Goal: Task Accomplishment & Management: Complete application form

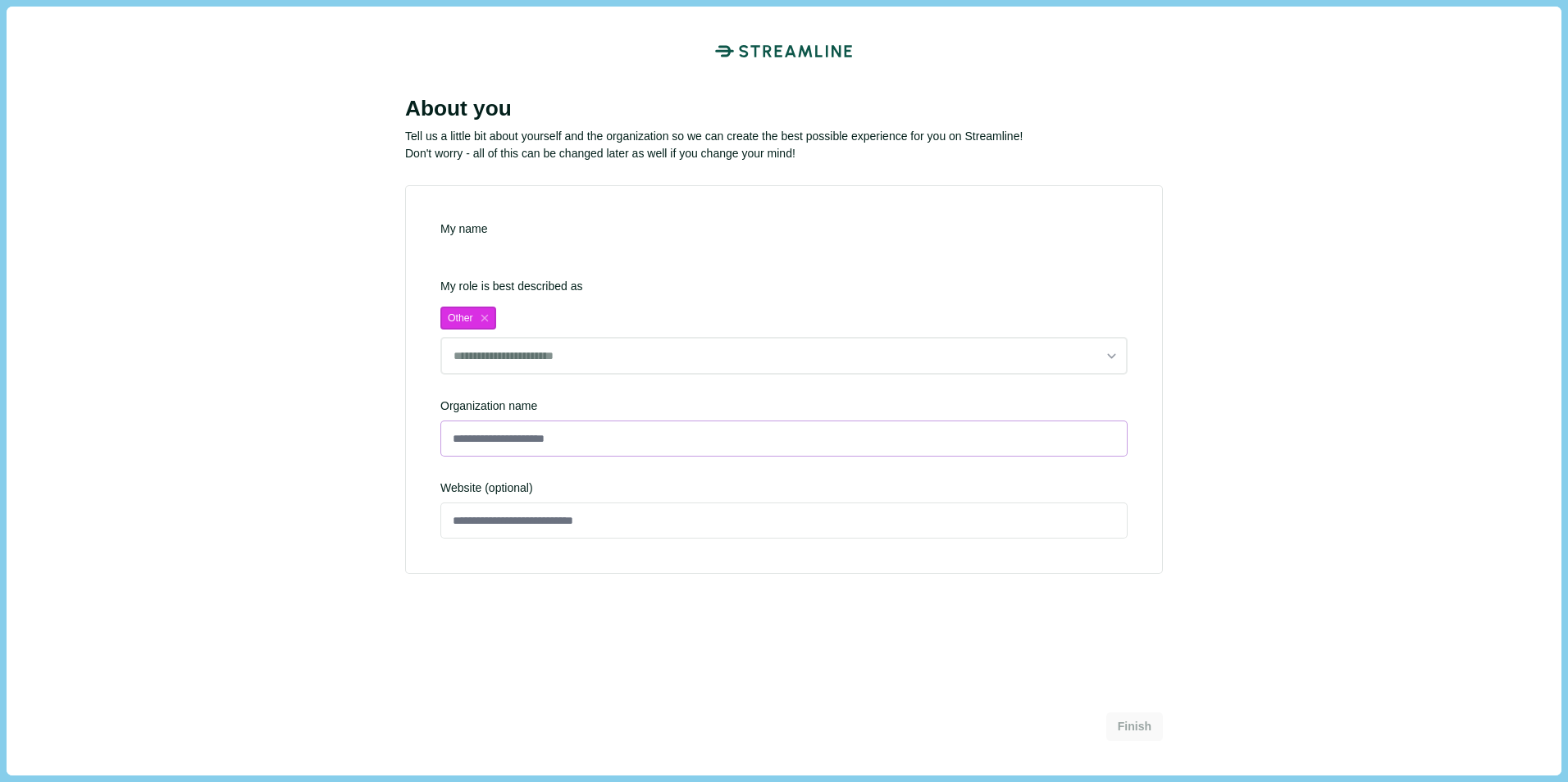
type input "**********"
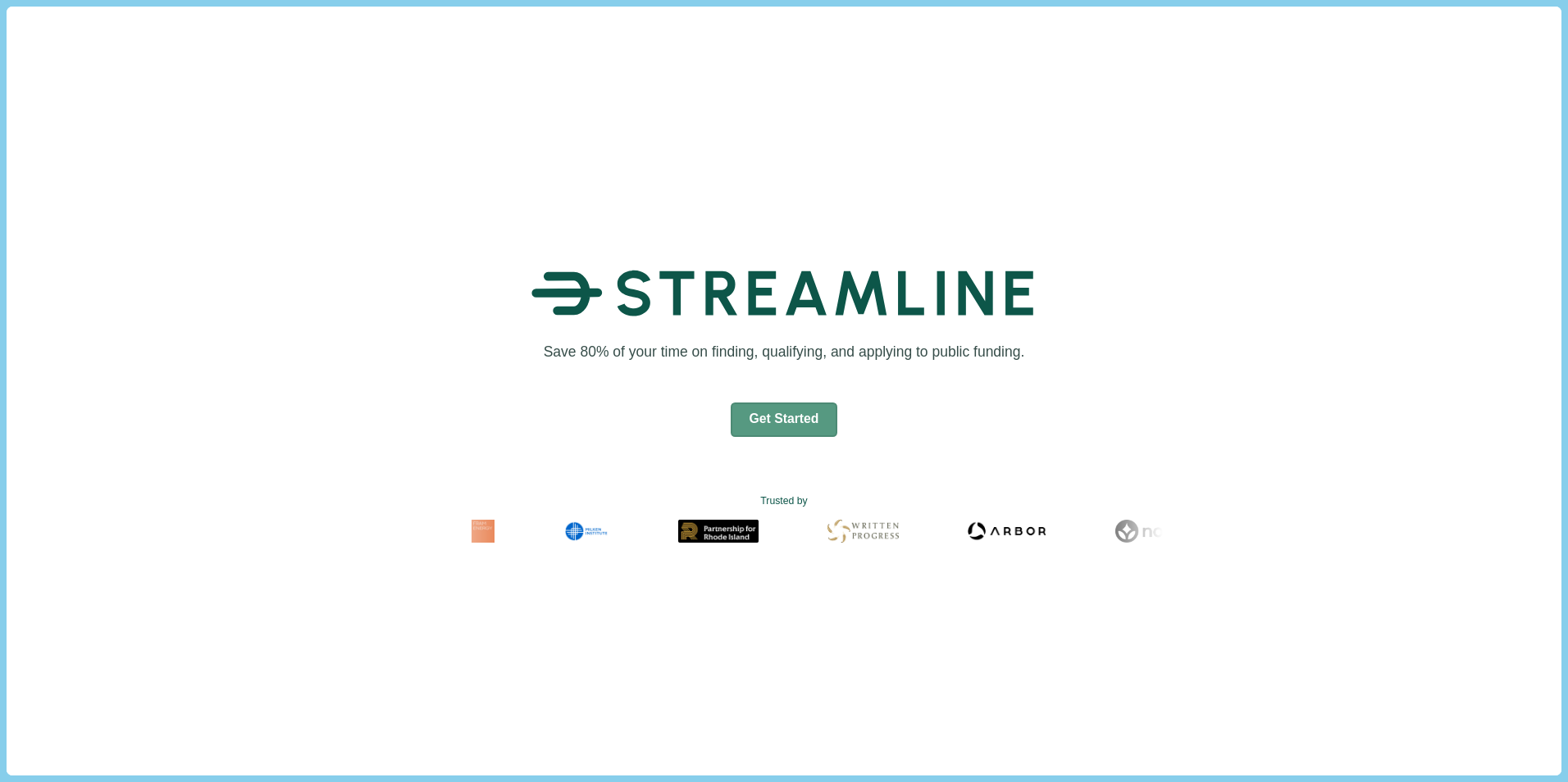
click at [771, 419] on button "Get Started" at bounding box center [784, 419] width 107 height 34
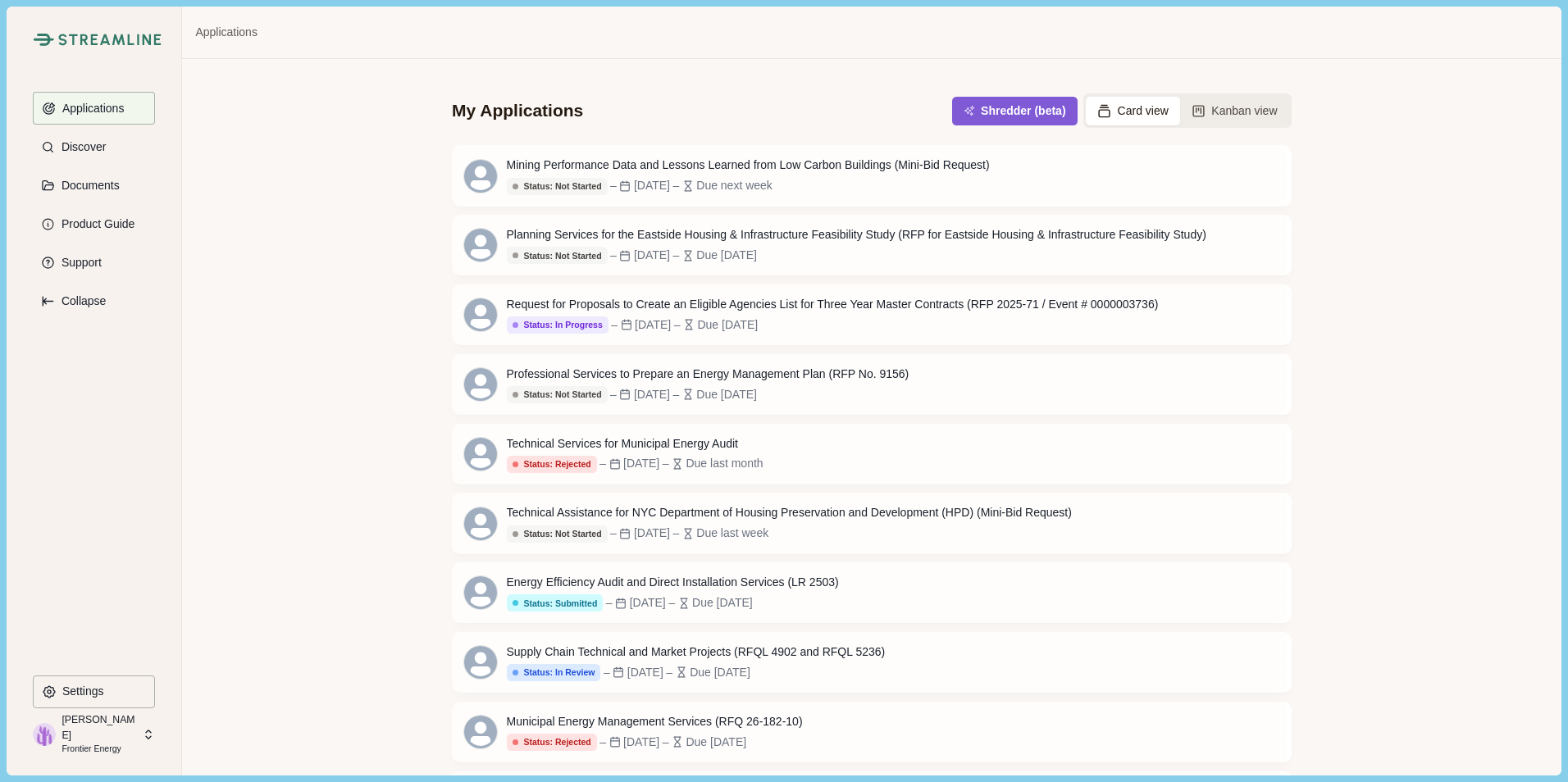
click at [859, 110] on div "My Applications Shredder (beta) Card view Kanban view" at bounding box center [872, 99] width 840 height 80
click at [1383, 157] on div "My Applications Shredder (beta) Card view Kanban view Mining Performance Data a…" at bounding box center [871, 417] width 1378 height 716
click at [765, 105] on div "My Applications Shredder (beta) Card view Kanban view" at bounding box center [872, 99] width 840 height 80
click at [1011, 115] on button "Shredder (beta)" at bounding box center [1014, 111] width 119 height 27
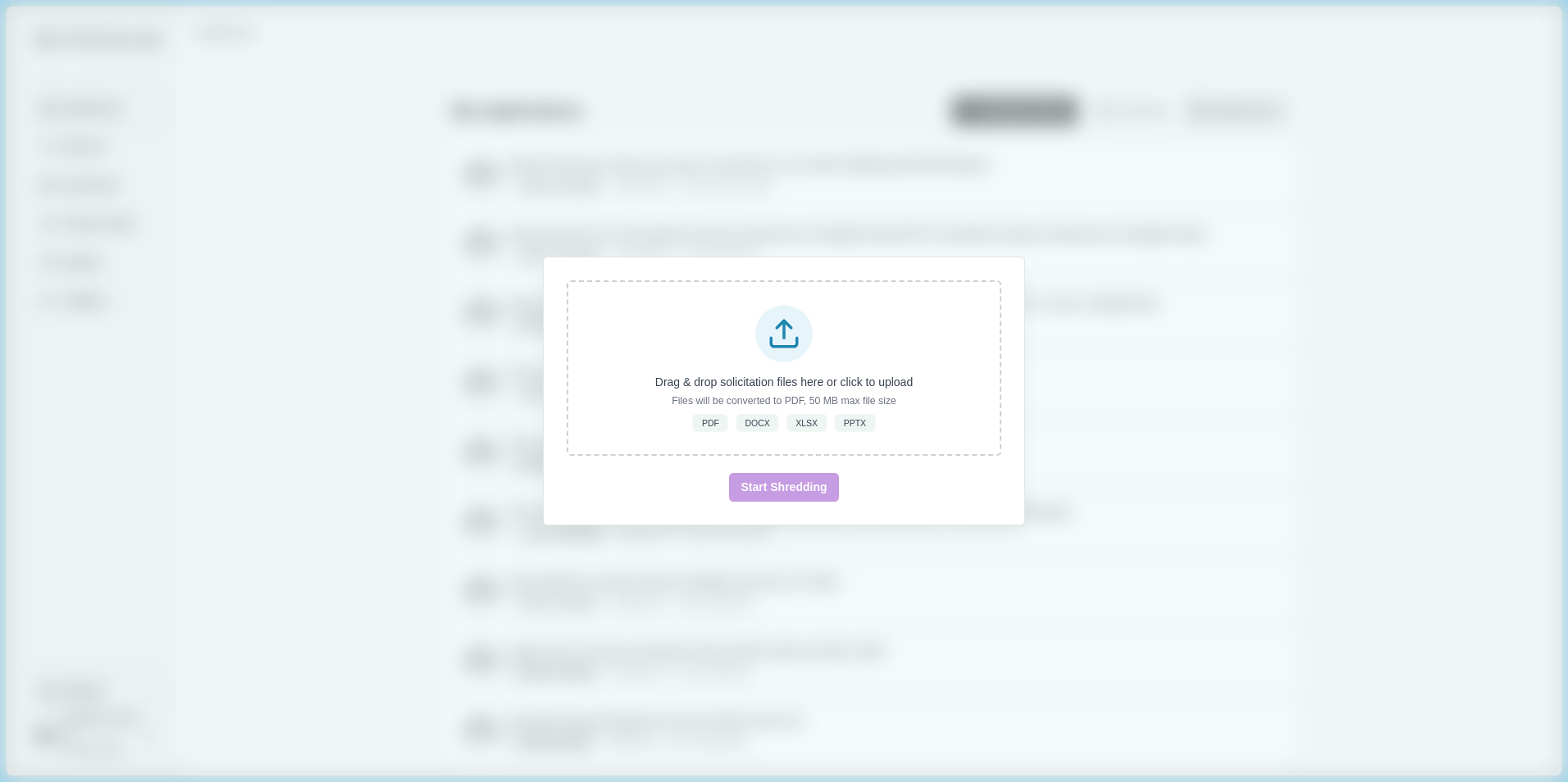
click at [1075, 581] on div "Drag & drop solicitation files here or click to upload Files will be converted …" at bounding box center [784, 391] width 1568 height 782
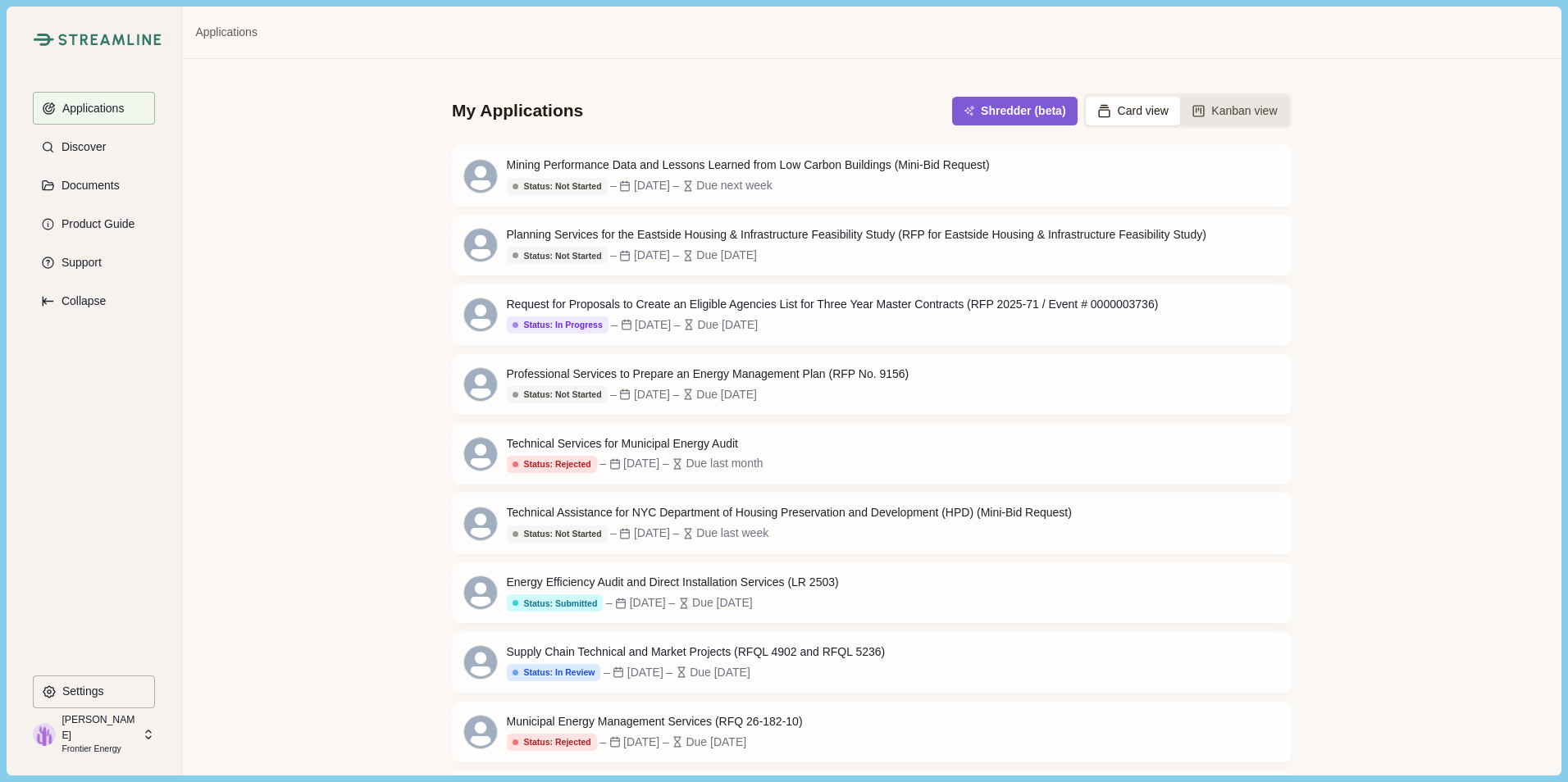
click at [1213, 110] on button "Kanban view" at bounding box center [1234, 111] width 109 height 28
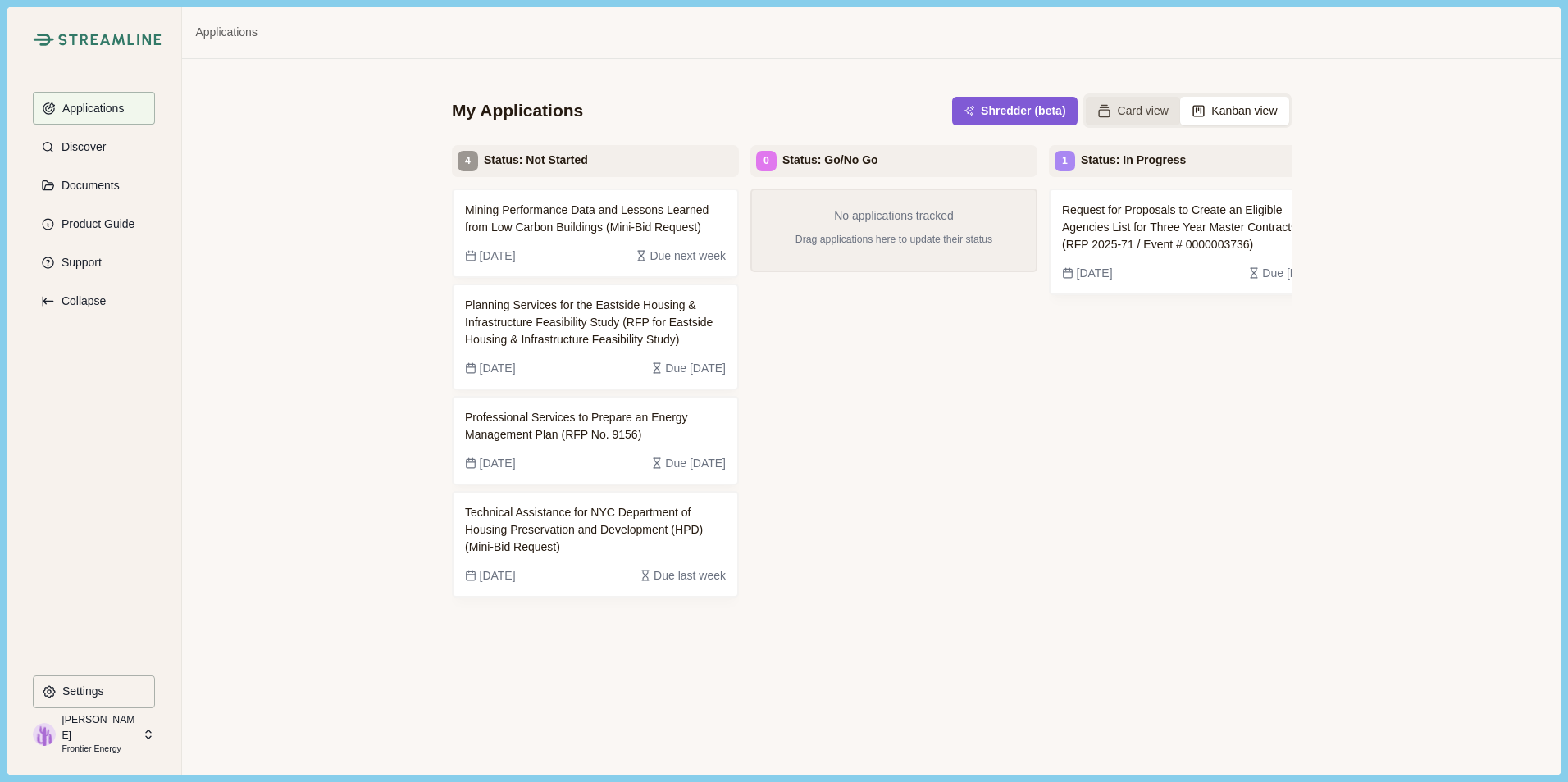
click at [1142, 111] on button "Card view" at bounding box center [1133, 111] width 95 height 28
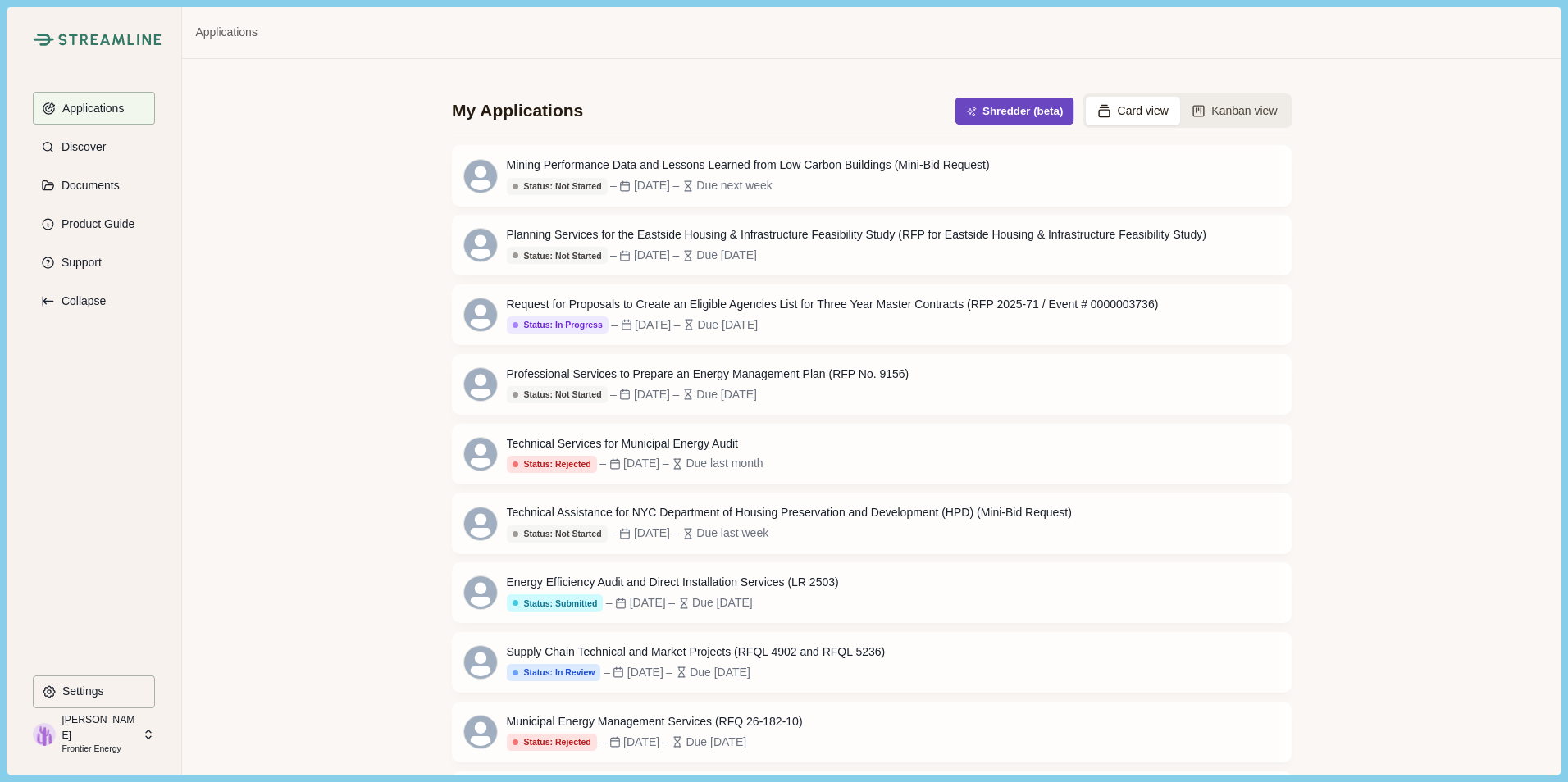
click at [1039, 104] on button "Shredder (beta)" at bounding box center [1014, 111] width 119 height 27
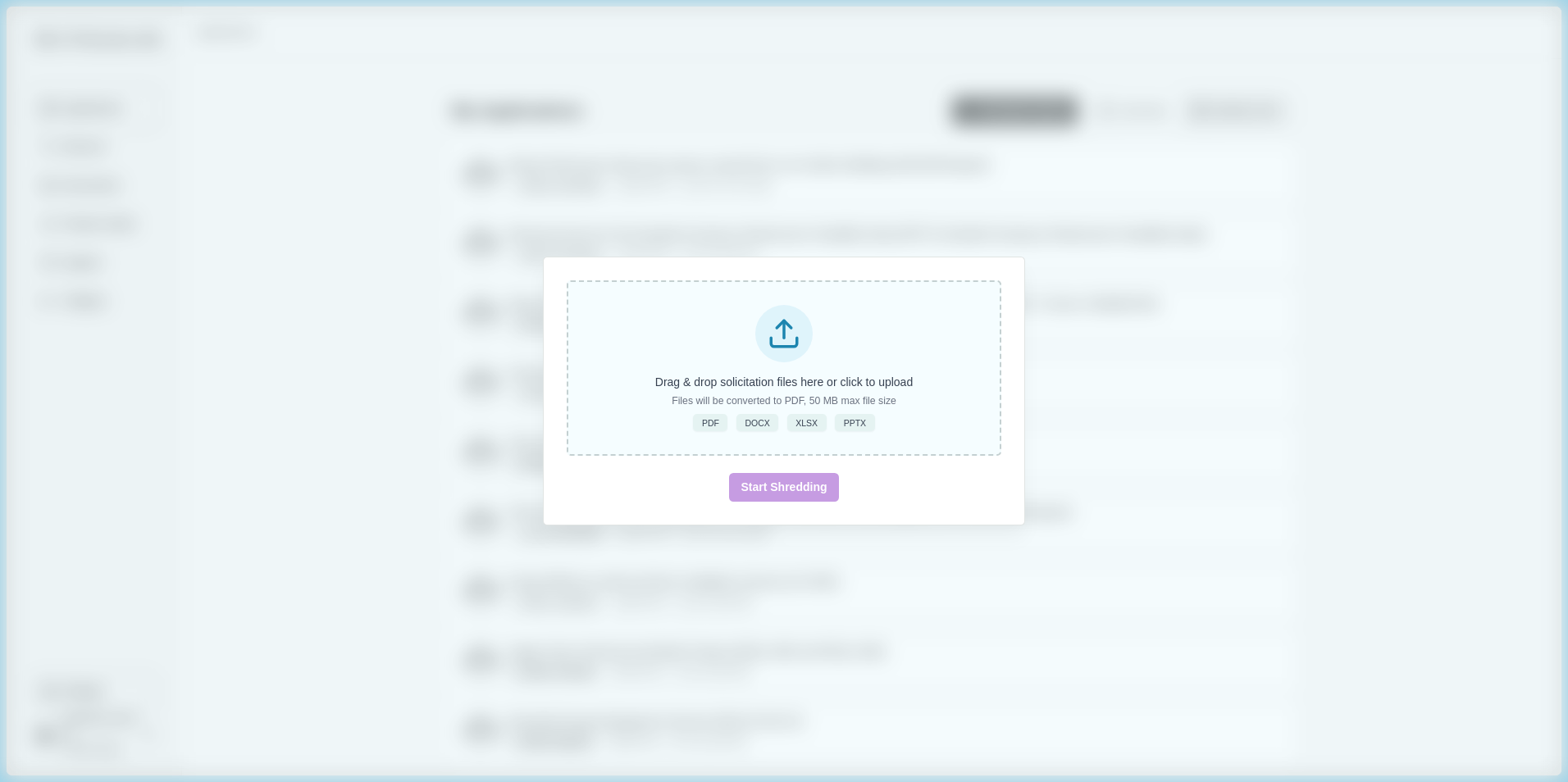
click at [786, 384] on p "Drag & drop solicitation files here or click to upload" at bounding box center [784, 382] width 258 height 17
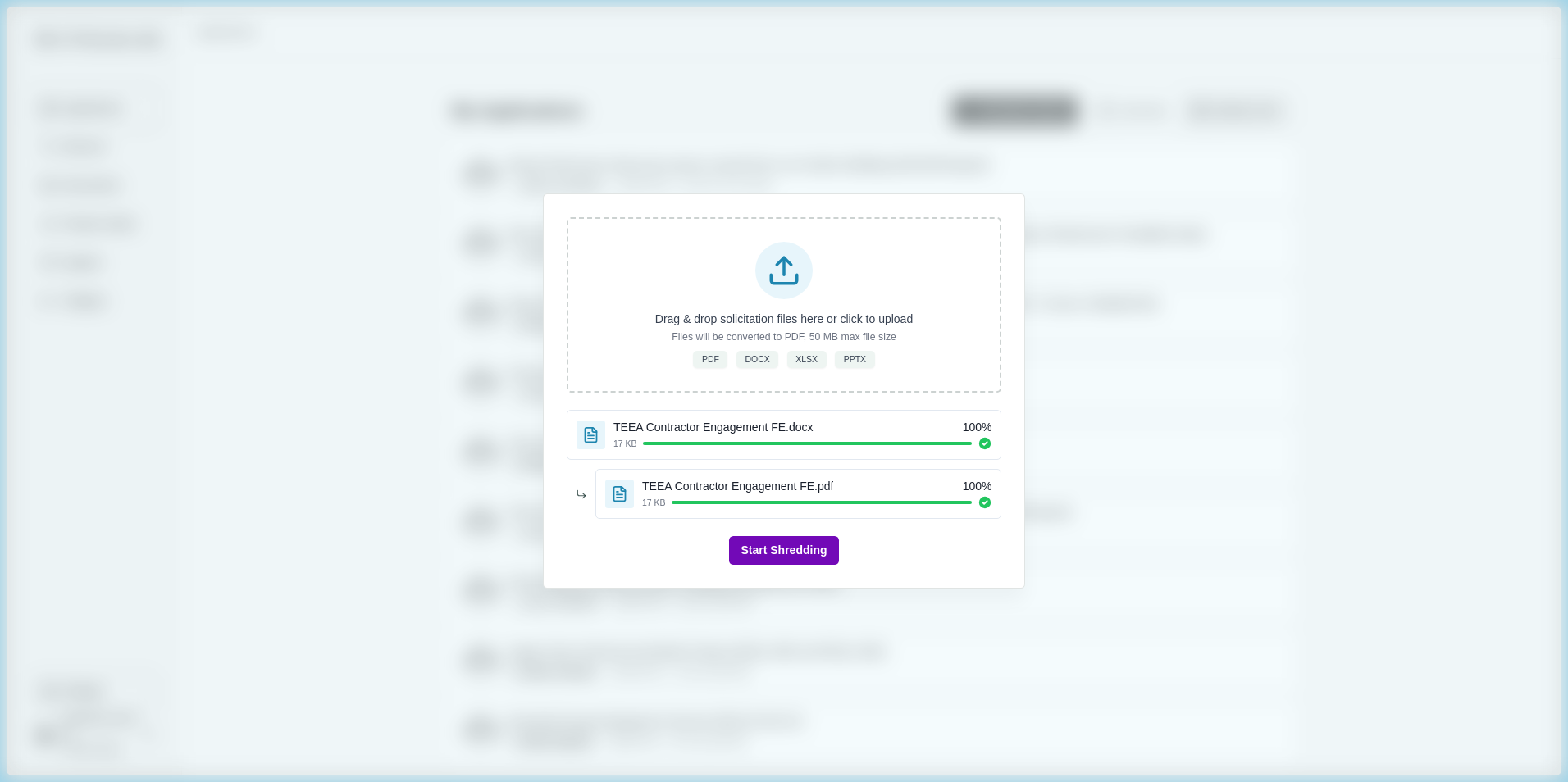
click at [791, 545] on button "Start Shredding" at bounding box center [783, 550] width 109 height 28
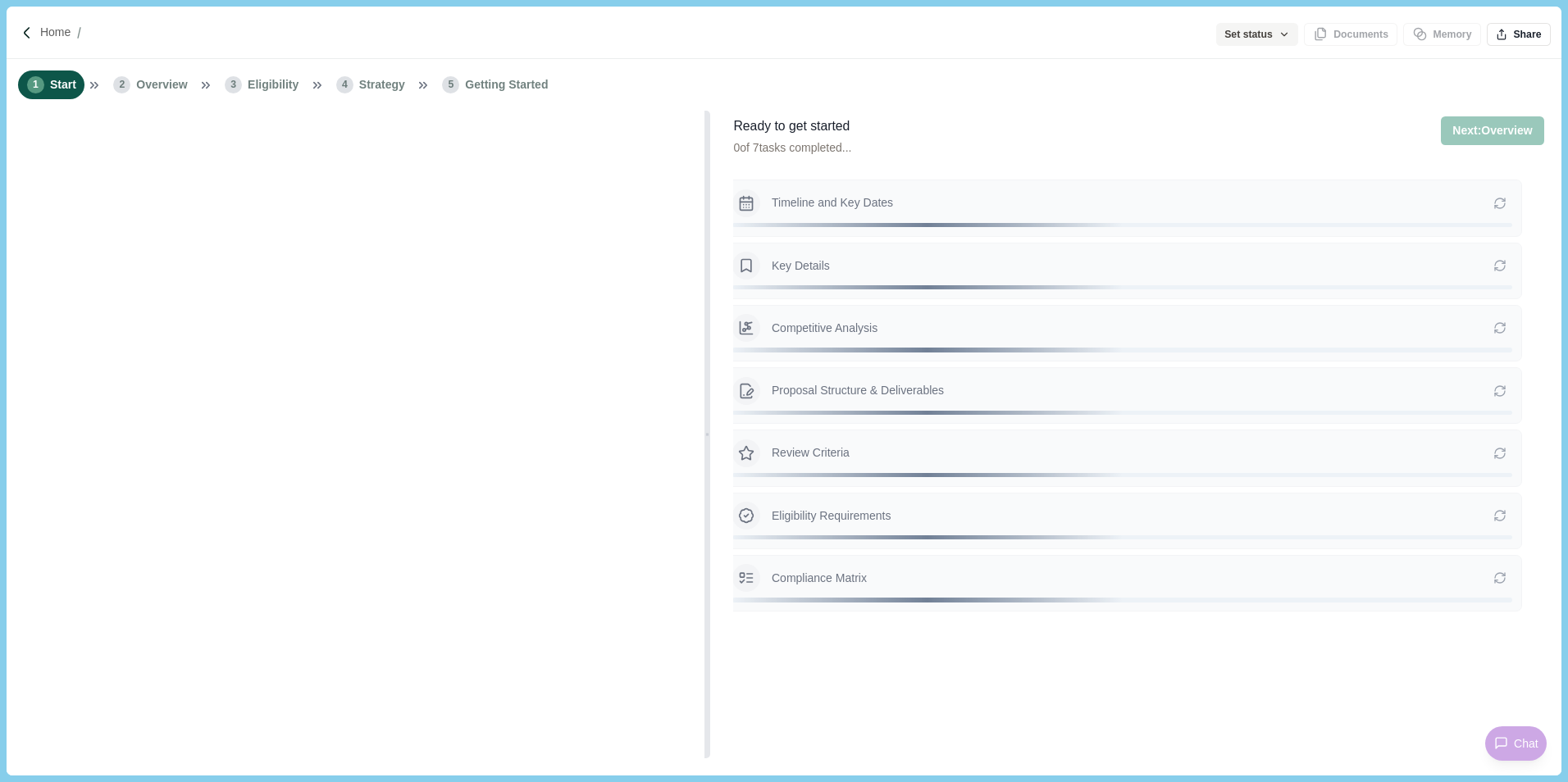
type input "**********"
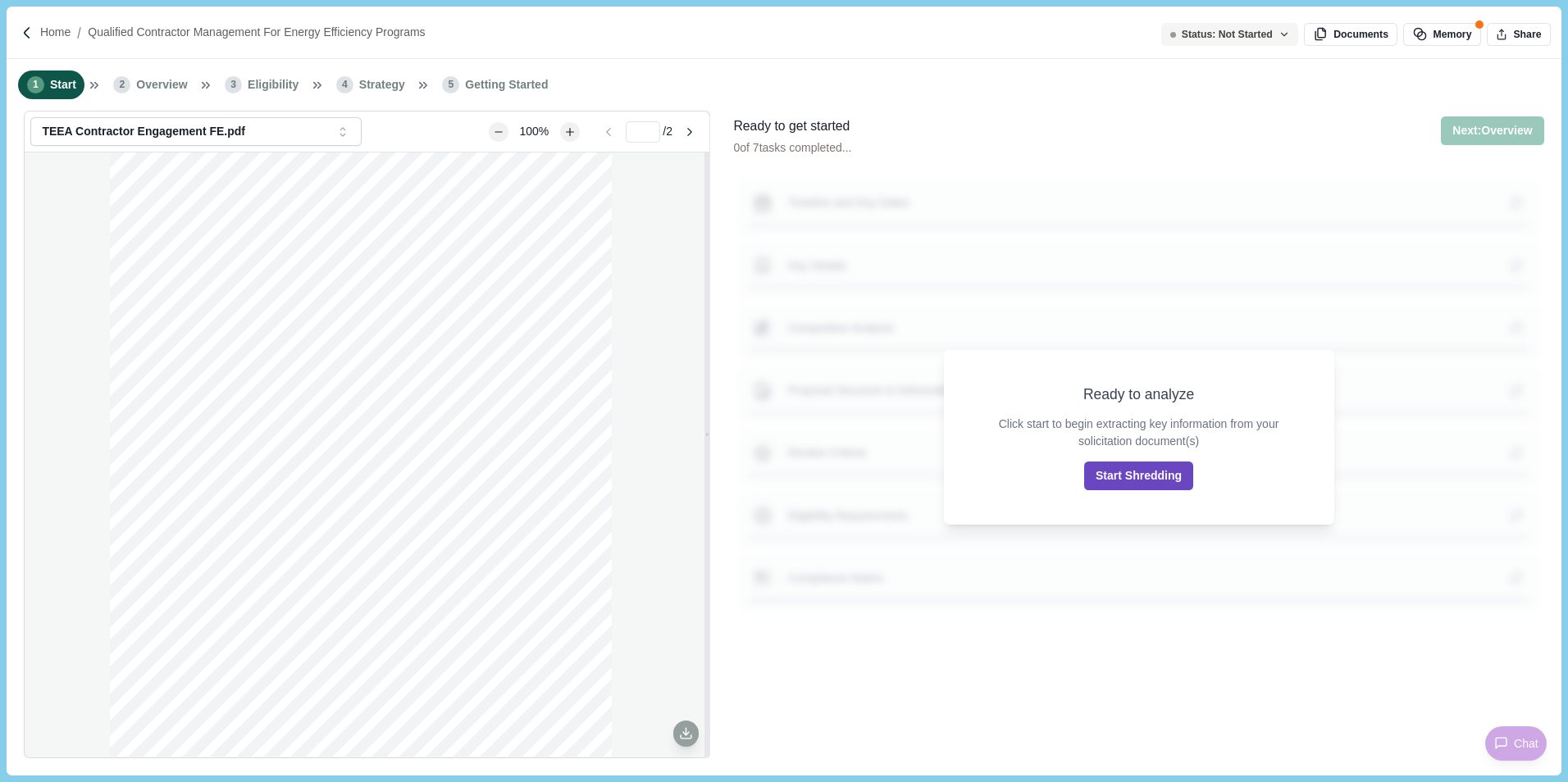
click at [1127, 476] on button "Start Shredding" at bounding box center [1138, 475] width 109 height 28
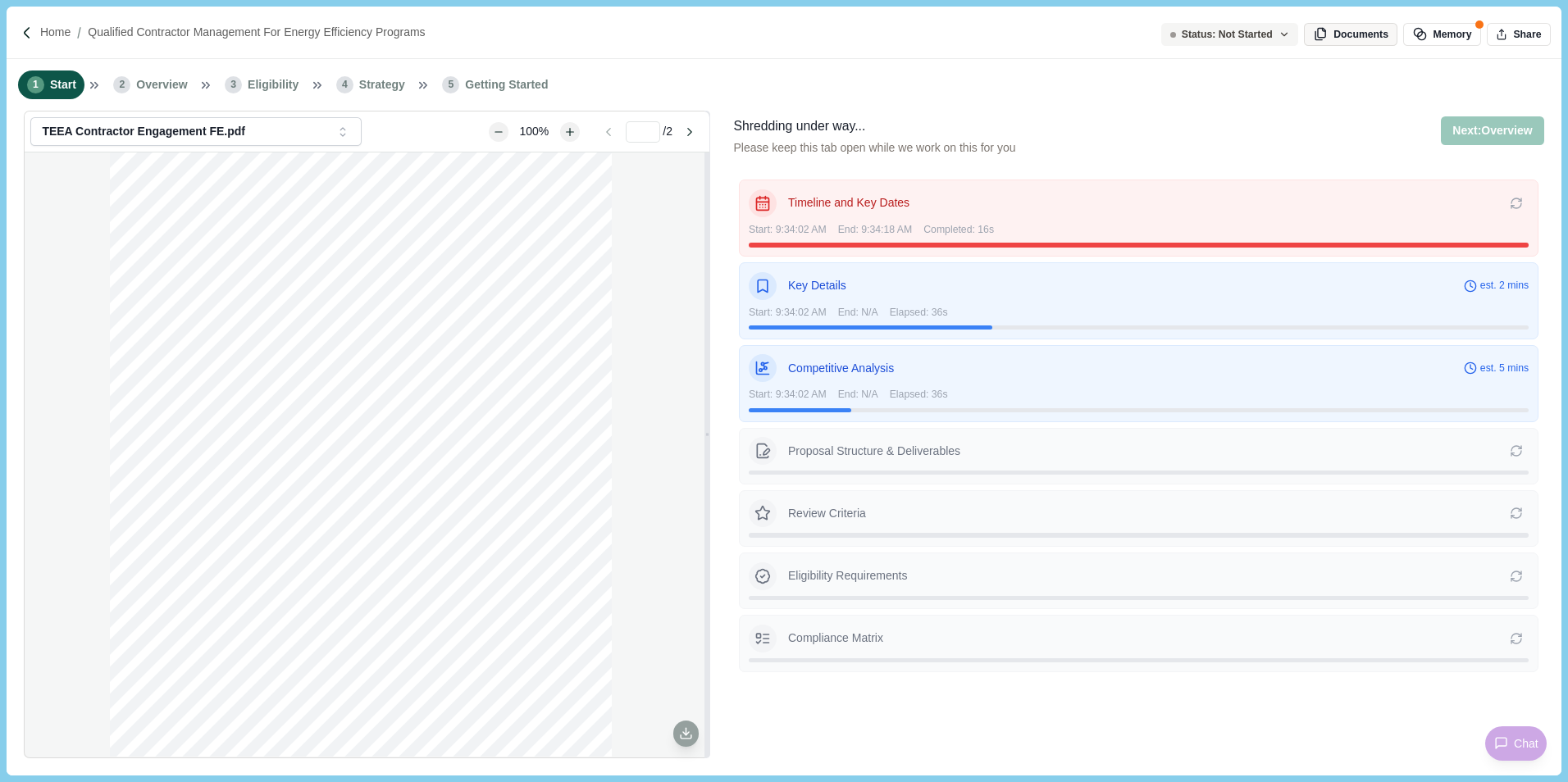
click at [1358, 34] on button "Documents" at bounding box center [1351, 34] width 94 height 23
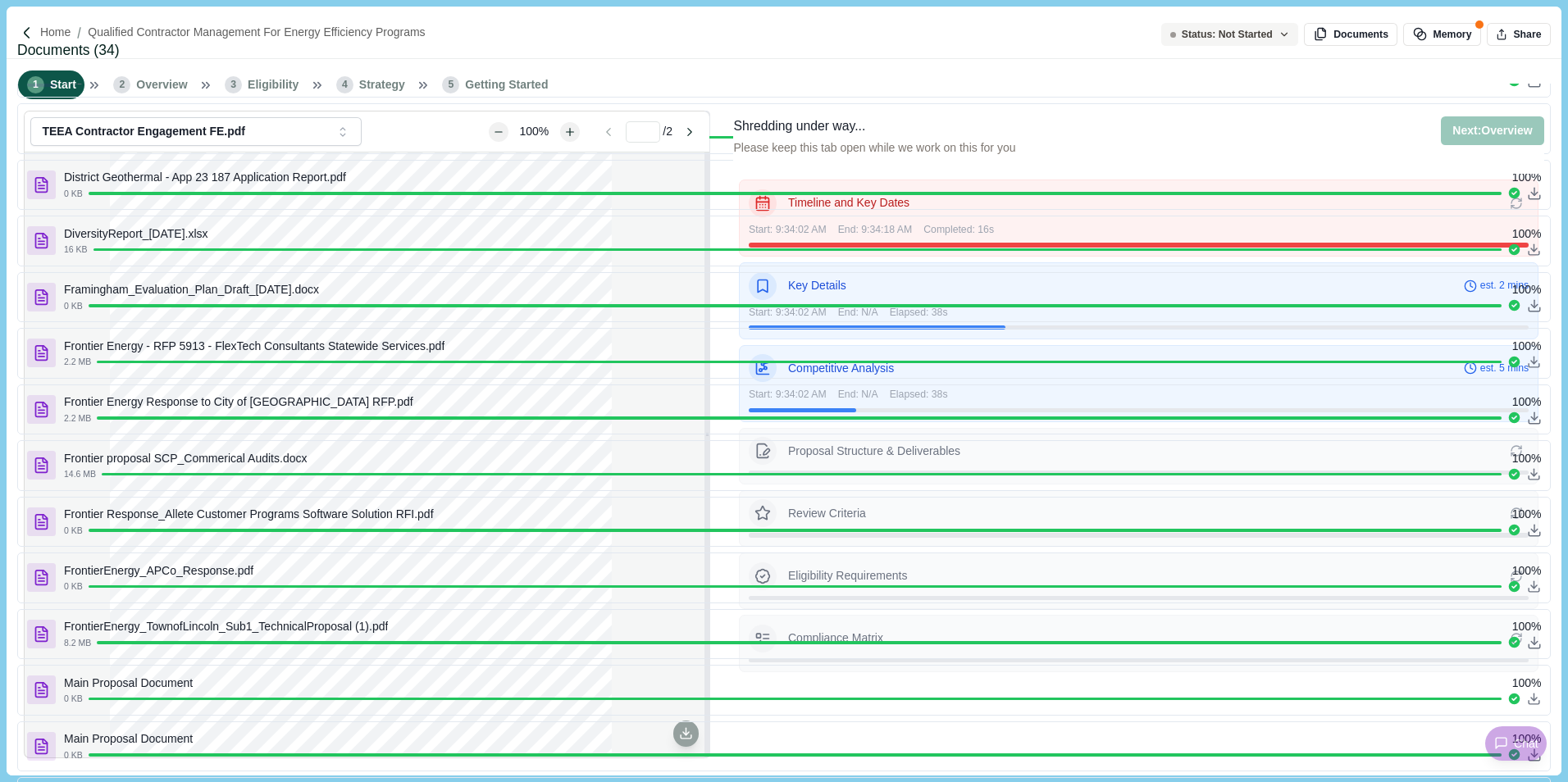
scroll to position [737, 0]
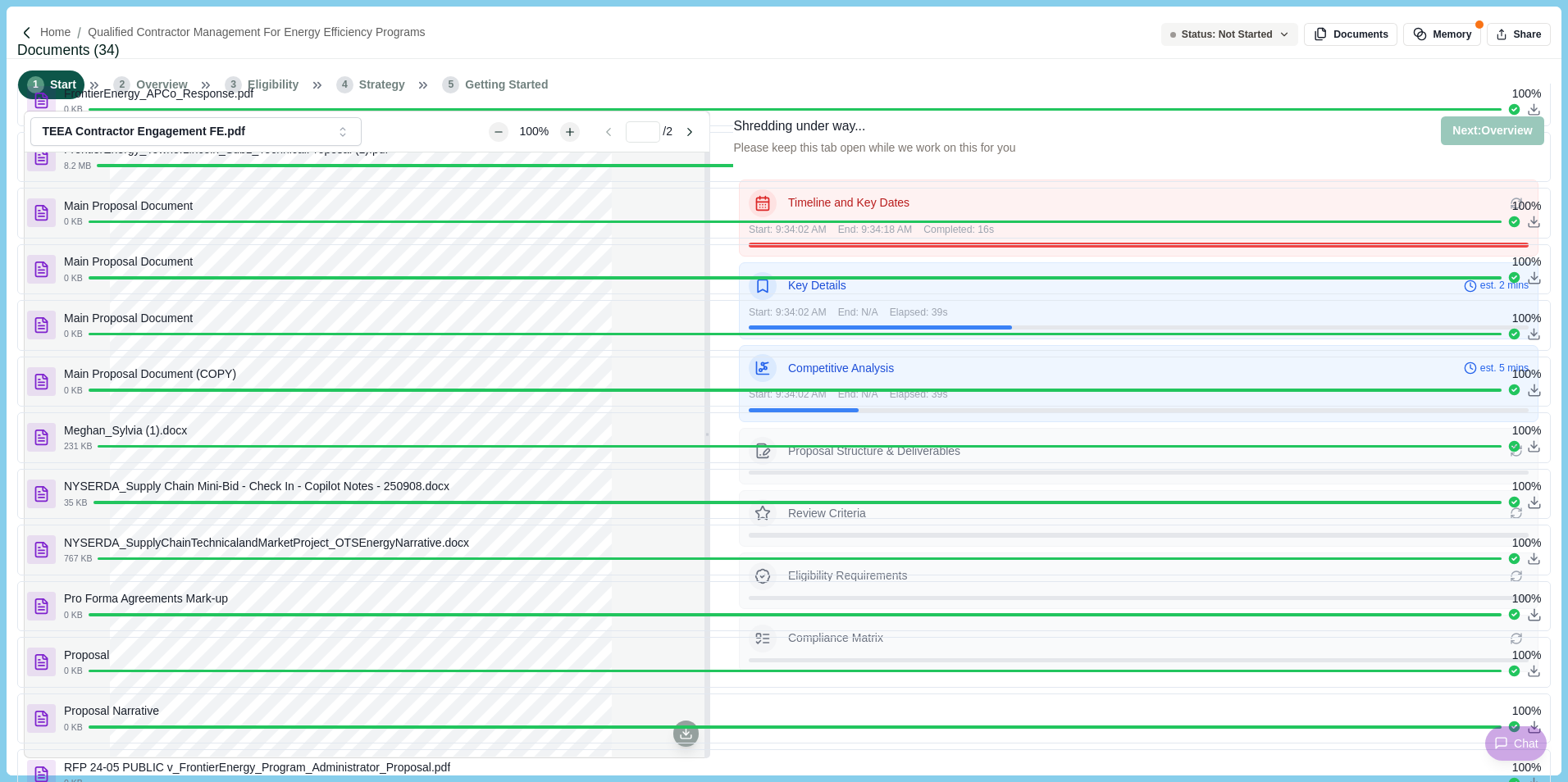
click at [0, 12] on button "Close" at bounding box center [0, 12] width 0 height 0
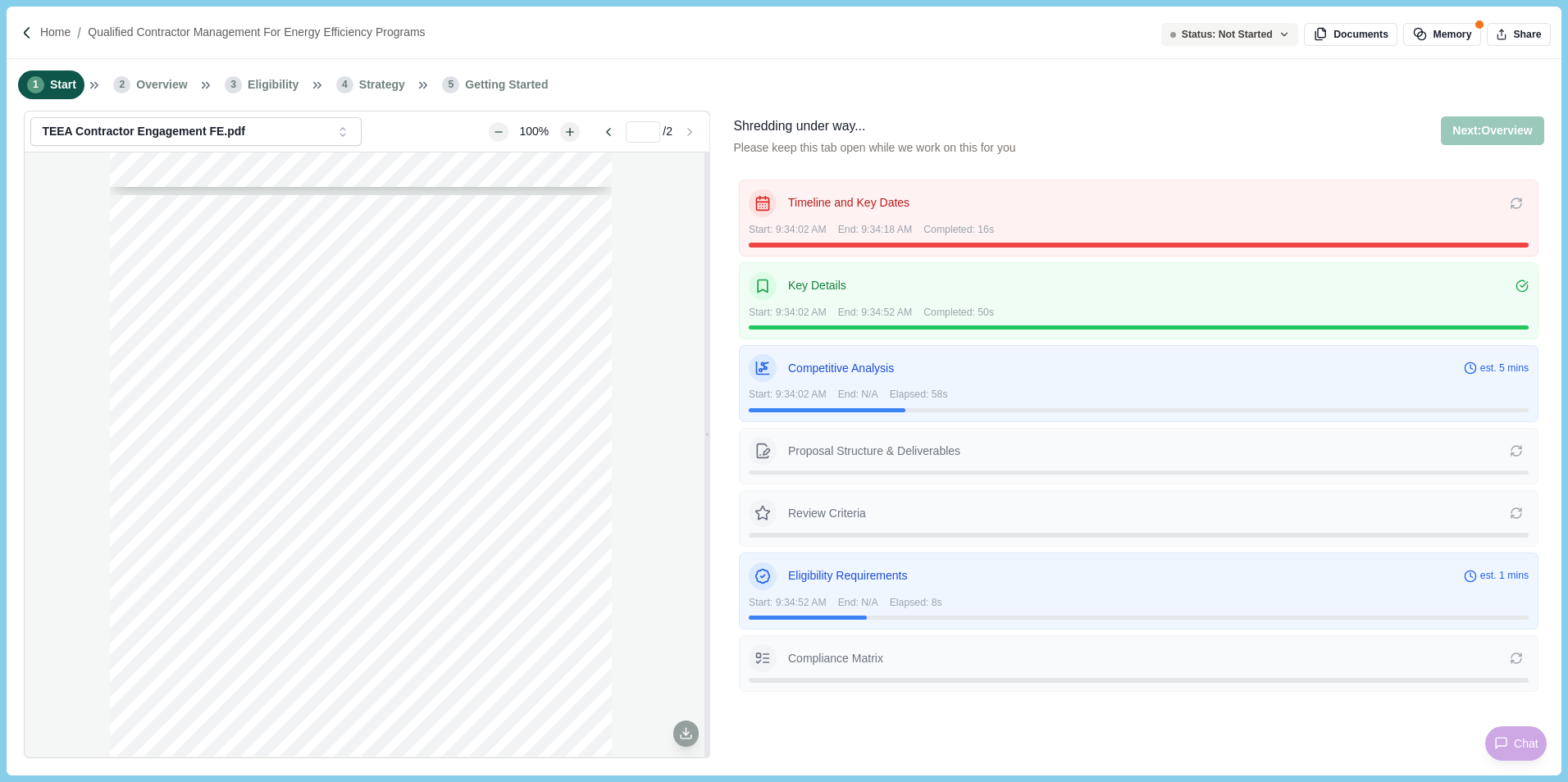
scroll to position [723, 0]
type input "*"
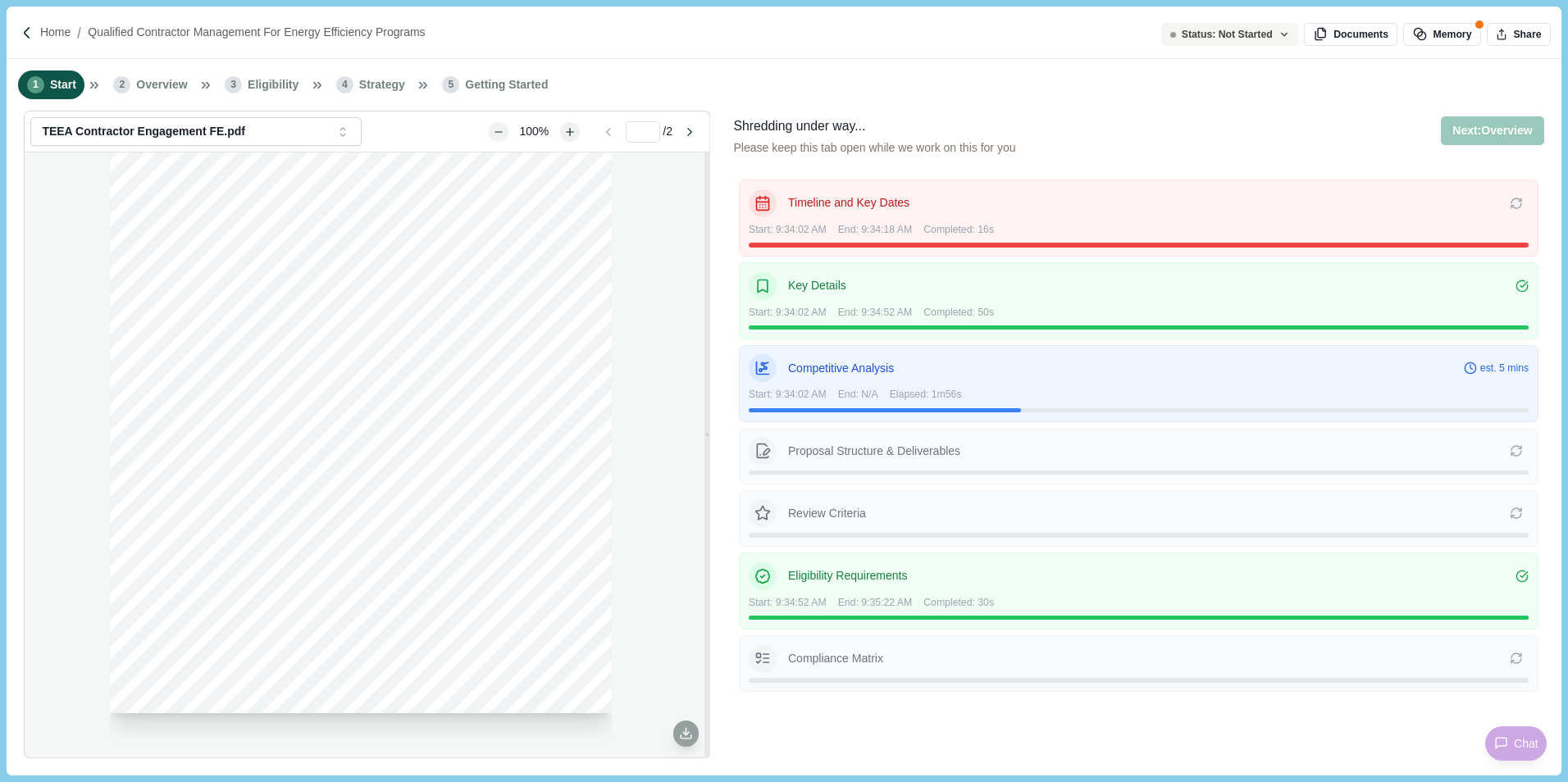
scroll to position [0, 0]
click at [751, 723] on div "Timeline and Key Dates Re-extracting the timeline will also extract new deliver…" at bounding box center [1138, 465] width 810 height 583
click at [43, 34] on p "Home" at bounding box center [55, 33] width 30 height 17
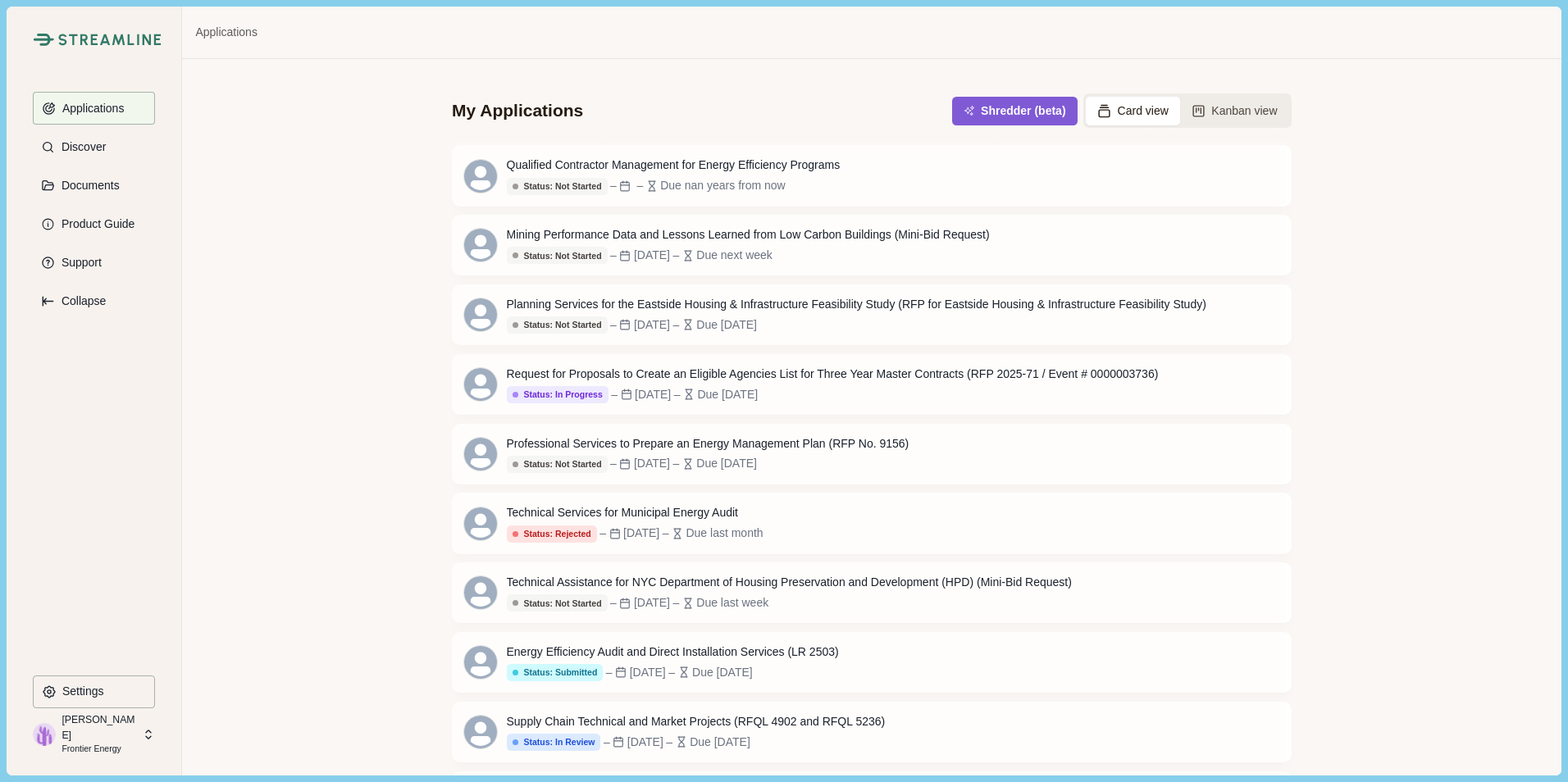
click at [1410, 399] on div "My Applications Shredder (beta) Card view Kanban view Qualified Contractor Mana…" at bounding box center [871, 417] width 1378 height 716
click at [1038, 107] on button "Shredder (beta)" at bounding box center [1014, 111] width 119 height 27
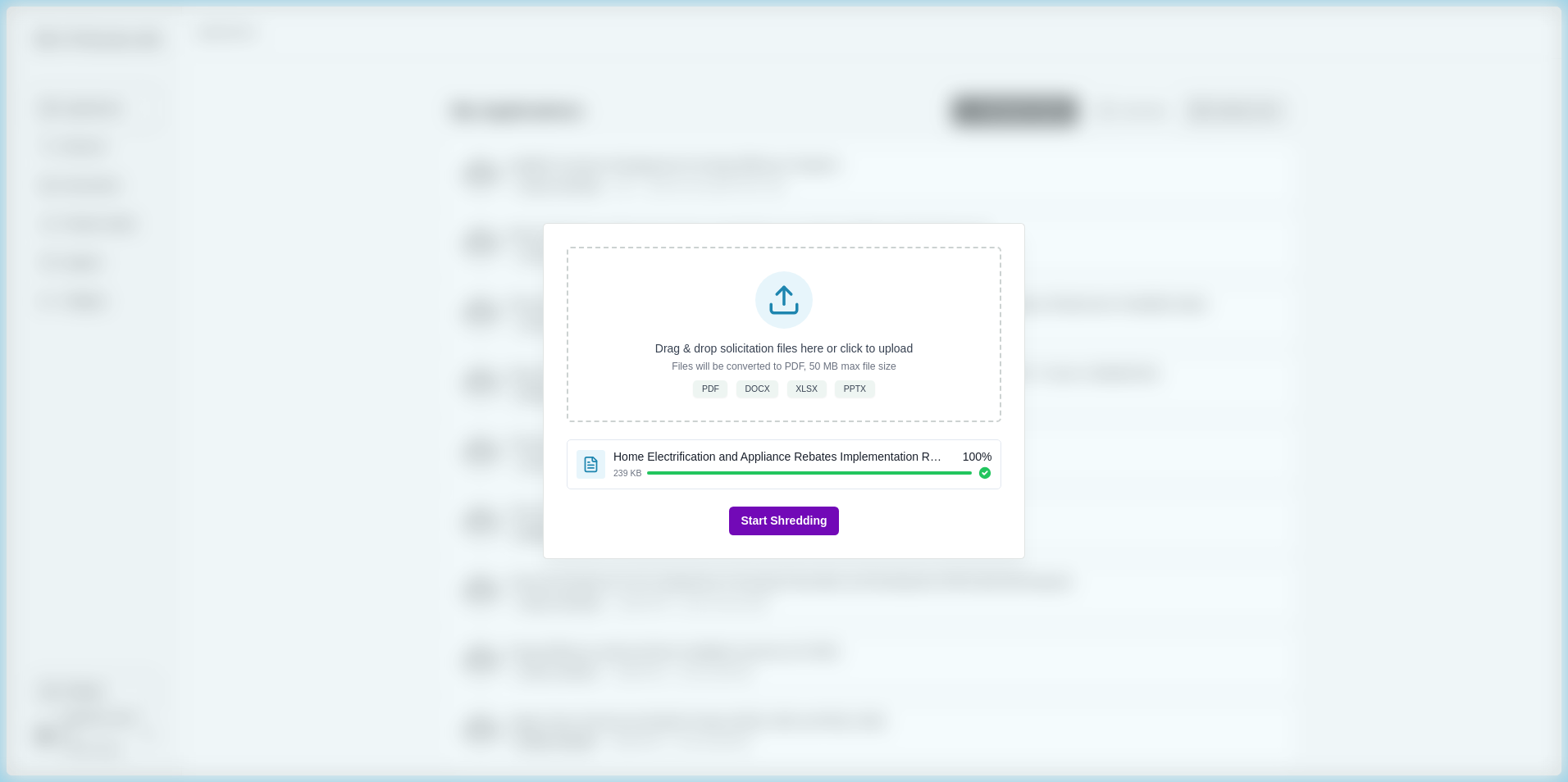
click at [801, 523] on button "Start Shredding" at bounding box center [783, 520] width 109 height 28
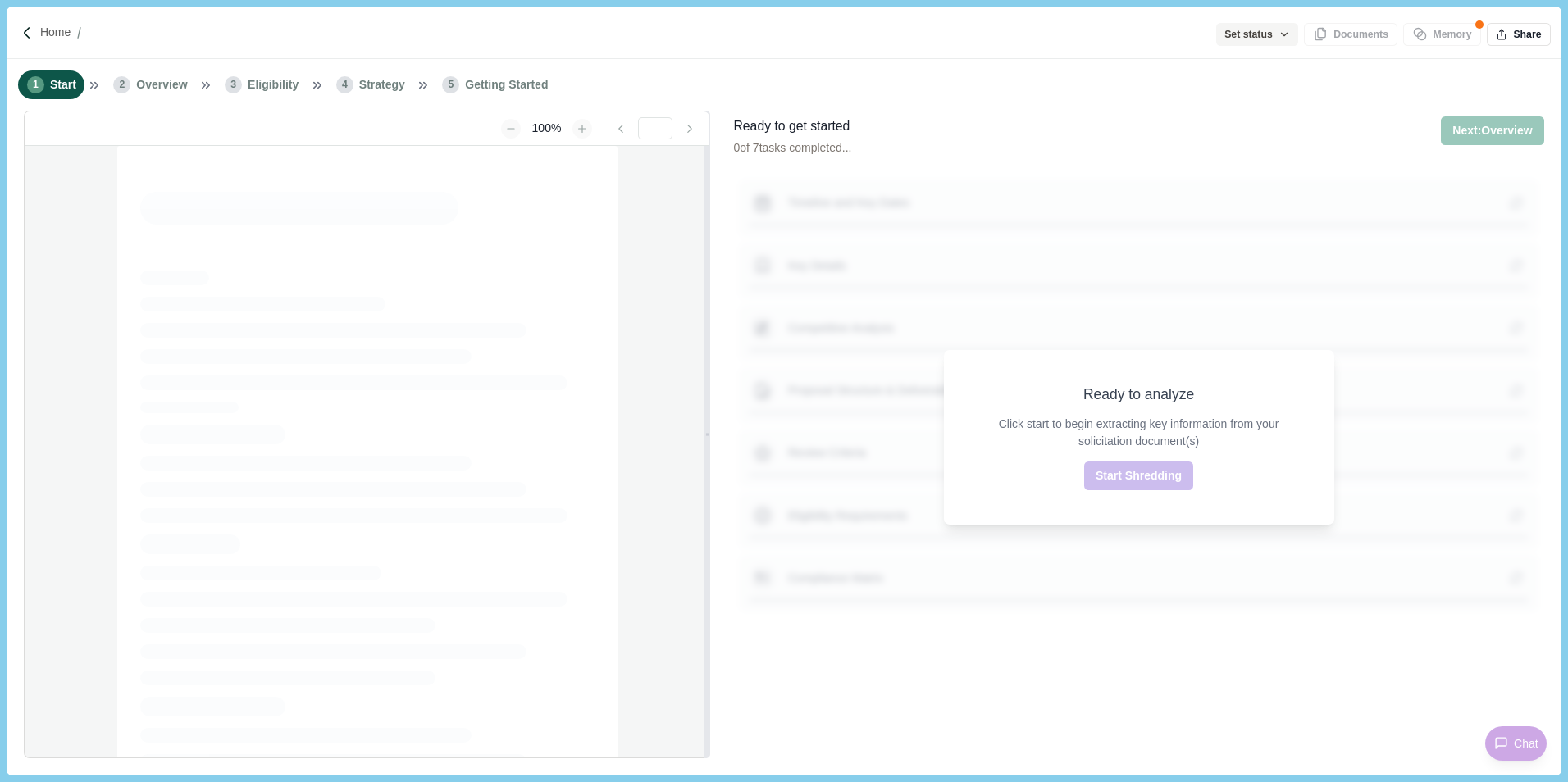
type input "**********"
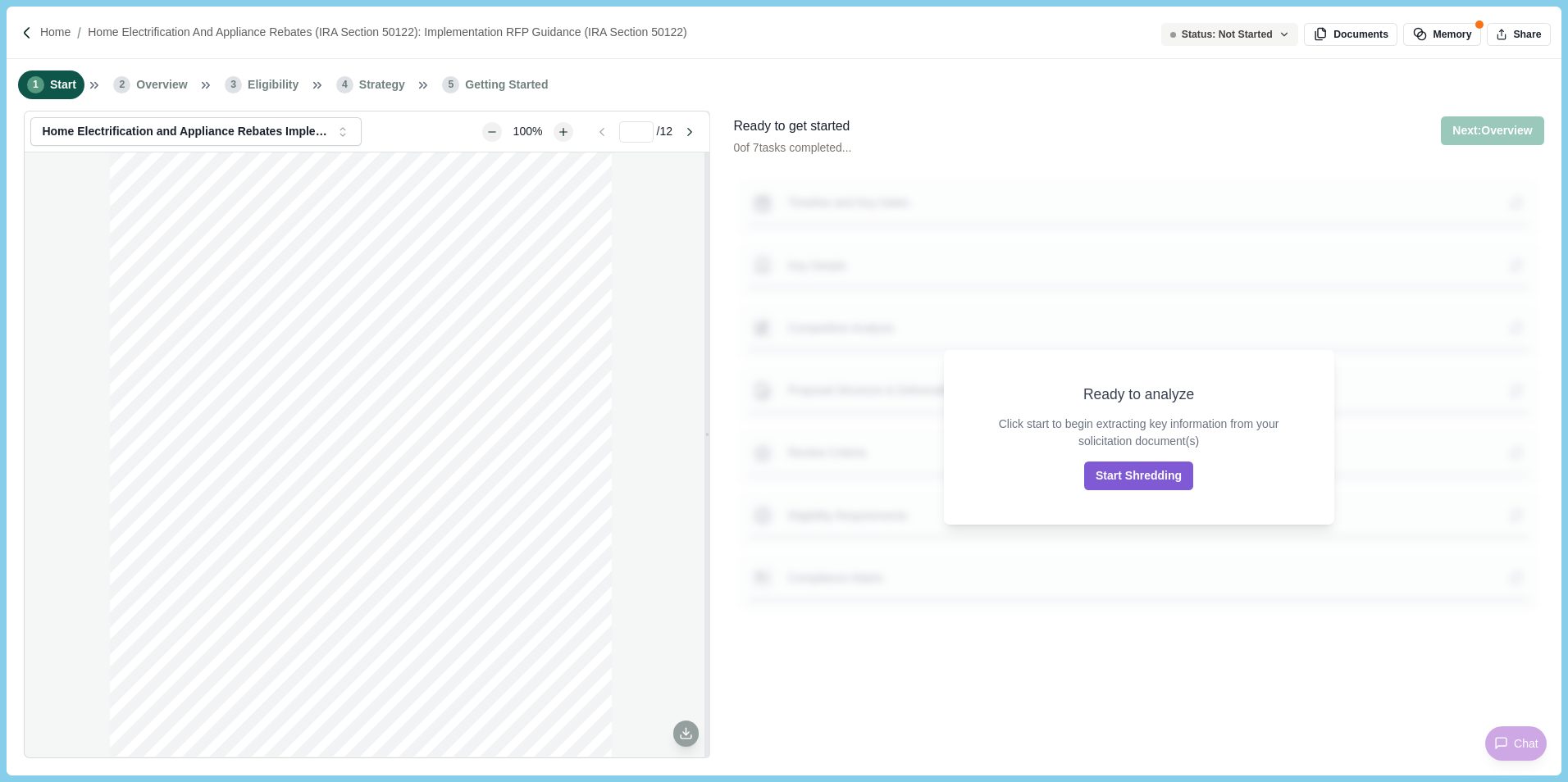
drag, startPoint x: 1136, startPoint y: 472, endPoint x: 1045, endPoint y: 469, distance: 91.0
click at [1136, 472] on button "Start Shredding" at bounding box center [1138, 475] width 109 height 28
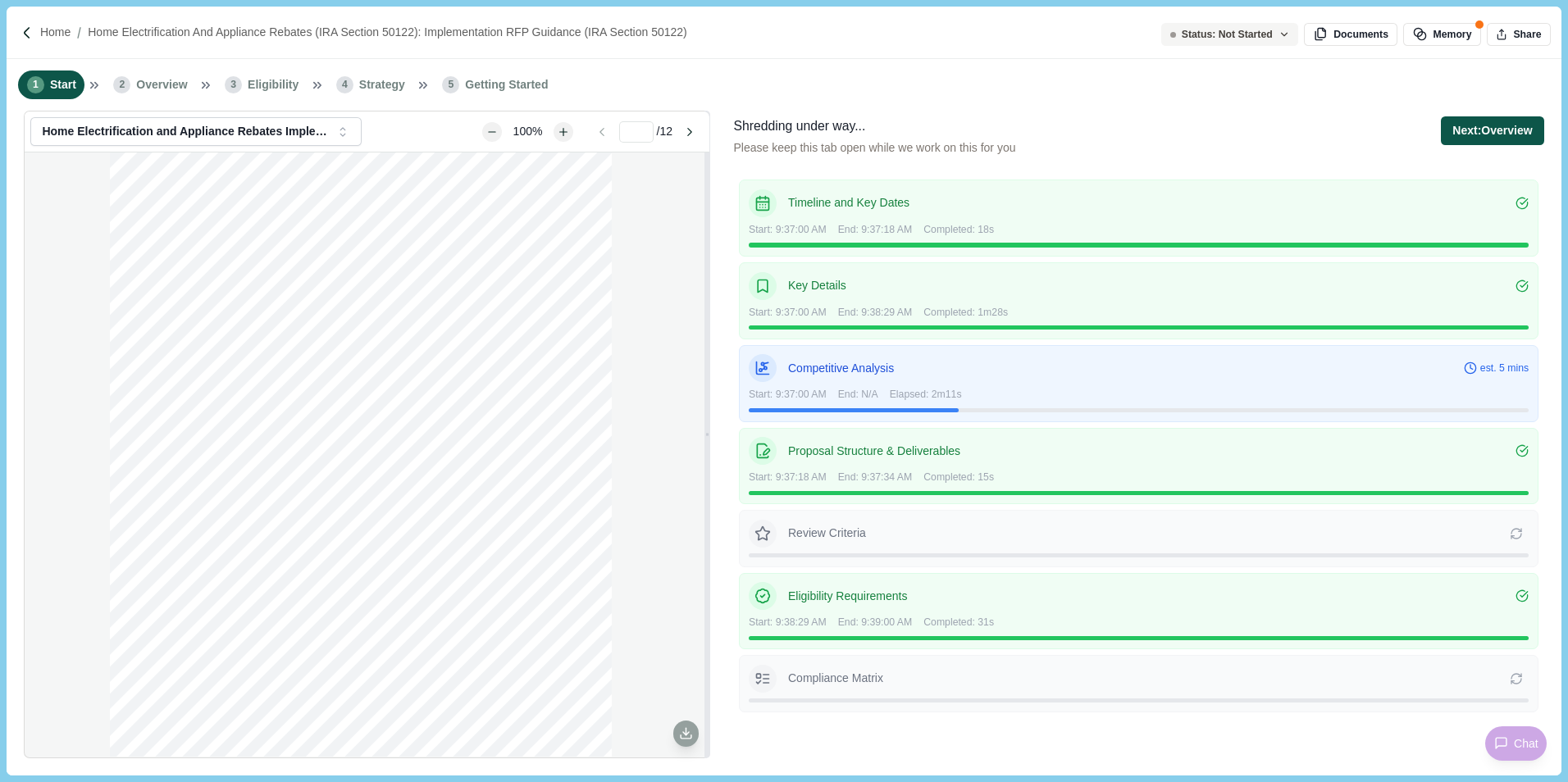
click at [1482, 136] on button "Next: Overview" at bounding box center [1491, 130] width 102 height 28
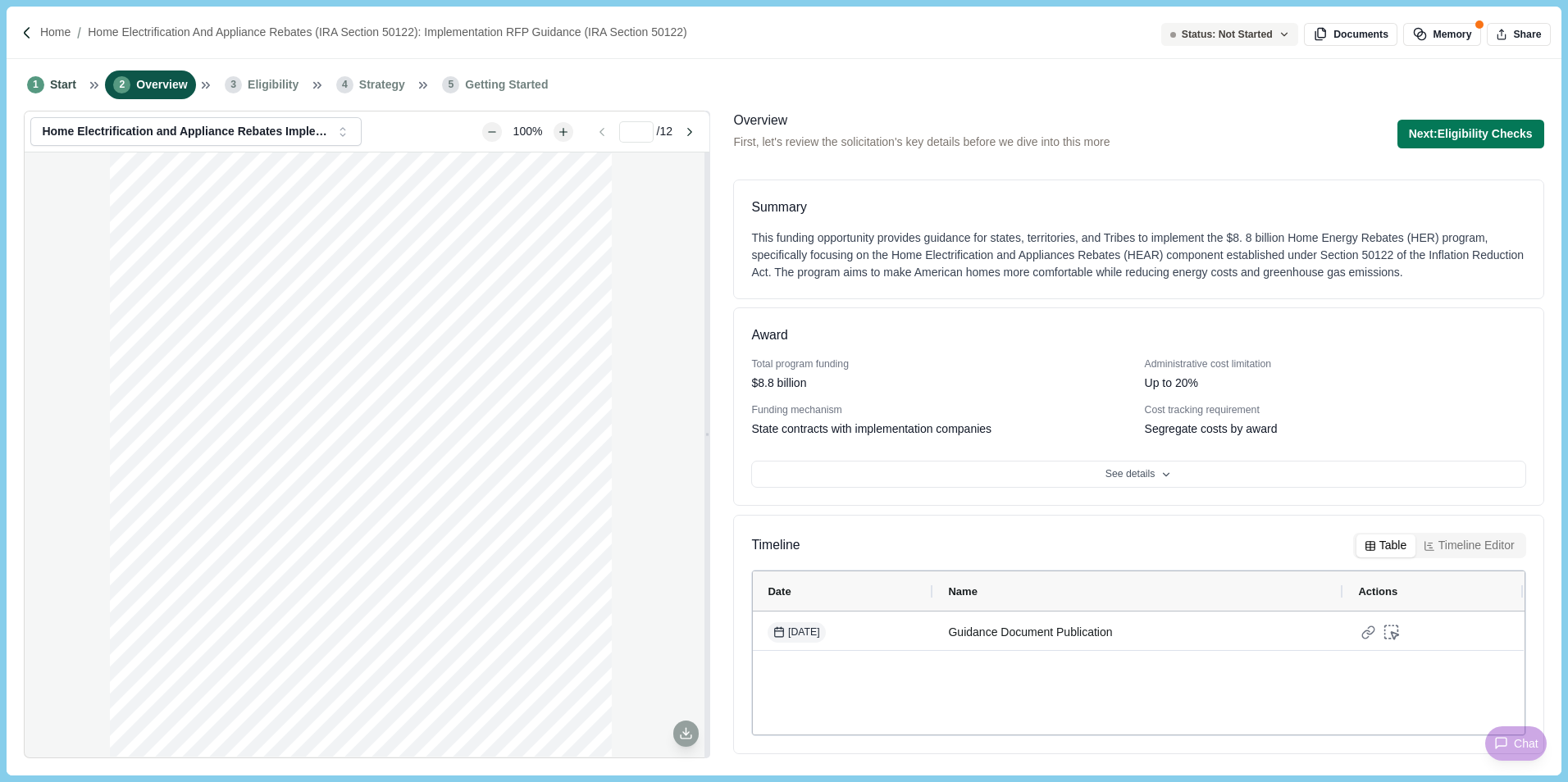
click at [1491, 134] on button "Next: Eligibility Checks" at bounding box center [1470, 133] width 147 height 28
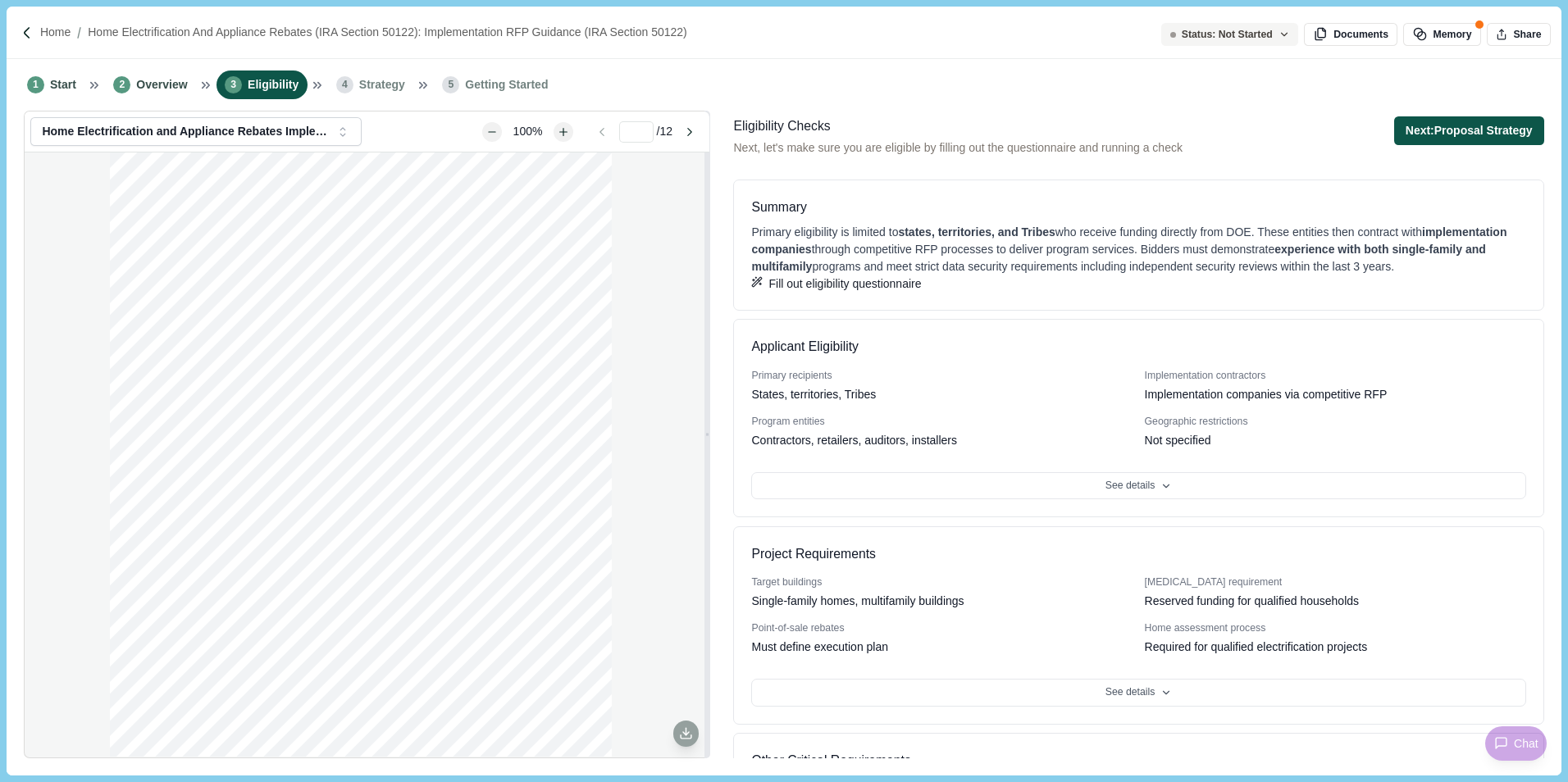
click at [1504, 129] on button "Next: Proposal Strategy" at bounding box center [1469, 130] width 150 height 28
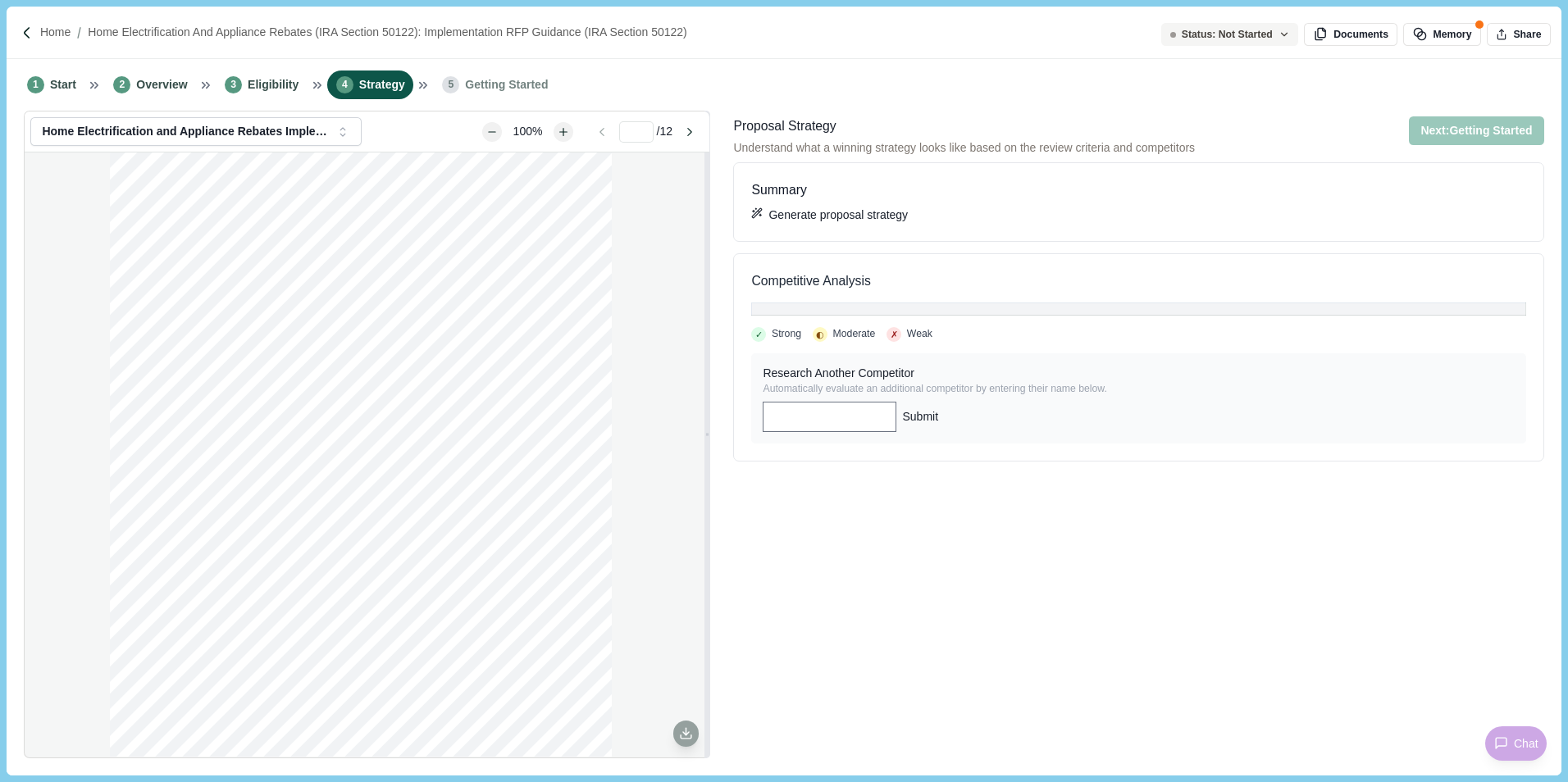
click at [1006, 527] on div "Summary Generate proposal strategy Competitive Analysis ✓ Strong ◐ Moderate ✗ W…" at bounding box center [1138, 460] width 810 height 595
click at [467, 83] on span "Getting Started" at bounding box center [506, 85] width 83 height 17
click at [50, 80] on span "Start" at bounding box center [63, 85] width 27 height 17
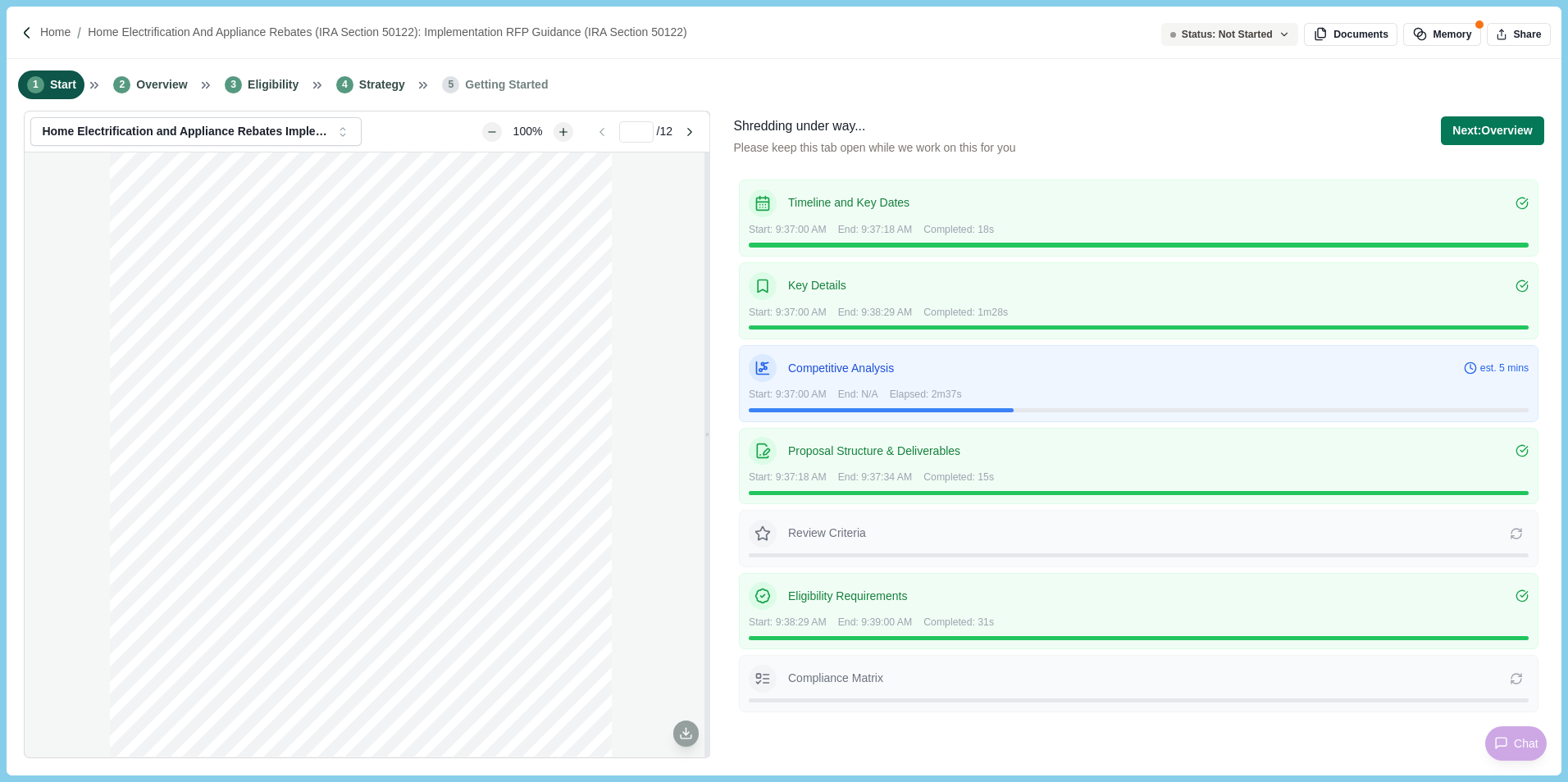
click at [1060, 389] on div "Start: 9:37:00 AM End: N/A Elapsed: 2m37s" at bounding box center [1138, 398] width 780 height 21
click at [1326, 382] on div "Competitive Analysis est. 5 mins" at bounding box center [1138, 368] width 780 height 27
type input "*"
click at [1504, 150] on div "Next: Overview Next step: Overview All tasks completed successfully! Proceed to…" at bounding box center [1491, 144] width 102 height 58
click at [1510, 138] on button "Next: Overview" at bounding box center [1491, 130] width 102 height 28
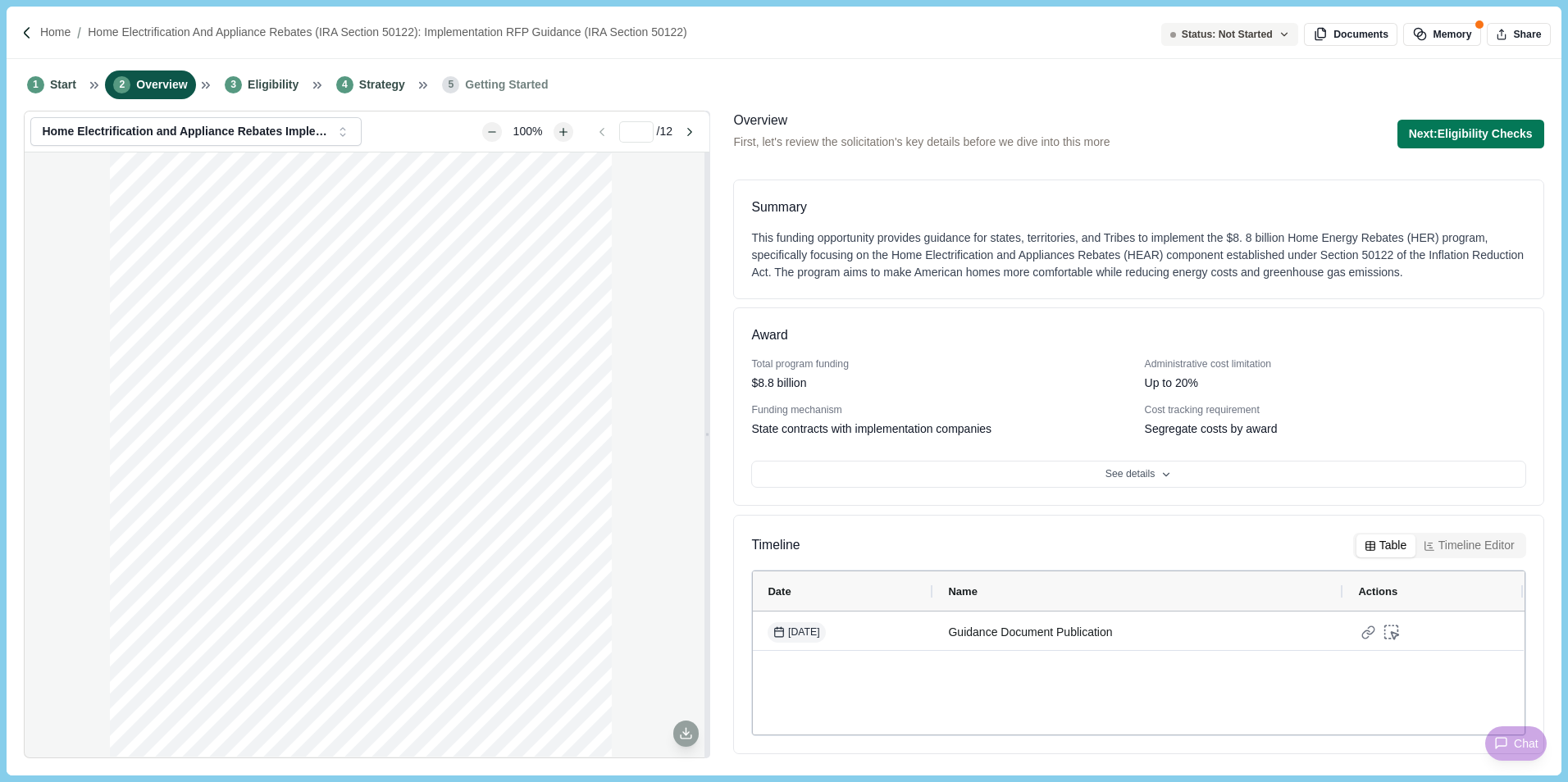
click at [1510, 138] on button "Next: Eligibility Checks" at bounding box center [1470, 133] width 147 height 28
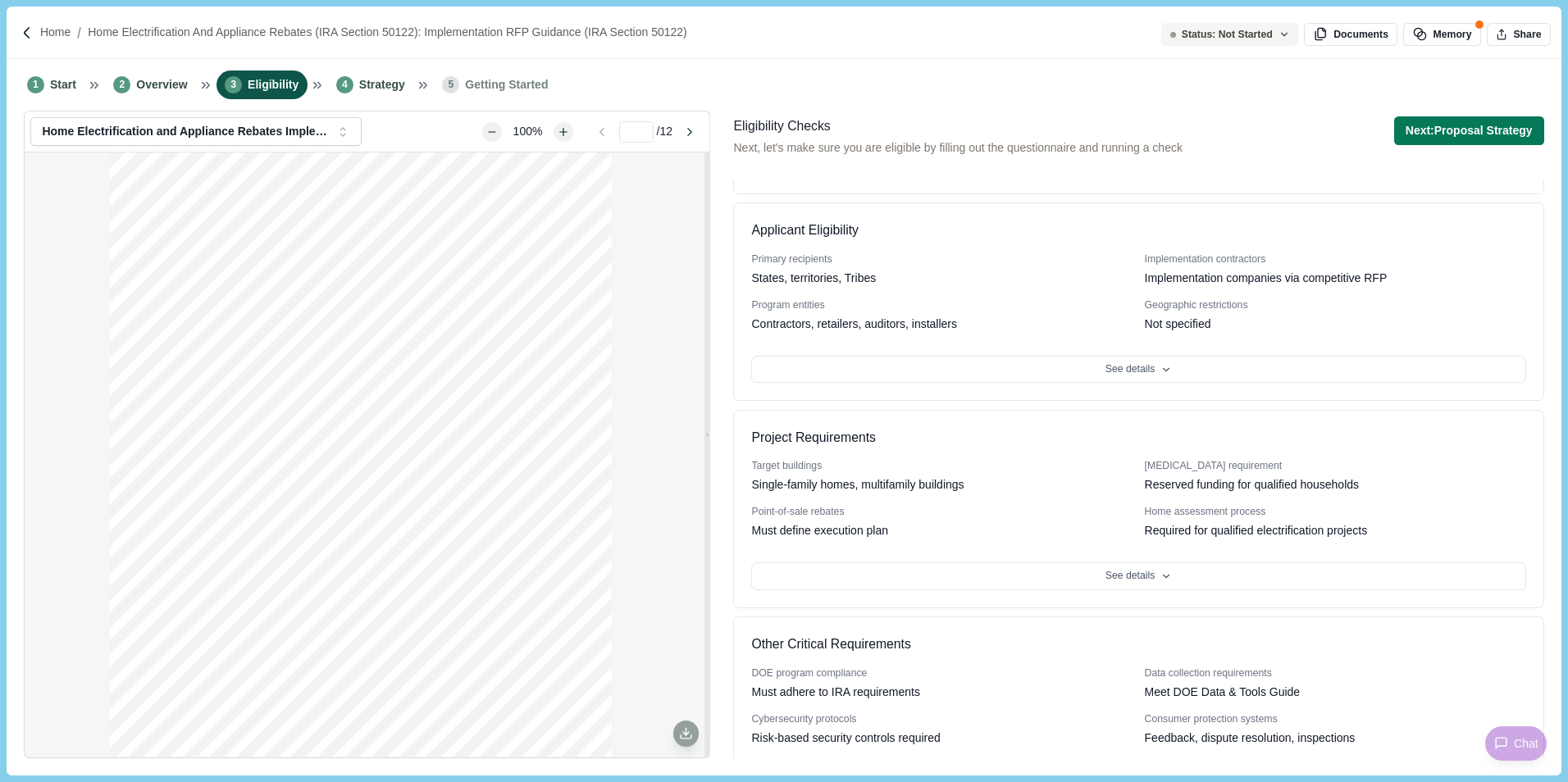
scroll to position [202, 0]
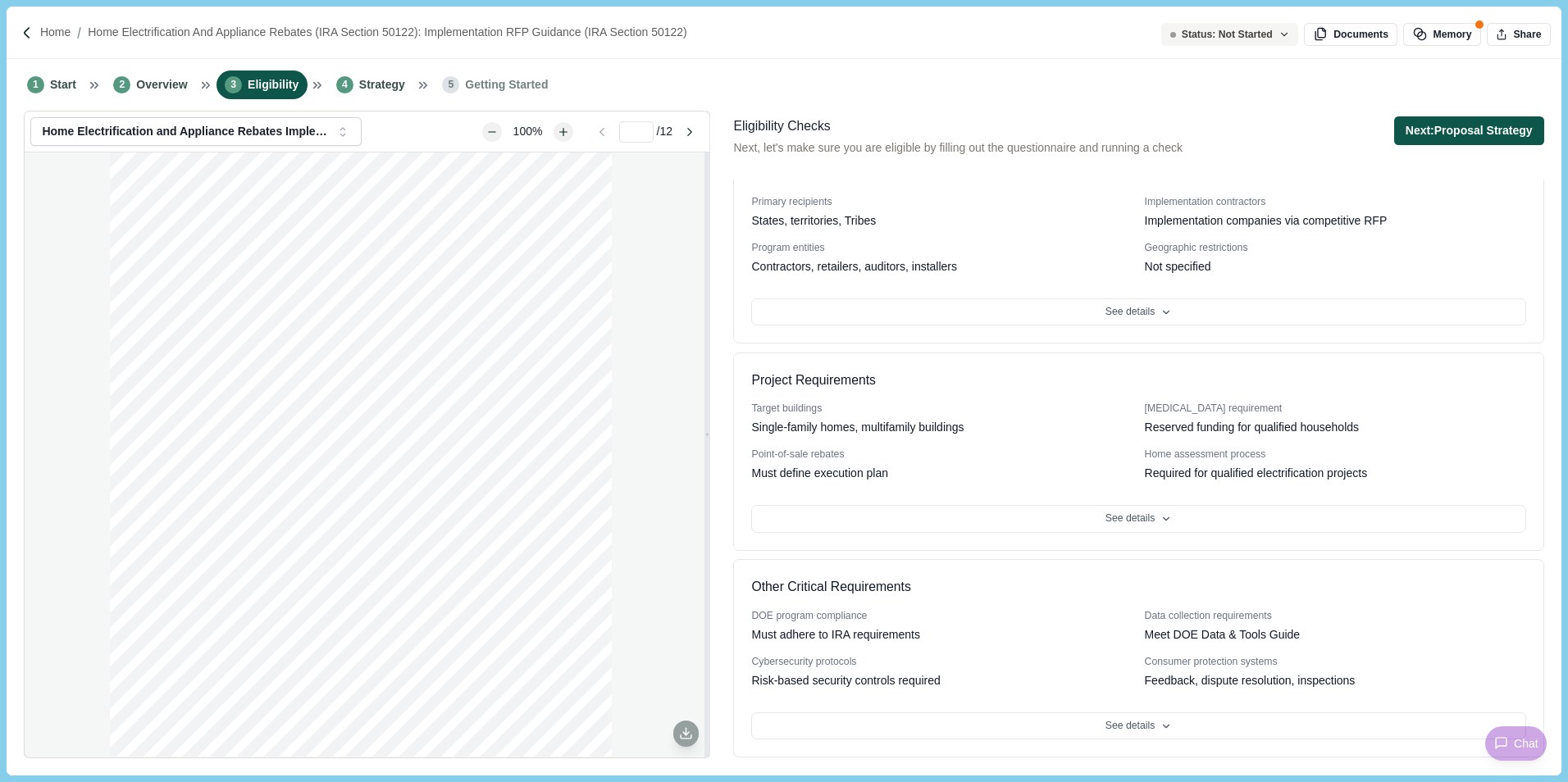
click at [1436, 140] on button "Next: Proposal Strategy" at bounding box center [1469, 130] width 150 height 28
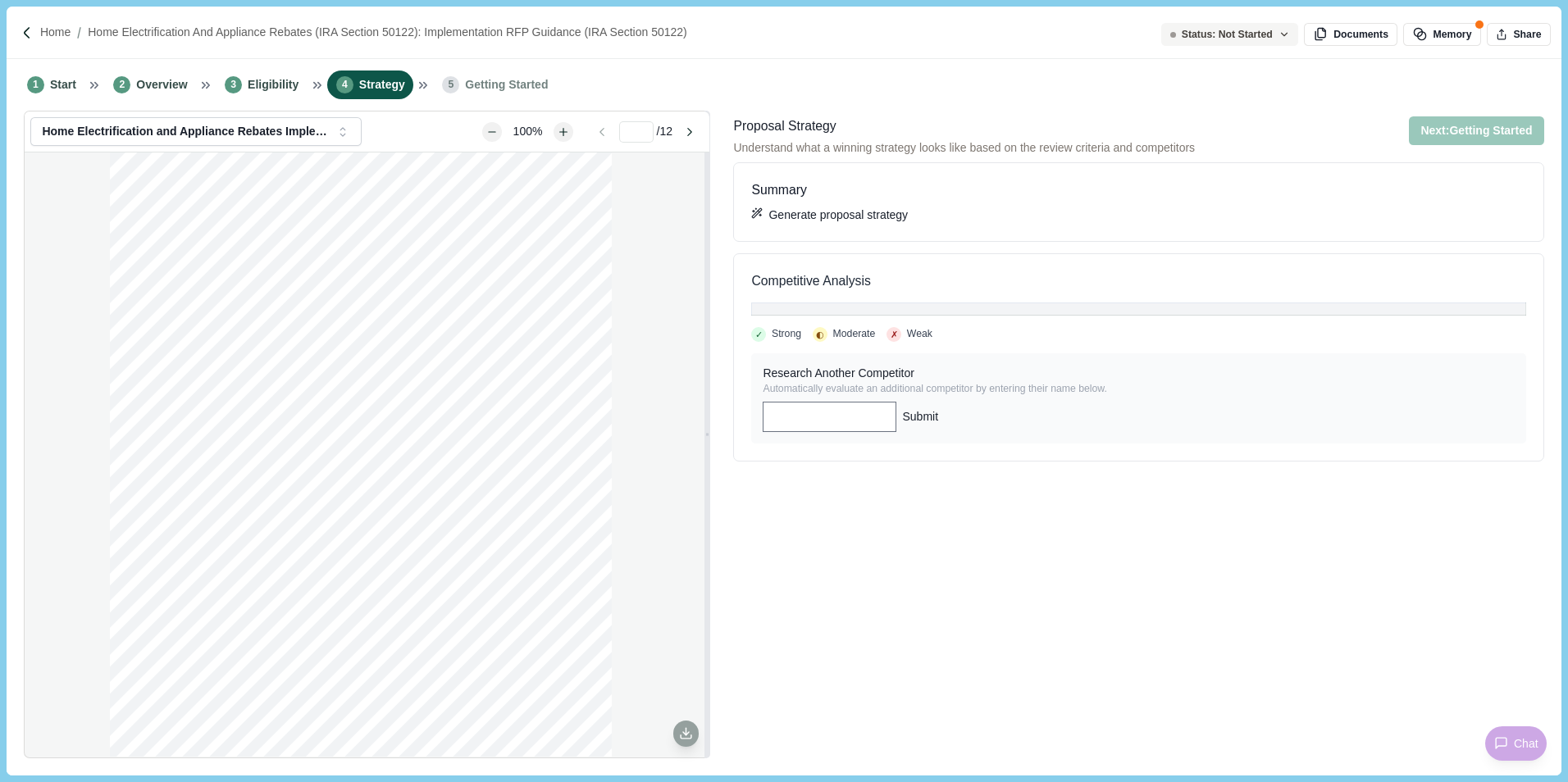
click at [901, 223] on button "Generate proposal strategy" at bounding box center [830, 215] width 156 height 17
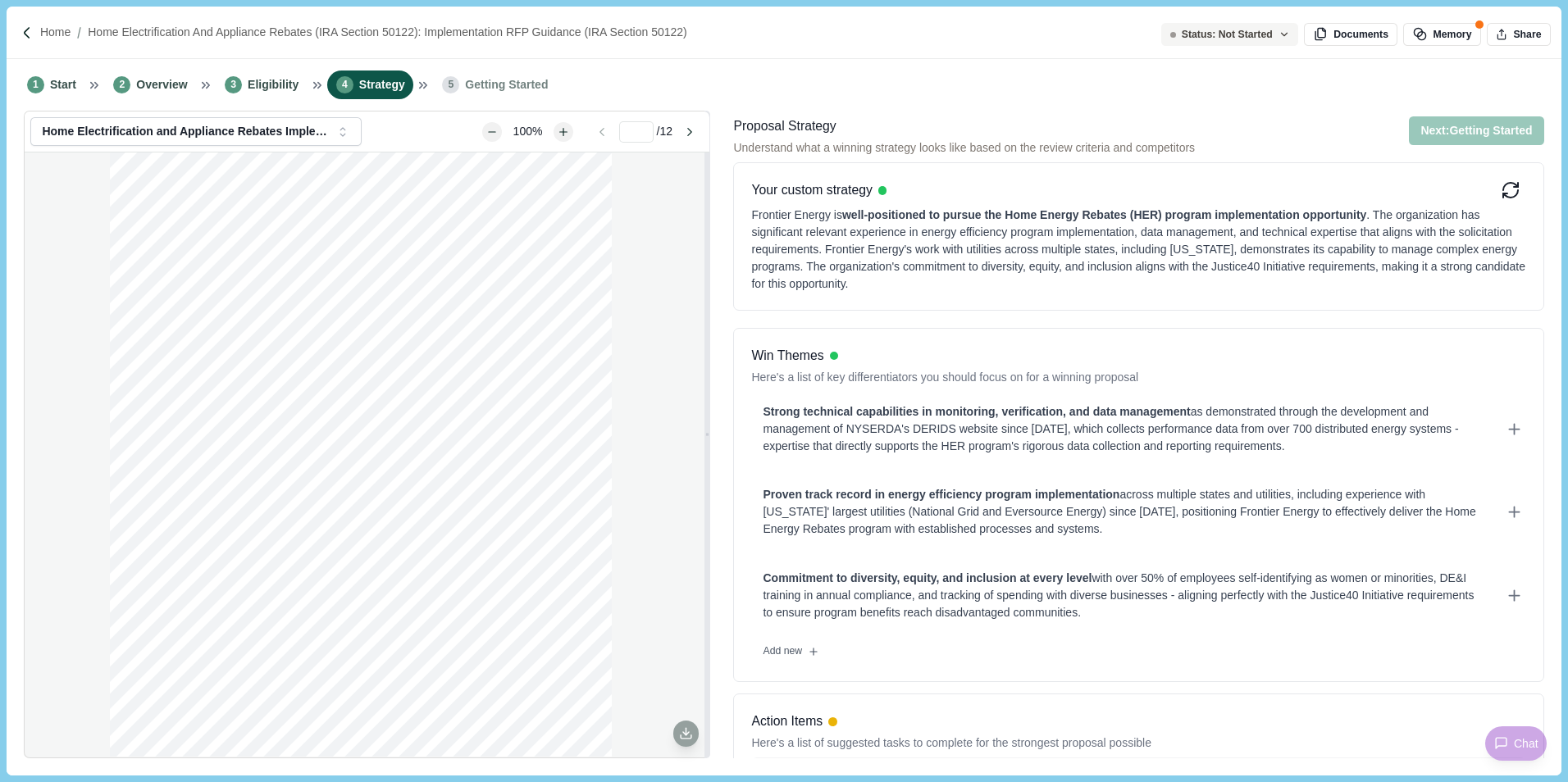
click at [989, 309] on div "Your custom strategy Frontier Energy is well-positioned to pursue the Home Ener…" at bounding box center [1138, 236] width 810 height 149
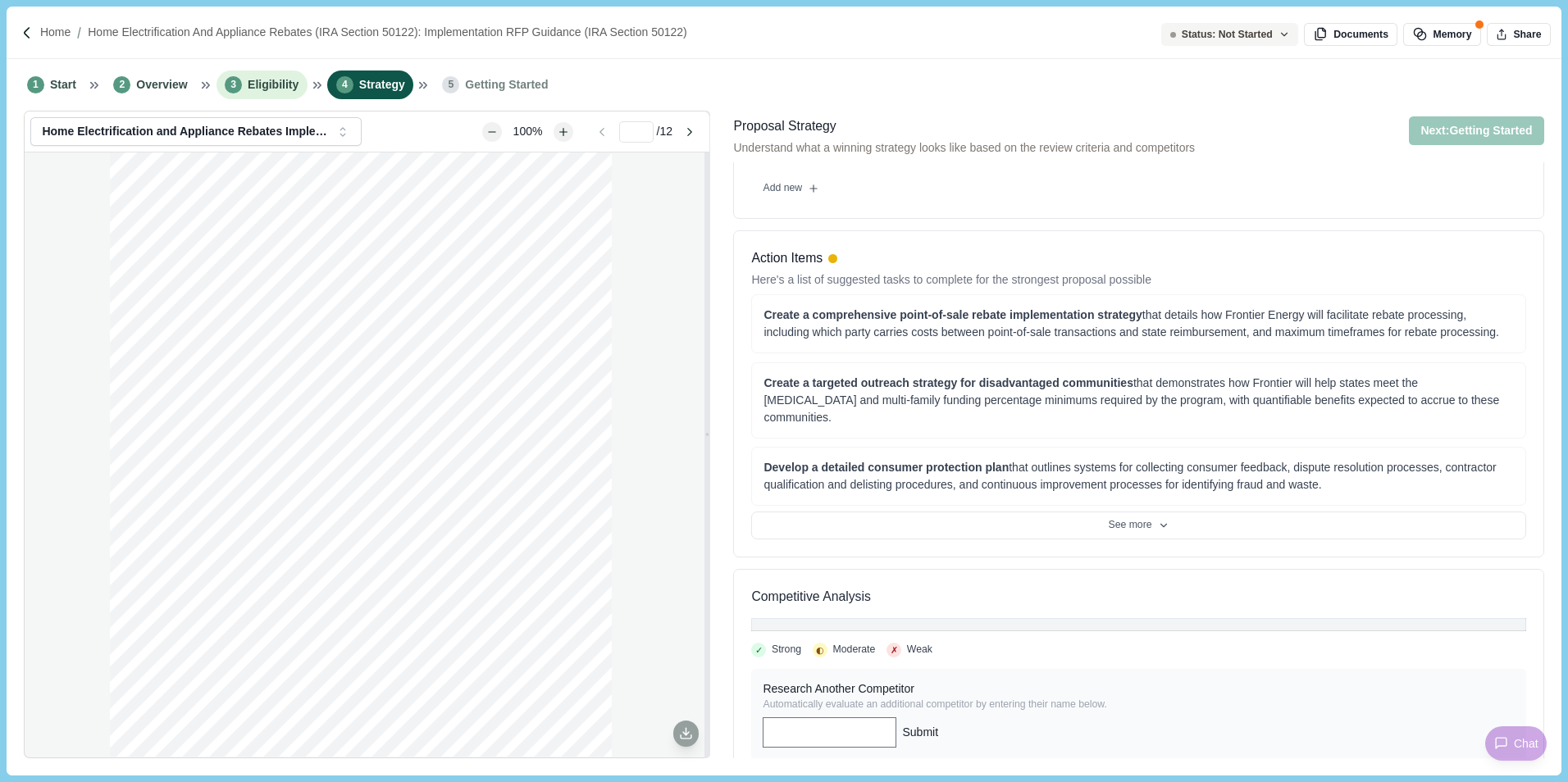
click at [251, 80] on span "Eligibility" at bounding box center [273, 85] width 51 height 17
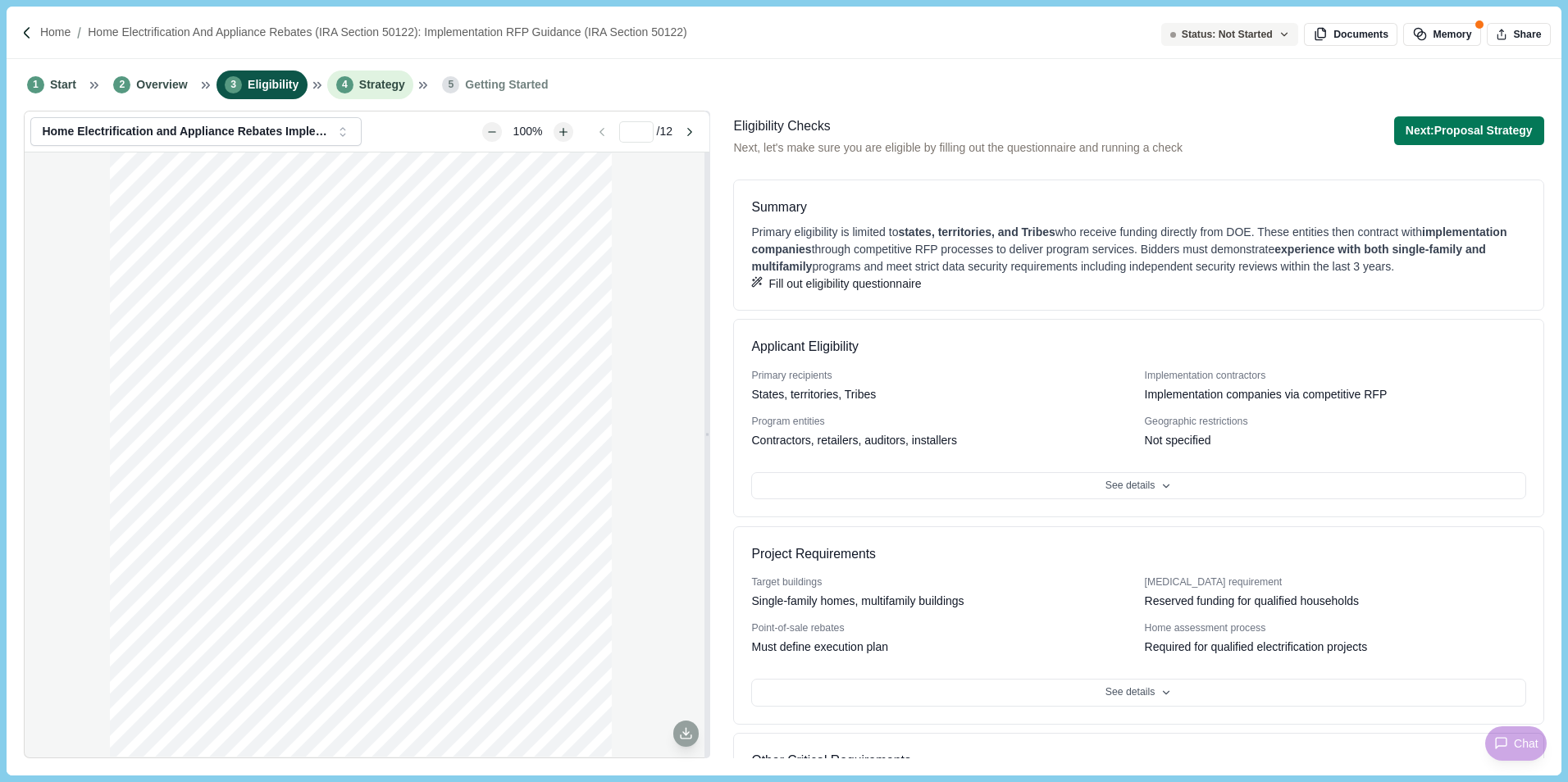
click at [367, 78] on span "Strategy" at bounding box center [382, 85] width 46 height 17
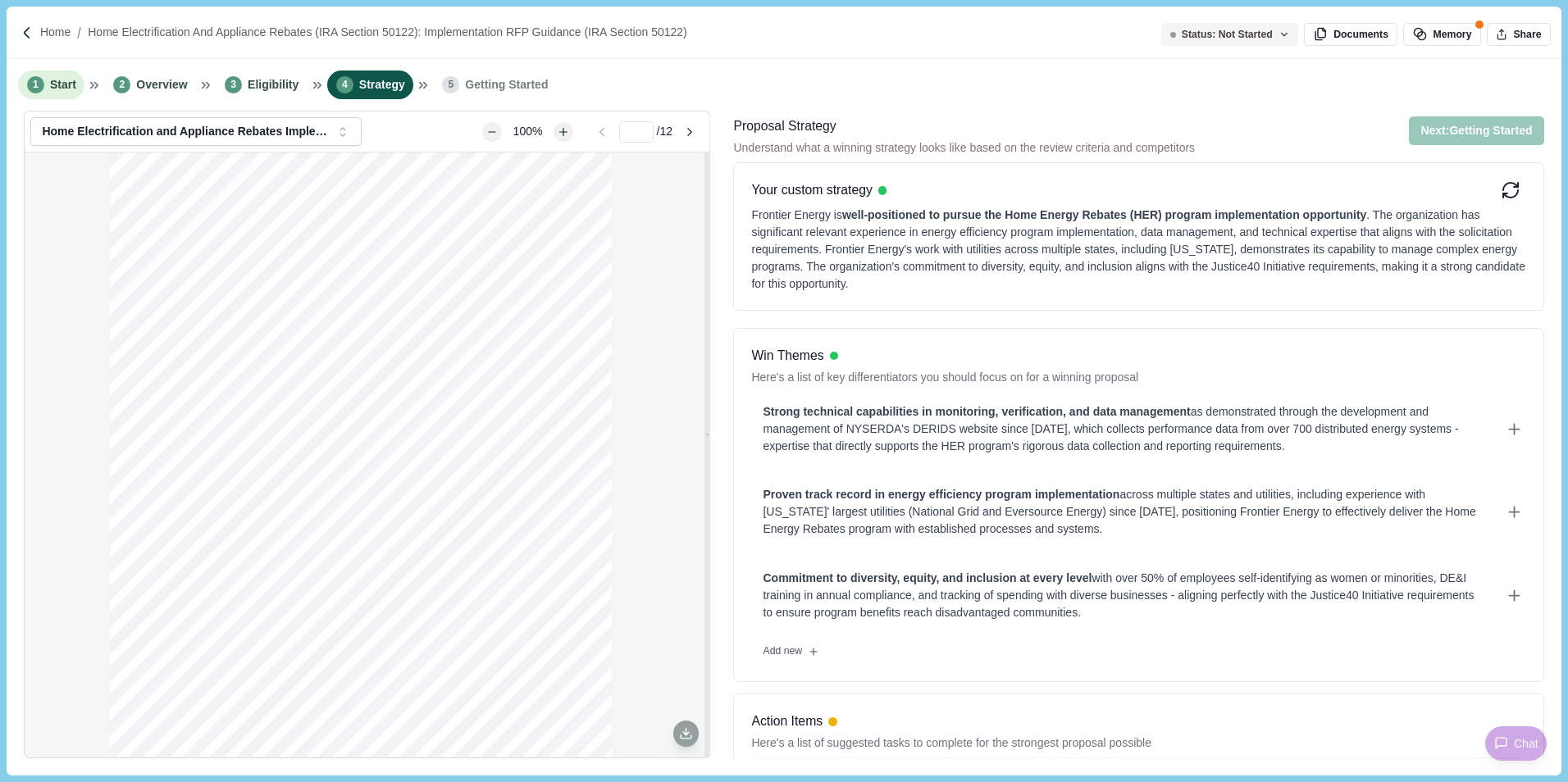
click at [54, 74] on li "1 Start" at bounding box center [51, 84] width 66 height 28
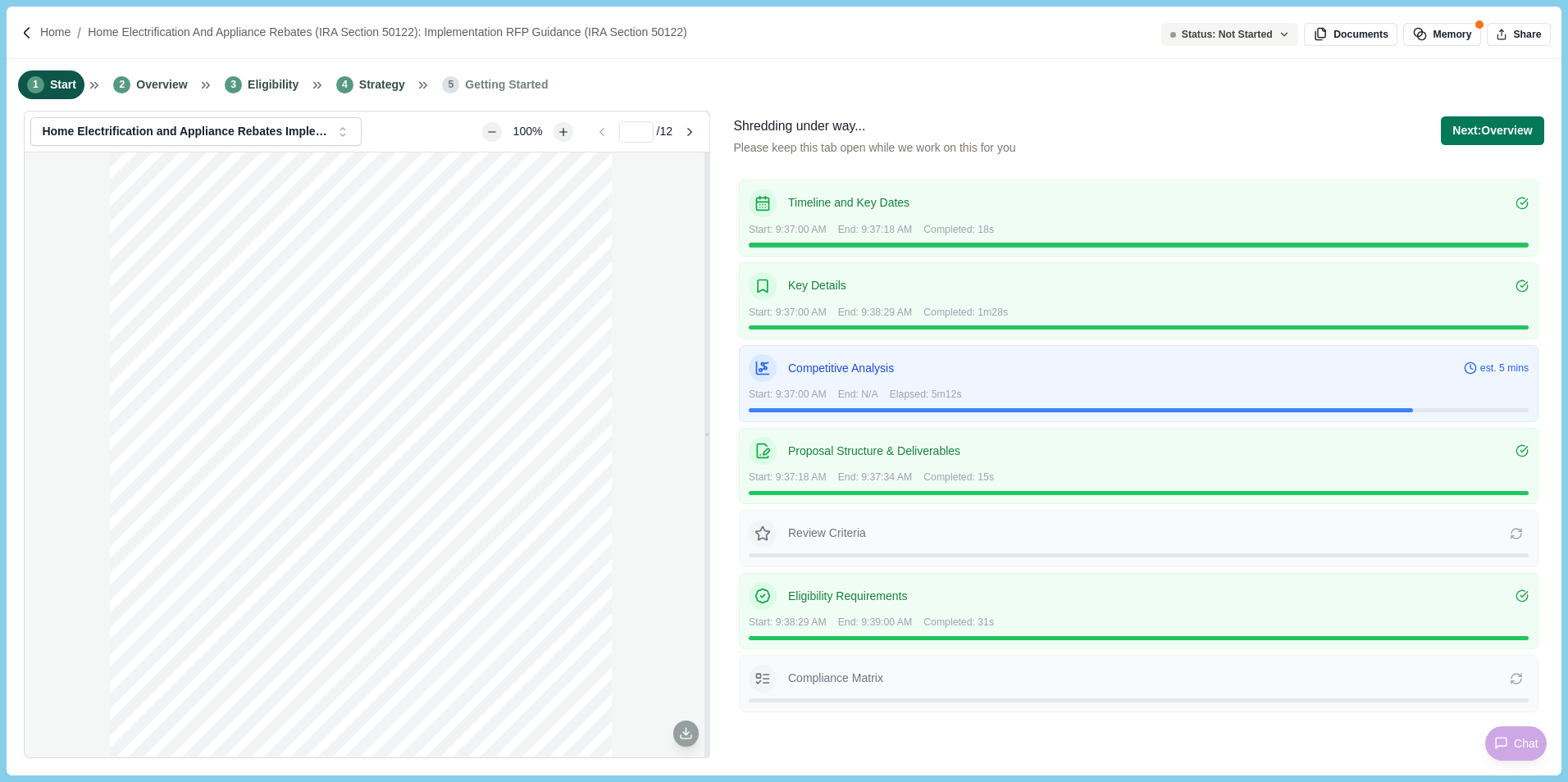
click at [41, 21] on div "Home Home Electrification and Appliance Rebates (IRA Section 50122): Implementa…" at bounding box center [784, 33] width 1554 height 52
click at [39, 30] on div at bounding box center [30, 34] width 19 height 14
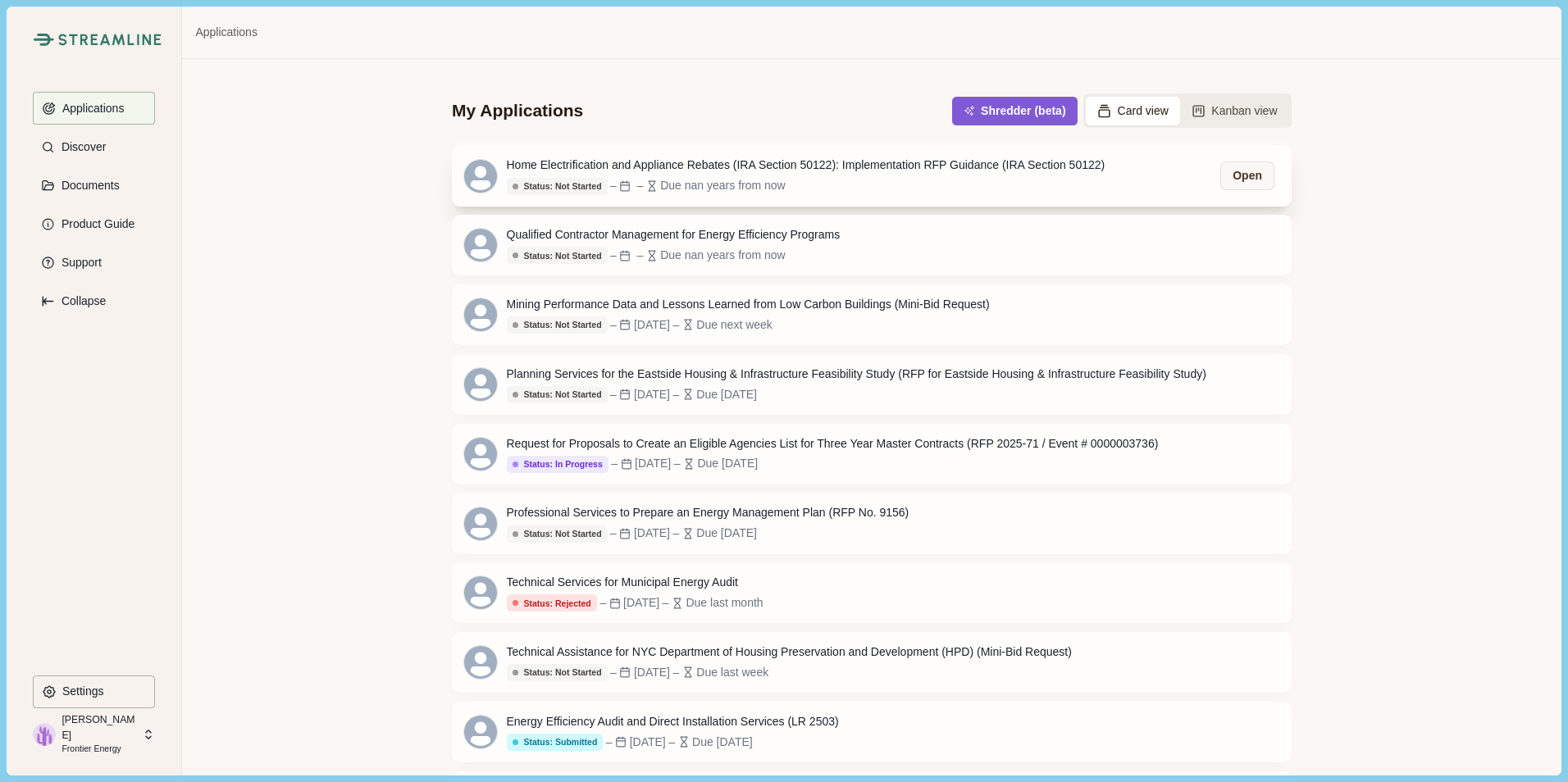
click at [909, 173] on div "Home Electrification and Appliance Rebates (IRA Section 50122): Implementation …" at bounding box center [805, 165] width 598 height 17
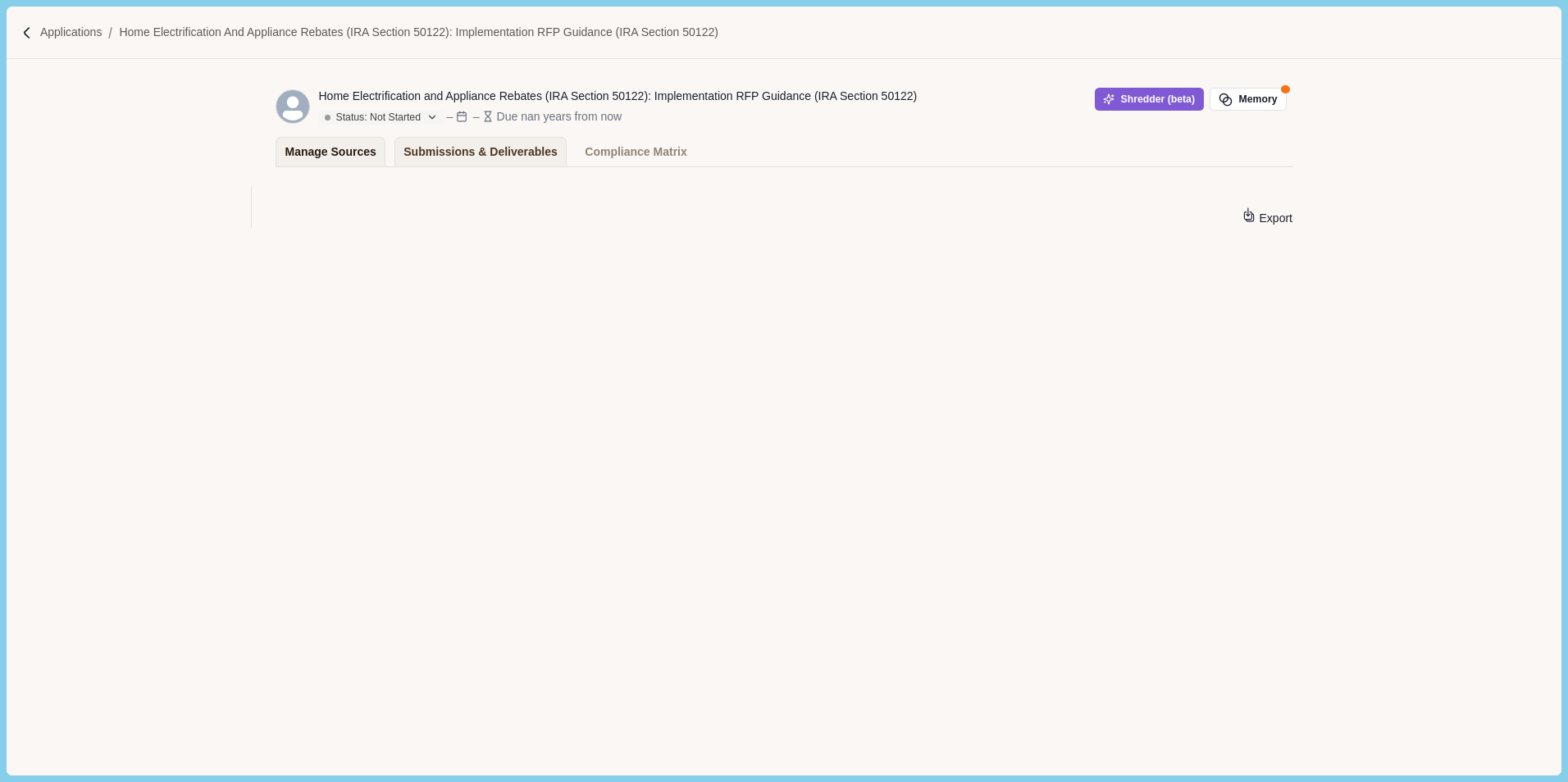
click at [346, 147] on div "Manage Sources" at bounding box center [331, 151] width 91 height 28
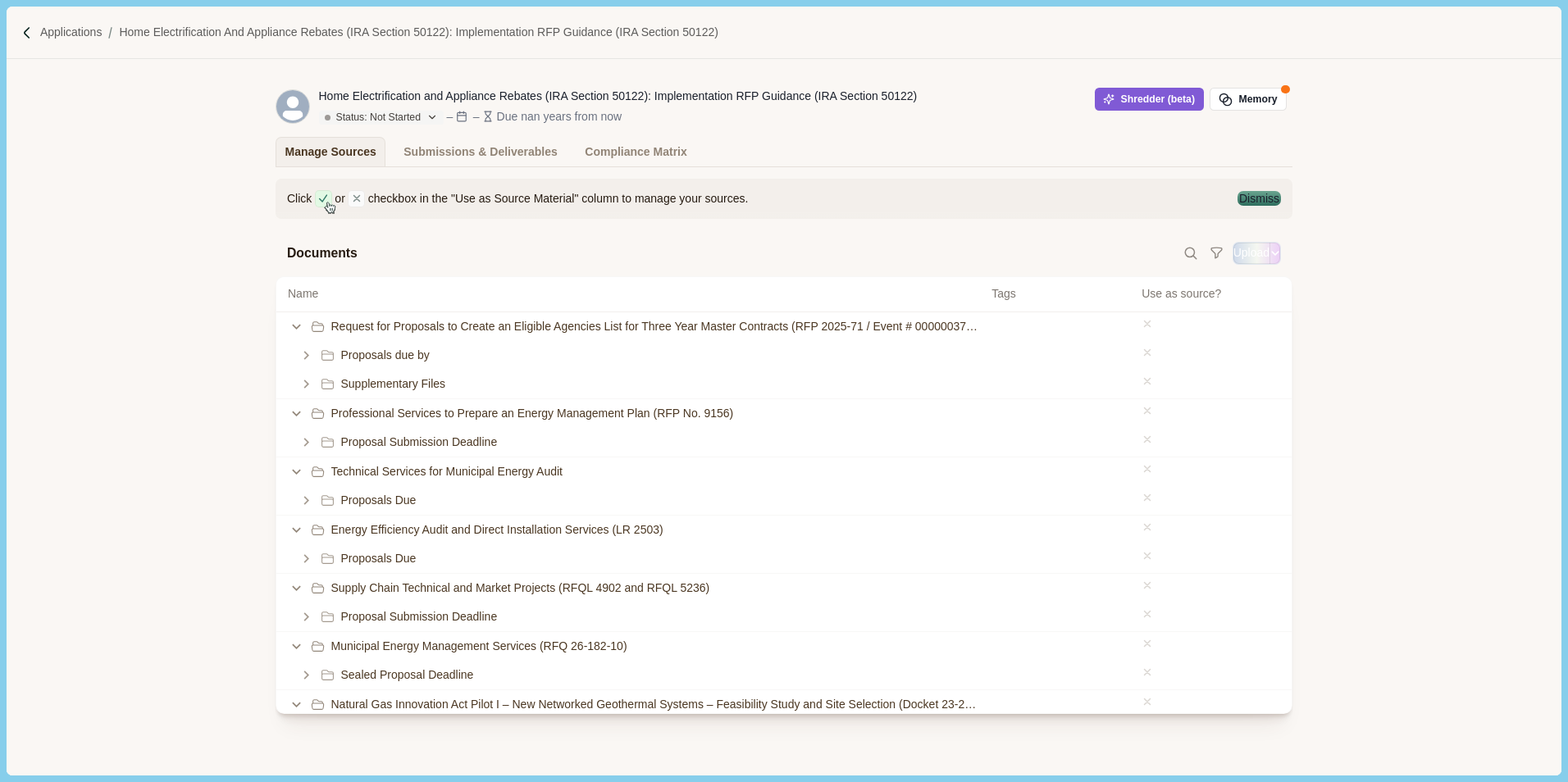
click at [1234, 258] on button "Upload" at bounding box center [1252, 253] width 36 height 17
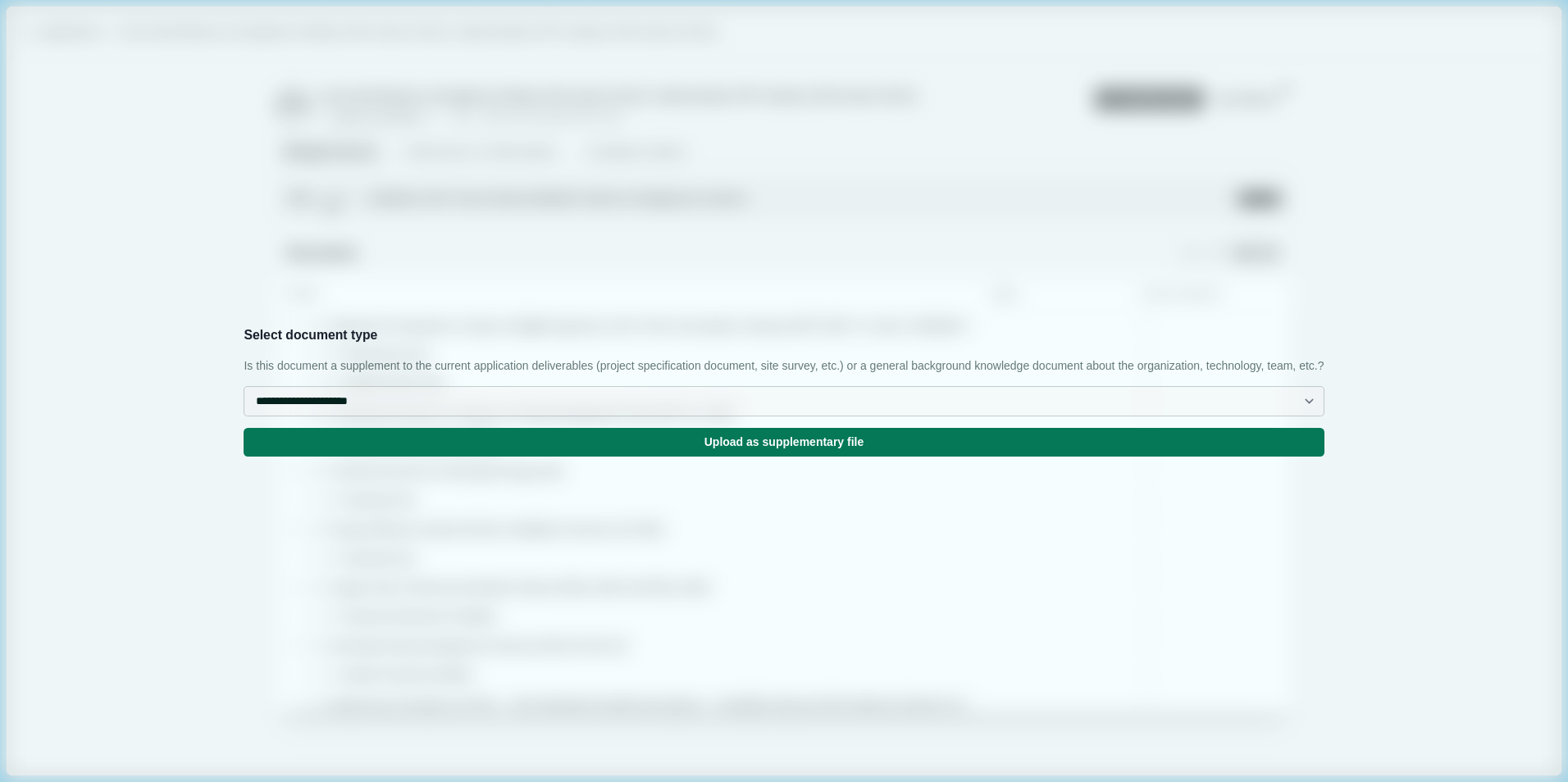
drag, startPoint x: 754, startPoint y: 418, endPoint x: 713, endPoint y: 435, distance: 44.4
click at [754, 417] on select "**********" at bounding box center [783, 400] width 1080 height 30
click at [532, 402] on select "**********" at bounding box center [783, 400] width 1080 height 30
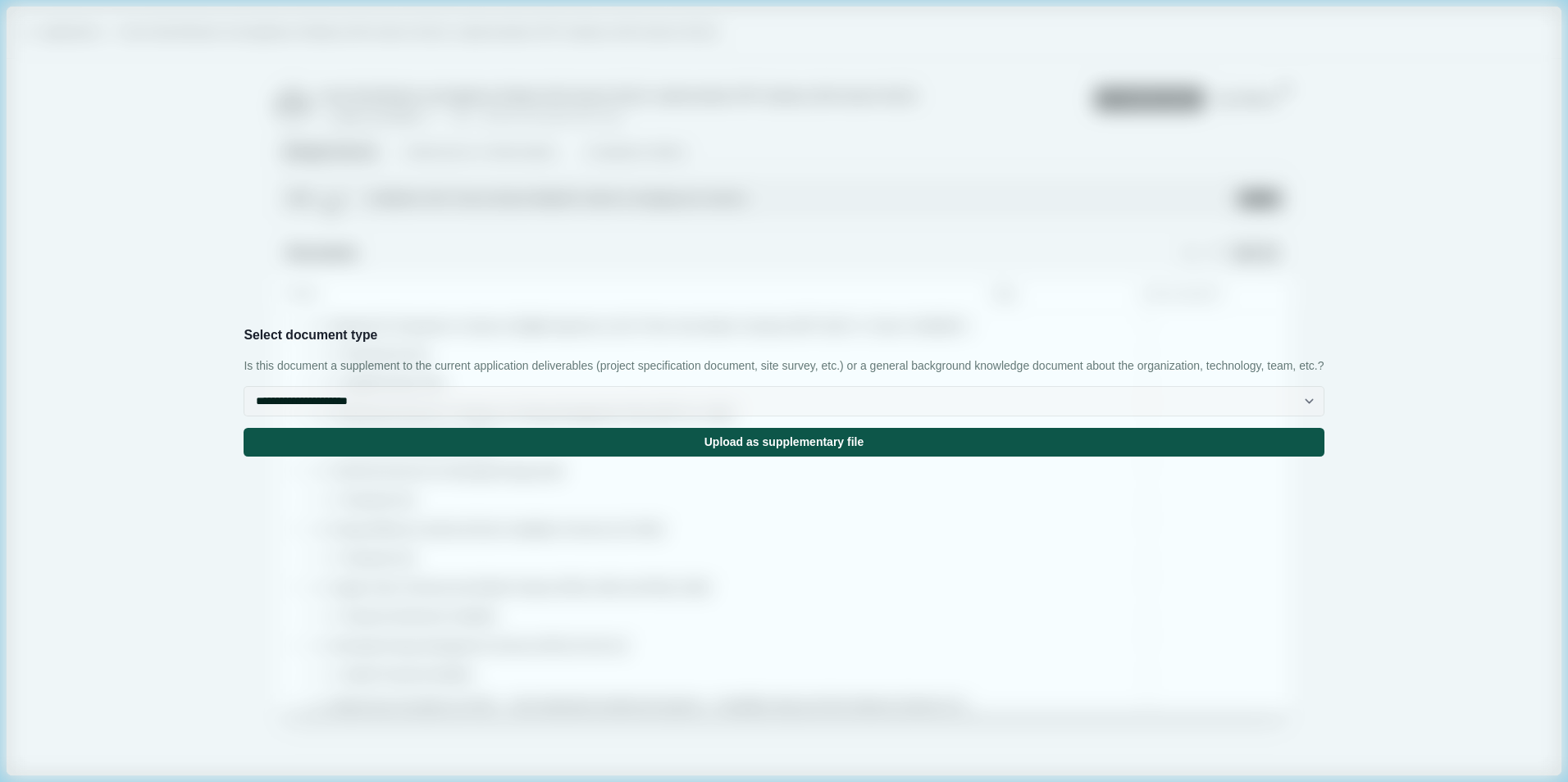
click at [787, 456] on button "Upload as supplementary file" at bounding box center [783, 442] width 1080 height 28
click at [1233, 253] on input "Upload" at bounding box center [1233, 253] width 1 height 1
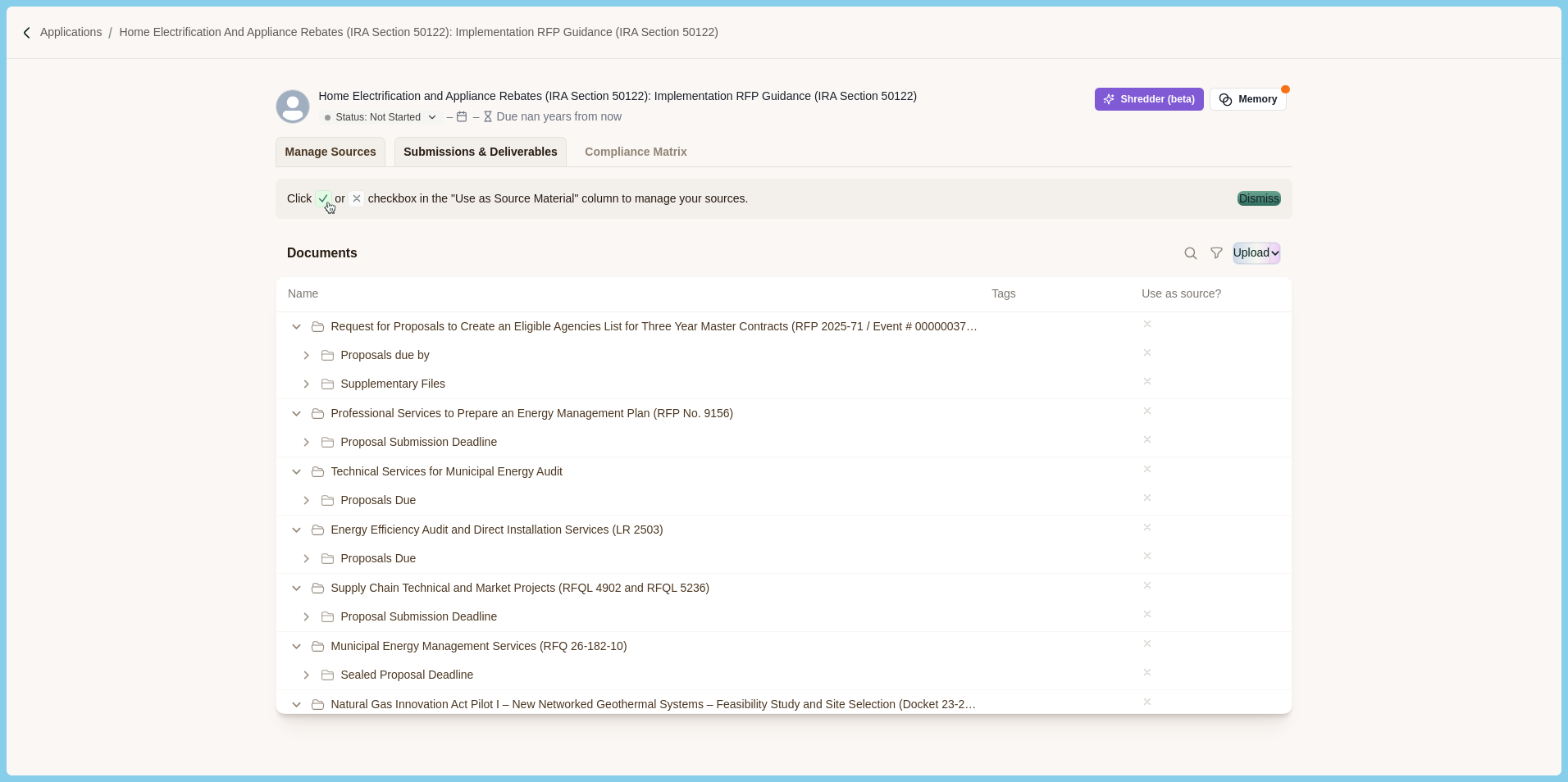
click at [429, 156] on div "Submissions & Deliverables" at bounding box center [480, 151] width 154 height 28
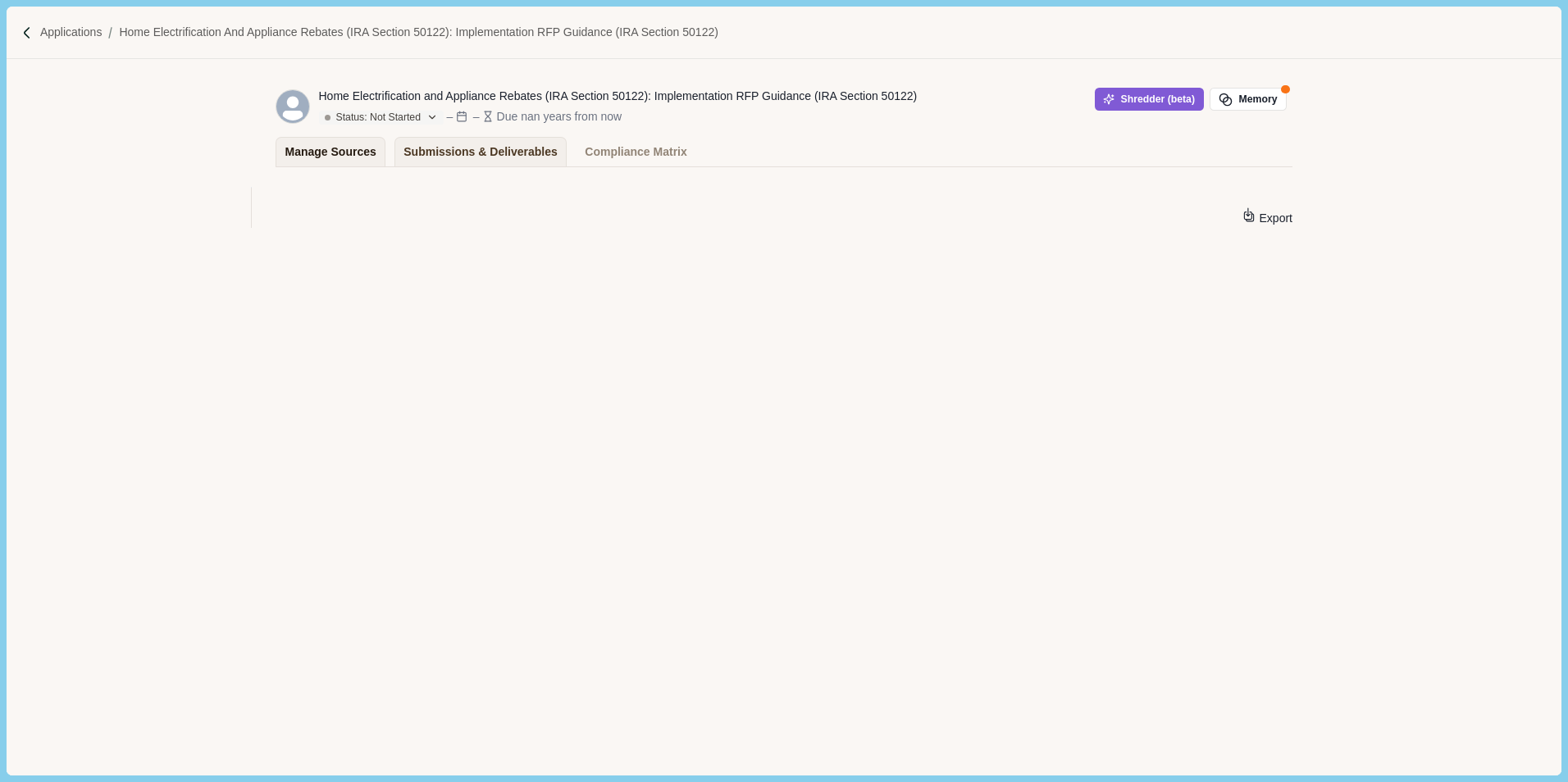
click at [313, 156] on div "Manage Sources" at bounding box center [331, 151] width 91 height 28
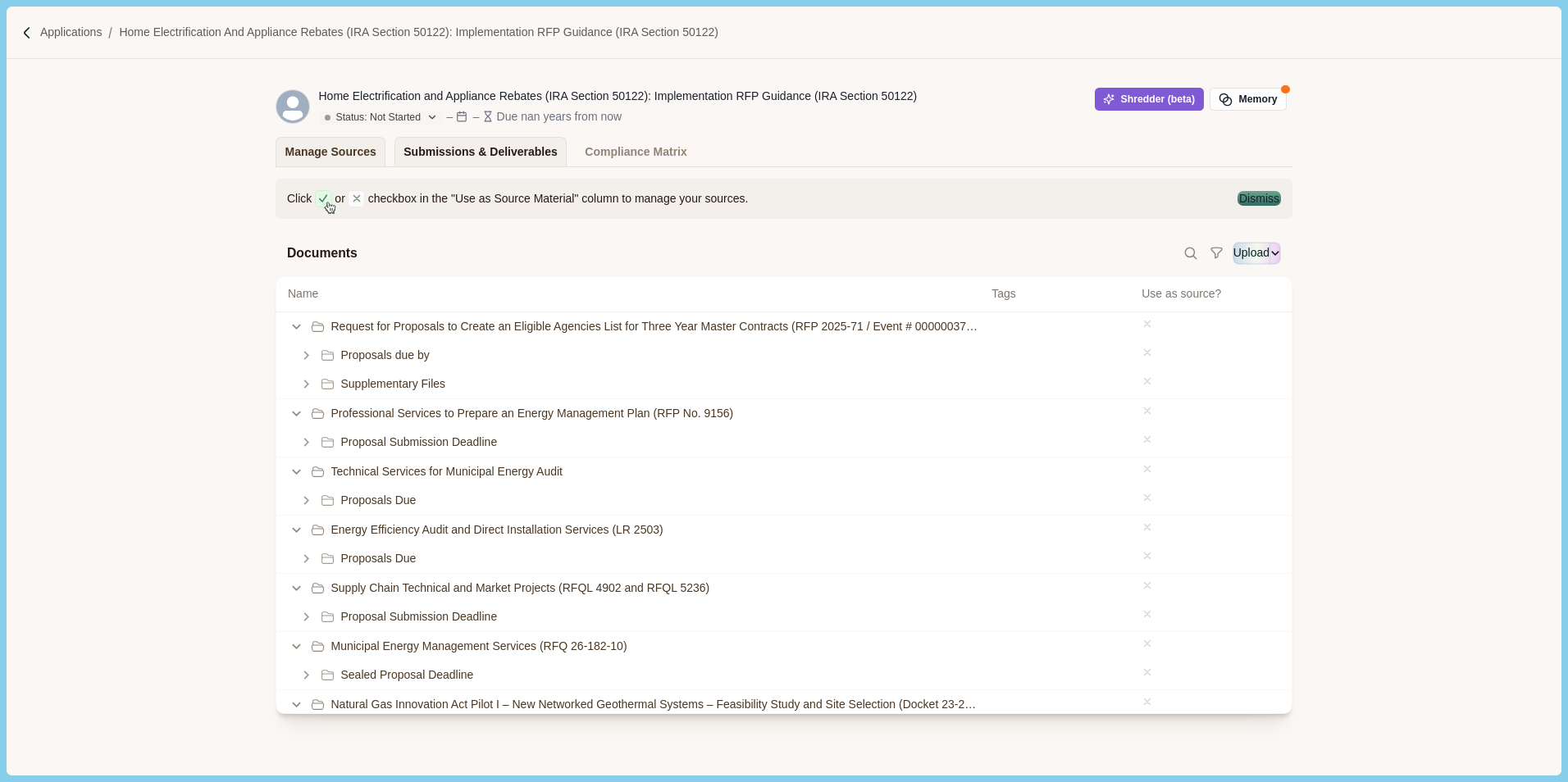
click at [459, 154] on div "Submissions & Deliverables" at bounding box center [480, 151] width 154 height 28
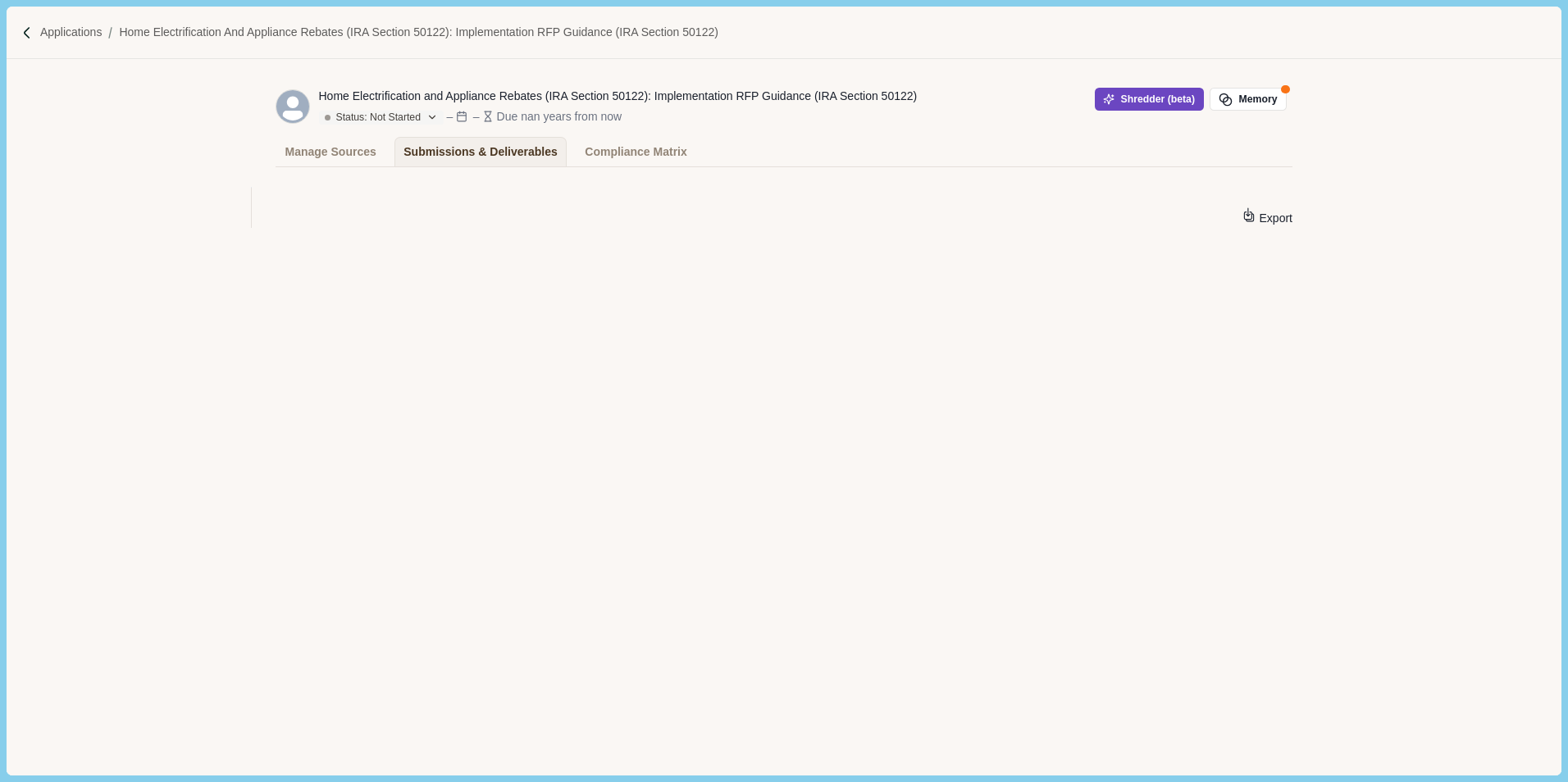
click at [1132, 96] on button "Shredder (beta)" at bounding box center [1148, 99] width 109 height 23
click at [51, 25] on p "Applications" at bounding box center [71, 33] width 62 height 17
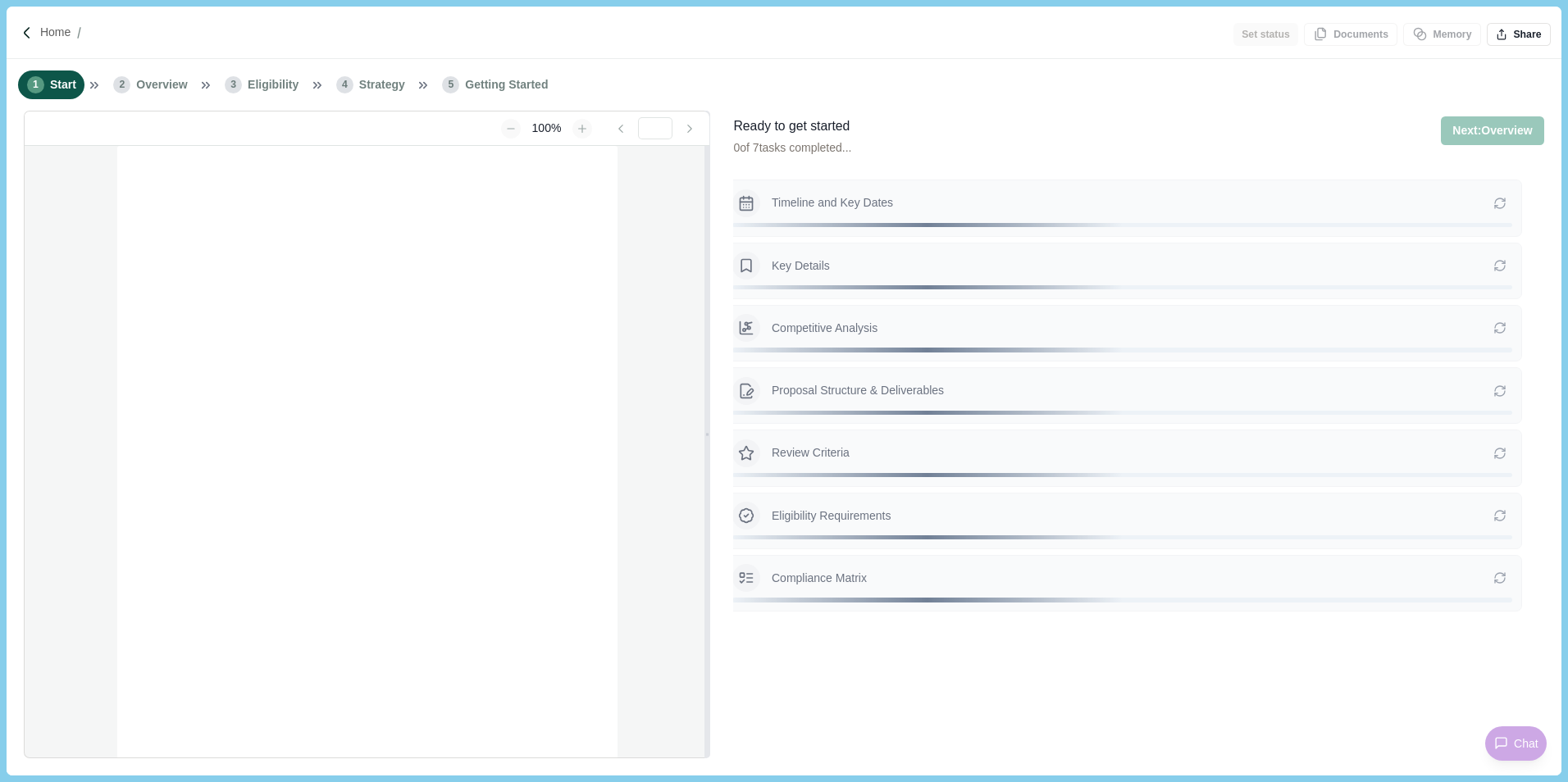
type input "**********"
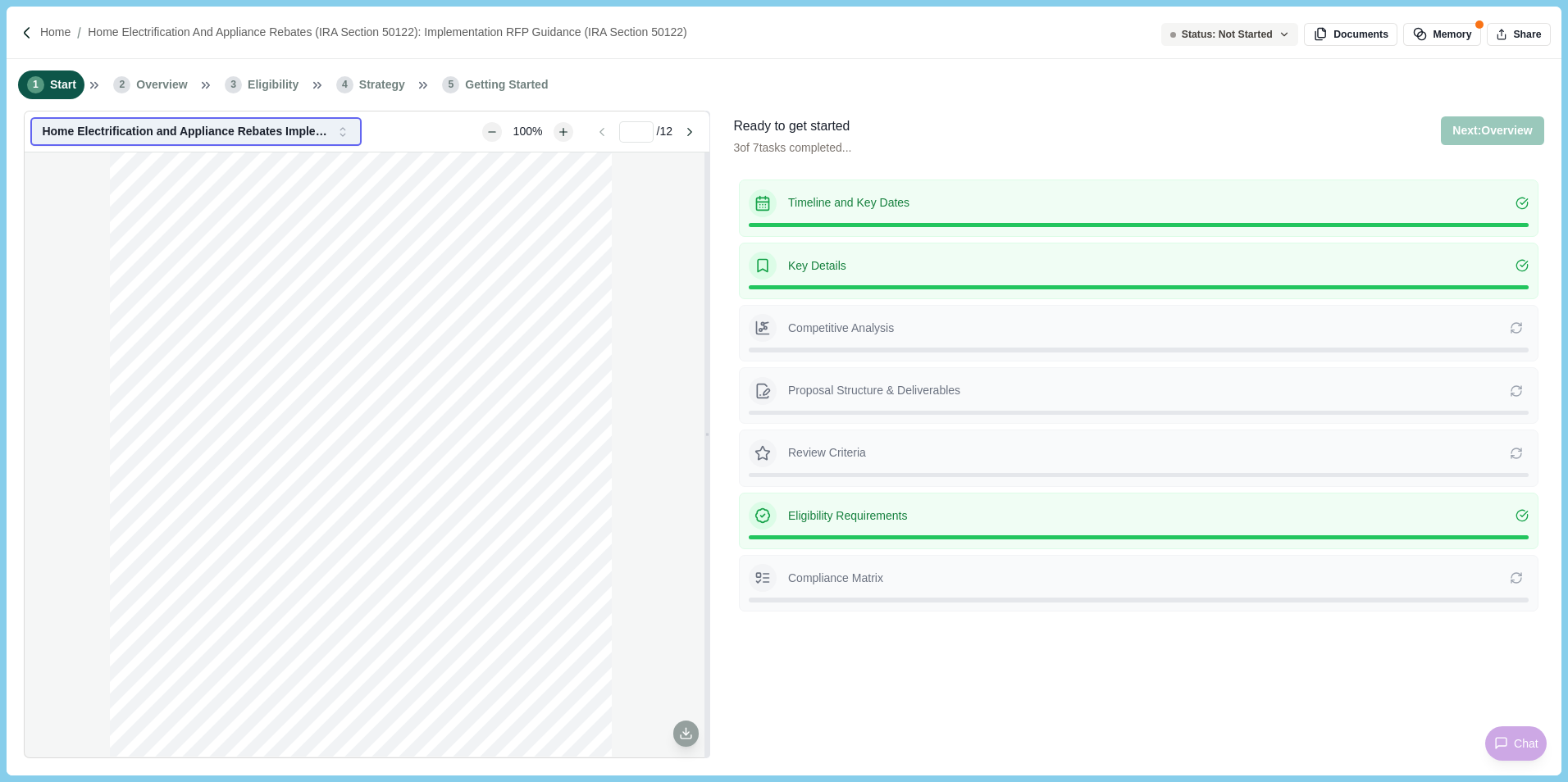
click at [340, 133] on icon "button" at bounding box center [342, 131] width 15 height 15
click at [657, 352] on div "Home Electrification and Appliance Rebates (IRA Section 50122): Implementation …" at bounding box center [367, 454] width 684 height 604
click at [688, 137] on button "Go to next page" at bounding box center [689, 131] width 23 height 15
click at [1287, 34] on icon "button" at bounding box center [1283, 34] width 6 height 3
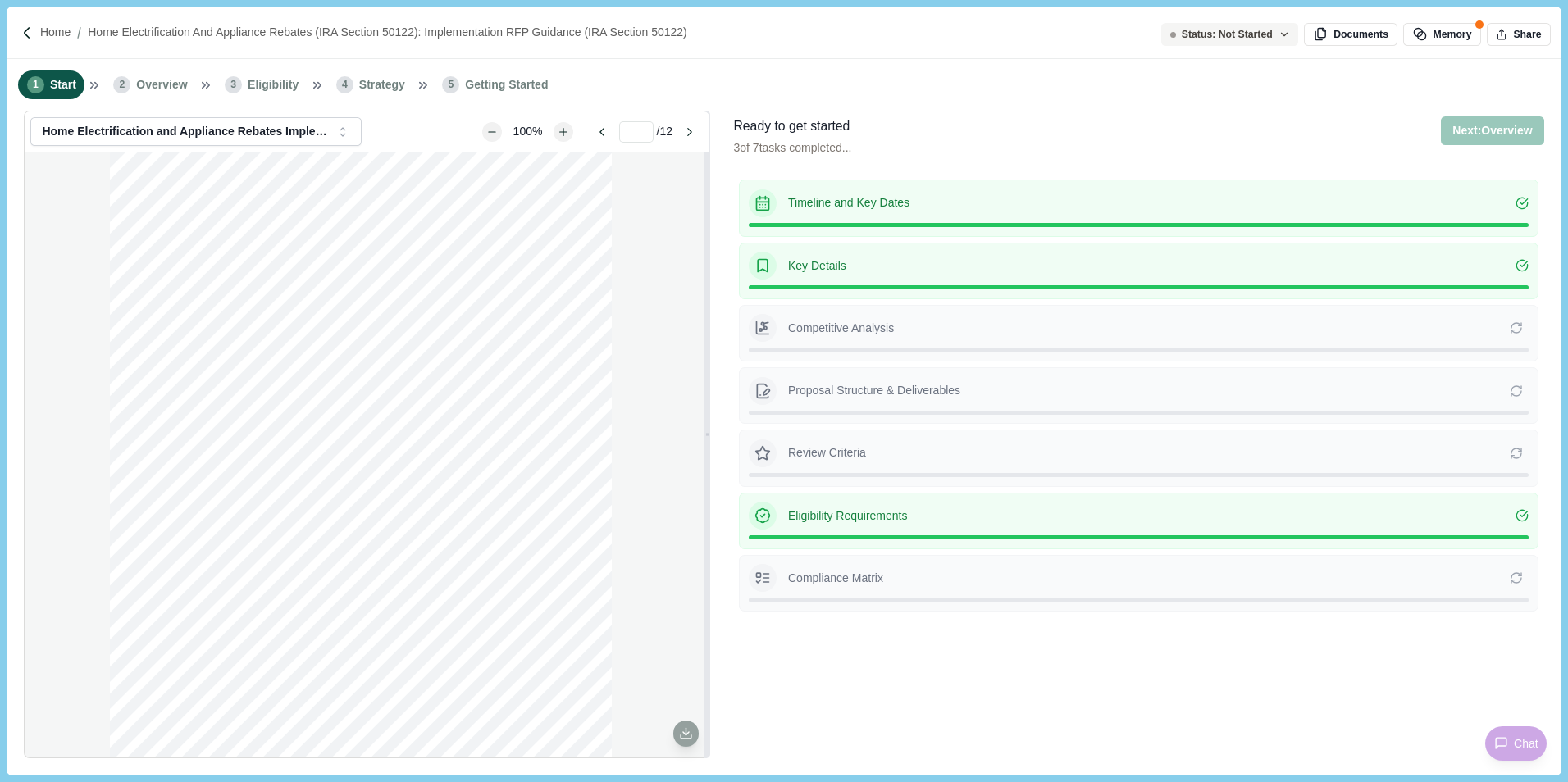
click at [1021, 96] on div "1 Start 2 Overview 3 Eligibility 4 Strategy 5 Getting Started" at bounding box center [784, 85] width 1554 height 52
click at [151, 92] on span "Overview" at bounding box center [161, 85] width 51 height 17
type input "*"
click at [1140, 647] on div "Timeline and Key Dates Key Details Competitive Analysis Re-extracting will over…" at bounding box center [1138, 465] width 810 height 583
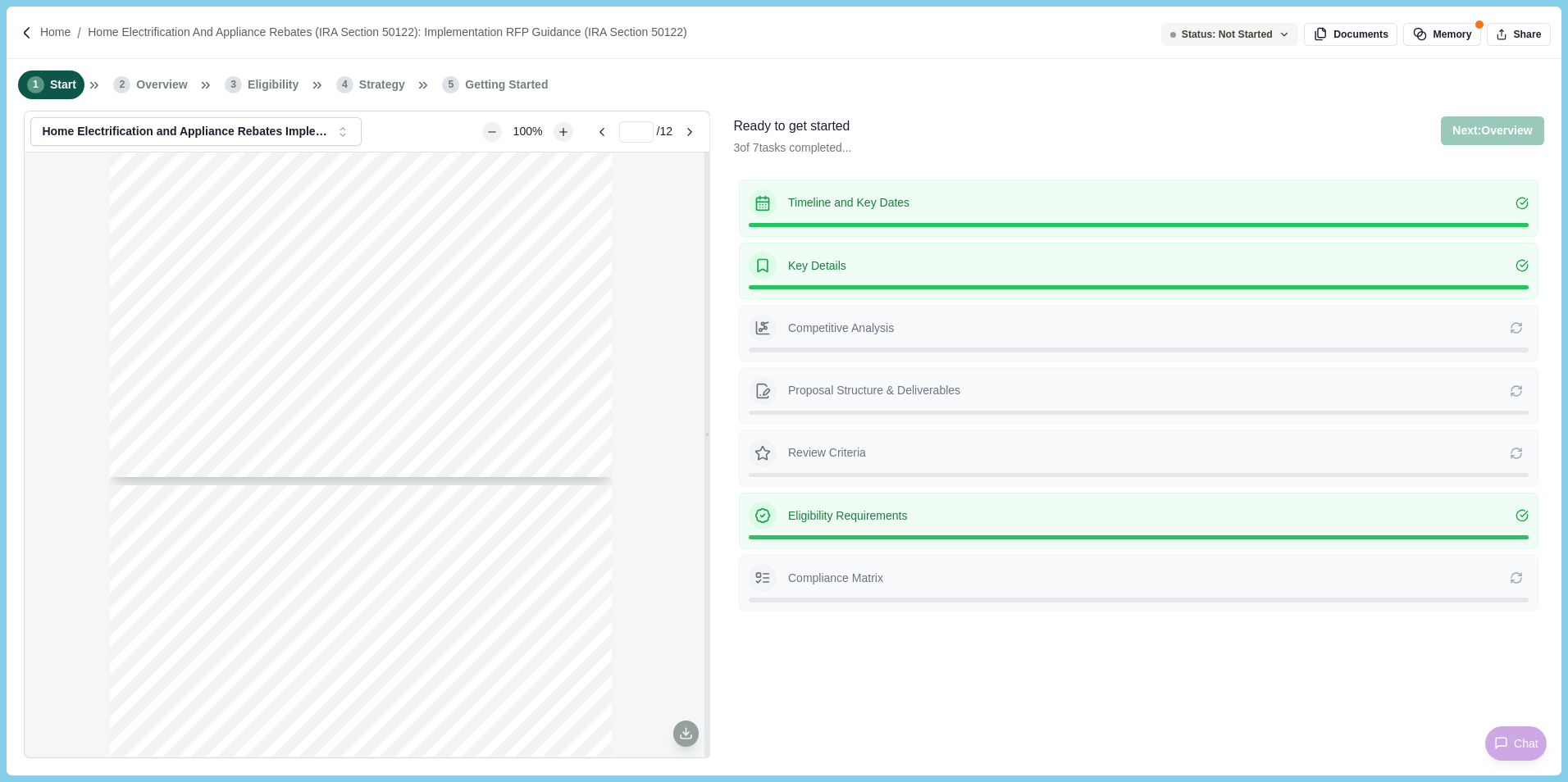
click at [184, 80] on span "Overview" at bounding box center [161, 85] width 51 height 17
click at [359, 83] on span "Strategy" at bounding box center [382, 85] width 46 height 17
drag, startPoint x: 356, startPoint y: 83, endPoint x: 492, endPoint y: 83, distance: 136.0
click at [492, 83] on span "Getting Started" at bounding box center [506, 85] width 83 height 17
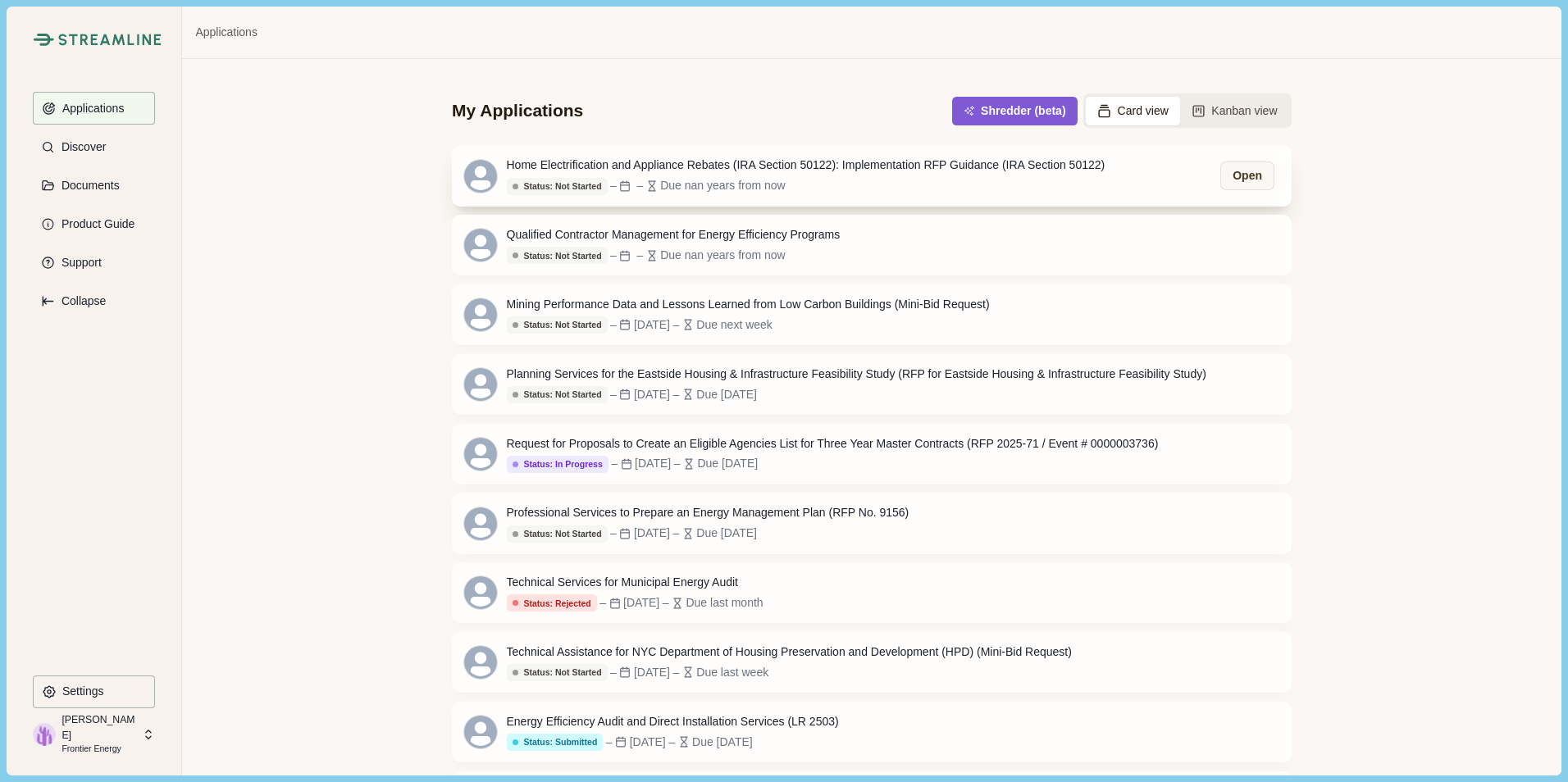
click at [935, 190] on div "Status: Not Started – – Due nan years from now" at bounding box center [805, 186] width 598 height 18
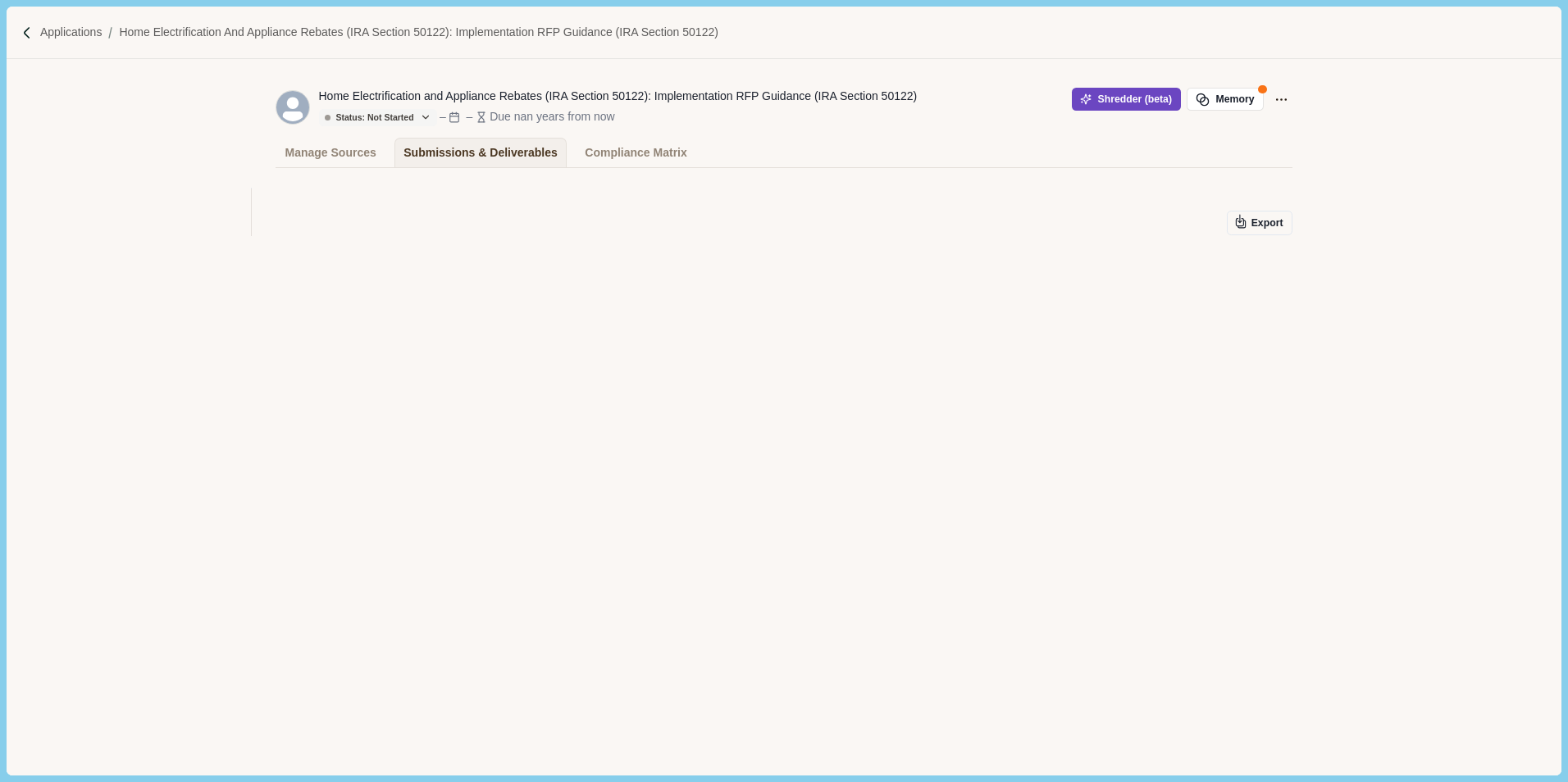
click at [1128, 103] on button "Shredder (beta)" at bounding box center [1126, 99] width 109 height 23
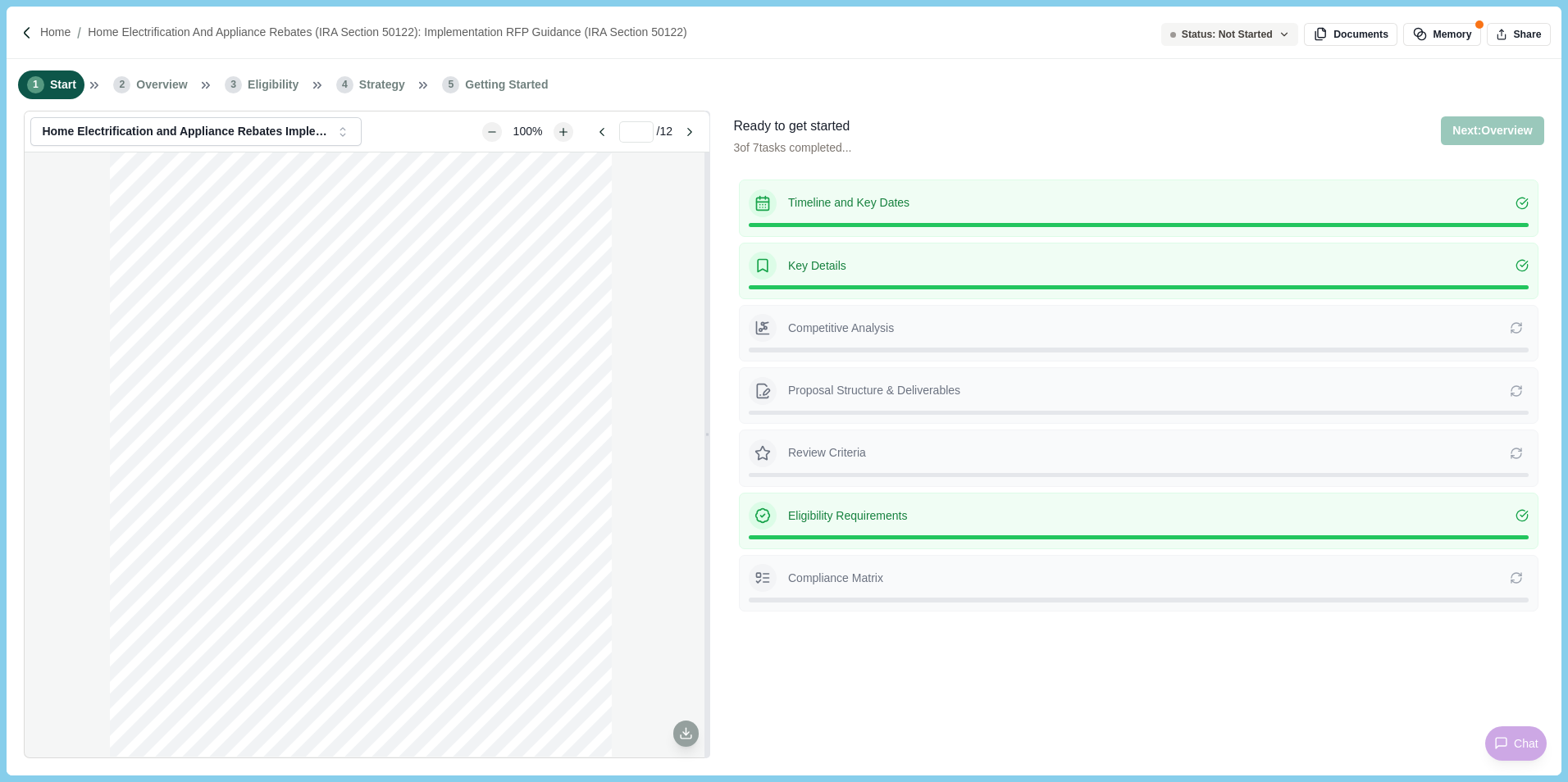
type input "**"
click at [31, 32] on img at bounding box center [28, 34] width 14 height 14
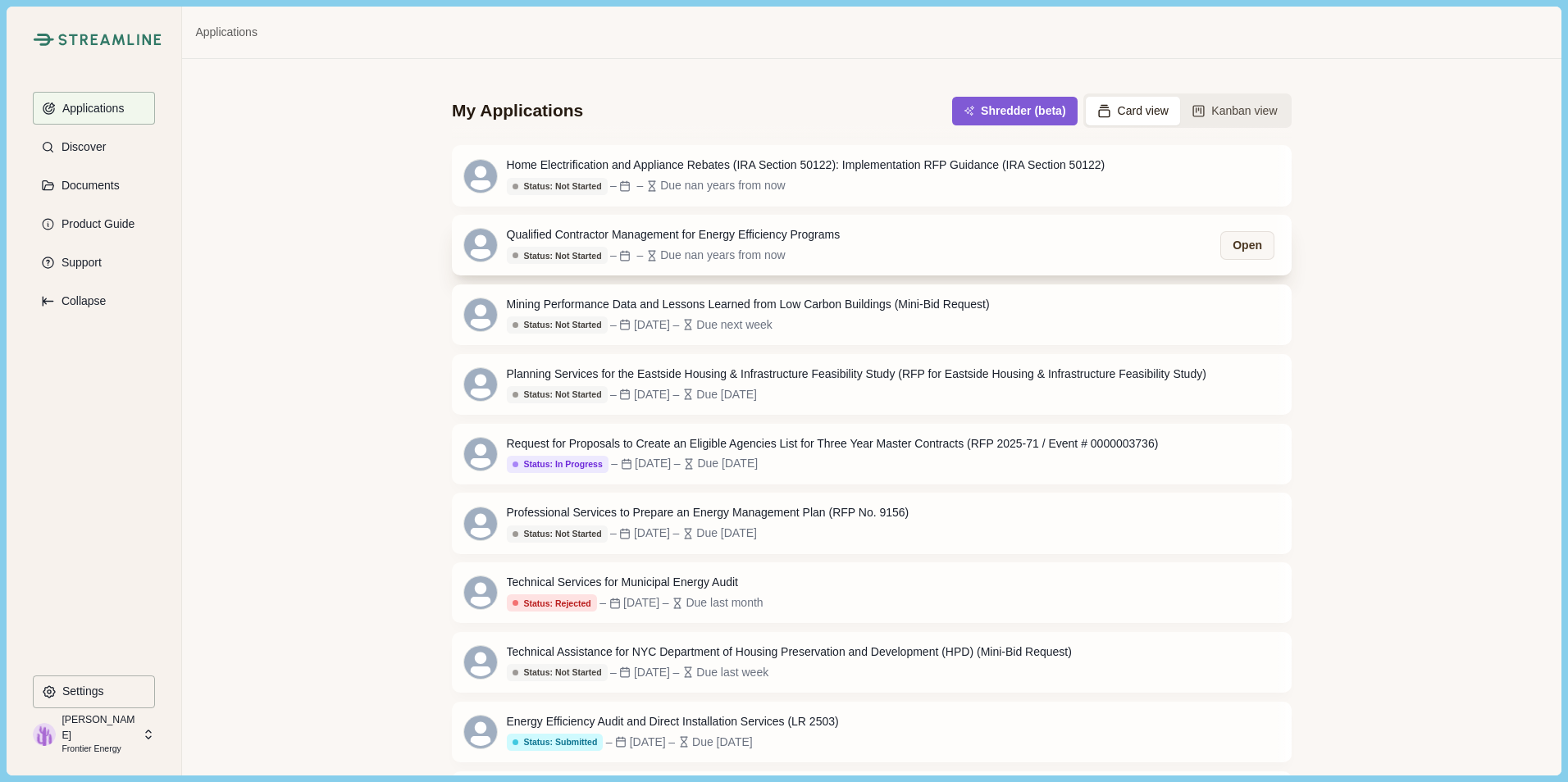
click at [824, 251] on div "Status: Not Started – – Due nan years from now" at bounding box center [673, 255] width 334 height 18
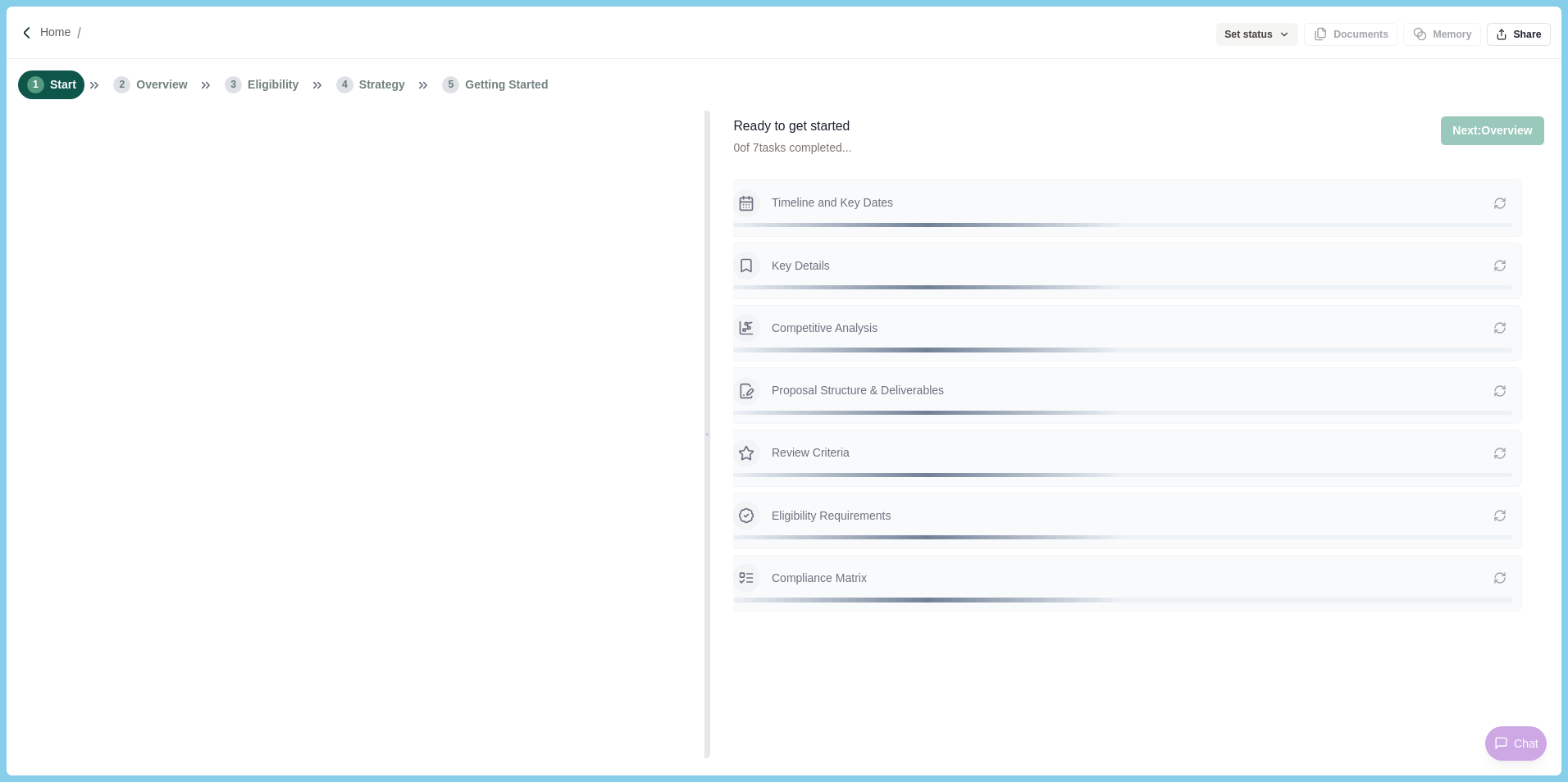
type input "**********"
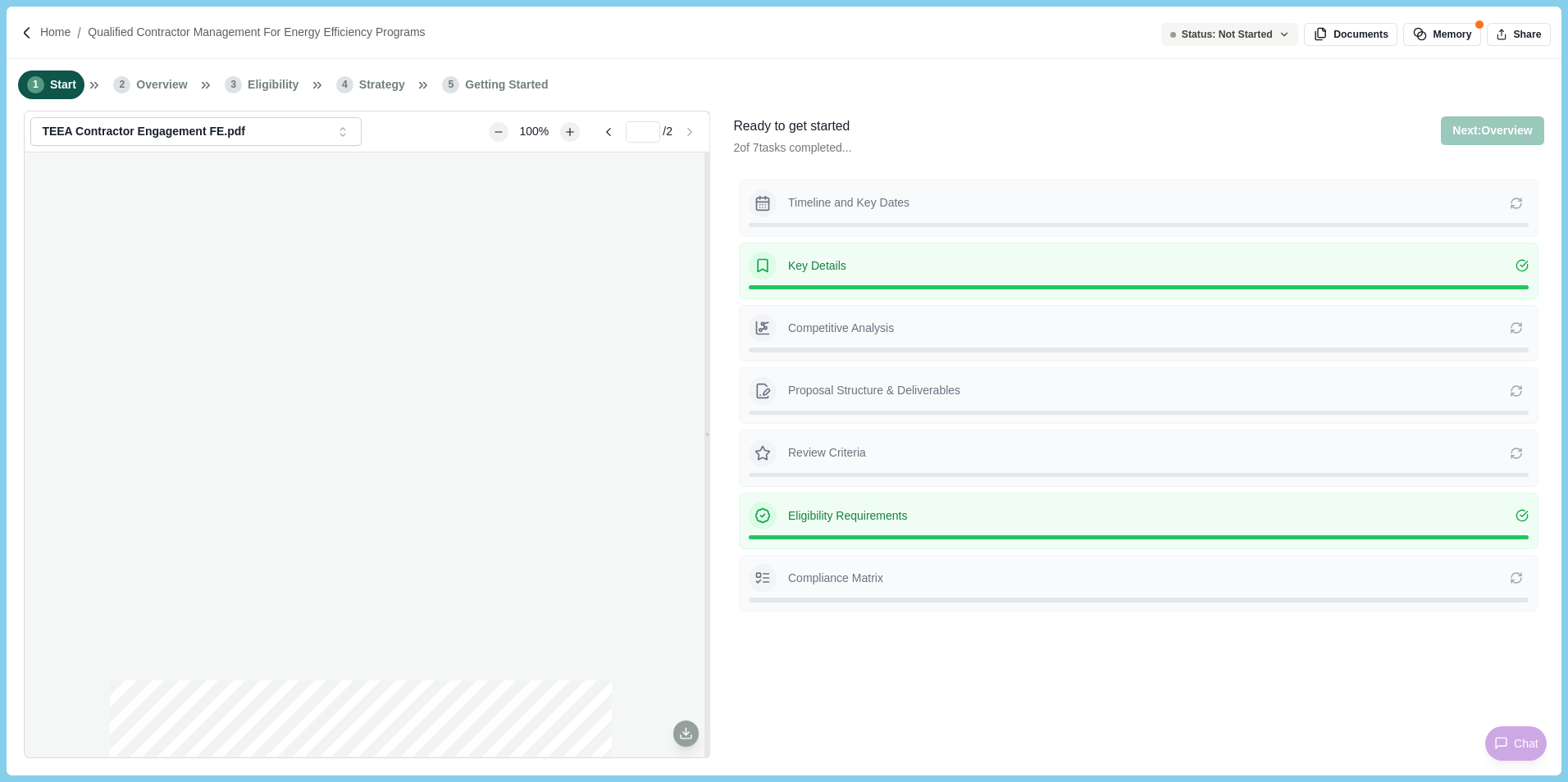
type input "*"
click at [904, 325] on p "Competitive Analysis" at bounding box center [1148, 328] width 721 height 17
click at [481, 94] on span "Getting Started" at bounding box center [506, 85] width 83 height 17
click at [36, 35] on div at bounding box center [30, 34] width 19 height 14
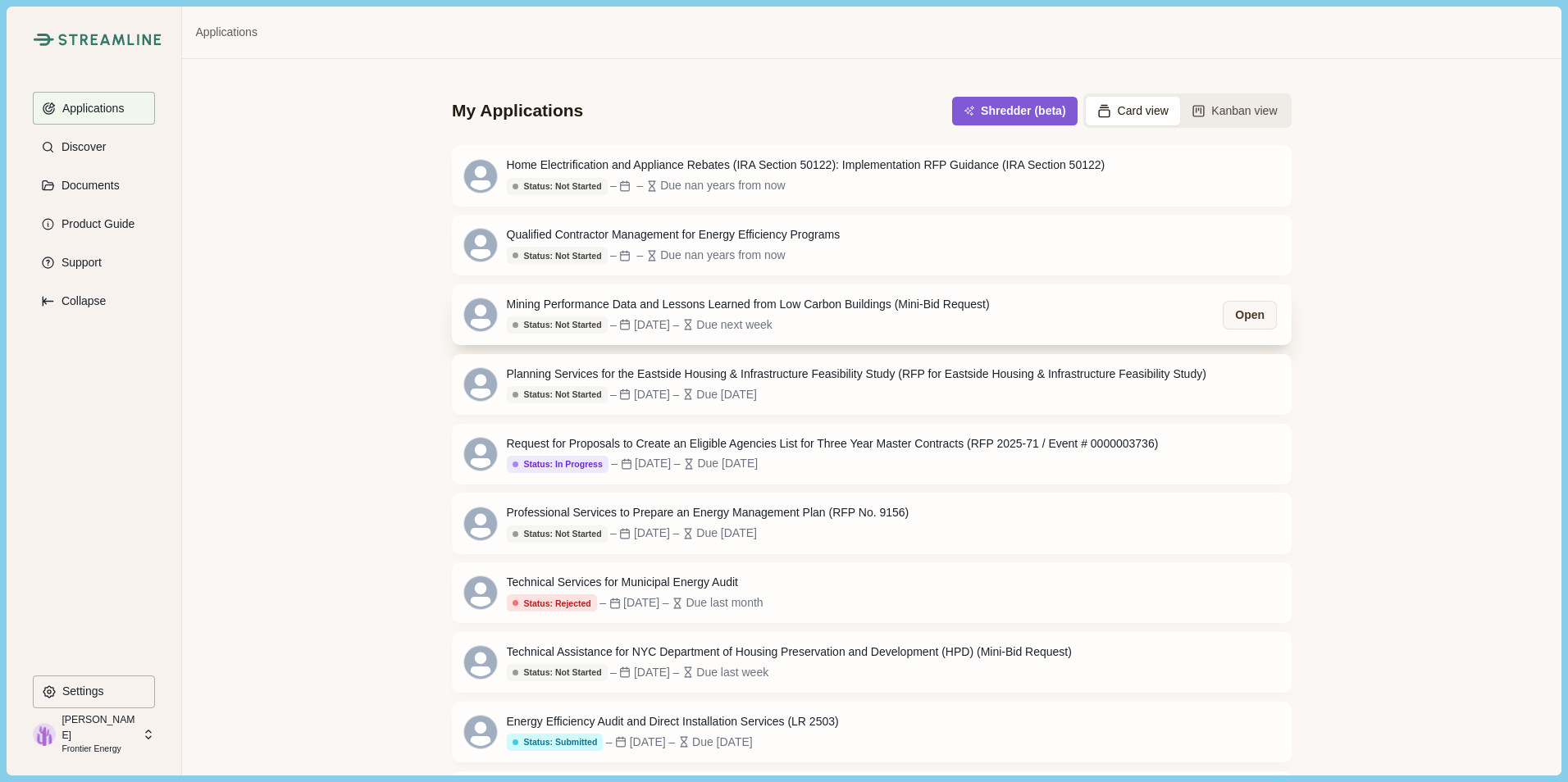
click at [1009, 328] on div "Mining Performance Data and Lessons Learned from Low Carbon Buildings (Mini-Bid…" at bounding box center [872, 315] width 840 height 61
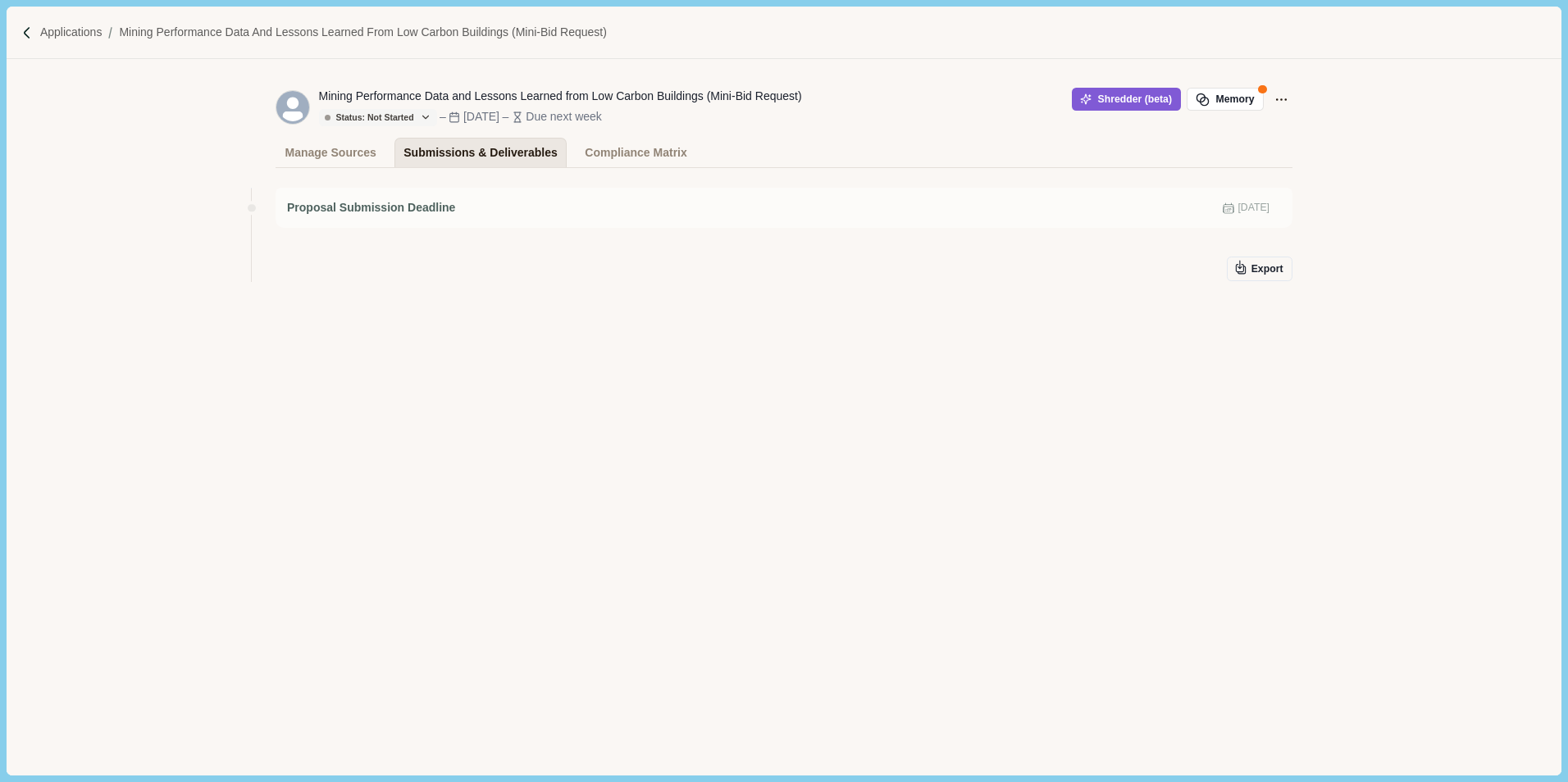
click at [438, 152] on div "Submissions & Deliverables" at bounding box center [480, 152] width 154 height 28
click at [324, 151] on div "Manage Sources" at bounding box center [331, 152] width 91 height 28
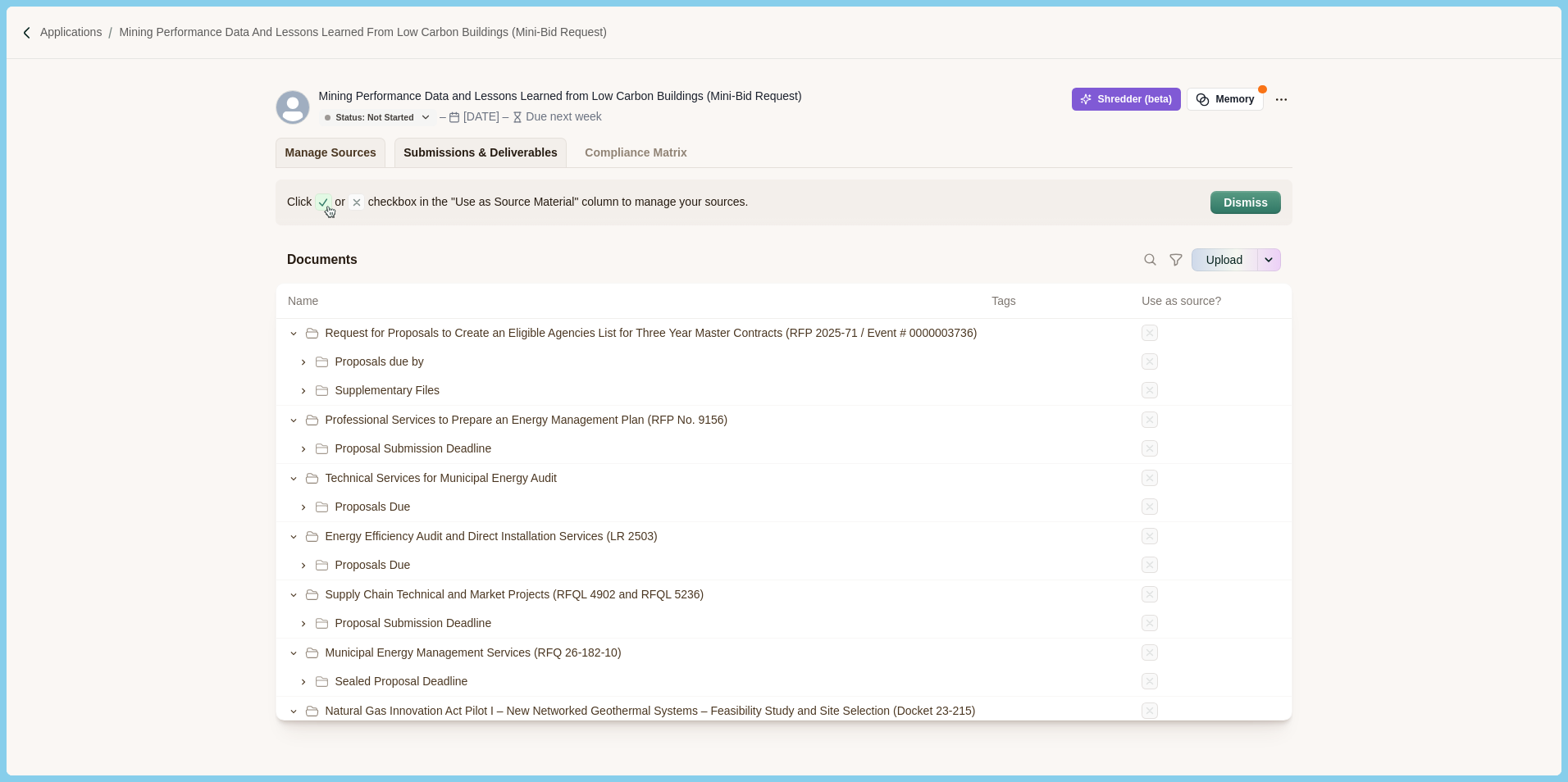
click at [443, 150] on div "Submissions & Deliverables" at bounding box center [480, 152] width 154 height 28
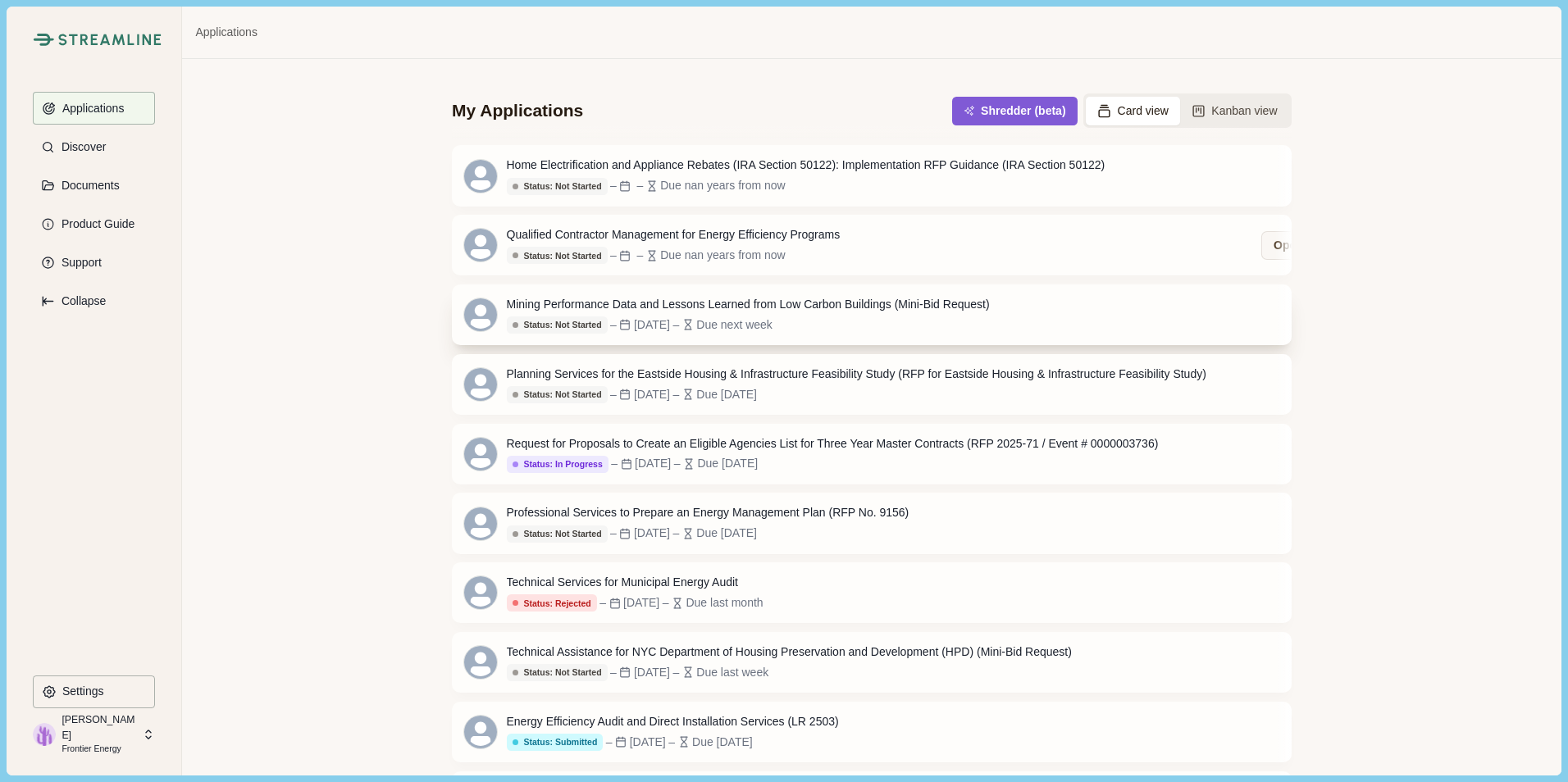
click at [754, 327] on div "Due next week" at bounding box center [734, 325] width 77 height 17
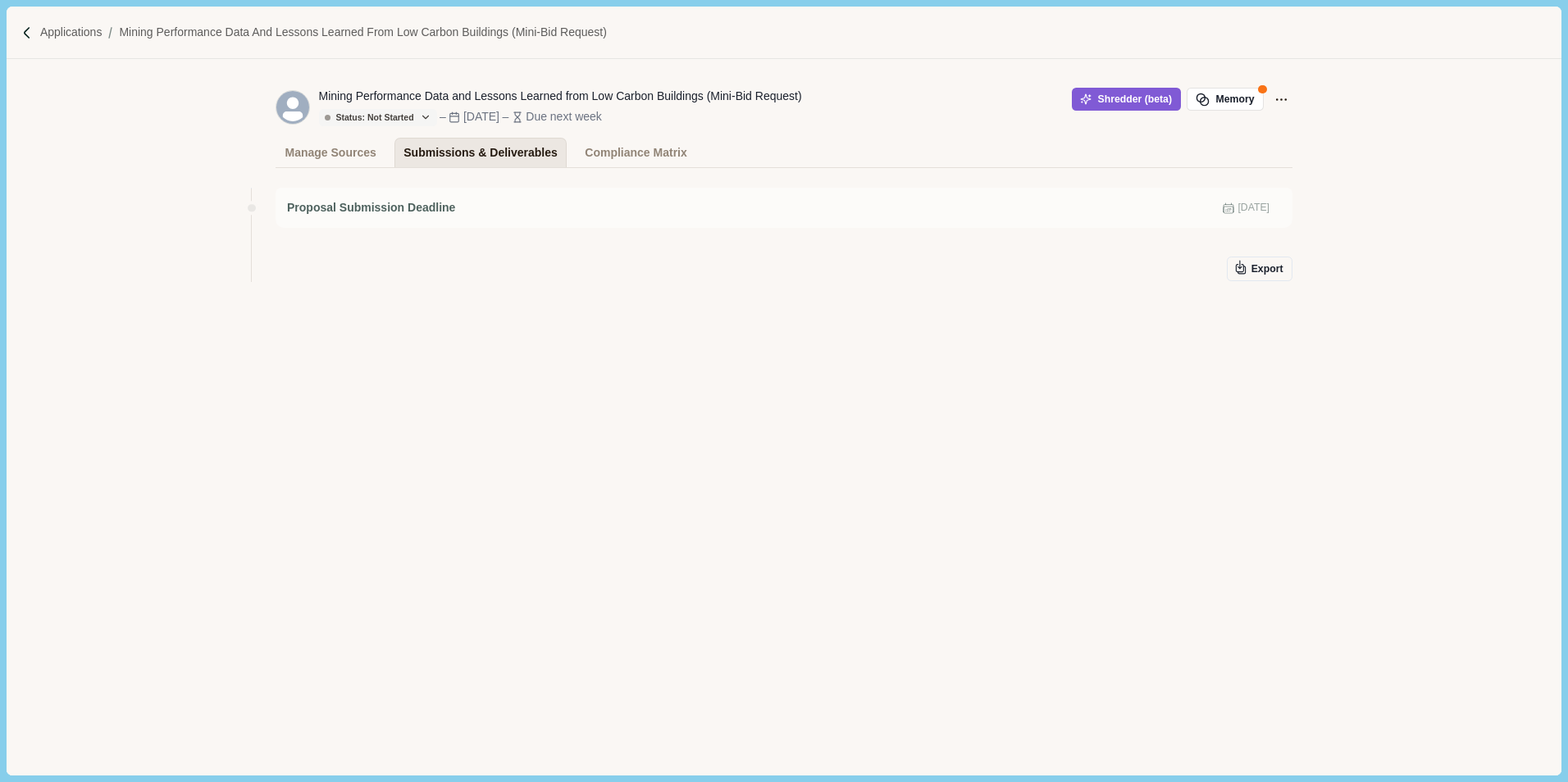
click at [489, 156] on div "Submissions & Deliverables" at bounding box center [480, 152] width 154 height 28
click at [1051, 373] on div "Proposal Submission Deadline [DATE] Export" at bounding box center [783, 282] width 1017 height 205
click at [451, 223] on div "Proposal Submission Deadline [DATE]" at bounding box center [783, 207] width 1017 height 40
click at [552, 222] on div "Proposal Submission Deadline [DATE]" at bounding box center [783, 207] width 1017 height 40
click at [364, 161] on div "Manage Sources" at bounding box center [331, 152] width 91 height 28
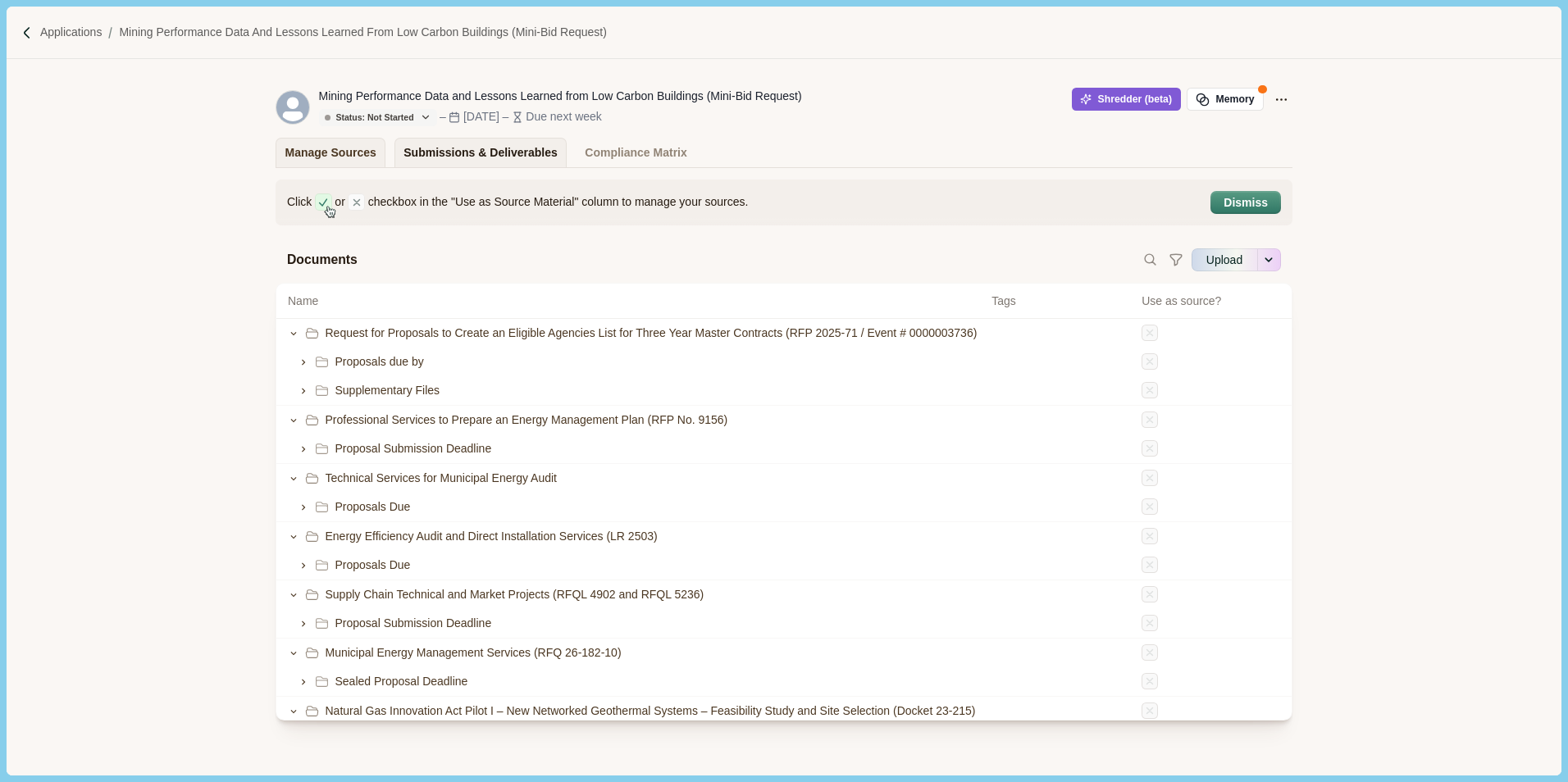
click at [444, 155] on div "Submissions & Deliverables" at bounding box center [480, 152] width 154 height 28
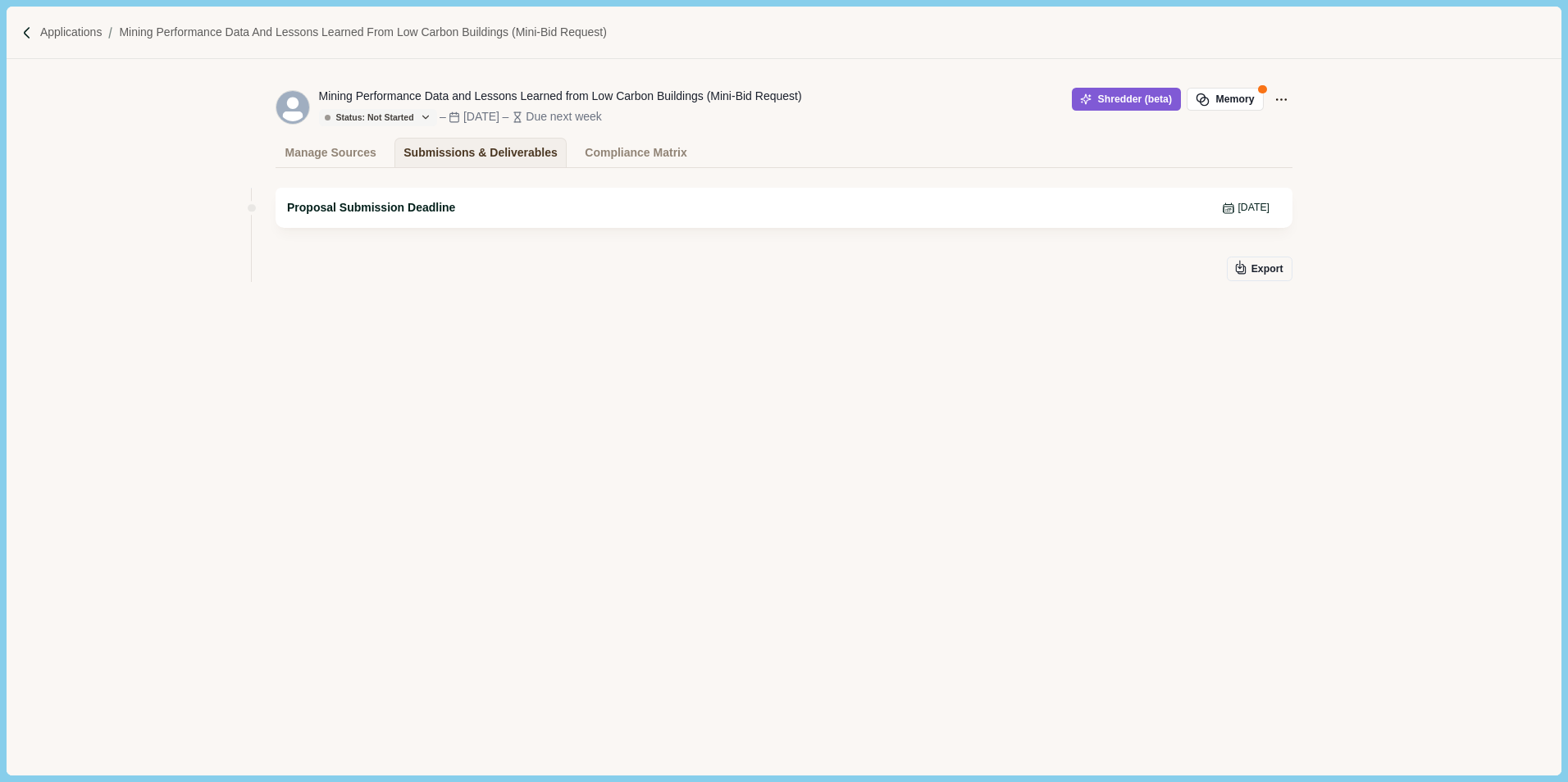
click at [617, 217] on div "Proposal Submission Deadline [DATE]" at bounding box center [784, 208] width 994 height 17
click at [688, 370] on div "Proposal Submission Deadline [DATE] Export" at bounding box center [783, 282] width 1017 height 205
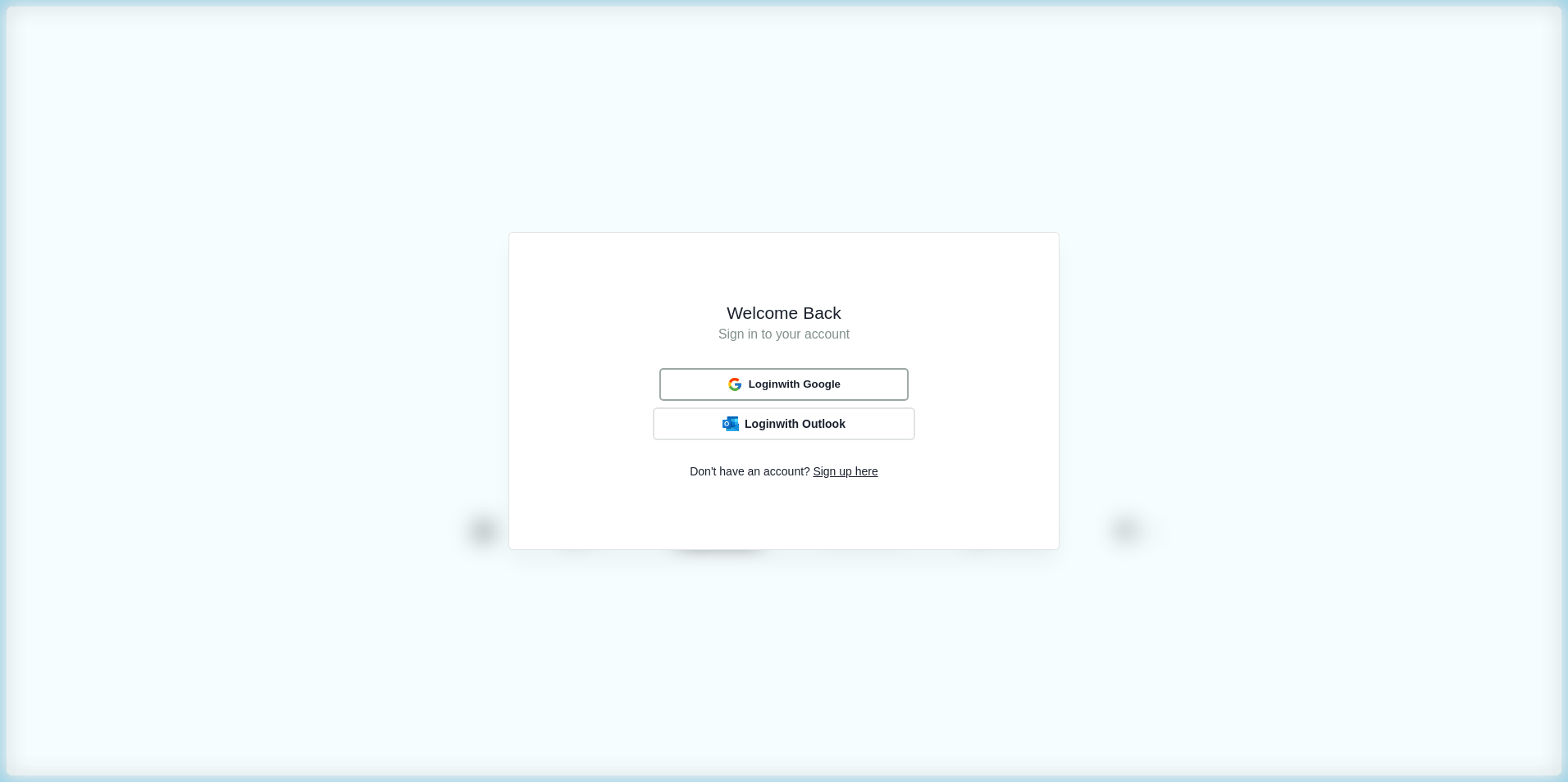
click at [868, 383] on button "Login with Google" at bounding box center [784, 383] width 249 height 32
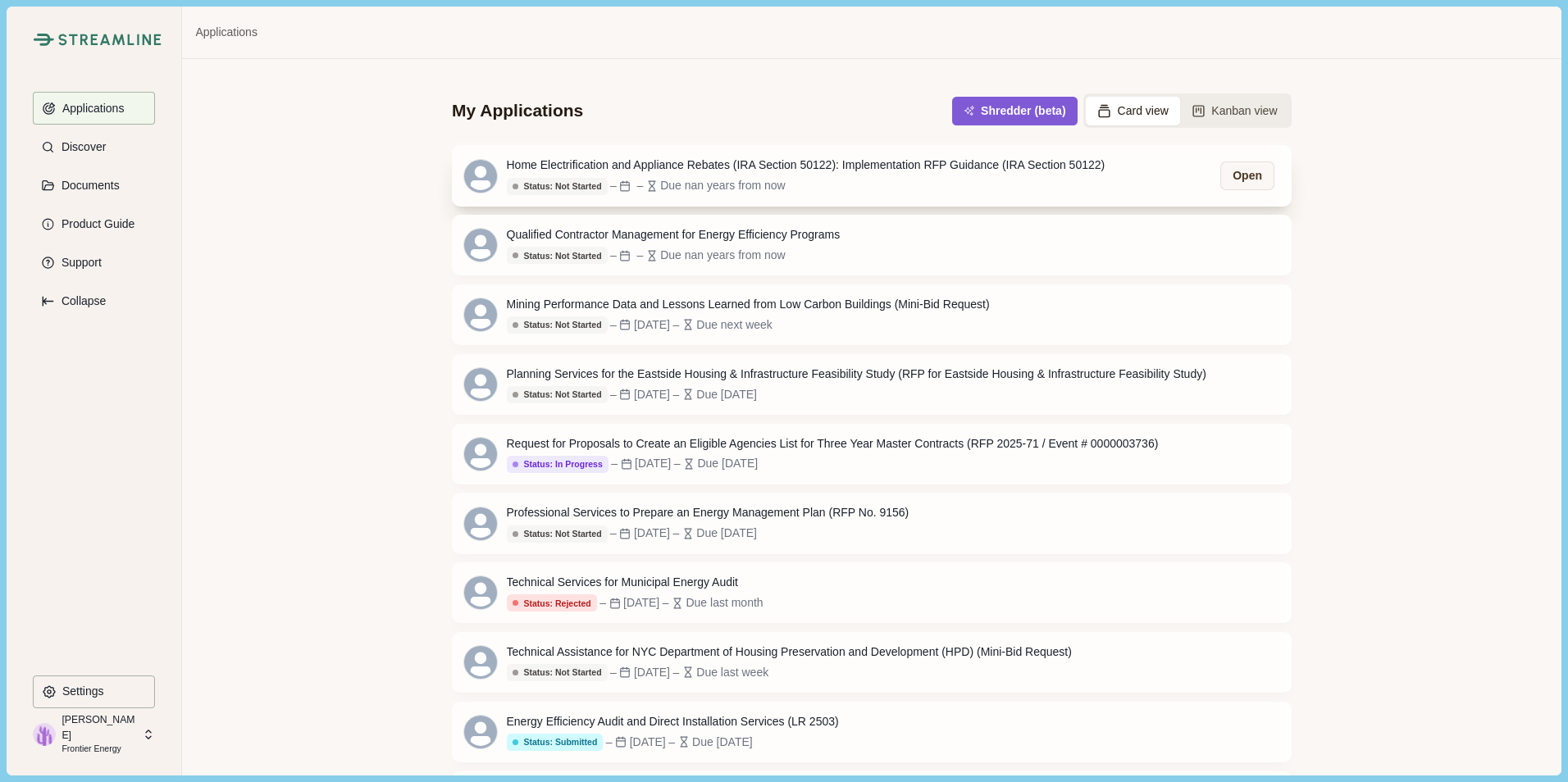
click at [880, 182] on div "Status: Not Started – – Due nan years from now" at bounding box center [805, 186] width 598 height 18
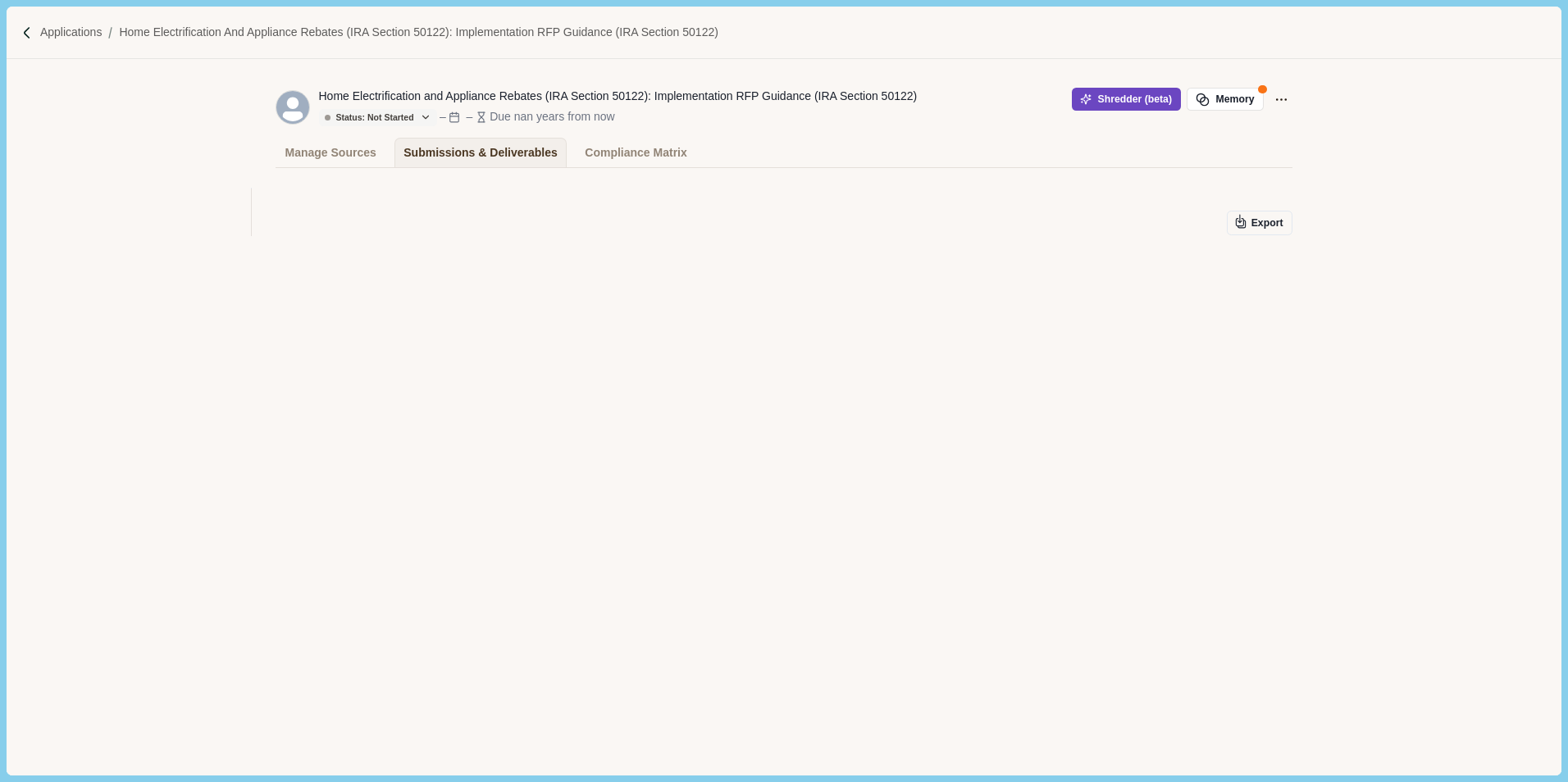
click at [1161, 99] on button "Shredder (beta)" at bounding box center [1126, 99] width 109 height 23
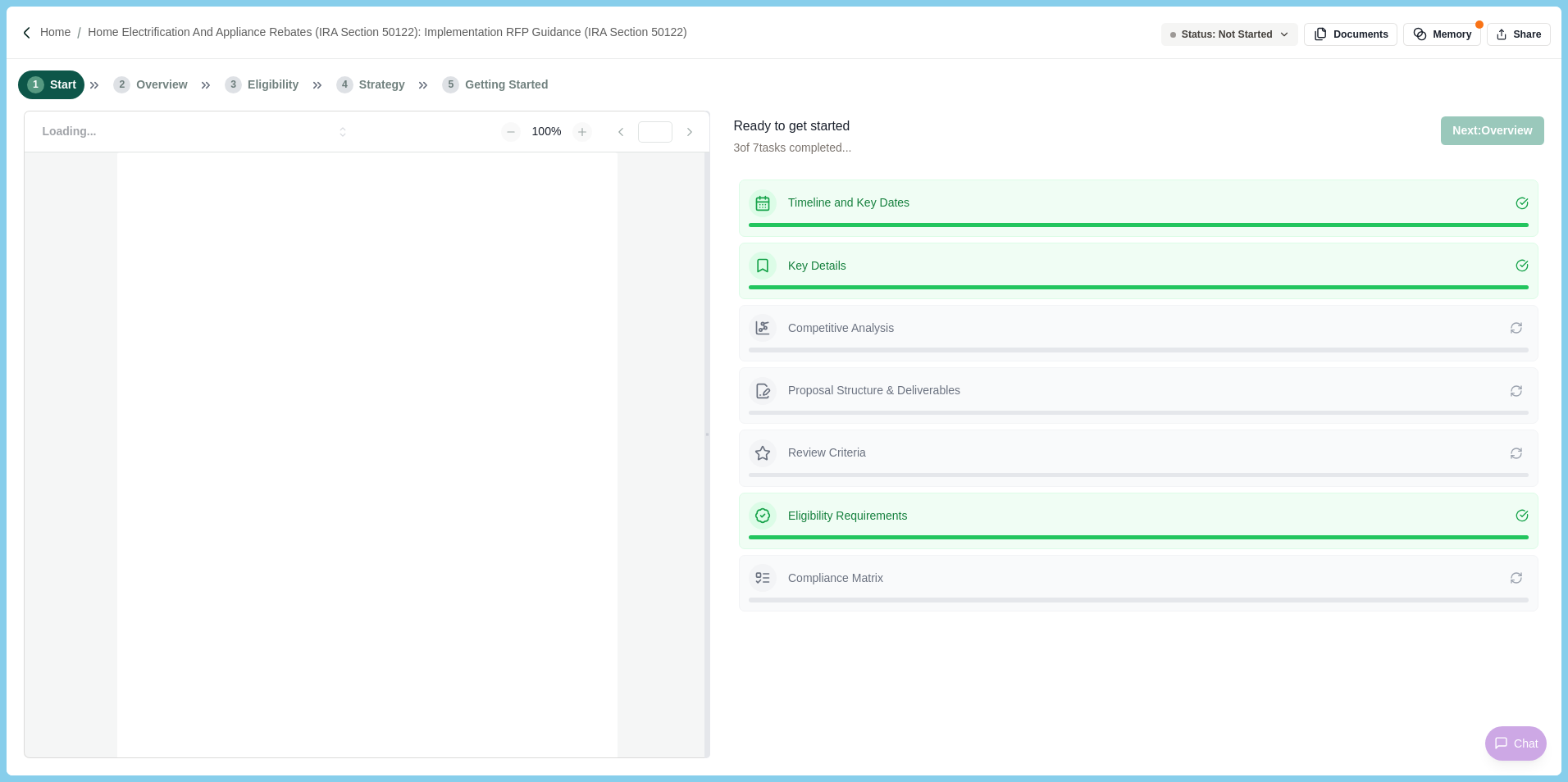
click at [897, 343] on div "Competitive Analysis Re-extracting will overwrite the existing competitive anal…" at bounding box center [1137, 333] width 799 height 57
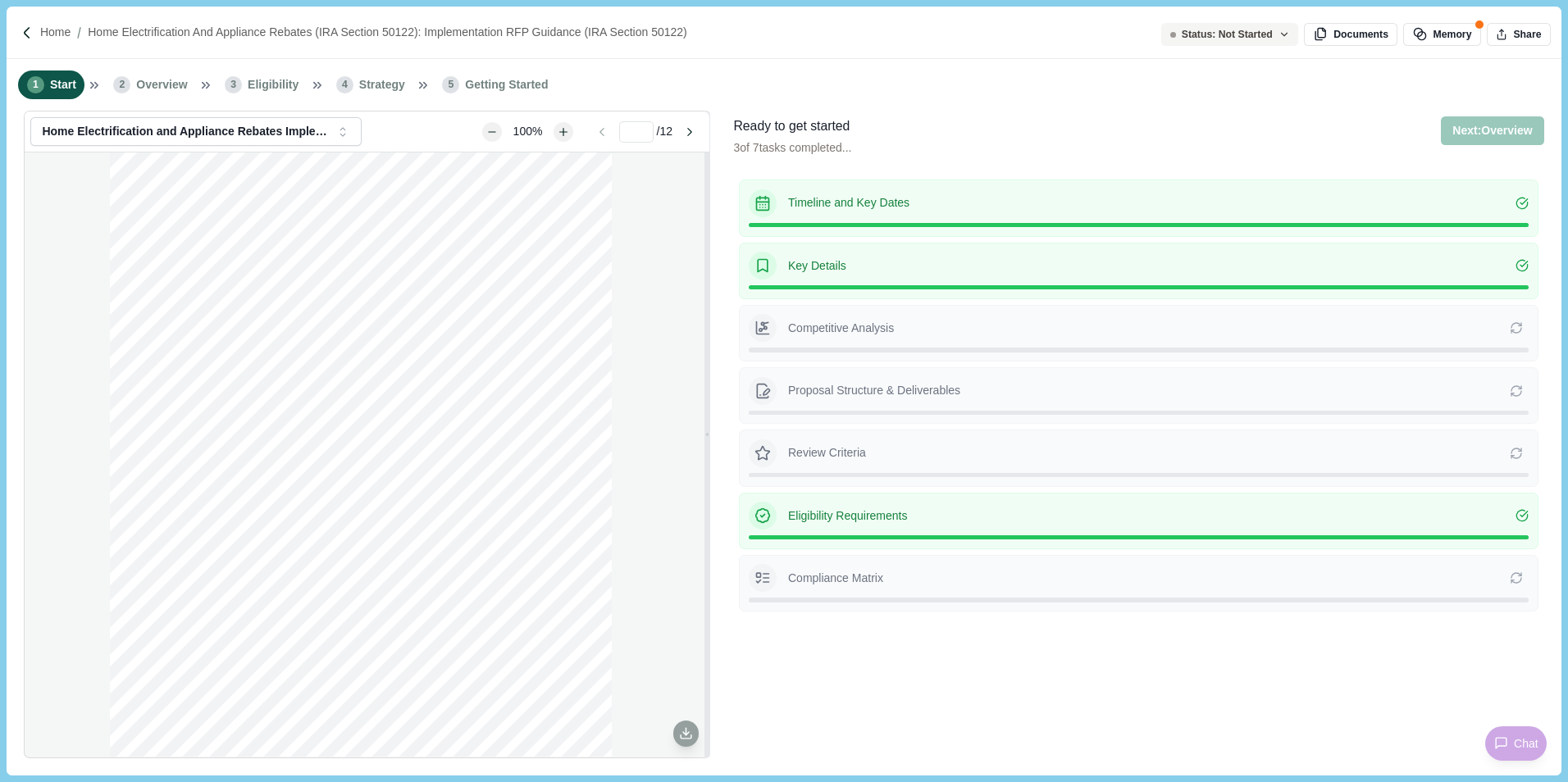
click at [1508, 325] on div "Competitive Analysis Re-extracting will overwrite the existing competitive anal…" at bounding box center [1138, 327] width 780 height 27
click at [1516, 405] on div "Proposal Structure & Deliverables Re-extracting deliverables will also extract …" at bounding box center [1137, 395] width 799 height 57
click at [1517, 393] on icon at bounding box center [1516, 390] width 13 height 13
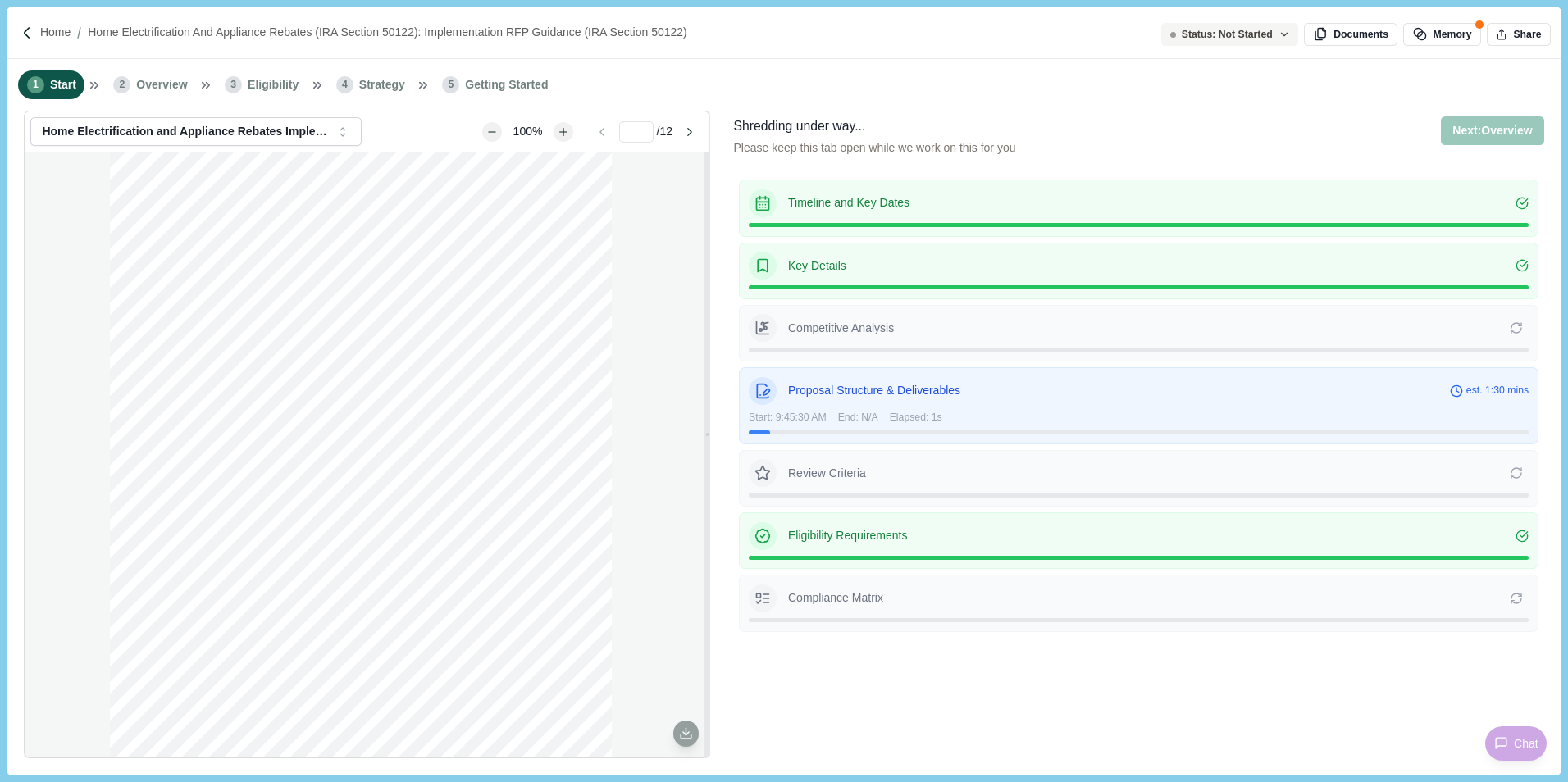
click at [1516, 473] on icon at bounding box center [1516, 473] width 13 height 13
click at [59, 37] on p "Home" at bounding box center [55, 33] width 30 height 17
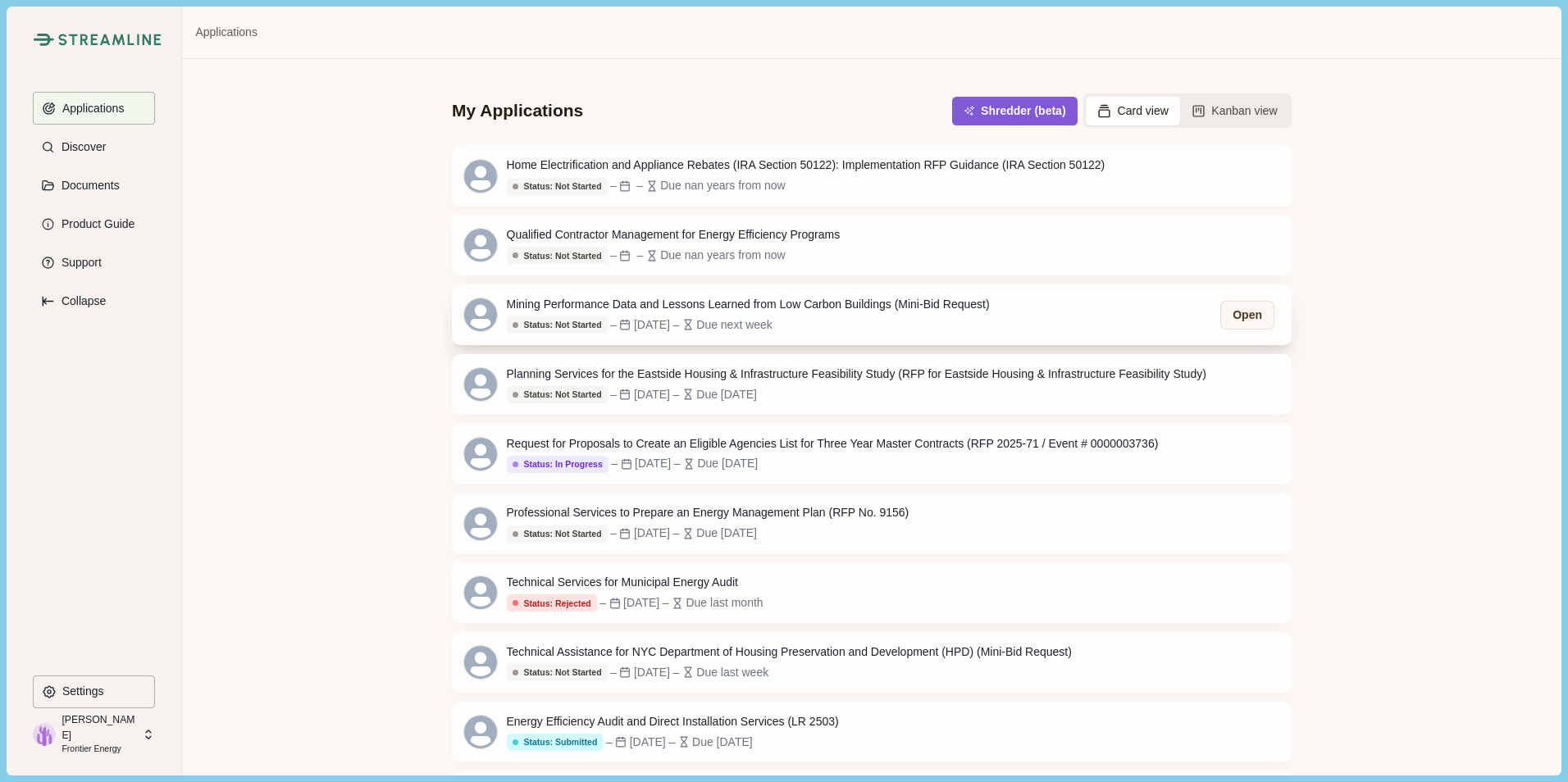
click at [897, 328] on div "Status: Not Started – Oct 20, 2025 – Due next week" at bounding box center [748, 324] width 483 height 18
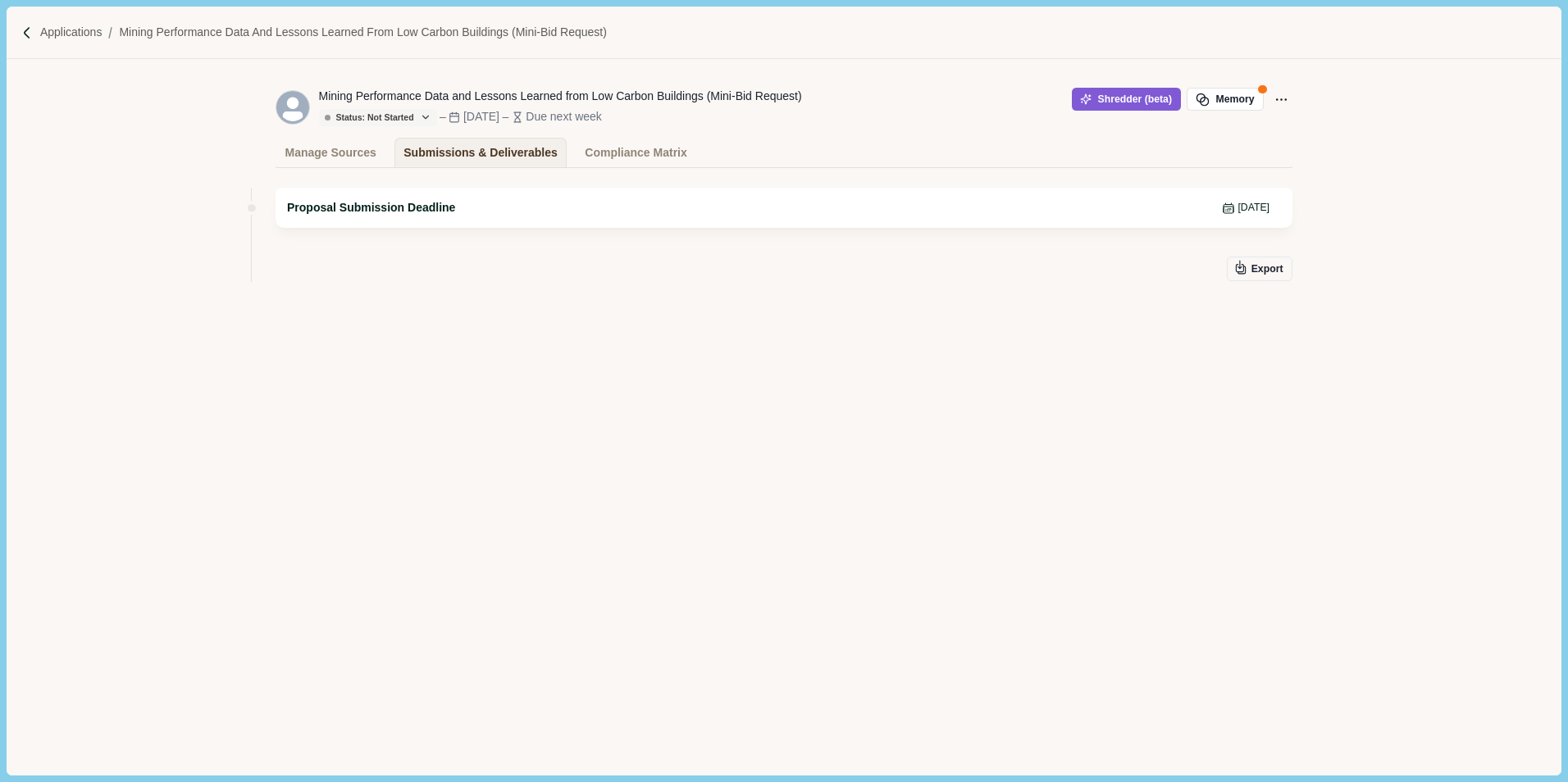
click at [490, 228] on div "Proposal Submission Deadline [DATE]" at bounding box center [783, 207] width 1017 height 40
click at [545, 220] on div "Proposal Submission Deadline [DATE]" at bounding box center [783, 207] width 1017 height 40
click at [348, 162] on div "Manage Sources" at bounding box center [331, 152] width 91 height 28
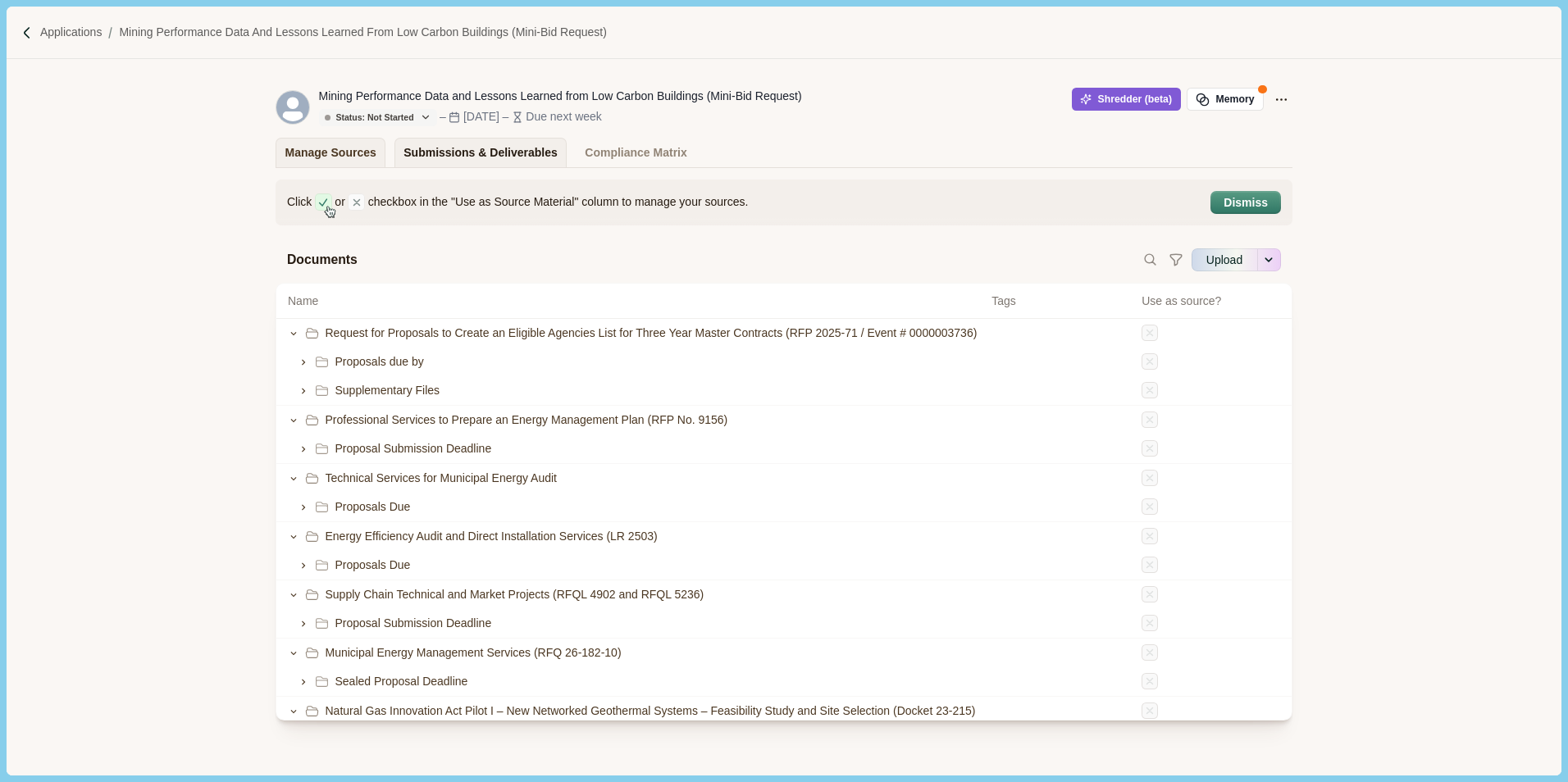
click at [459, 151] on div "Submissions & Deliverables" at bounding box center [480, 152] width 154 height 28
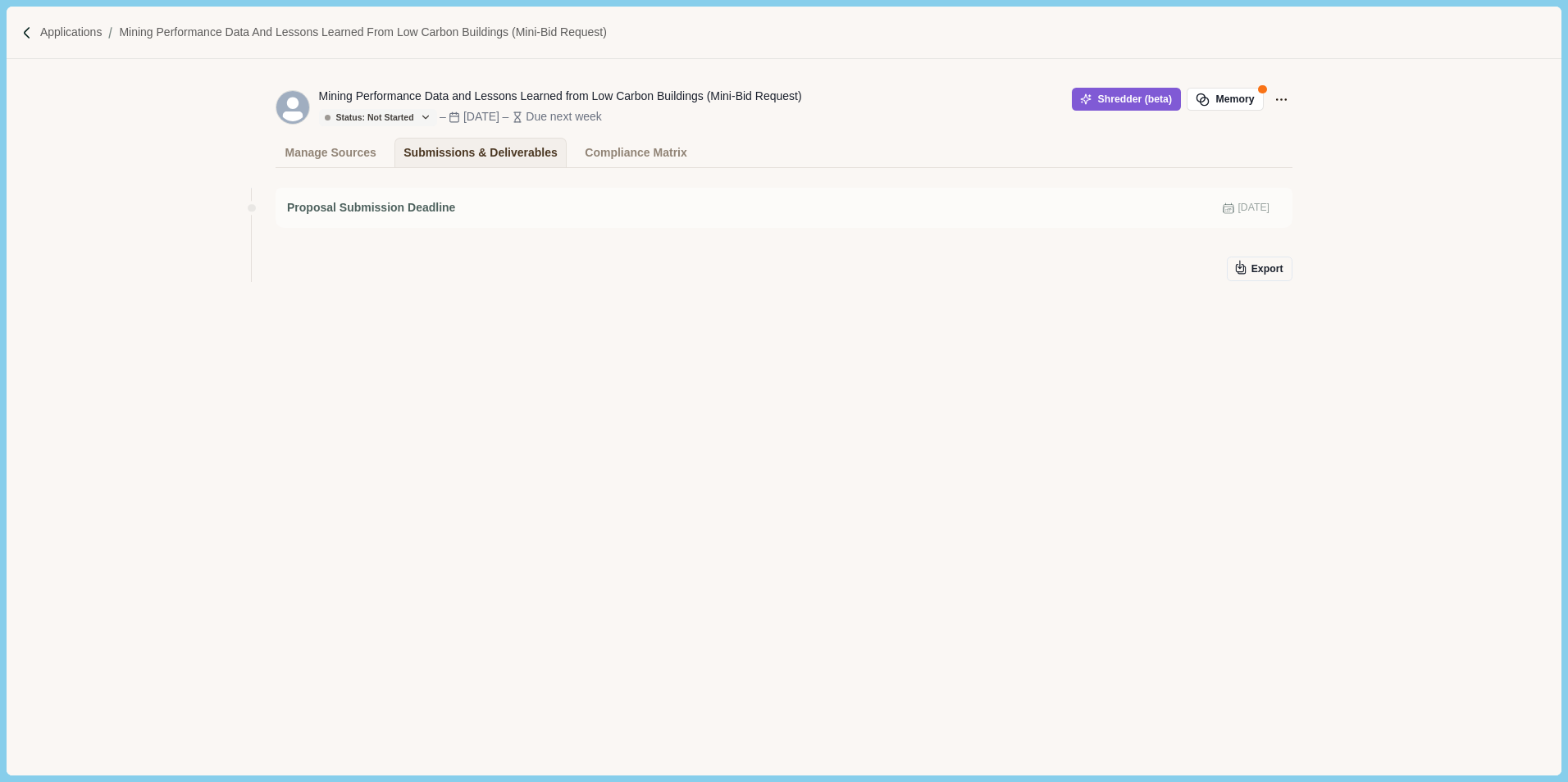
drag, startPoint x: 523, startPoint y: 316, endPoint x: 490, endPoint y: 271, distance: 55.8
click at [523, 316] on div "Proposal Submission Deadline [DATE] Export" at bounding box center [783, 282] width 1017 height 205
click at [603, 162] on div "Compliance Matrix" at bounding box center [635, 152] width 101 height 28
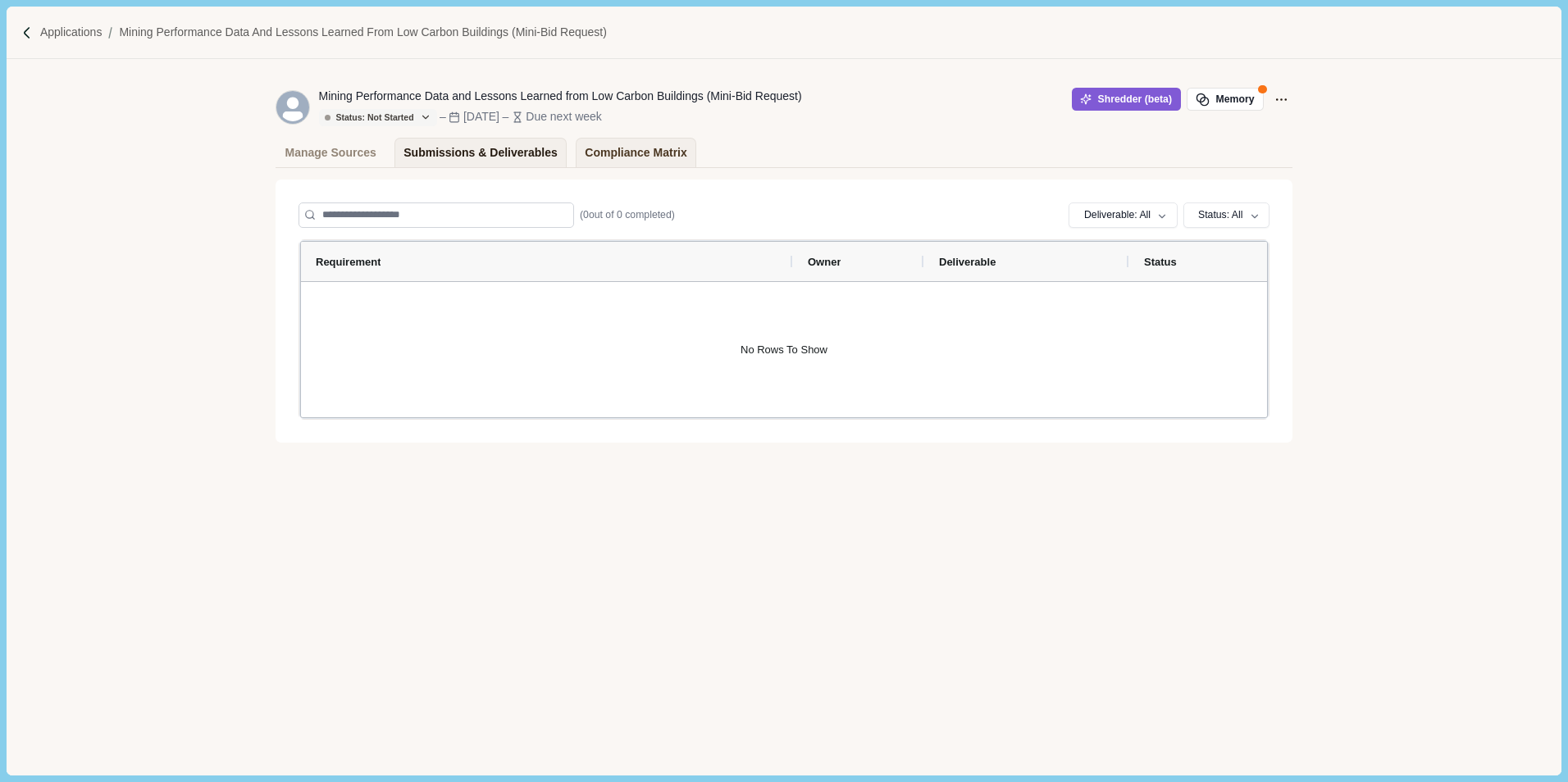
click at [475, 150] on div "Submissions & Deliverables" at bounding box center [480, 152] width 154 height 28
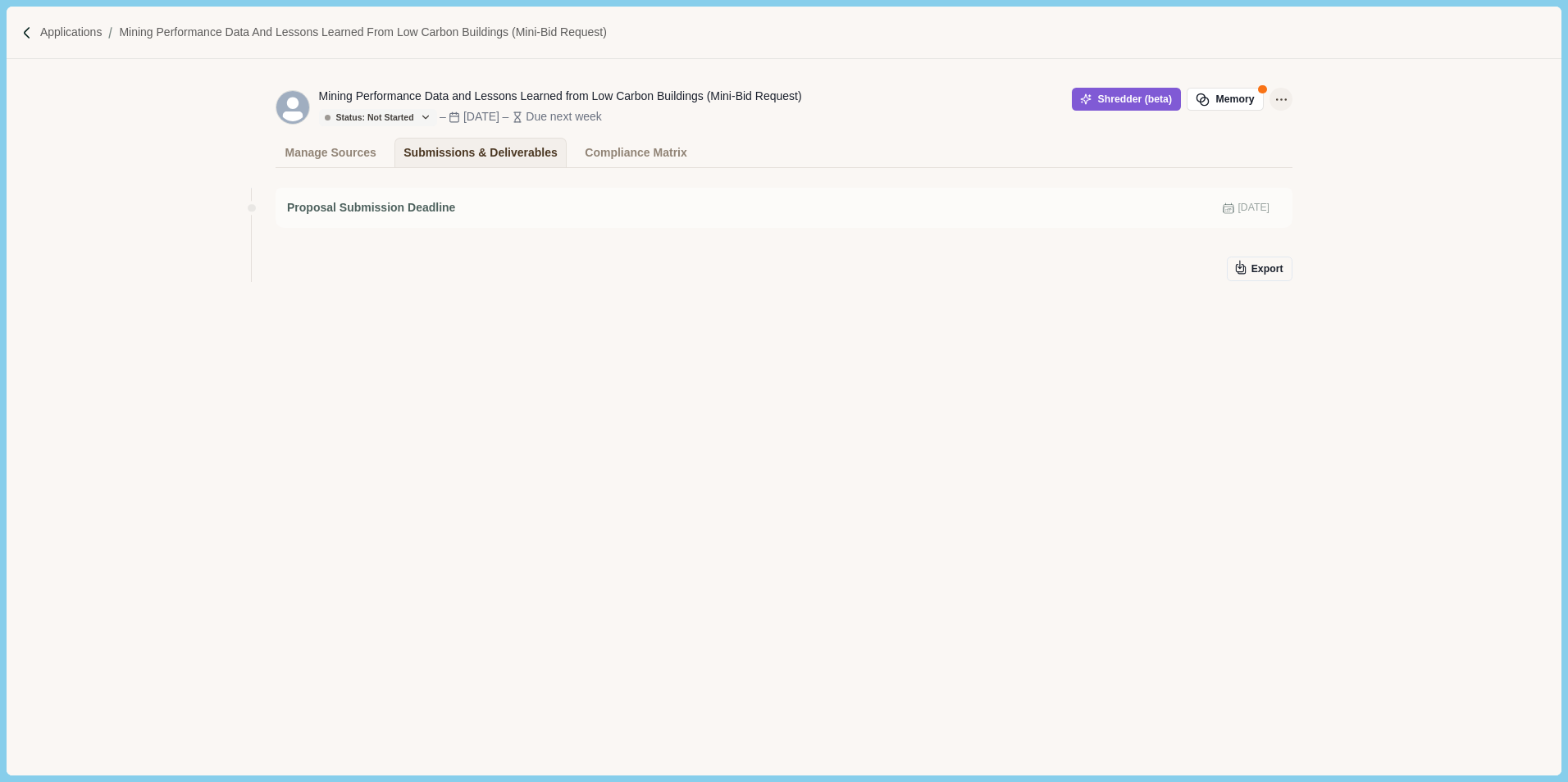
click at [1286, 100] on icon "Application Actions" at bounding box center [1280, 99] width 9 height 1
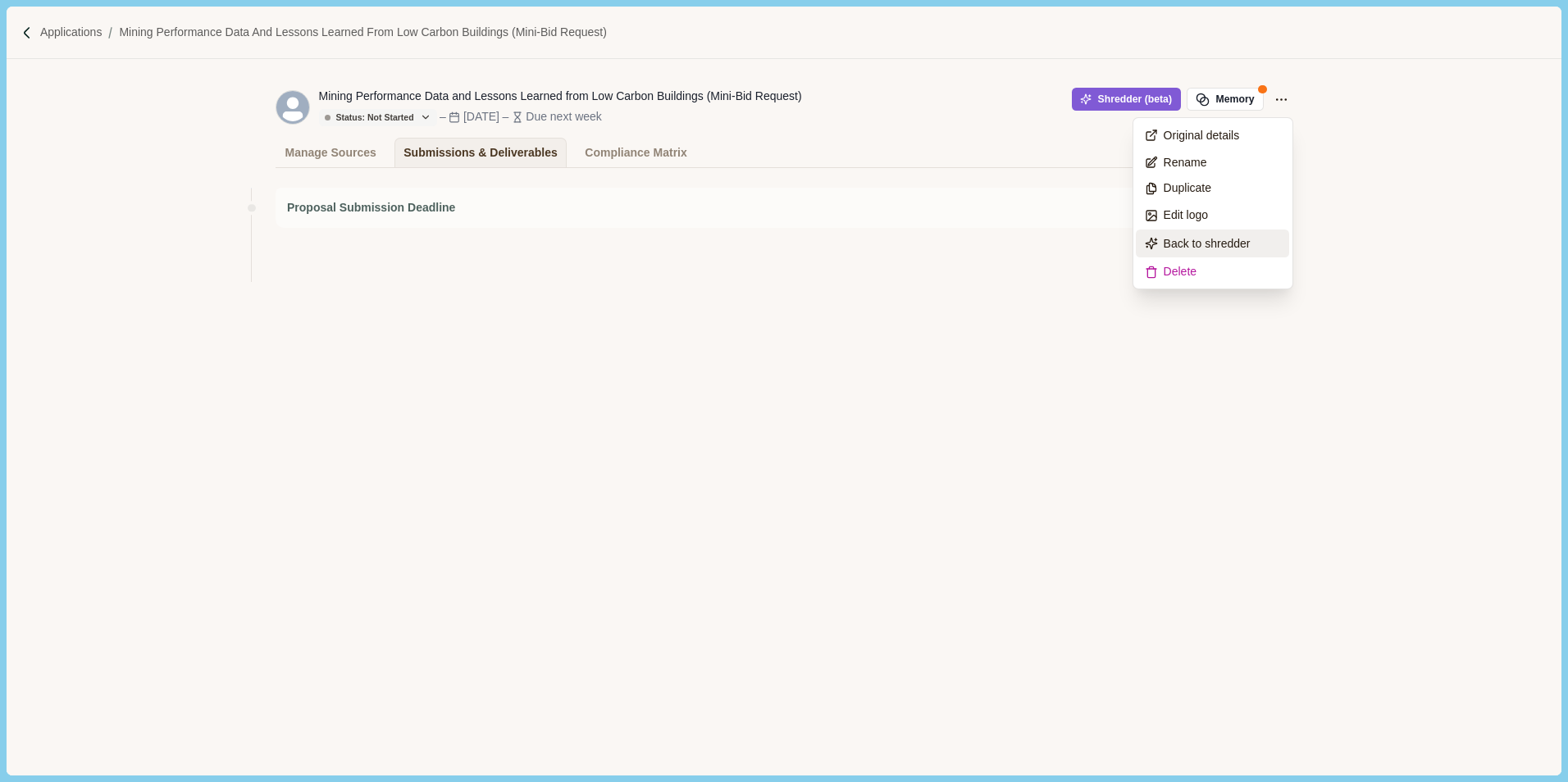
click at [1180, 249] on span "Back to shredder" at bounding box center [1207, 244] width 87 height 17
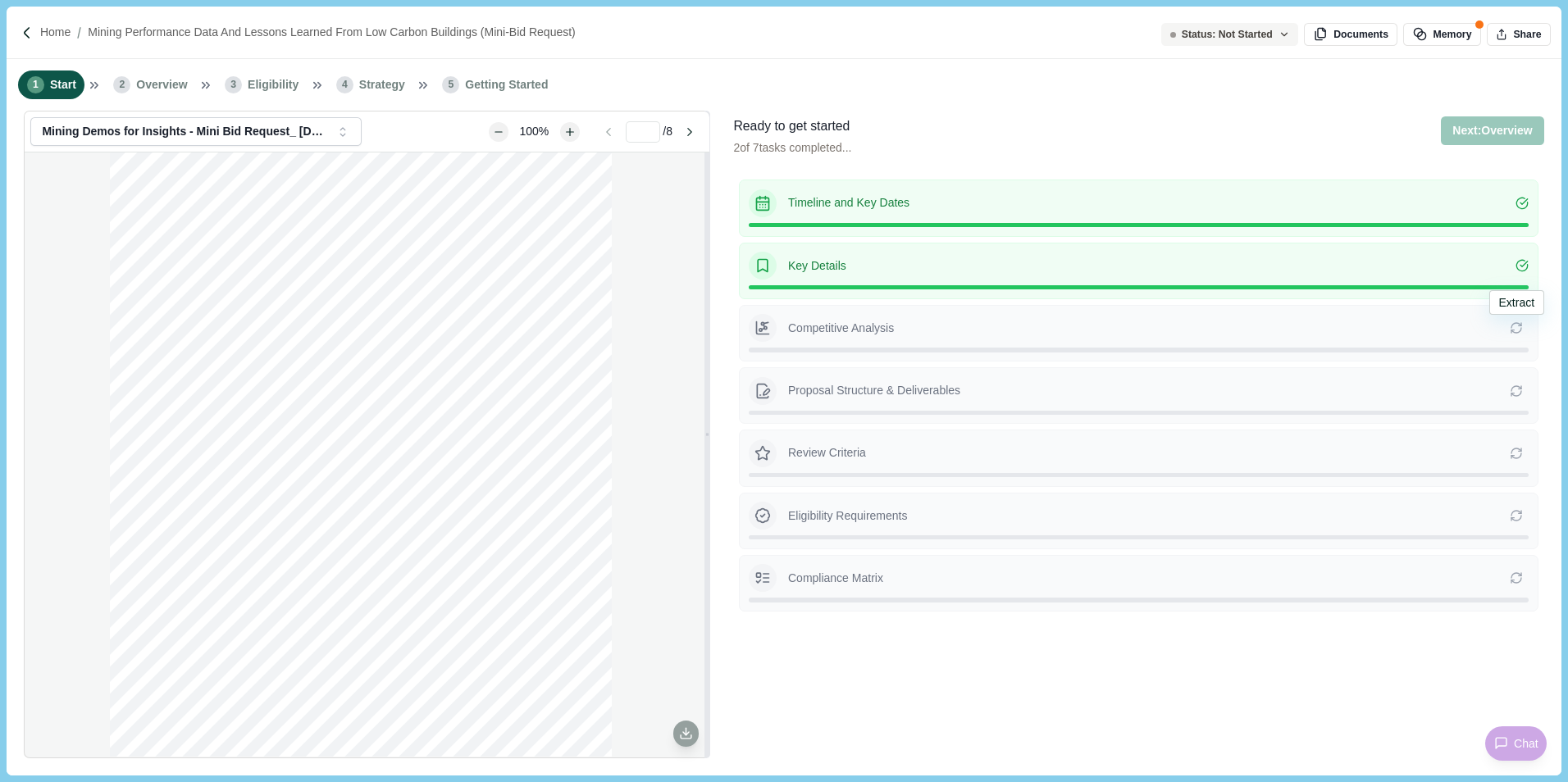
click at [1521, 327] on icon at bounding box center [1516, 327] width 13 height 13
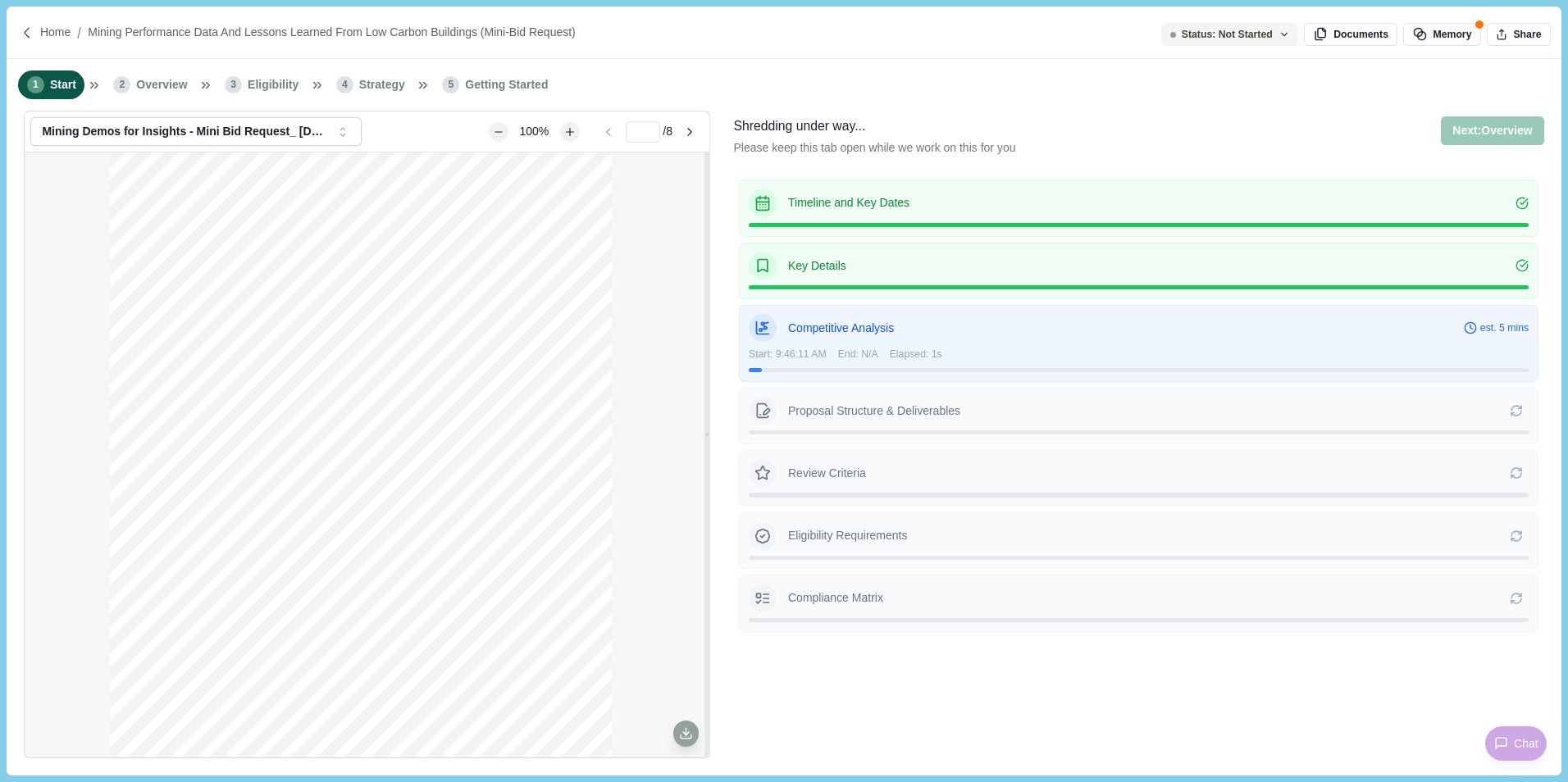
click at [26, 36] on img at bounding box center [28, 34] width 14 height 14
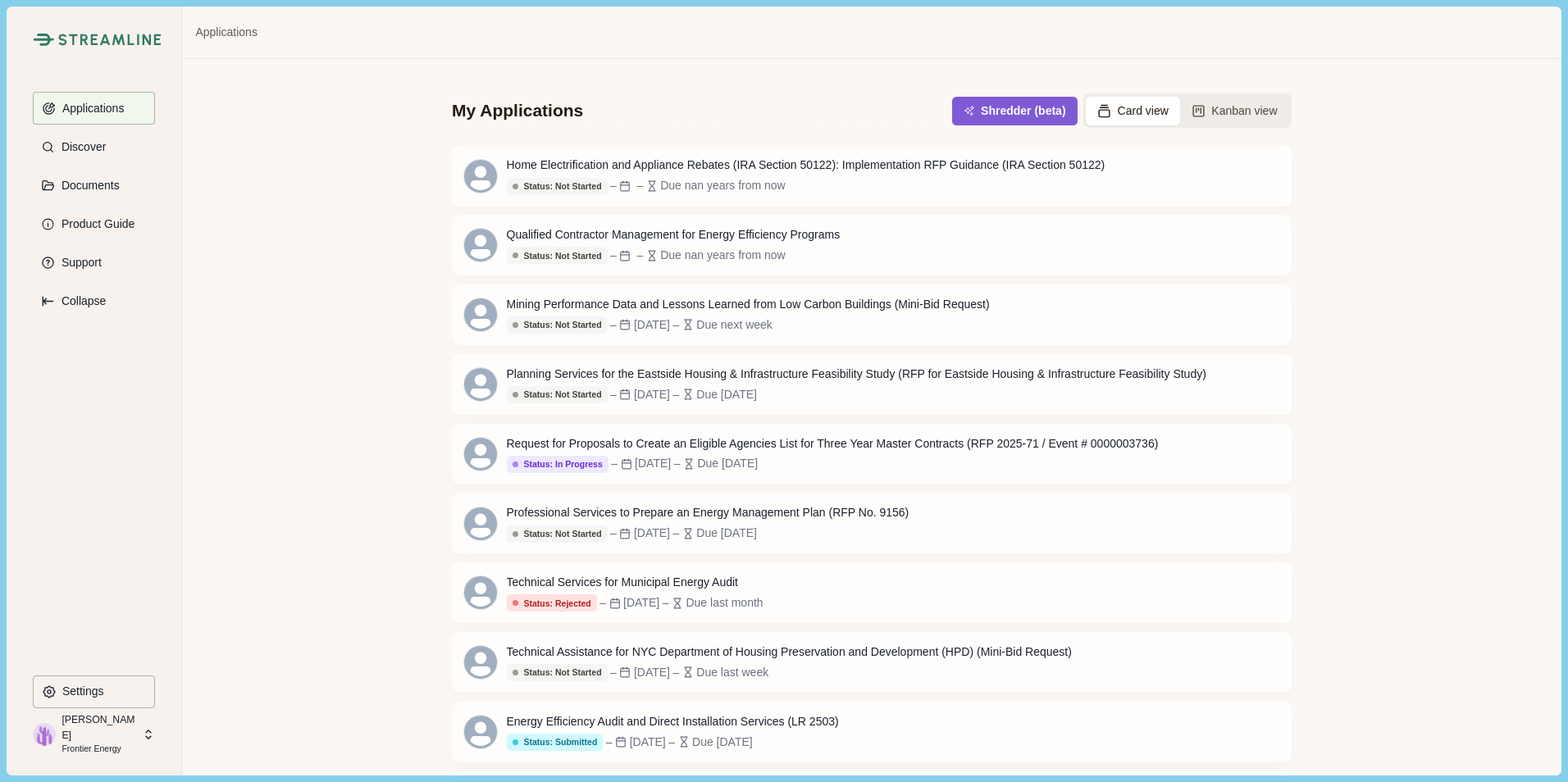
click at [276, 229] on div "My Applications Shredder (beta) Card view Kanban view Home Electrification and …" at bounding box center [871, 417] width 1378 height 716
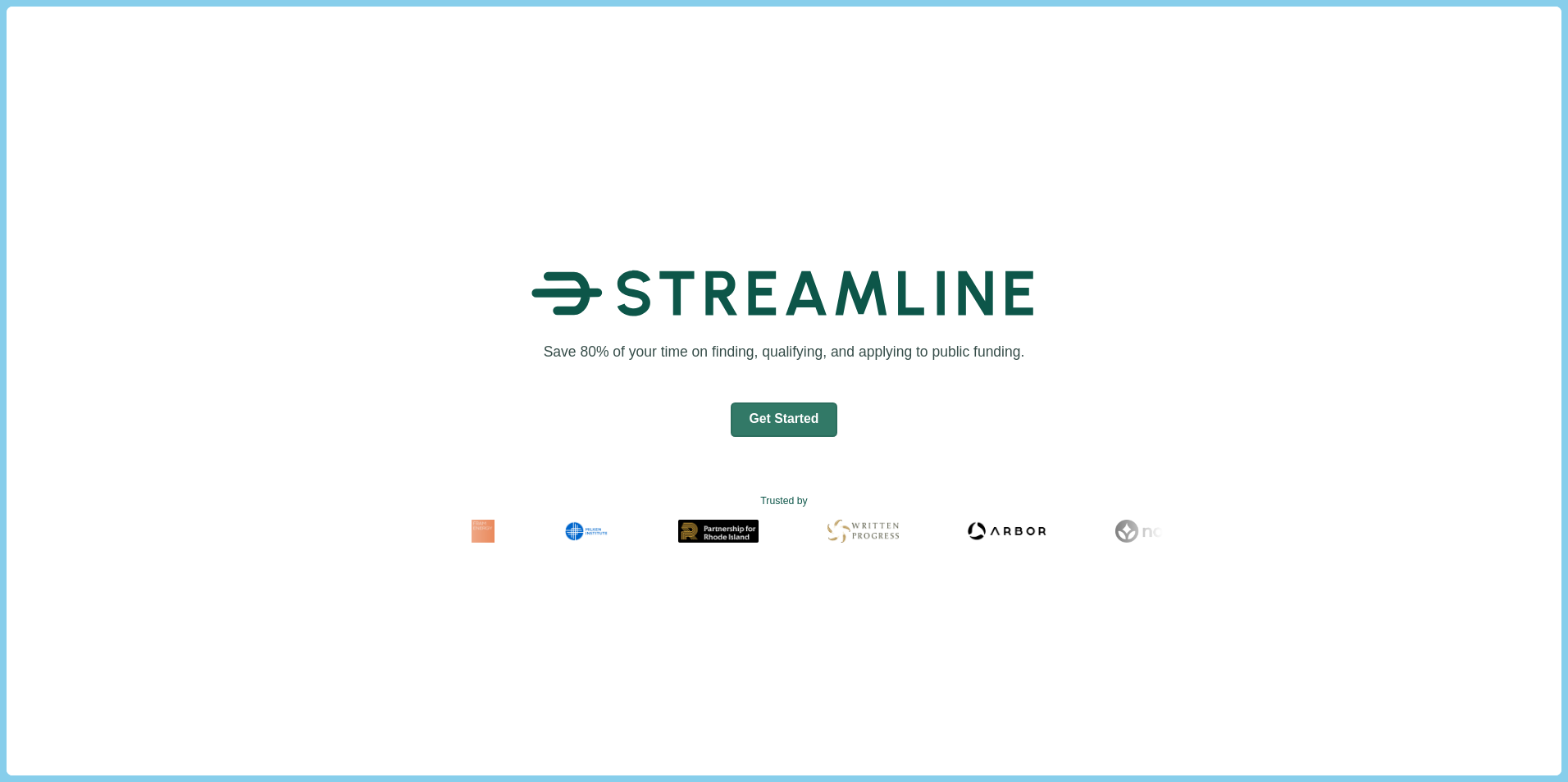
click at [791, 425] on button "Get Started" at bounding box center [784, 419] width 107 height 34
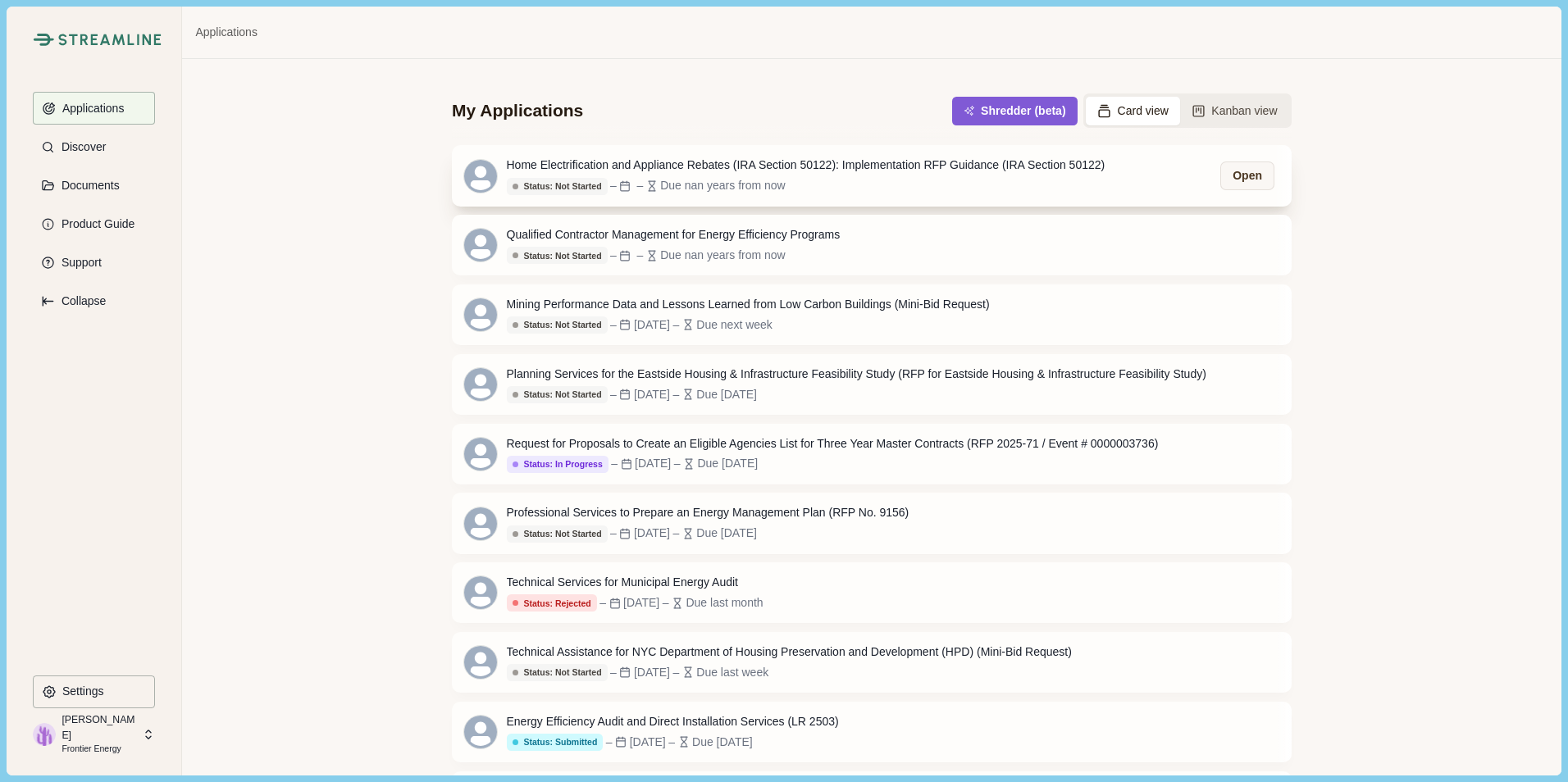
click at [781, 180] on div "Status: Not Started – – Due nan years from now" at bounding box center [805, 186] width 598 height 18
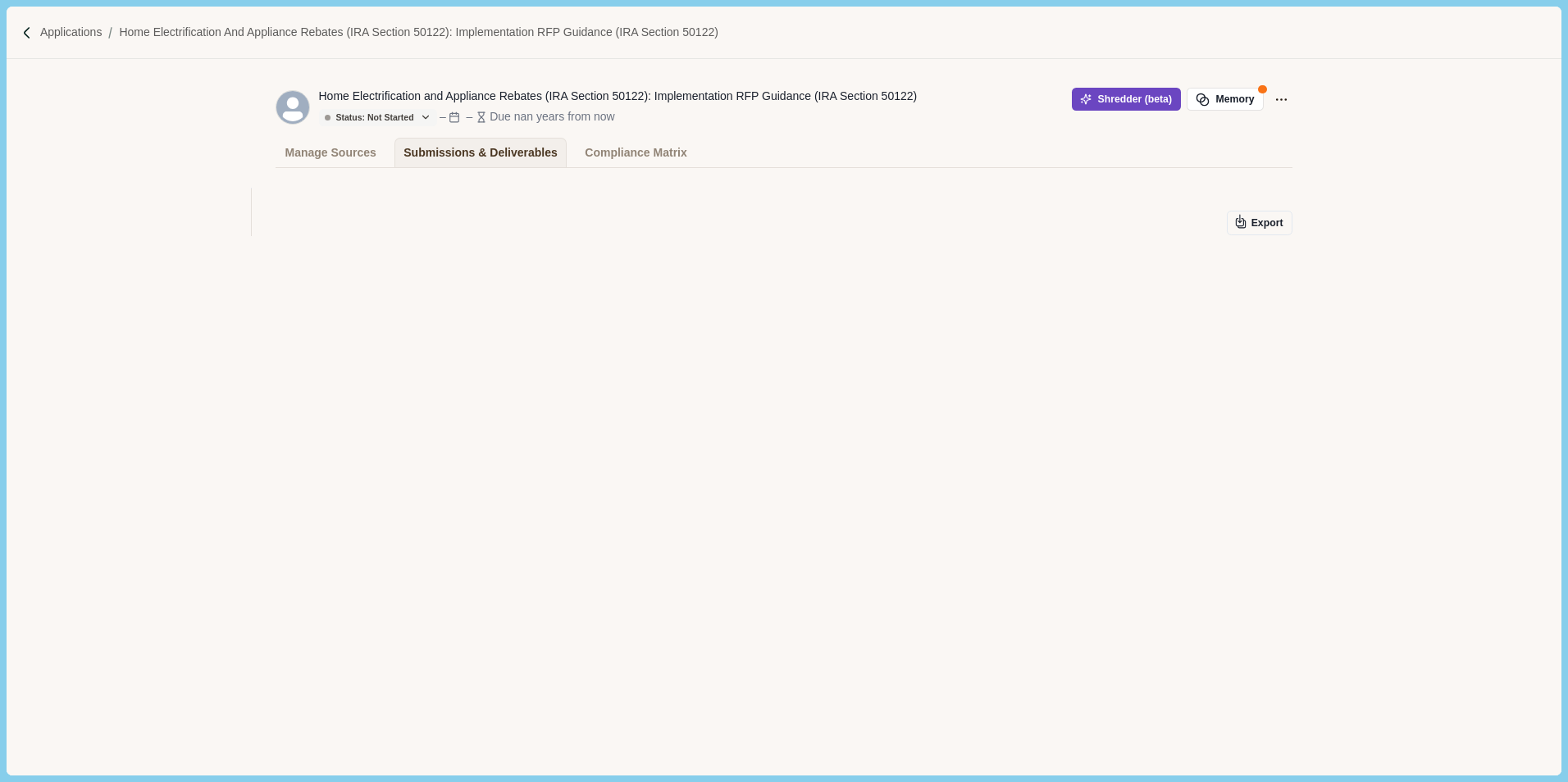
click at [1092, 101] on icon "button" at bounding box center [1085, 99] width 11 height 11
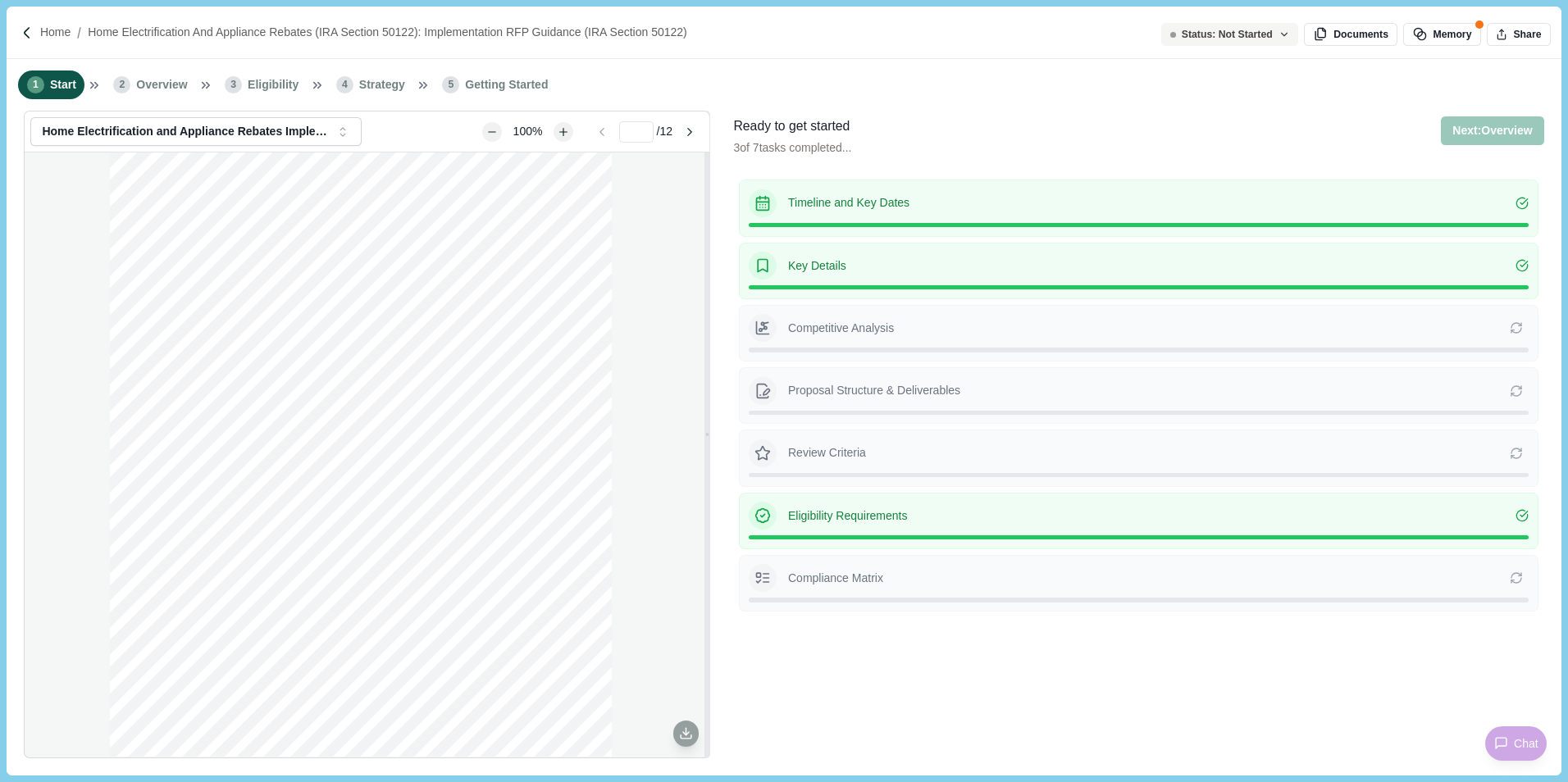
click at [912, 664] on div "Timeline and Key Dates Key Details Competitive Analysis Re-extracting will over…" at bounding box center [1138, 465] width 810 height 583
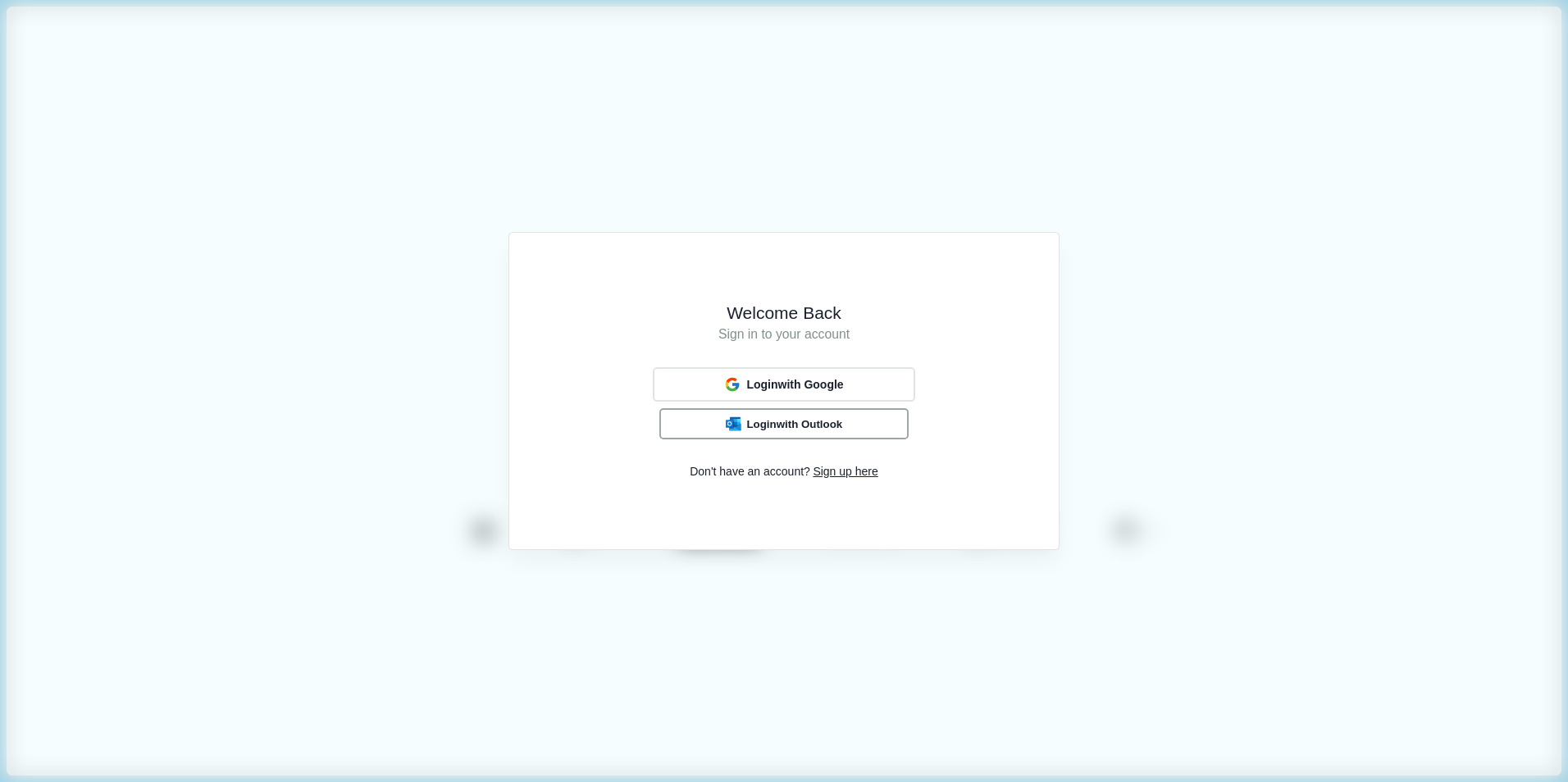
click at [830, 424] on span "Login with Outlook" at bounding box center [794, 424] width 96 height 13
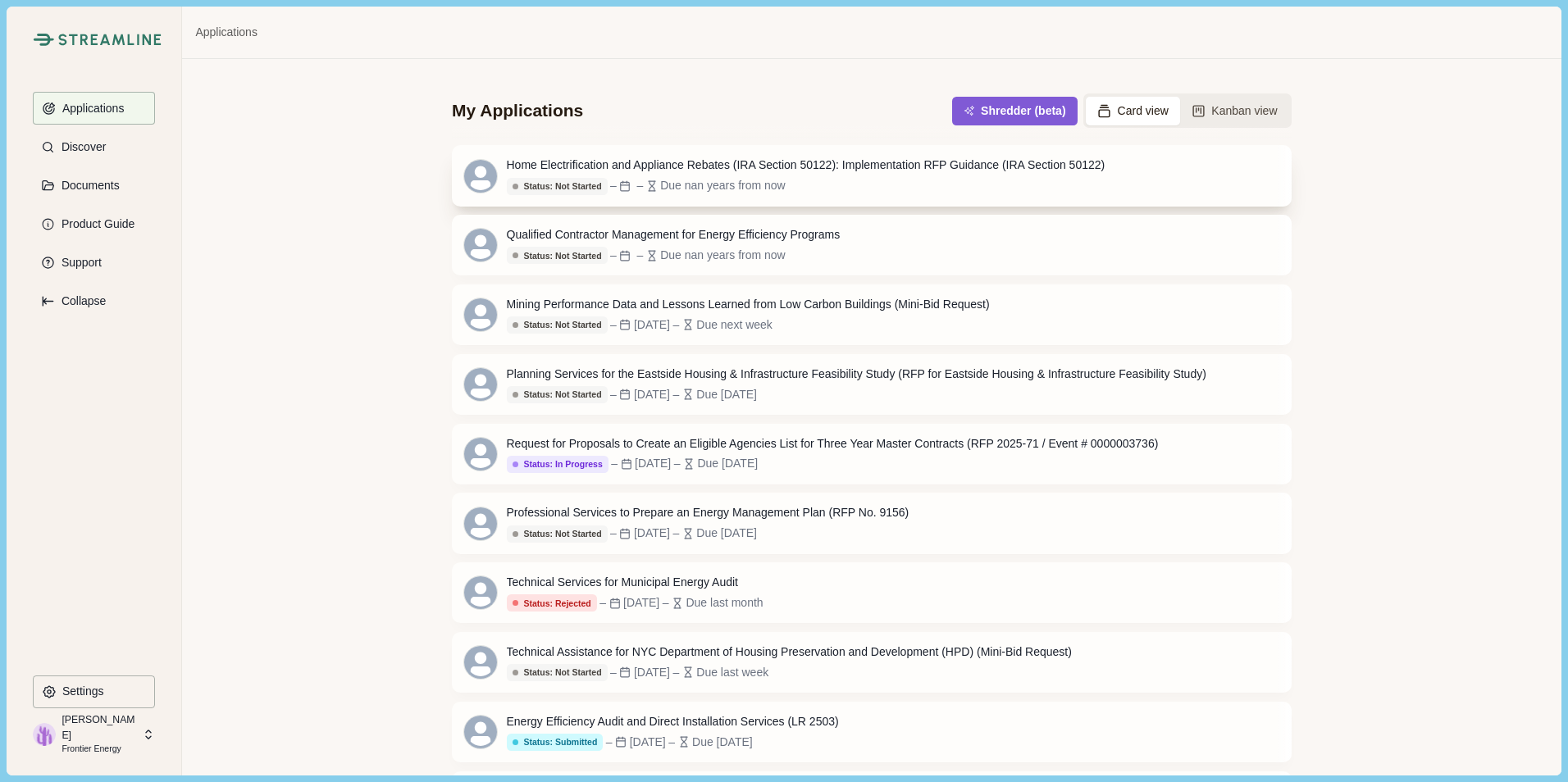
drag, startPoint x: 0, startPoint y: 0, endPoint x: 951, endPoint y: 180, distance: 967.9
click at [951, 180] on div "Status: Not Started – – Due nan years from now" at bounding box center [805, 186] width 598 height 18
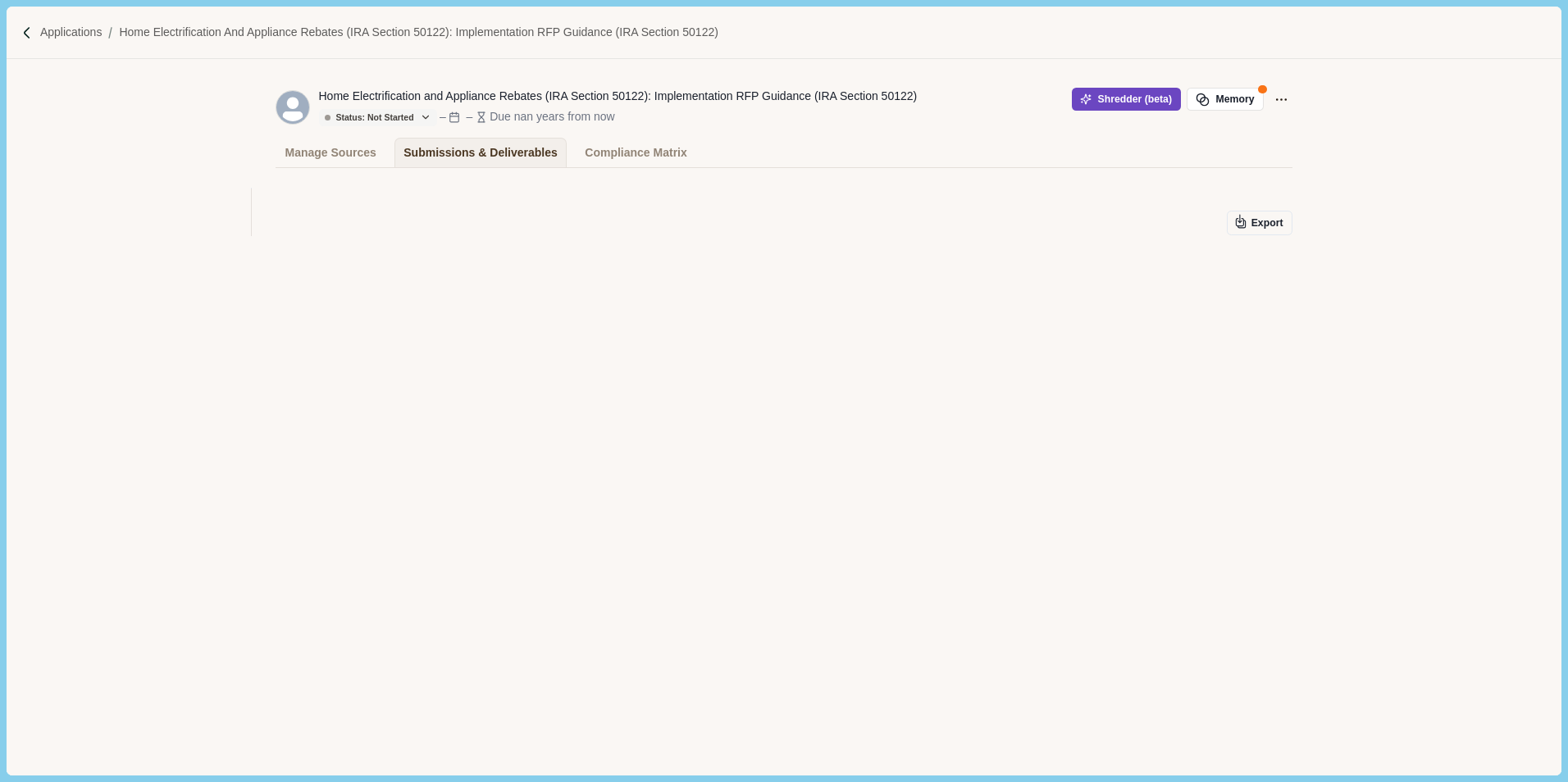
click at [1149, 96] on button "Shredder (beta)" at bounding box center [1126, 99] width 109 height 23
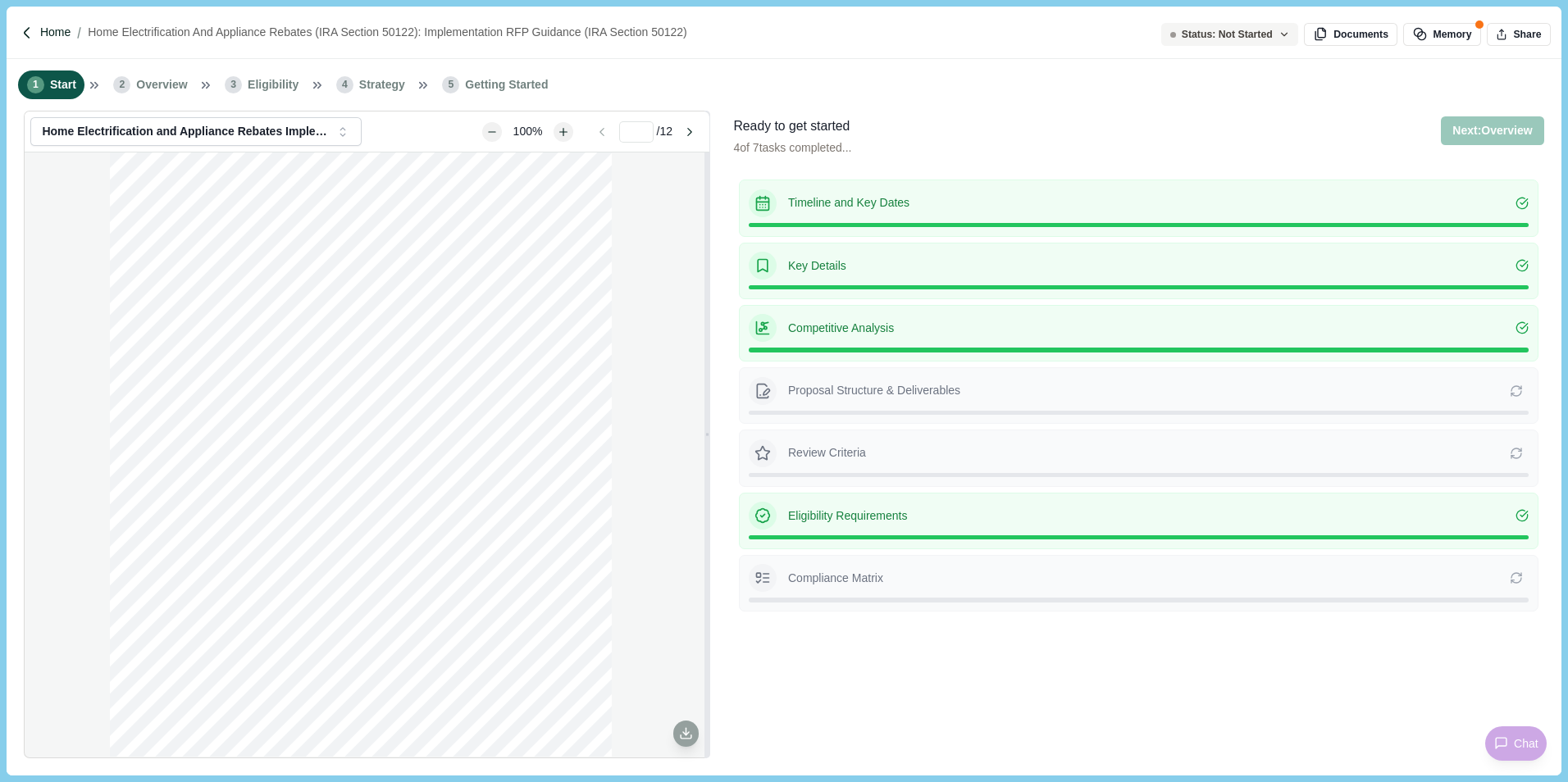
click at [40, 34] on p "Home" at bounding box center [55, 33] width 30 height 17
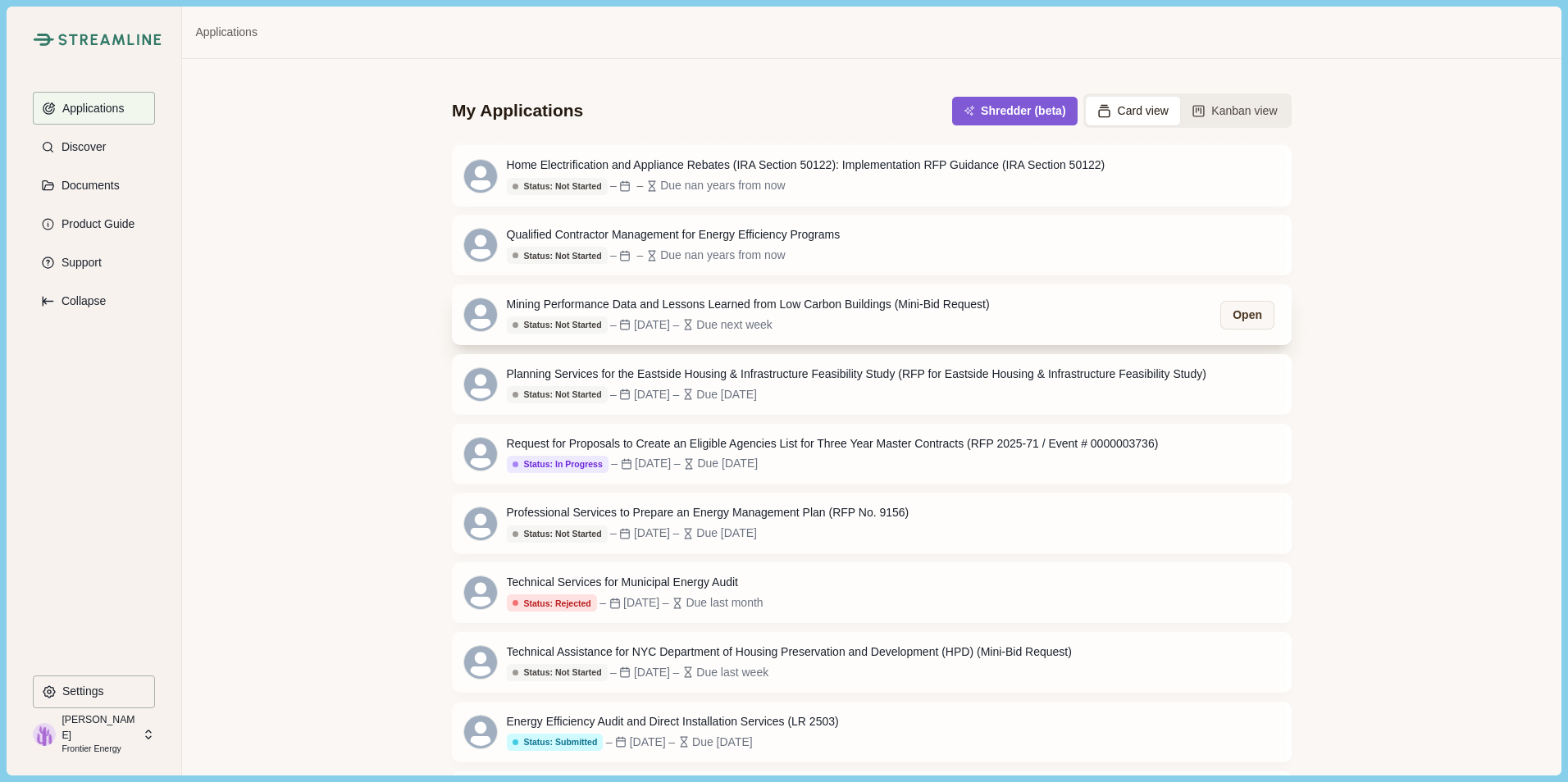
click at [726, 316] on div "Mining Performance Data and Lessons Learned from Low Carbon Buildings (Mini-Bid…" at bounding box center [748, 315] width 483 height 38
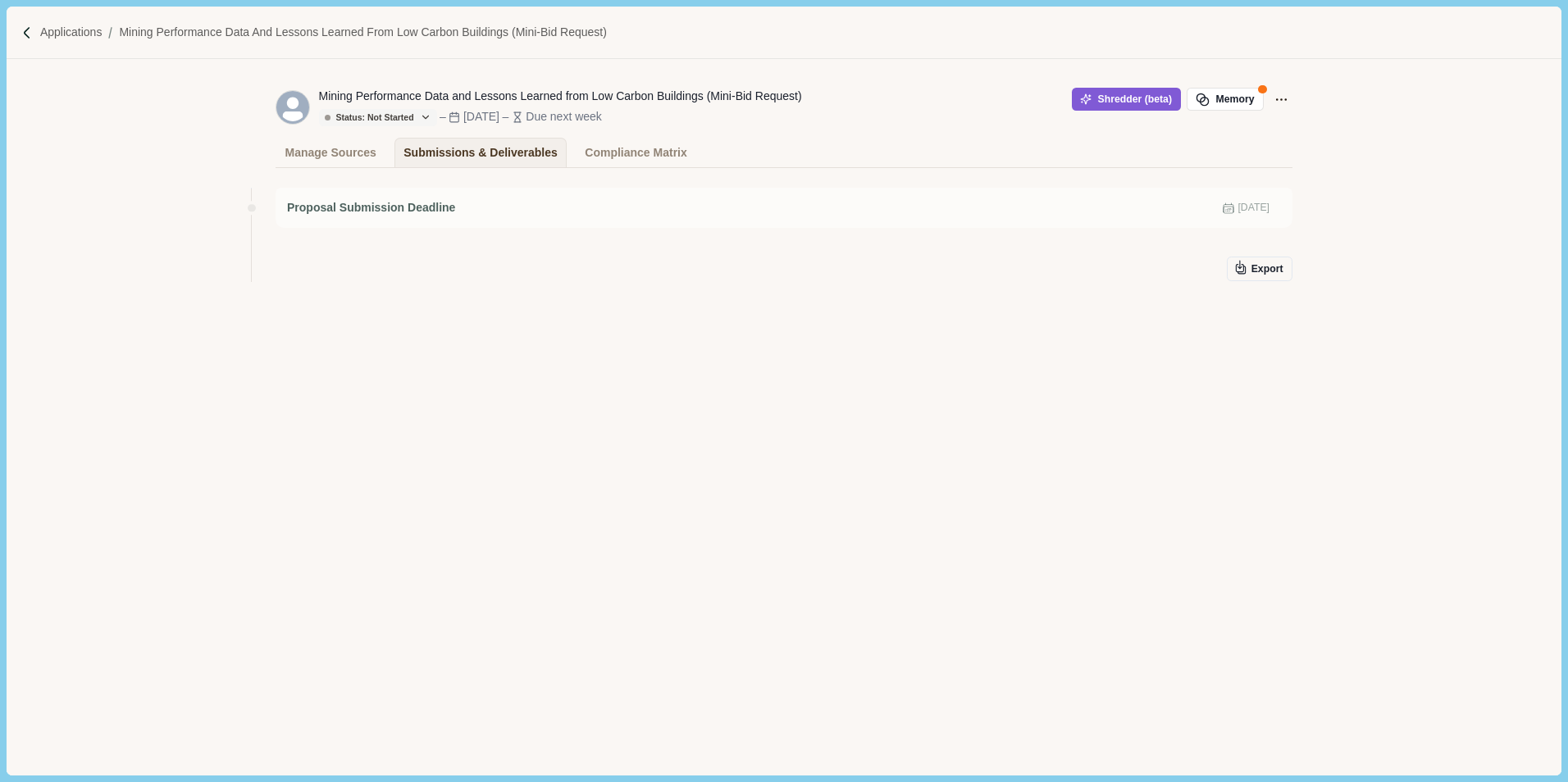
click at [800, 329] on div "Proposal Submission Deadline Oct 20, 2025 Export" at bounding box center [783, 282] width 1017 height 205
click at [386, 219] on div "Proposal Submission Deadline Oct 20, 2025" at bounding box center [783, 207] width 1017 height 40
click at [331, 150] on div "Manage Sources" at bounding box center [331, 152] width 91 height 28
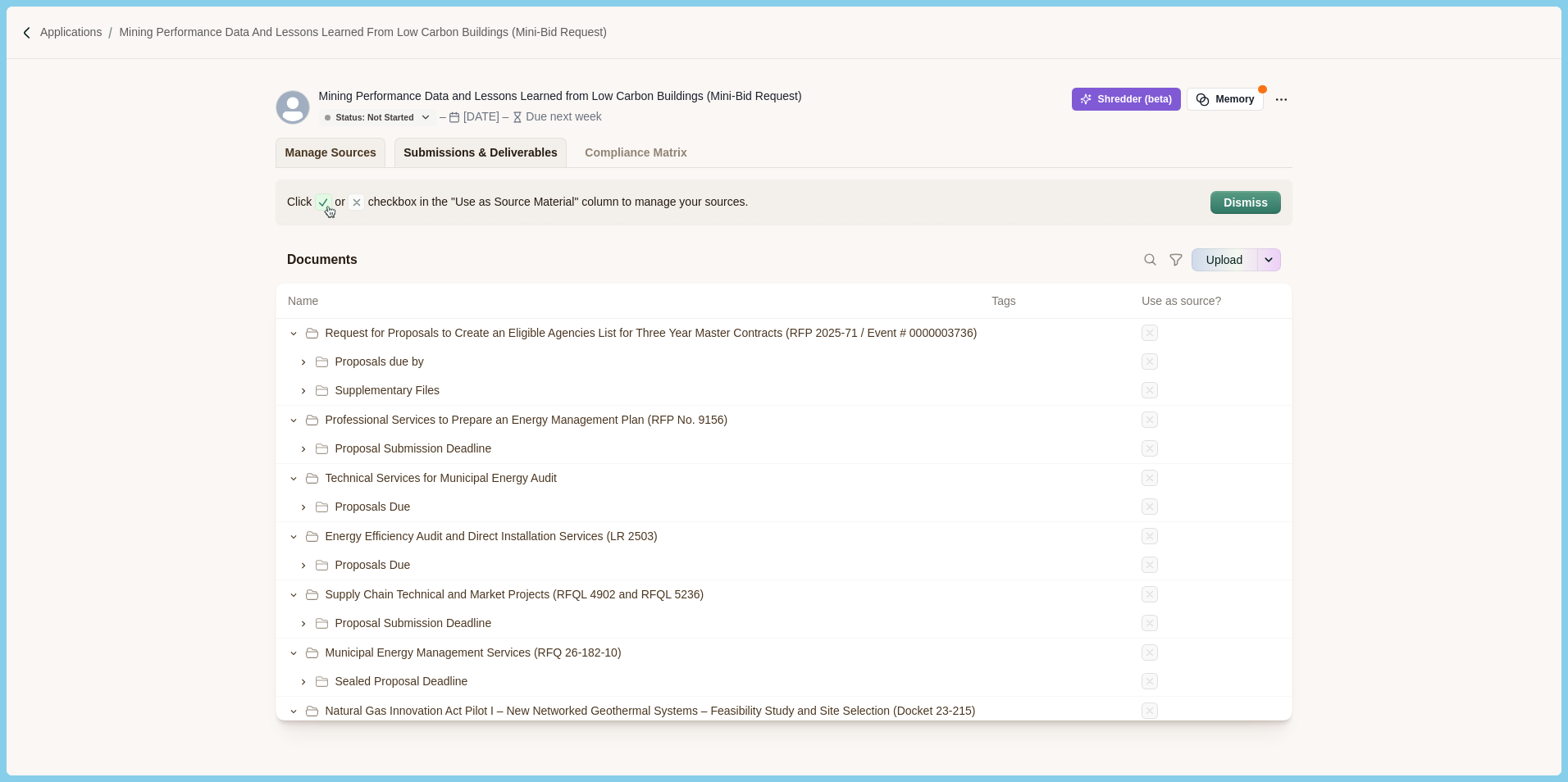
click at [457, 150] on div "Submissions & Deliverables" at bounding box center [480, 152] width 154 height 28
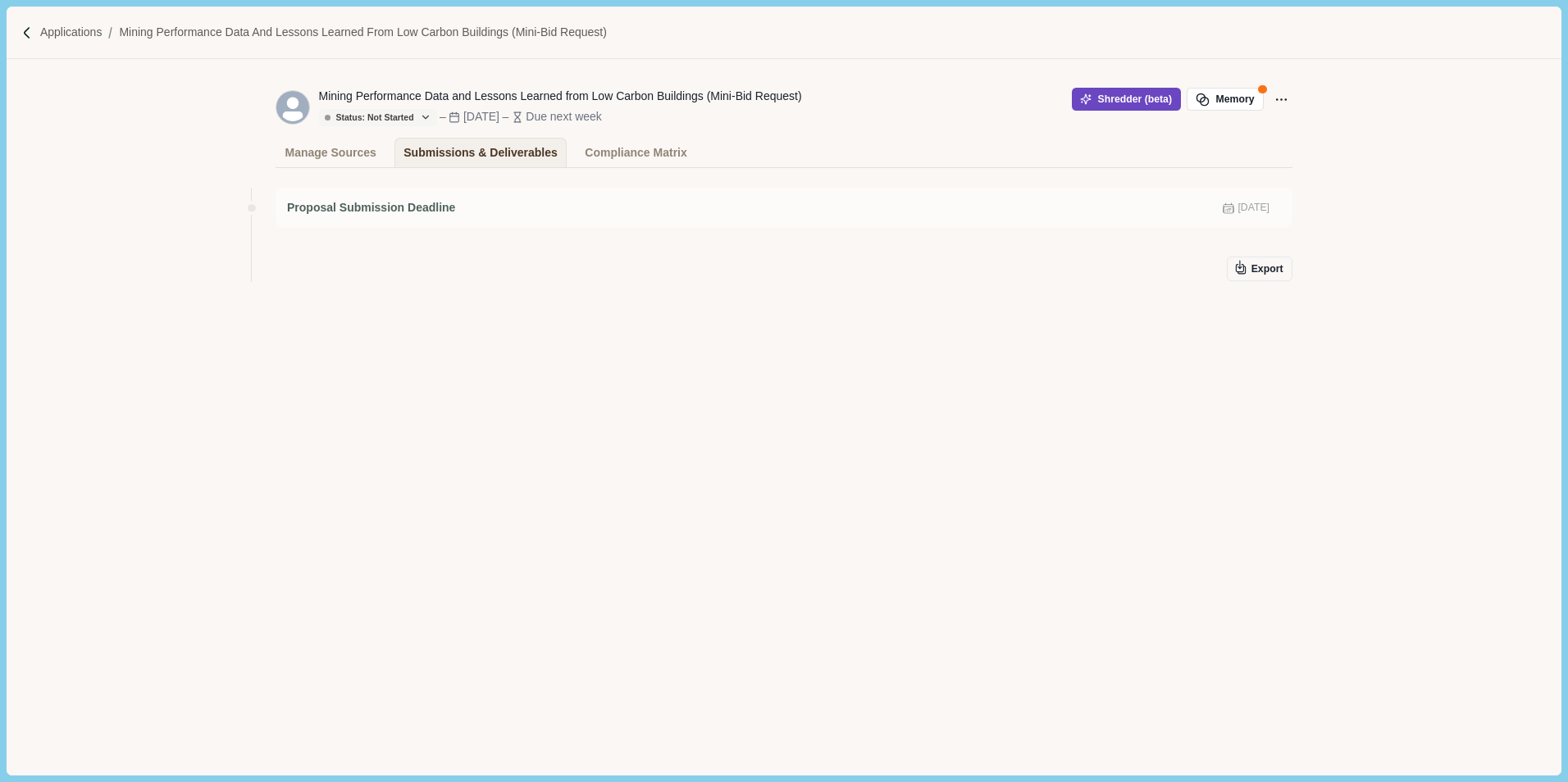
click at [1116, 100] on button "Shredder (beta)" at bounding box center [1126, 99] width 109 height 23
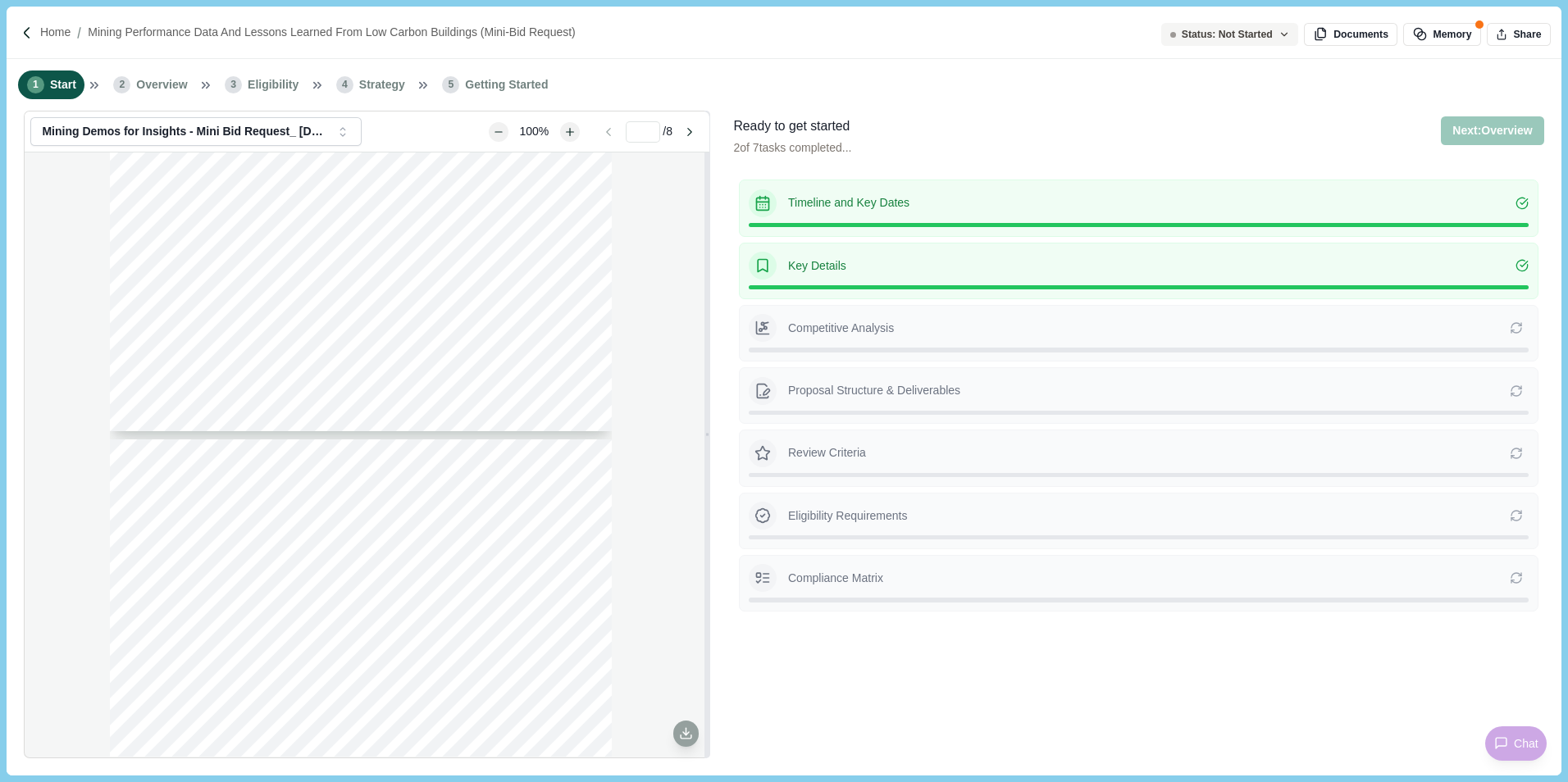
type input "*"
click at [34, 36] on div at bounding box center [30, 34] width 19 height 14
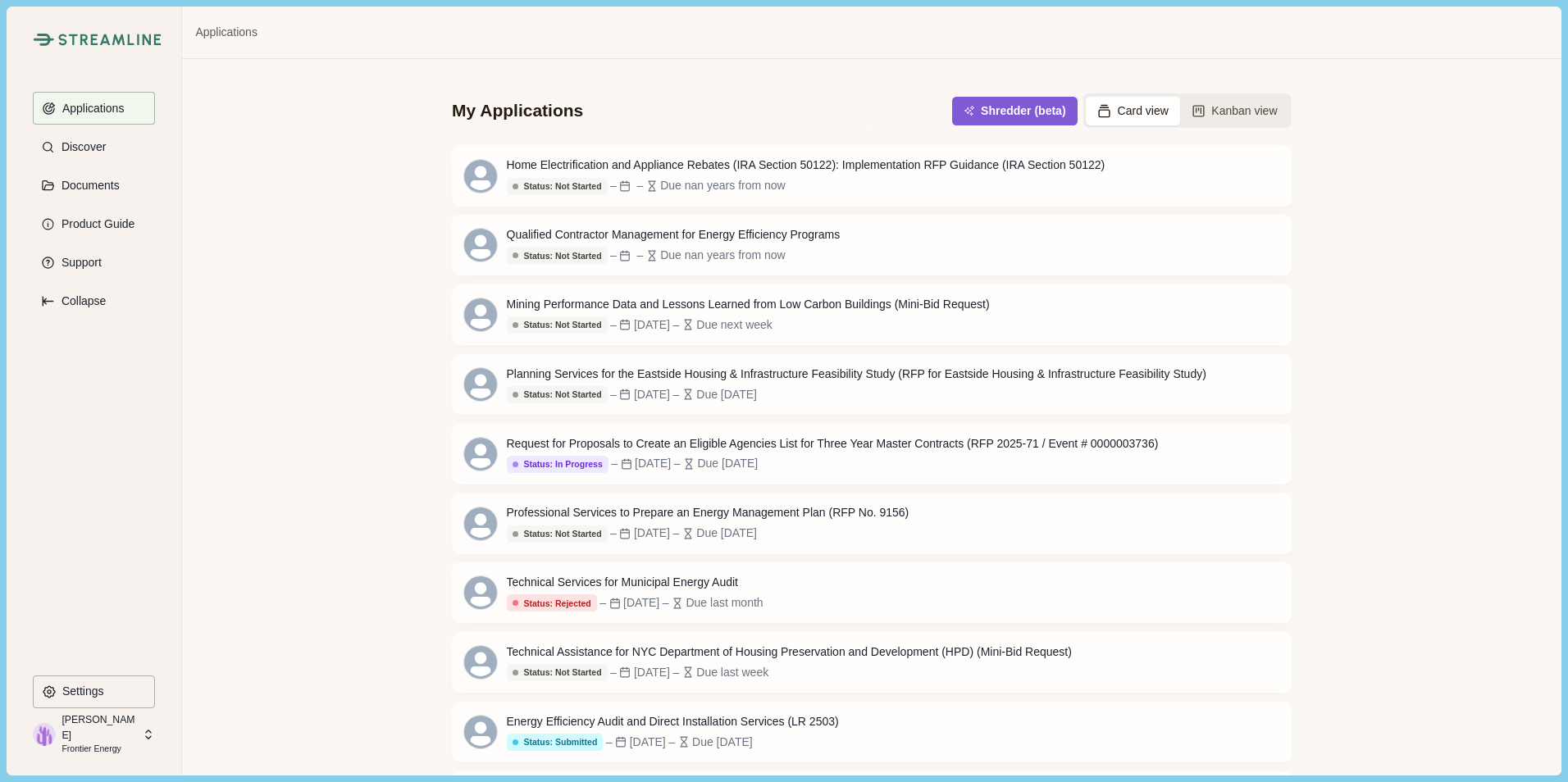
click at [365, 253] on div "My Applications Shredder (beta) Card view Kanban view Home Electrification and …" at bounding box center [871, 417] width 1378 height 716
click at [383, 280] on div "My Applications Shredder (beta) Card view Kanban view Home Electrification and …" at bounding box center [871, 417] width 1378 height 716
drag, startPoint x: 1342, startPoint y: 262, endPoint x: 1342, endPoint y: 277, distance: 15.0
click at [1342, 263] on div "My Applications Shredder (beta) Card view Kanban view Home Electrification and …" at bounding box center [871, 417] width 1378 height 716
click at [1253, 178] on button "Open" at bounding box center [1246, 175] width 51 height 27
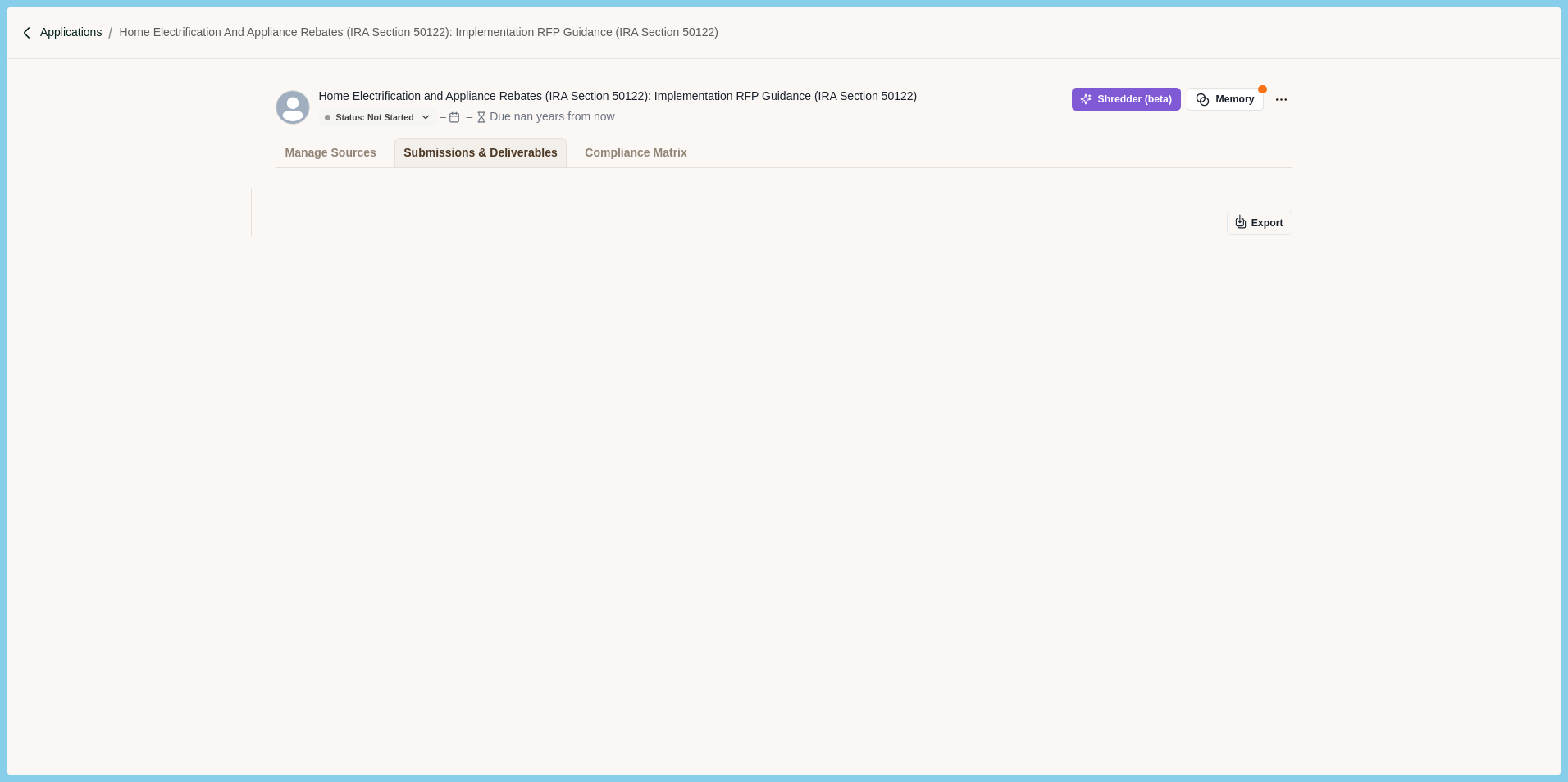
click at [40, 33] on p "Applications" at bounding box center [71, 33] width 62 height 17
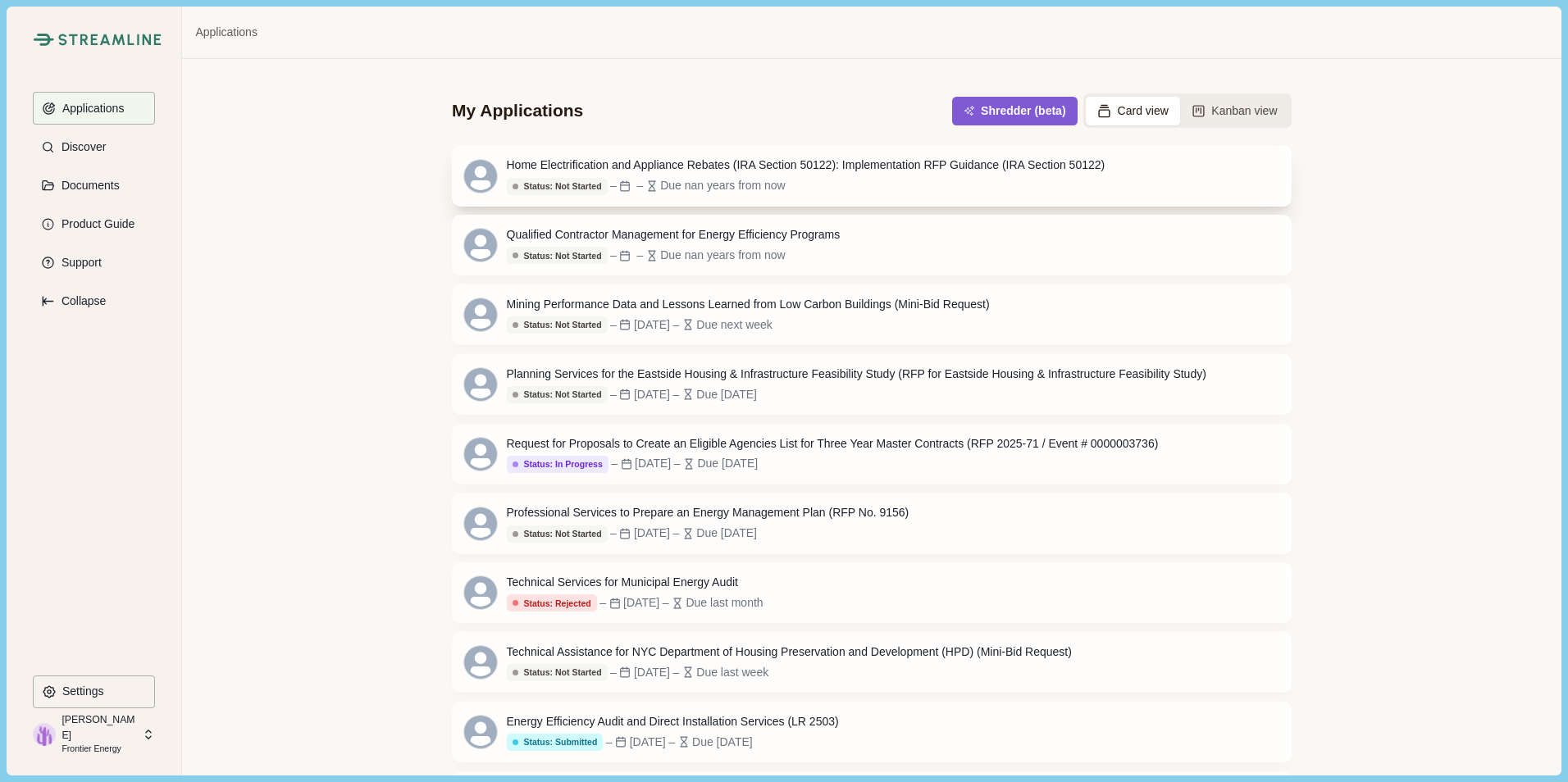
click at [963, 170] on div "Home Electrification and Appliance Rebates (IRA Section 50122): Implementation …" at bounding box center [805, 165] width 598 height 17
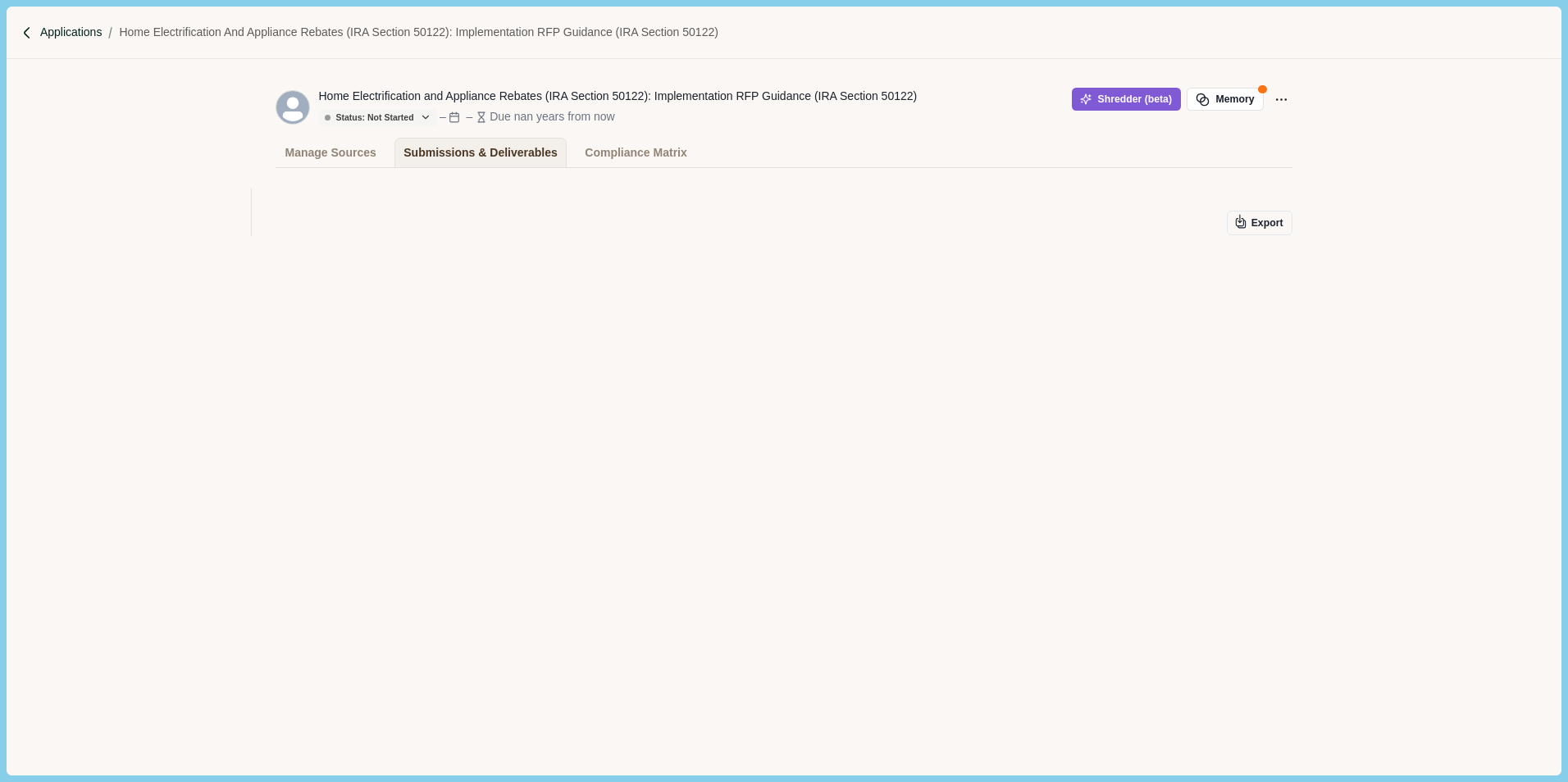
click at [62, 35] on p "Applications" at bounding box center [71, 33] width 62 height 17
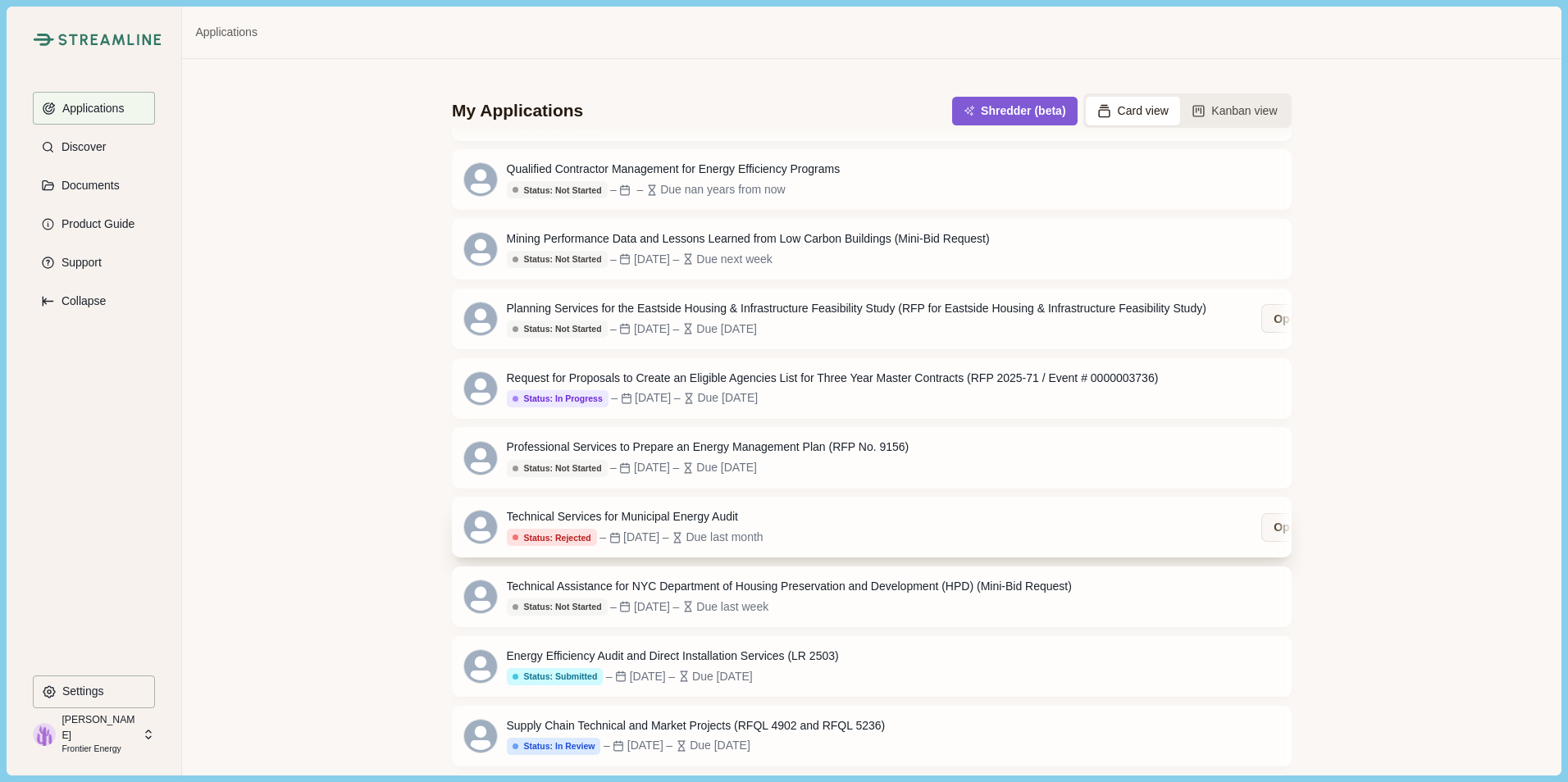
scroll to position [164, 0]
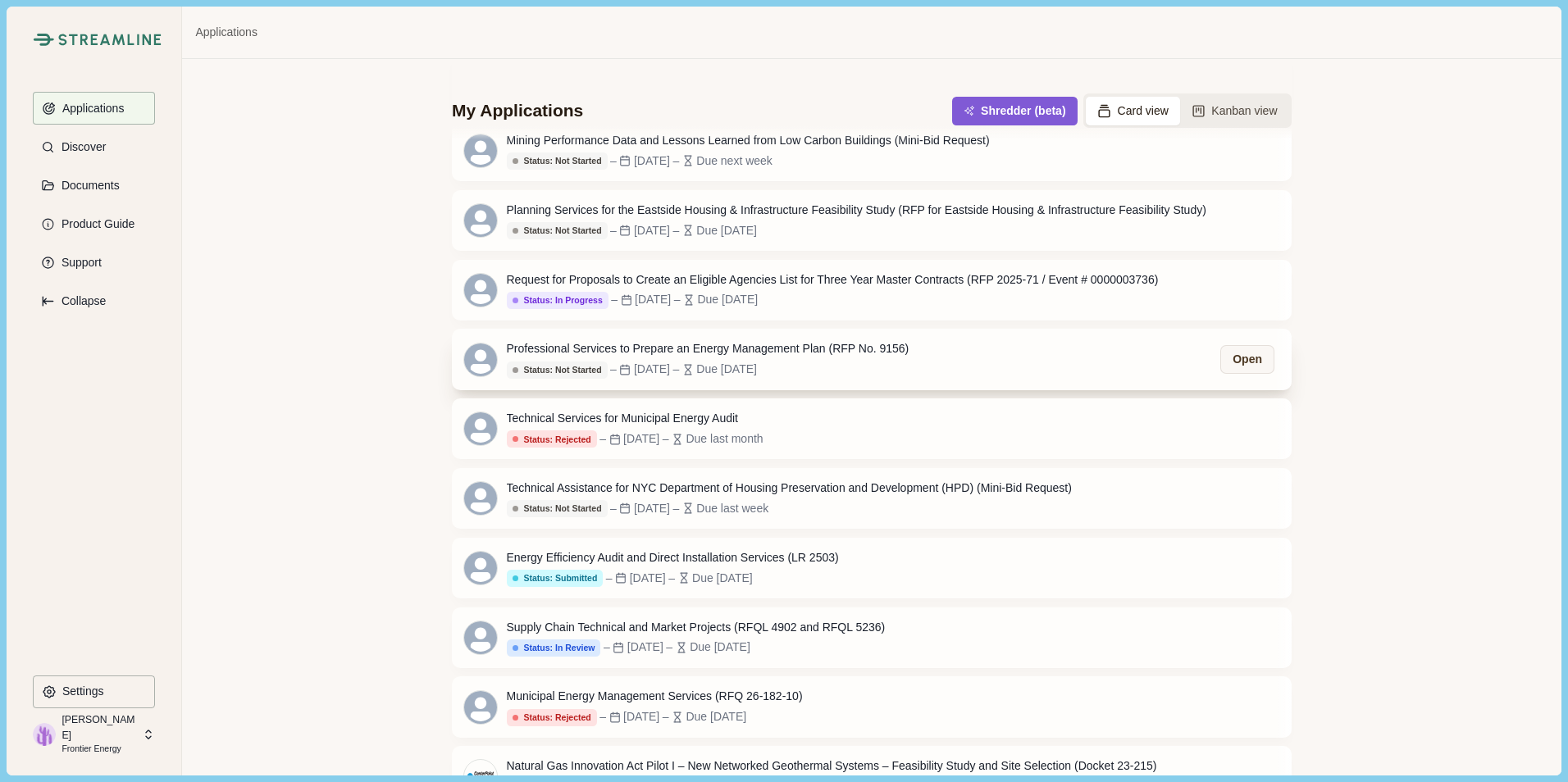
click at [826, 367] on div "Status: Not Started – [DATE] – Due [DATE]" at bounding box center [707, 370] width 402 height 18
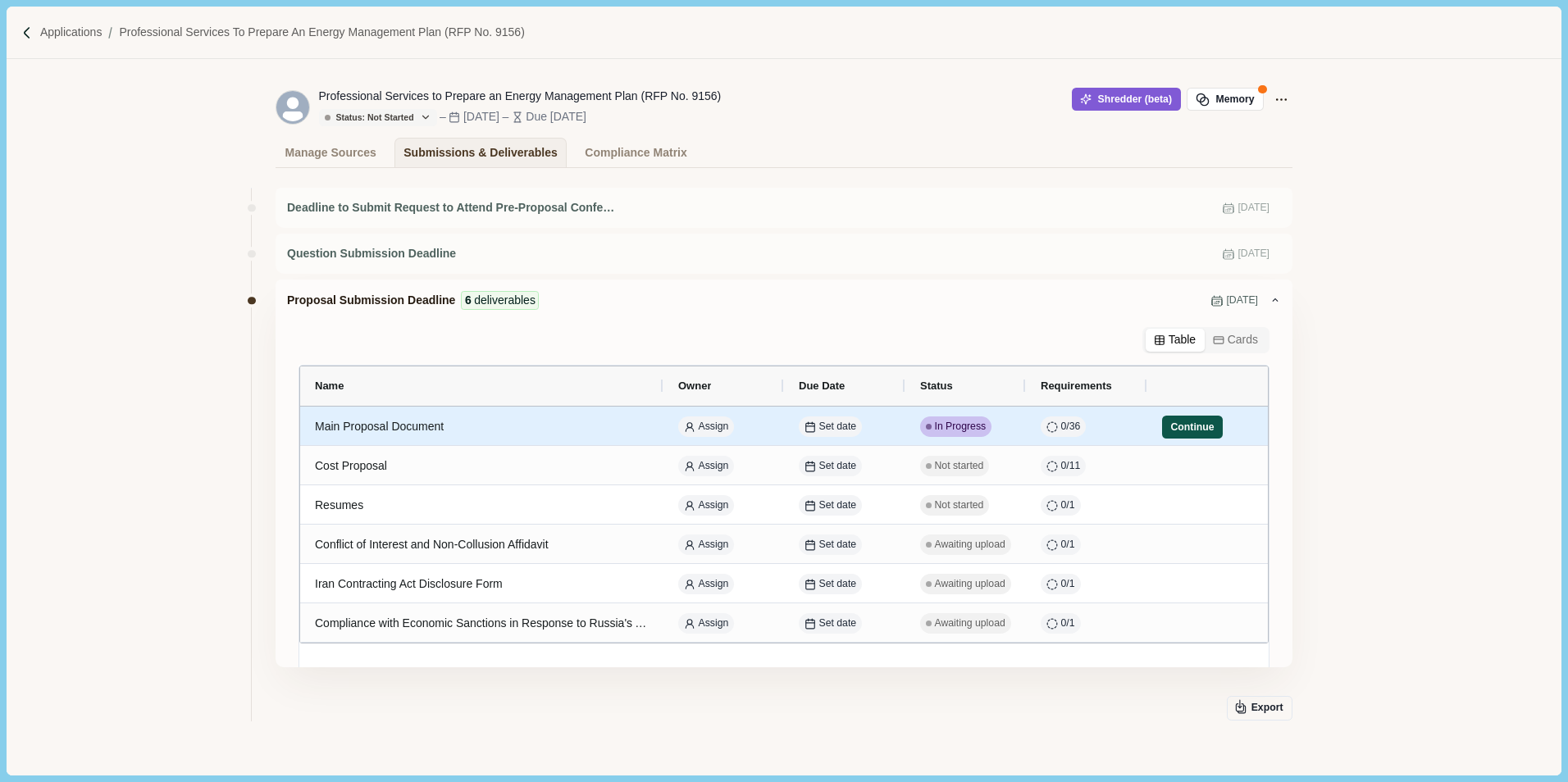
click at [1183, 433] on button "Continue" at bounding box center [1192, 427] width 61 height 23
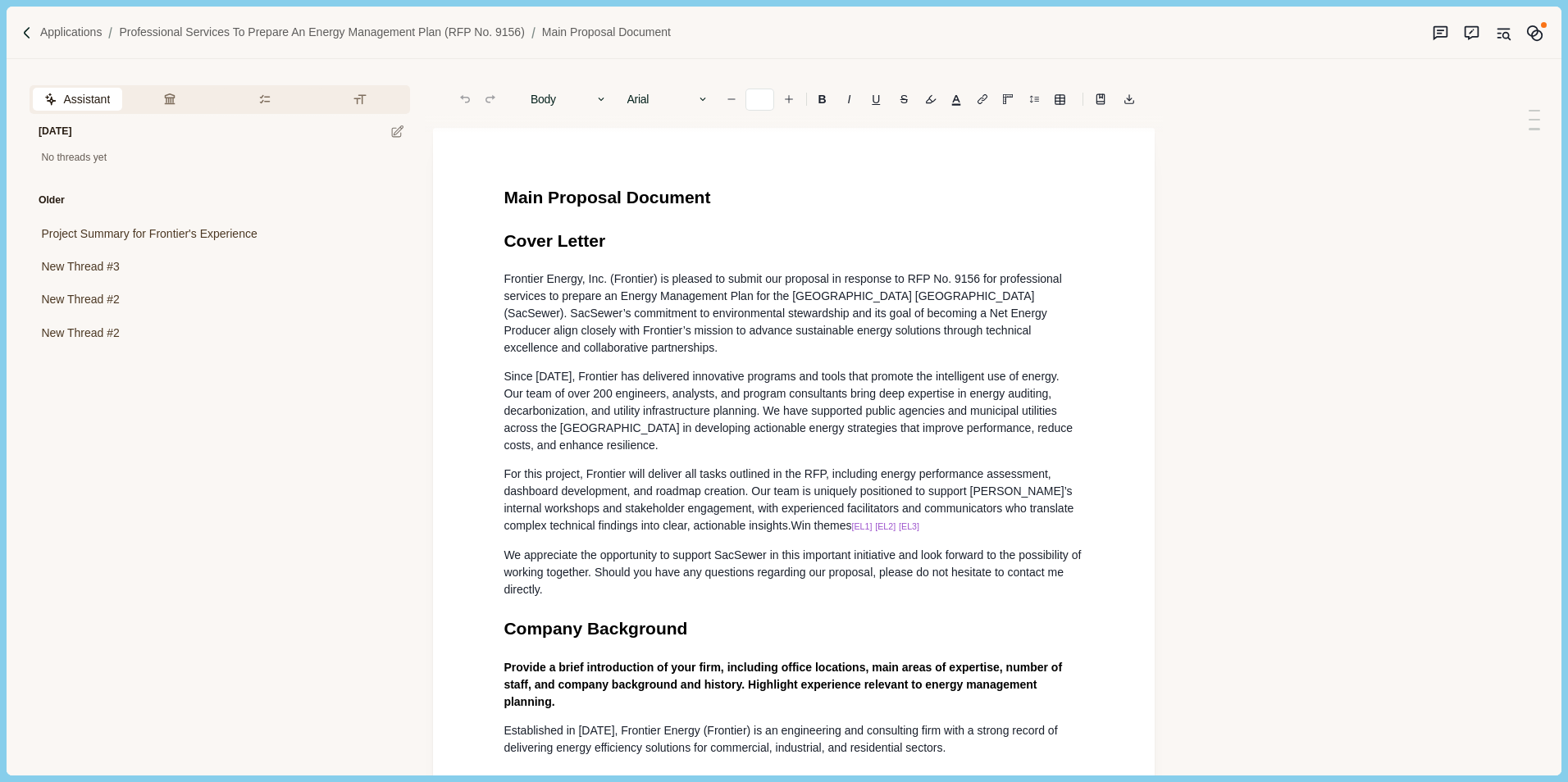
type input "**"
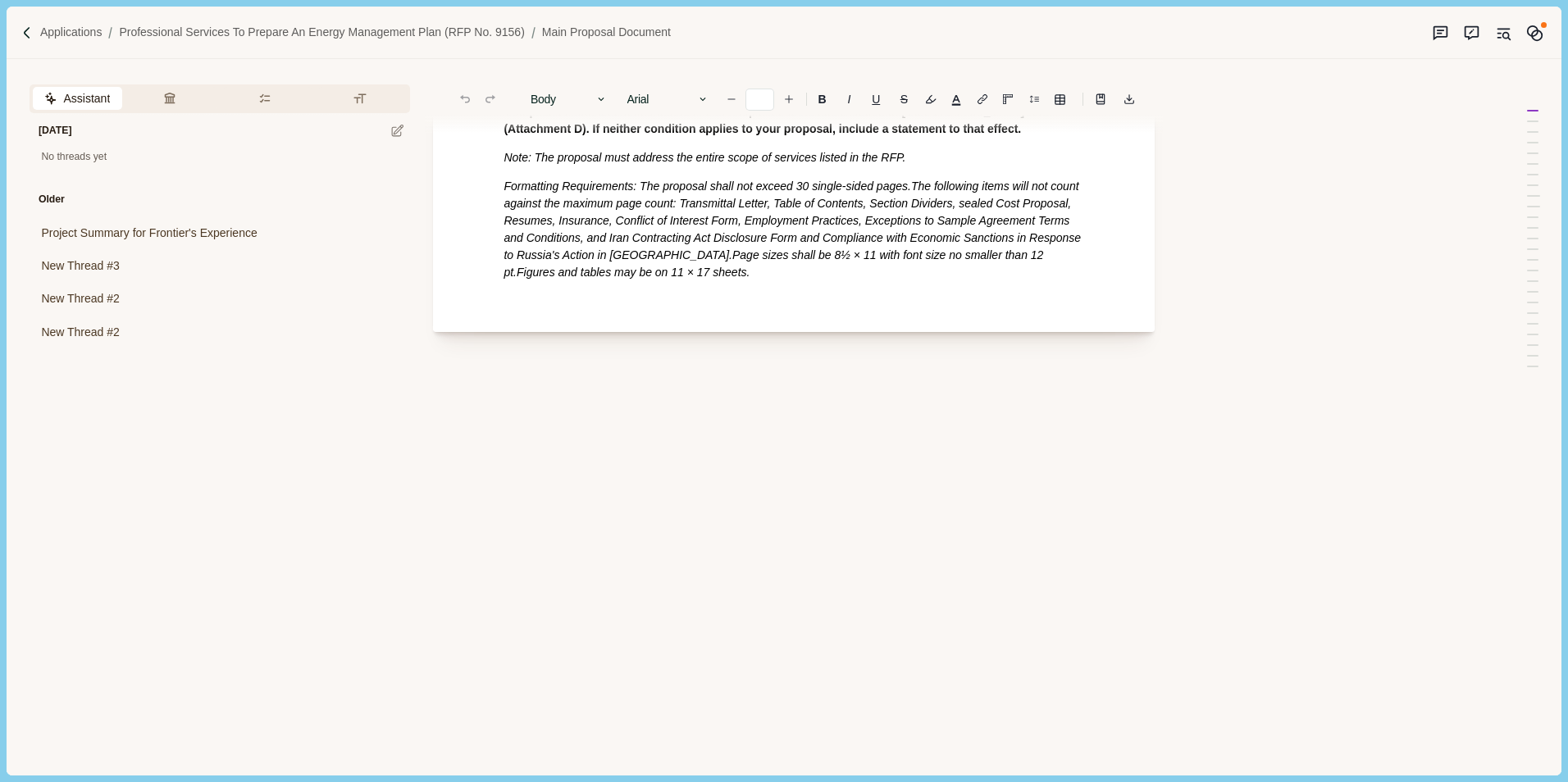
scroll to position [5826, 0]
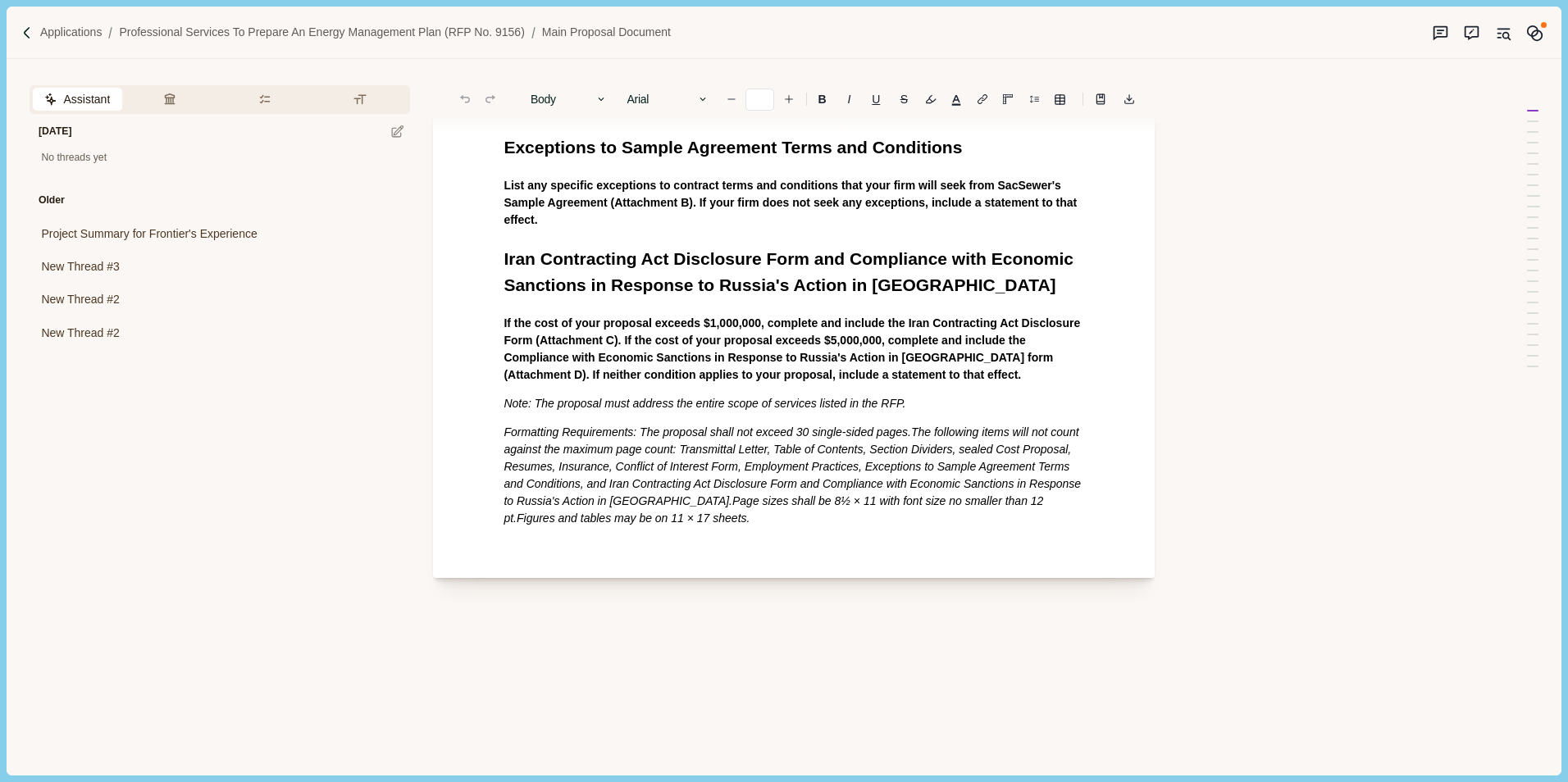
click at [616, 524] on p "Formatting Requirements: The proposal shall not exceed 30 single-sided pages. T…" at bounding box center [793, 475] width 580 height 103
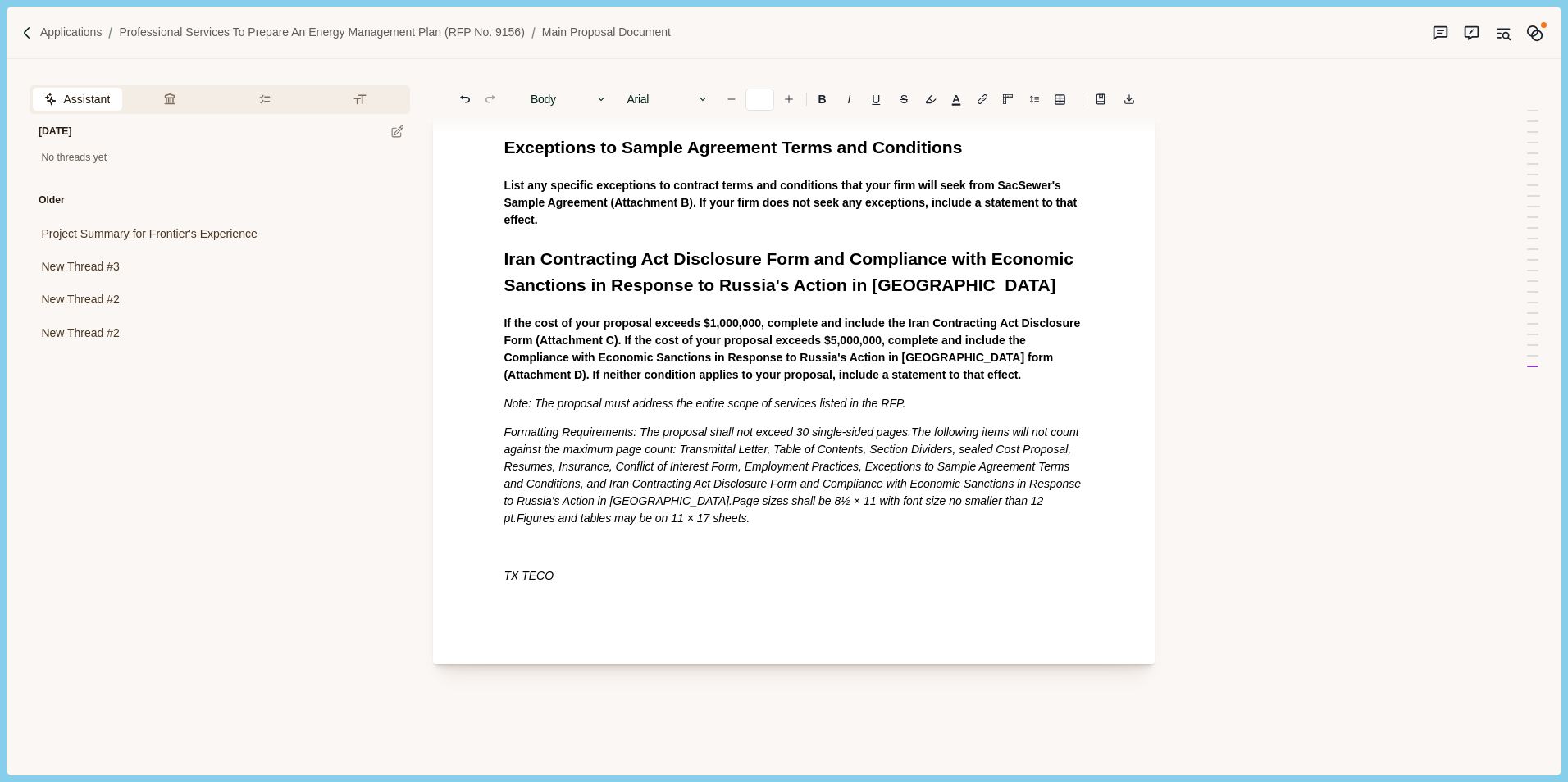
drag, startPoint x: 562, startPoint y: 574, endPoint x: 651, endPoint y: 293, distance: 294.8
click at [583, 103] on button "Body" at bounding box center [569, 99] width 94 height 23
click at [579, 137] on button "Heading 1" at bounding box center [604, 136] width 162 height 27
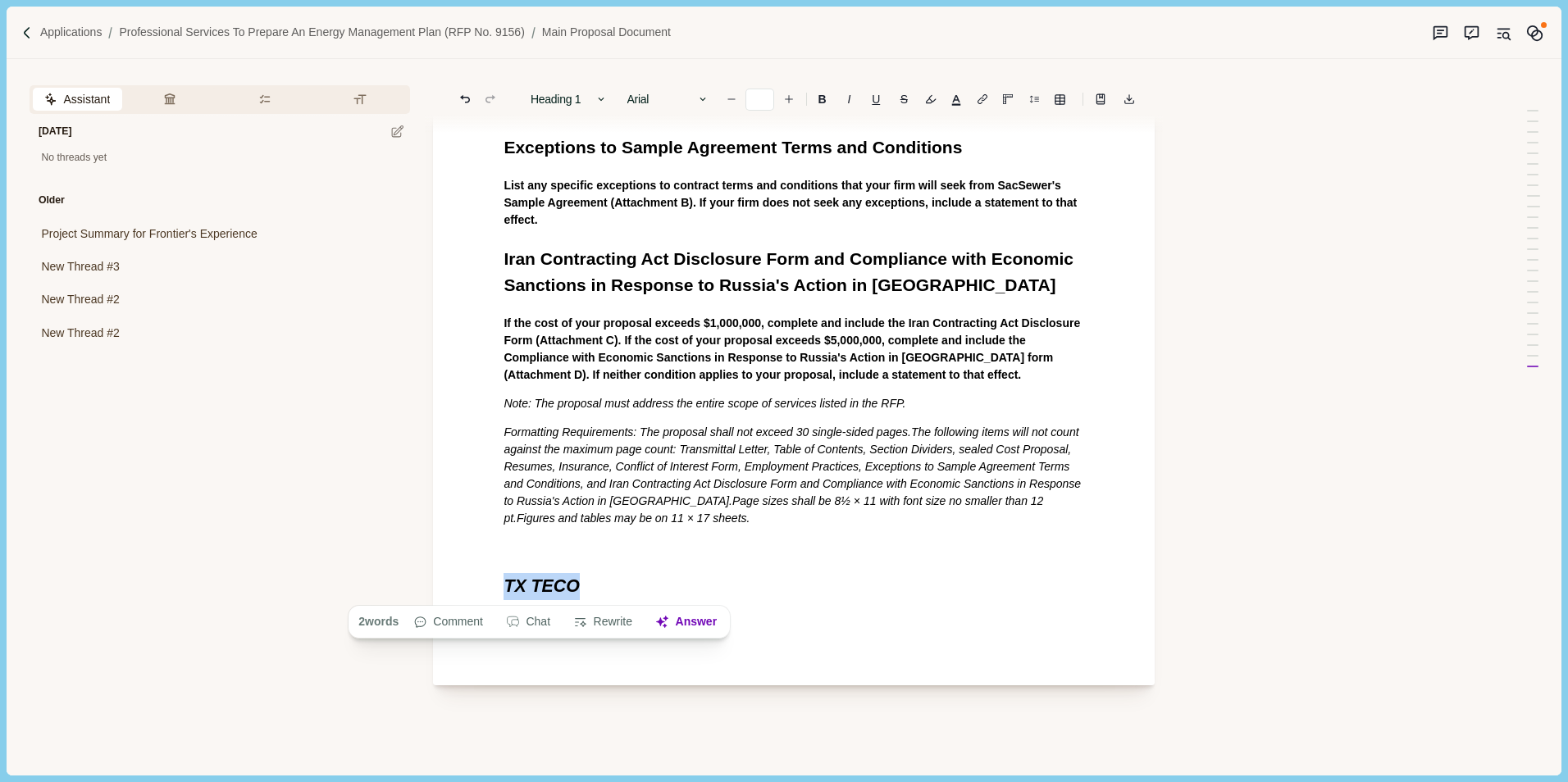
click at [583, 589] on h1 "TX TECO" at bounding box center [793, 586] width 580 height 27
click at [518, 620] on p at bounding box center [793, 626] width 580 height 17
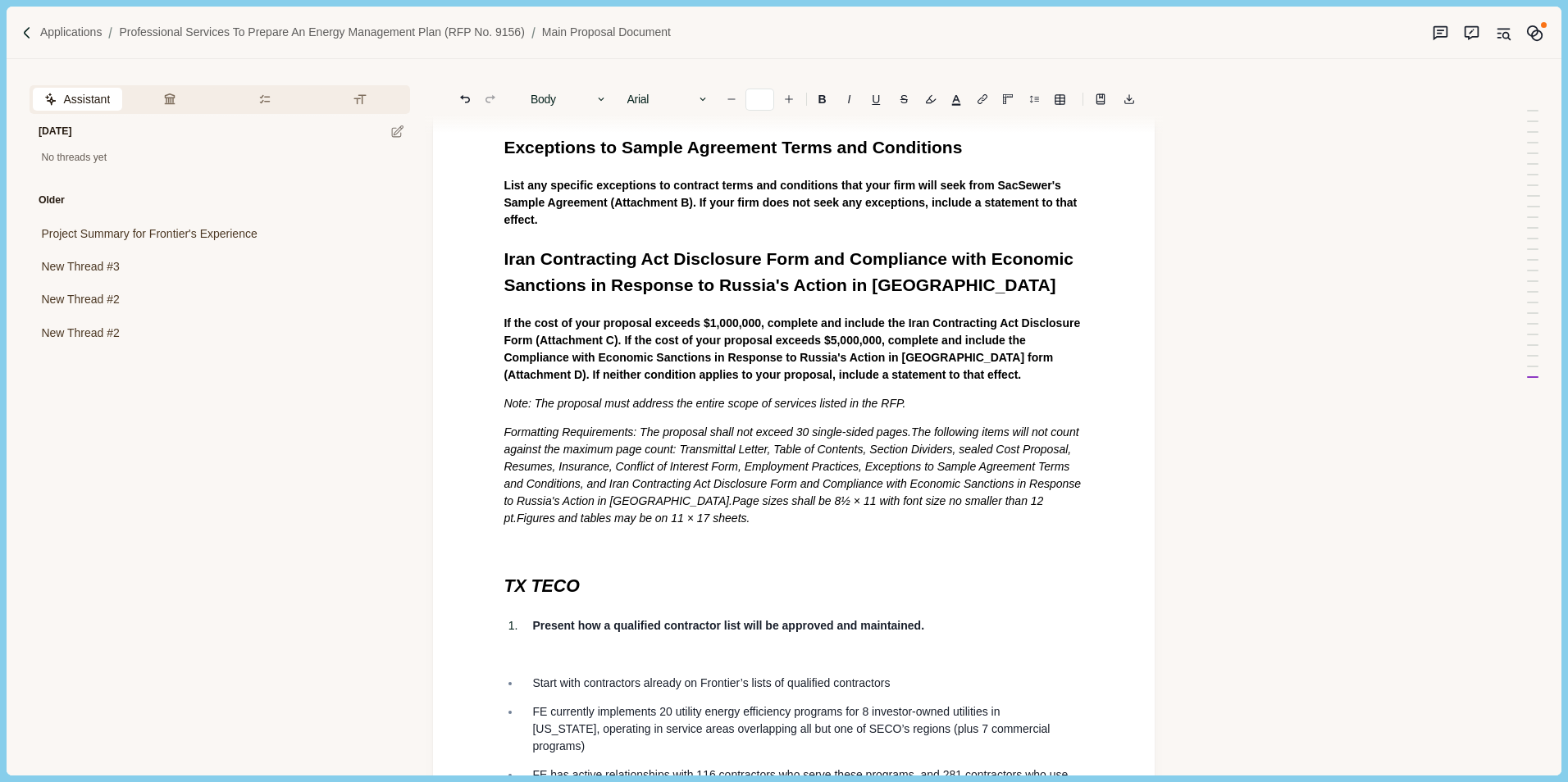
scroll to position [6778, 0]
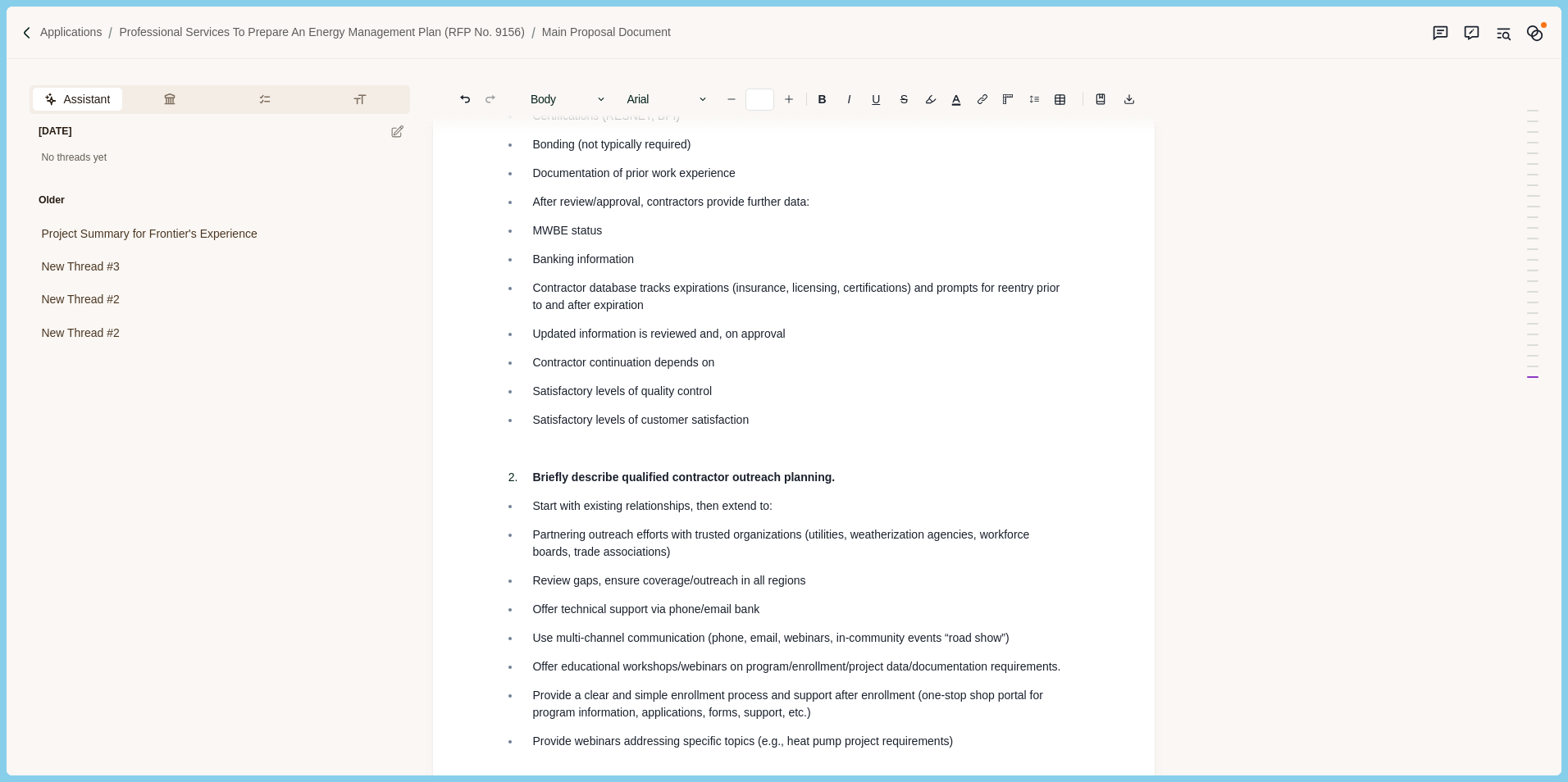
type input "**"
click at [560, 446] on p at bounding box center [793, 449] width 580 height 17
click at [610, 453] on p at bounding box center [793, 449] width 580 height 17
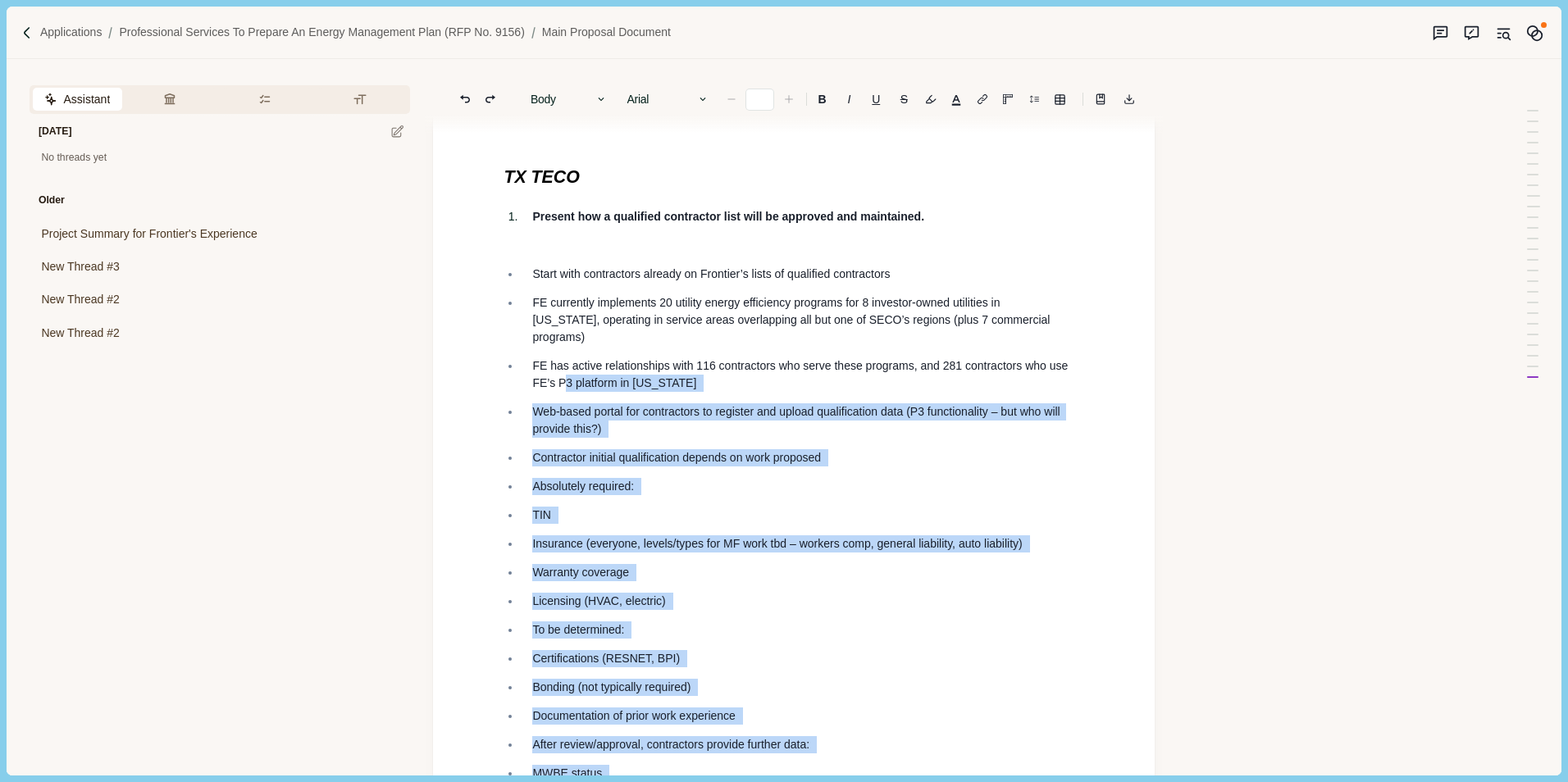
scroll to position [6040, 0]
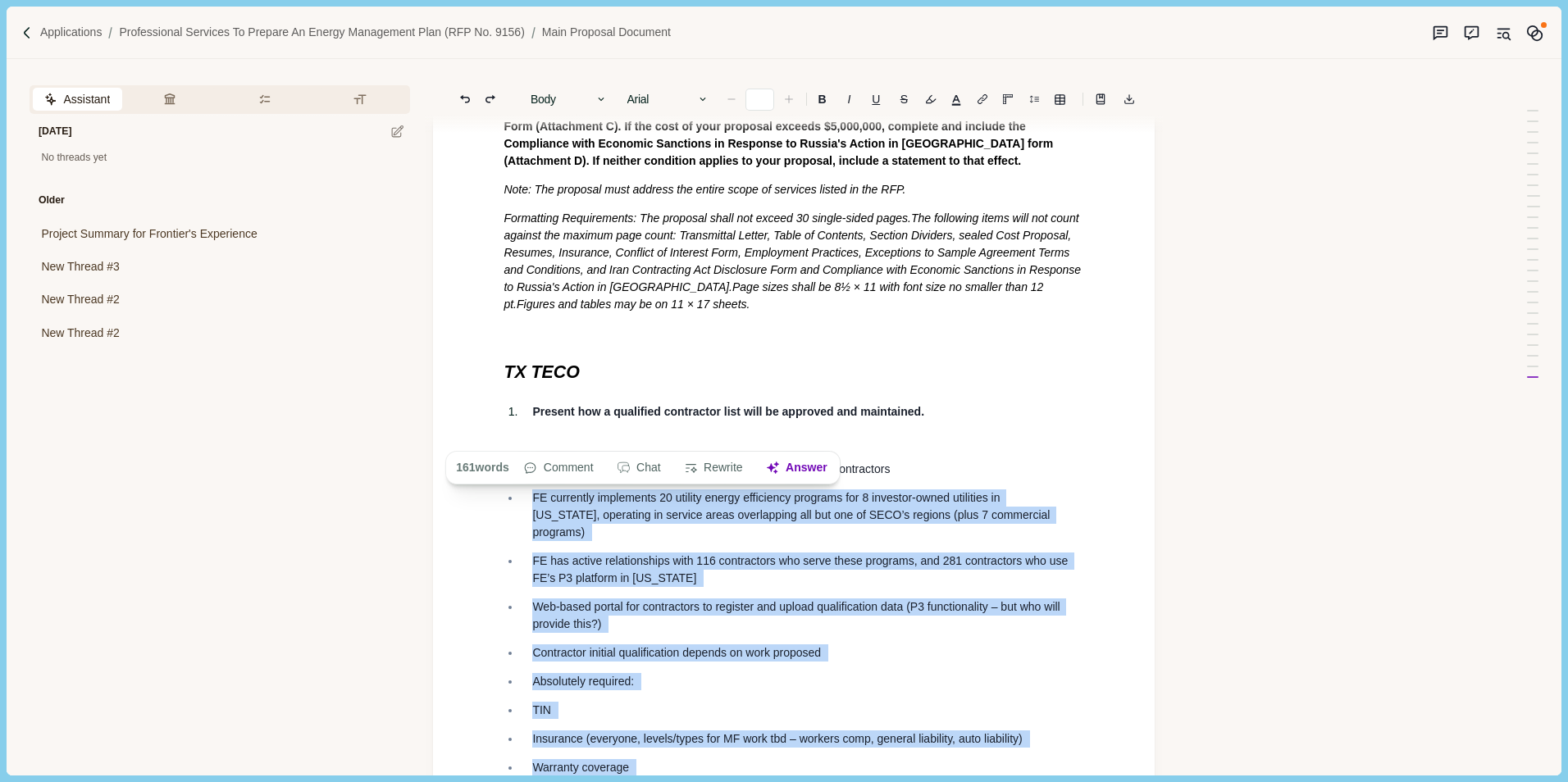
drag, startPoint x: 778, startPoint y: 424, endPoint x: 513, endPoint y: 486, distance: 272.2
click at [580, 554] on span "FE has active relationships with 116 contractors who serve these programs, and …" at bounding box center [801, 569] width 539 height 30
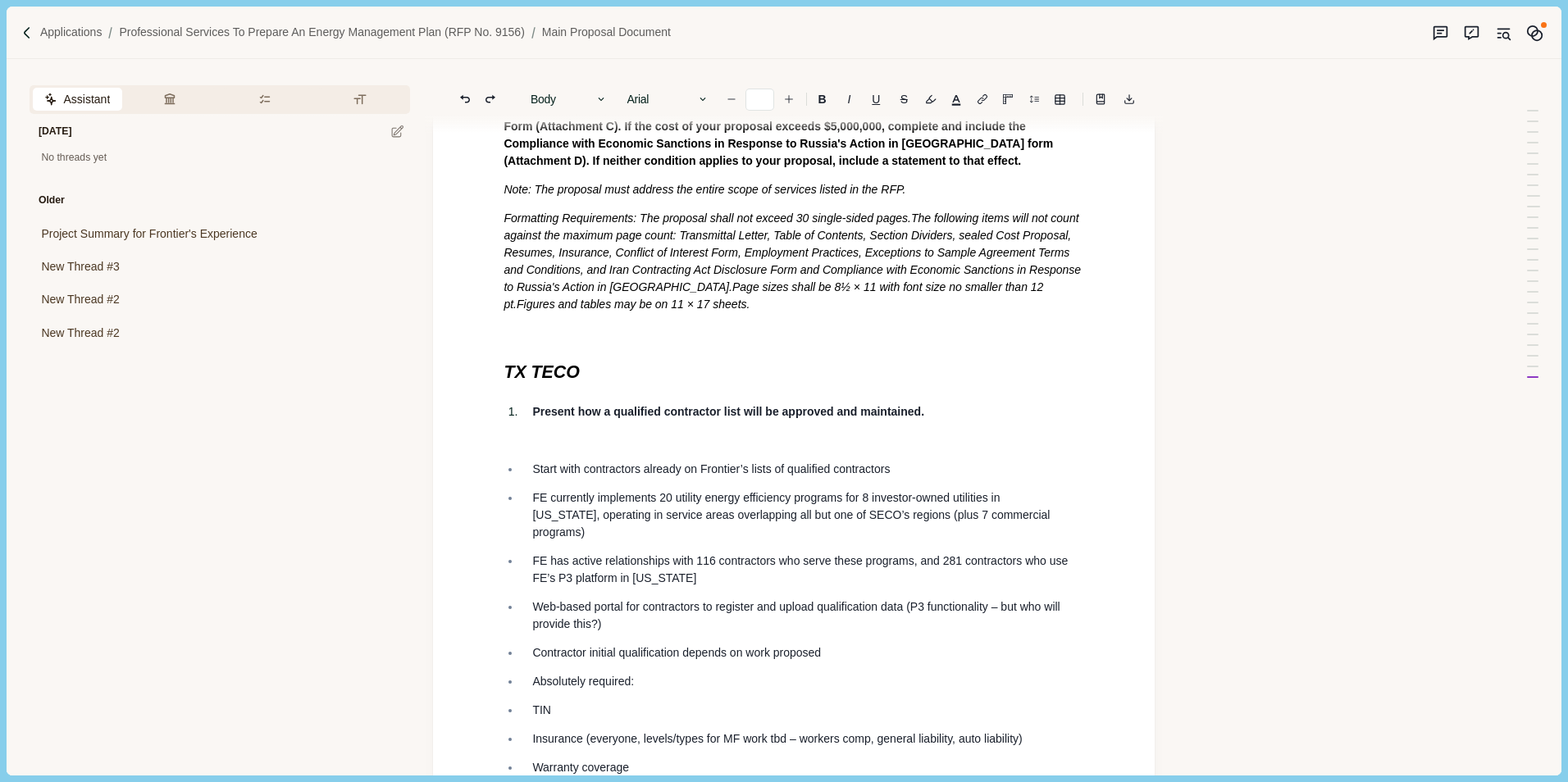
click at [837, 524] on span "FE currently implements 20 utility energy efficiency programs for 8 investor-ow…" at bounding box center [793, 514] width 521 height 47
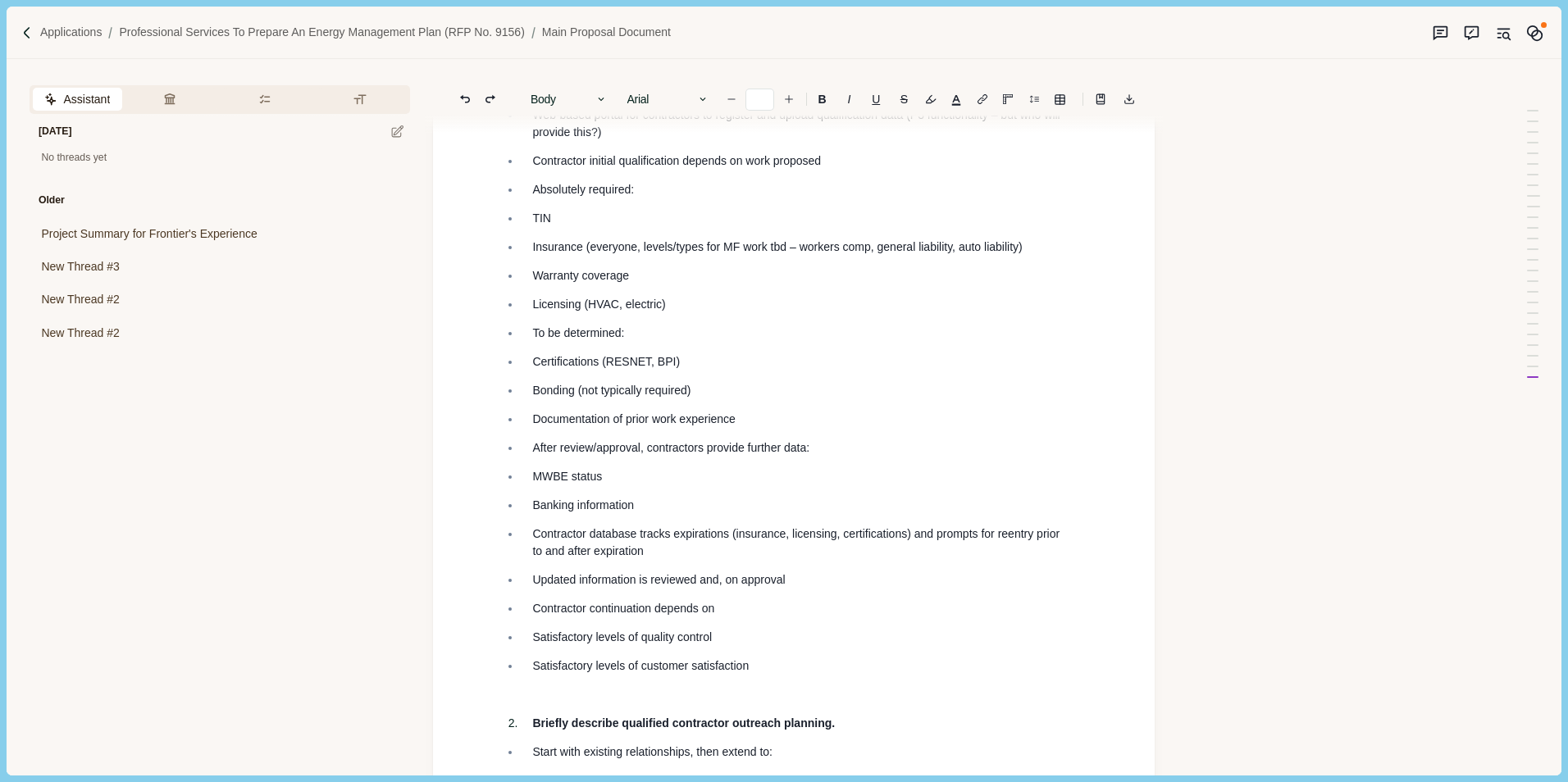
scroll to position [6614, 0]
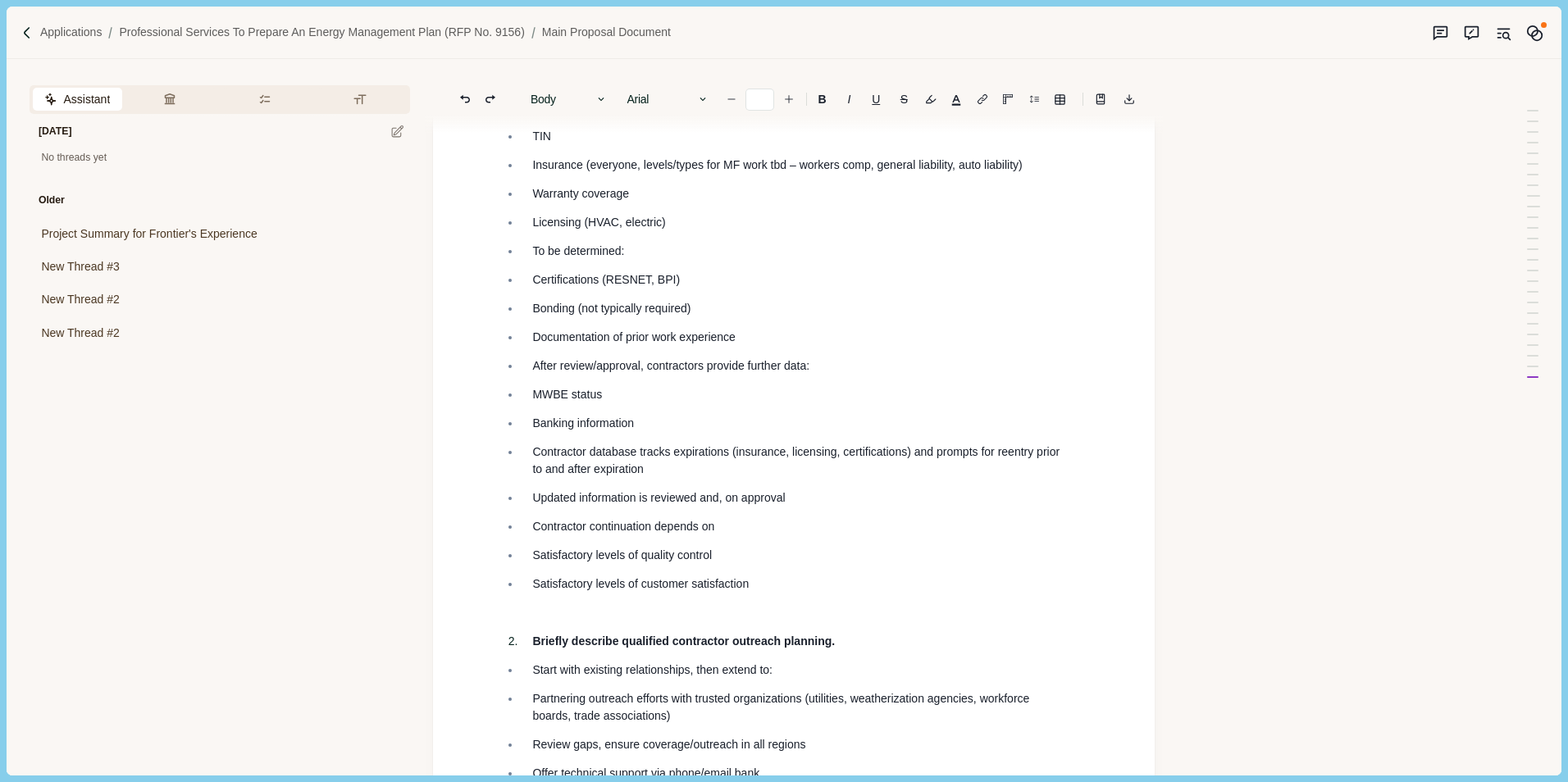
type input "**"
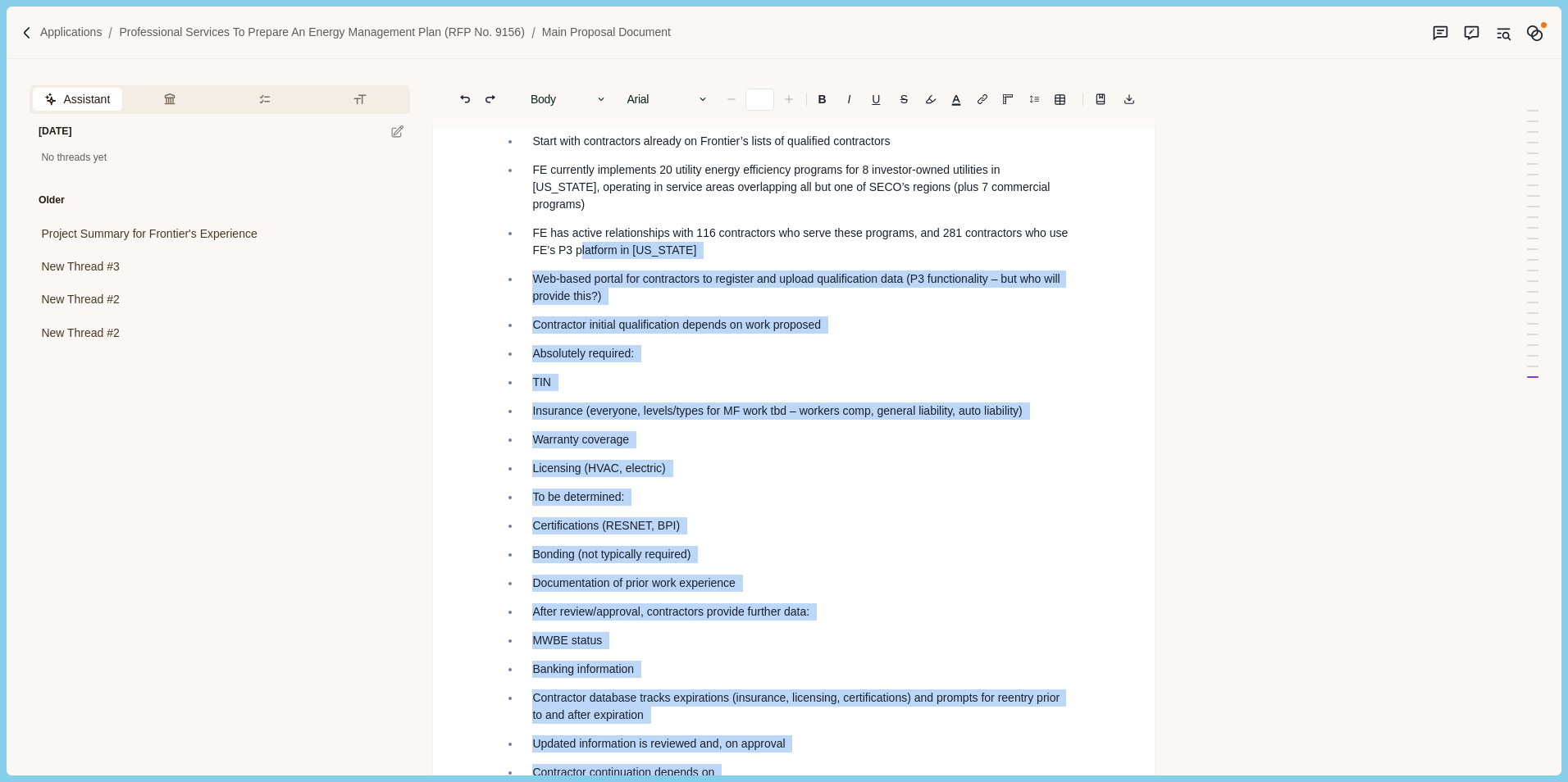
scroll to position [6122, 0]
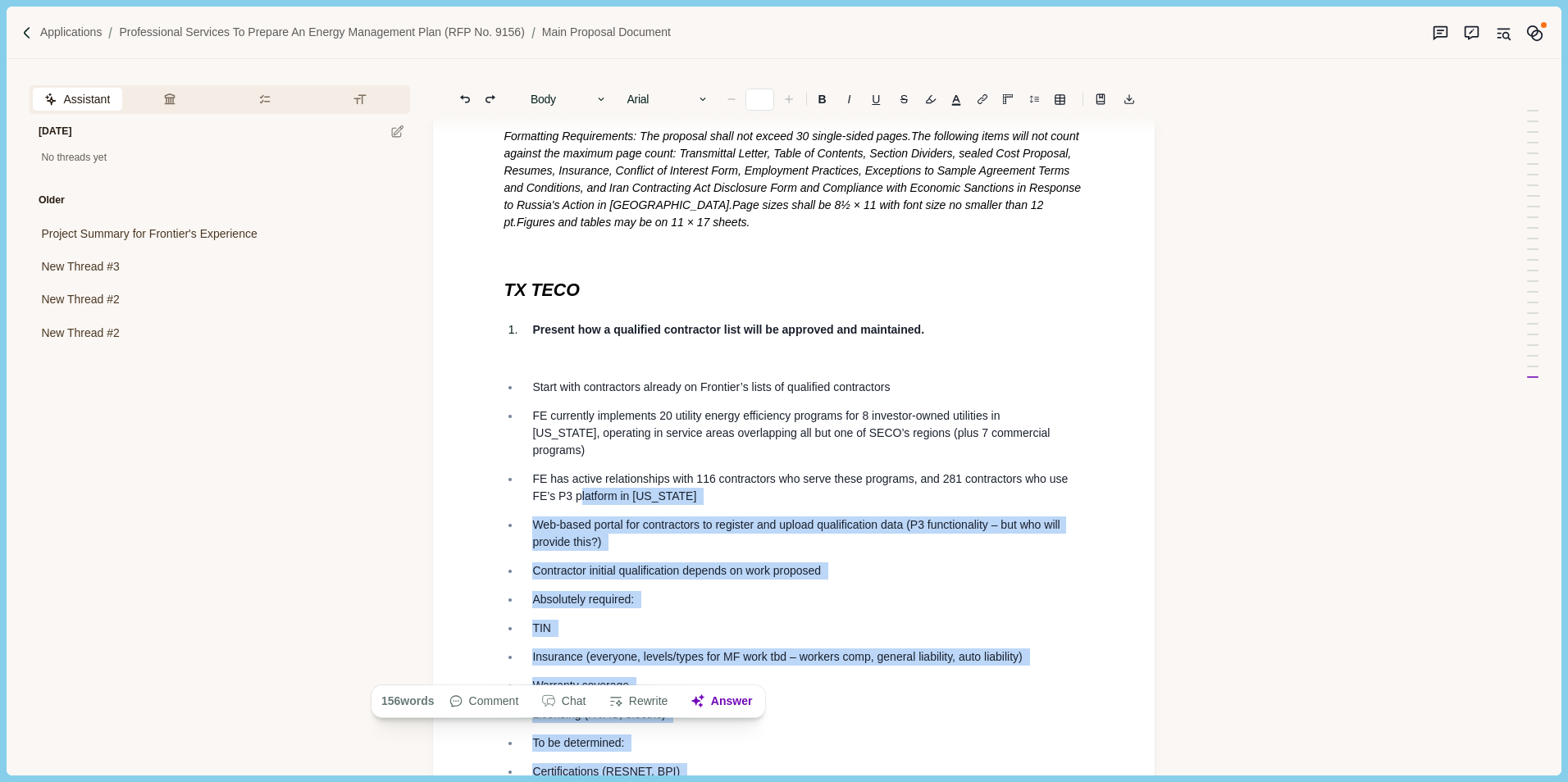
drag, startPoint x: 736, startPoint y: 575, endPoint x: 527, endPoint y: 477, distance: 230.8
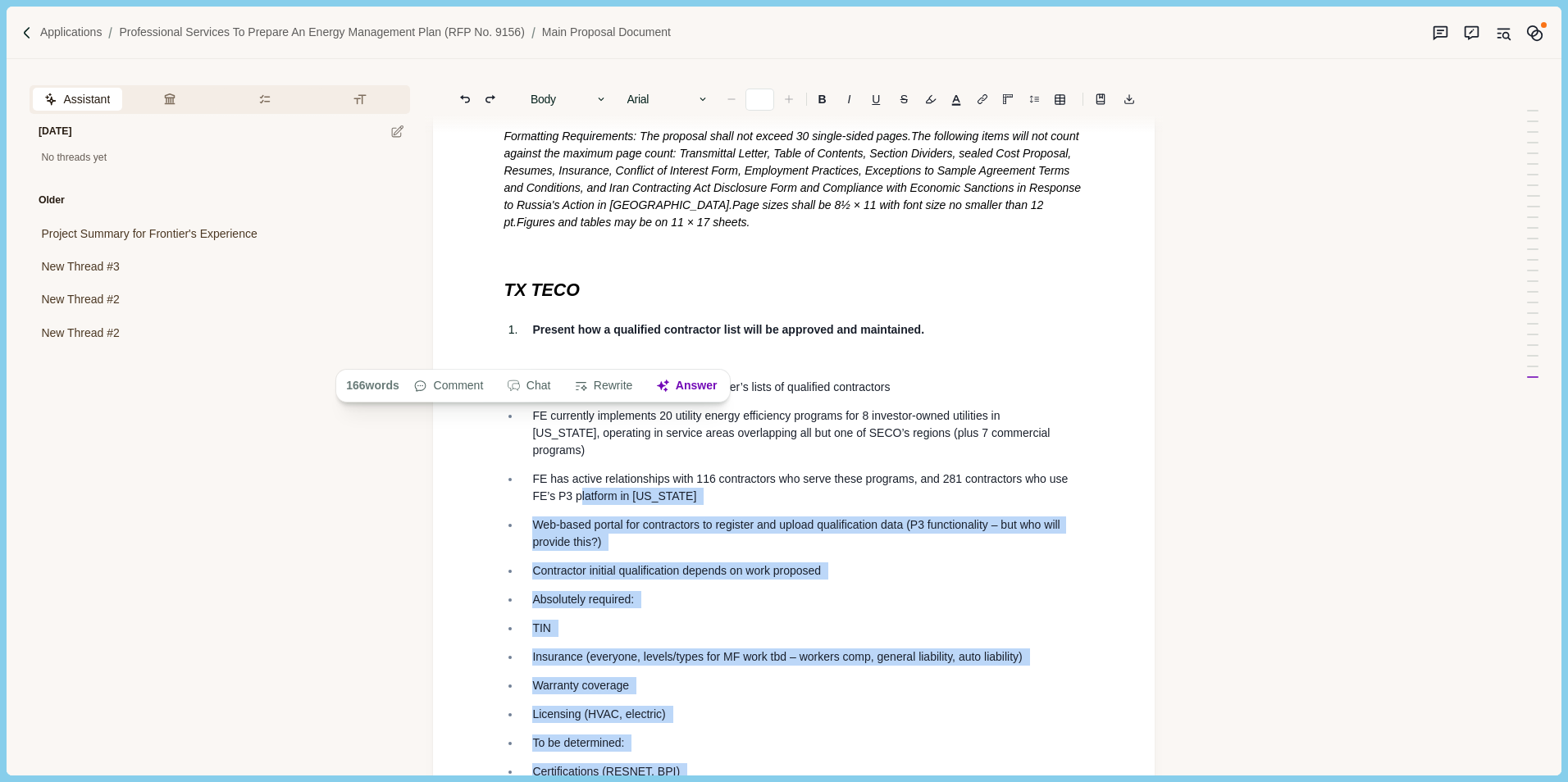
scroll to position [6040, 0]
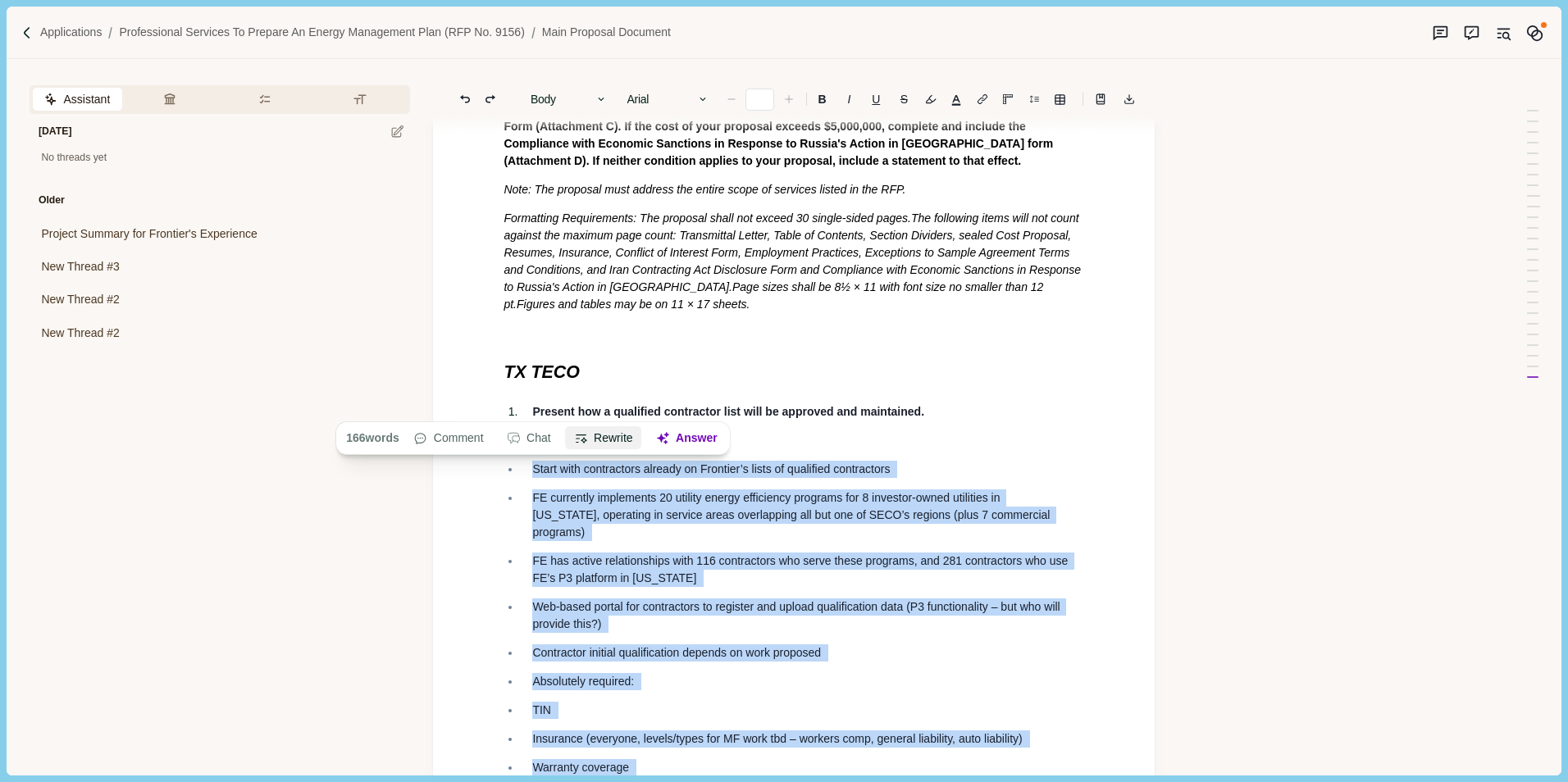
click at [604, 441] on button "Rewrite" at bounding box center [603, 438] width 77 height 23
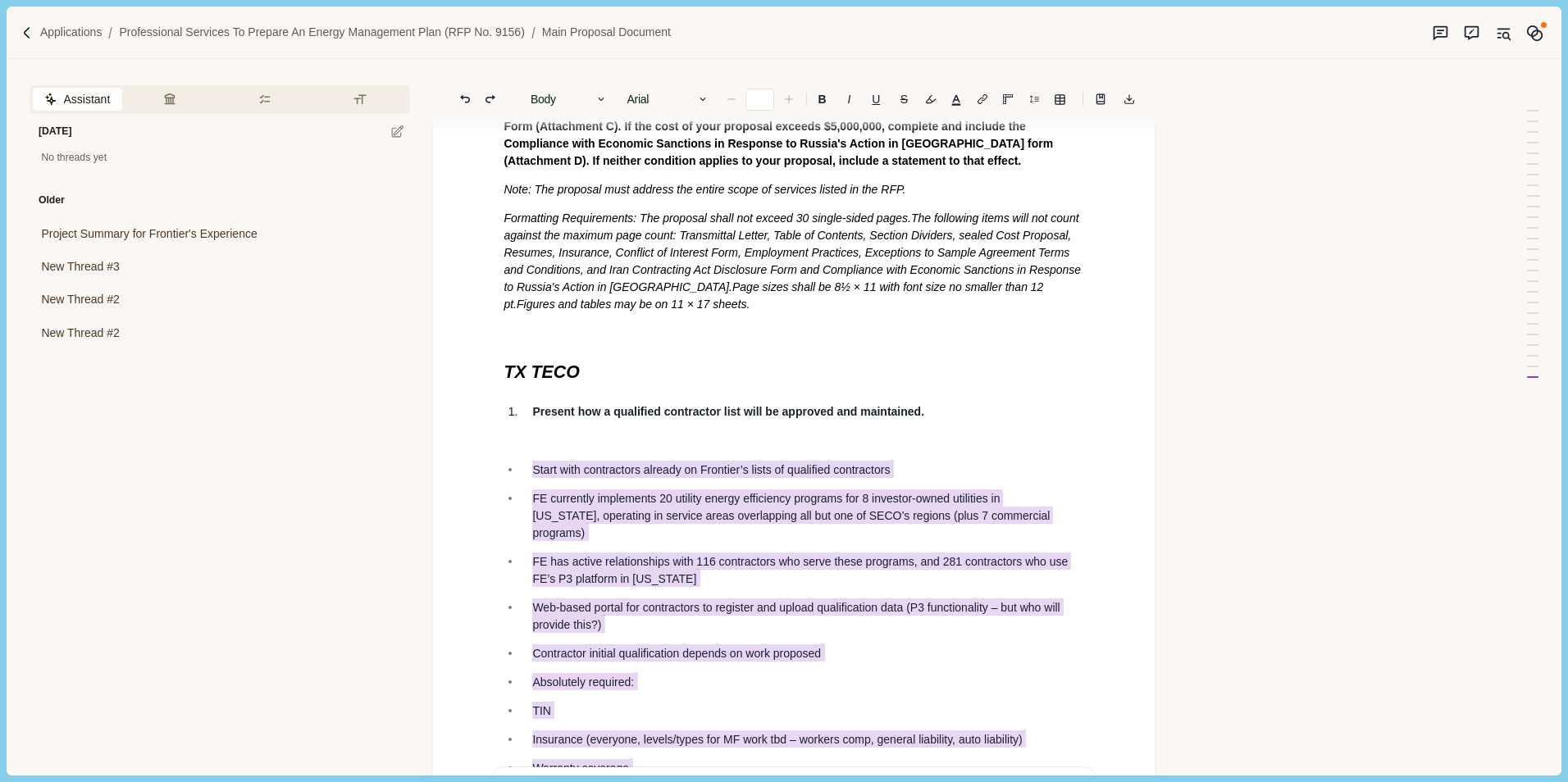
scroll to position [6440, 0]
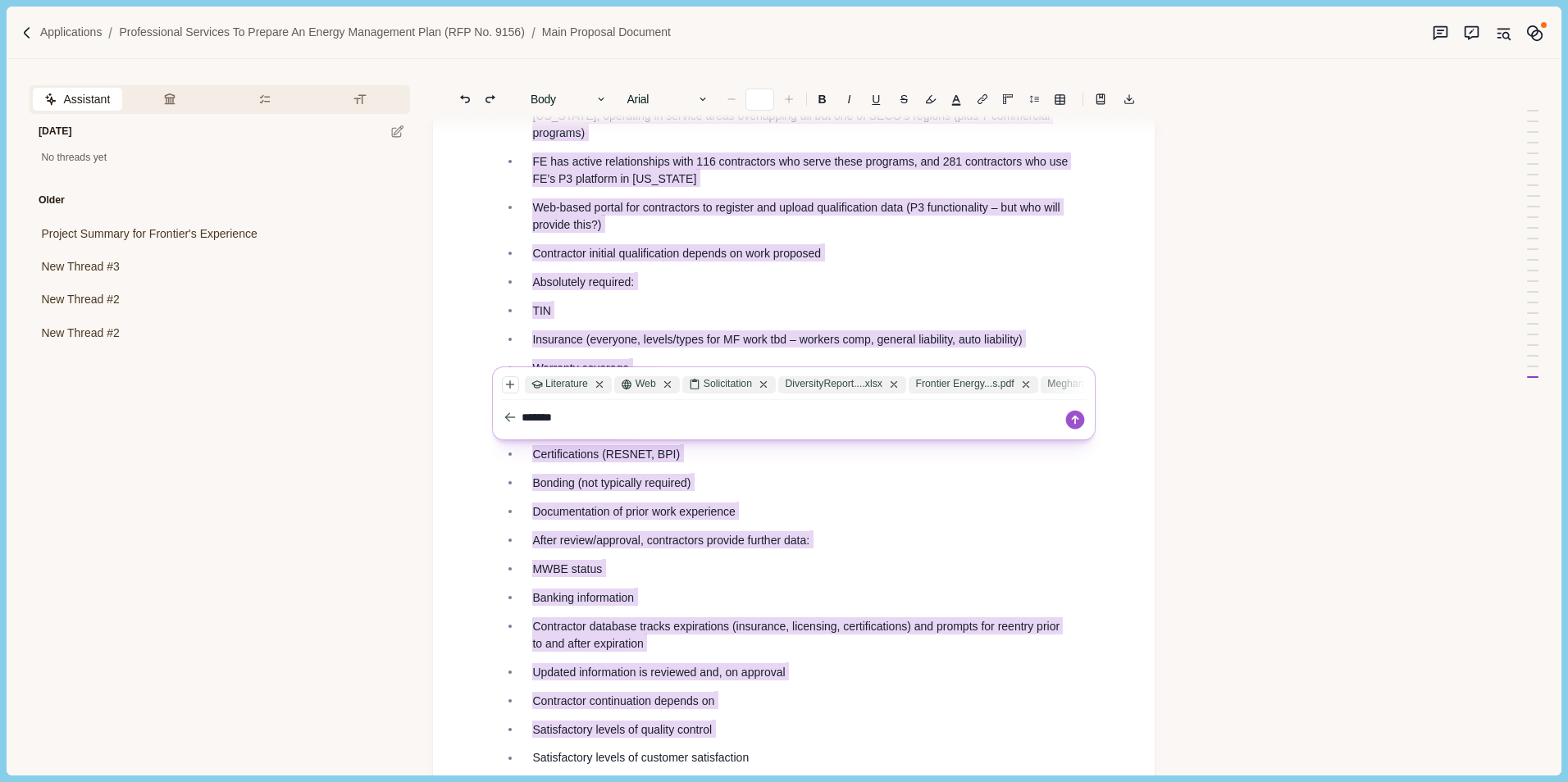
type textarea "******"
drag, startPoint x: 584, startPoint y: 421, endPoint x: 806, endPoint y: 275, distance: 265.7
click at [584, 421] on textarea "******" at bounding box center [793, 418] width 542 height 17
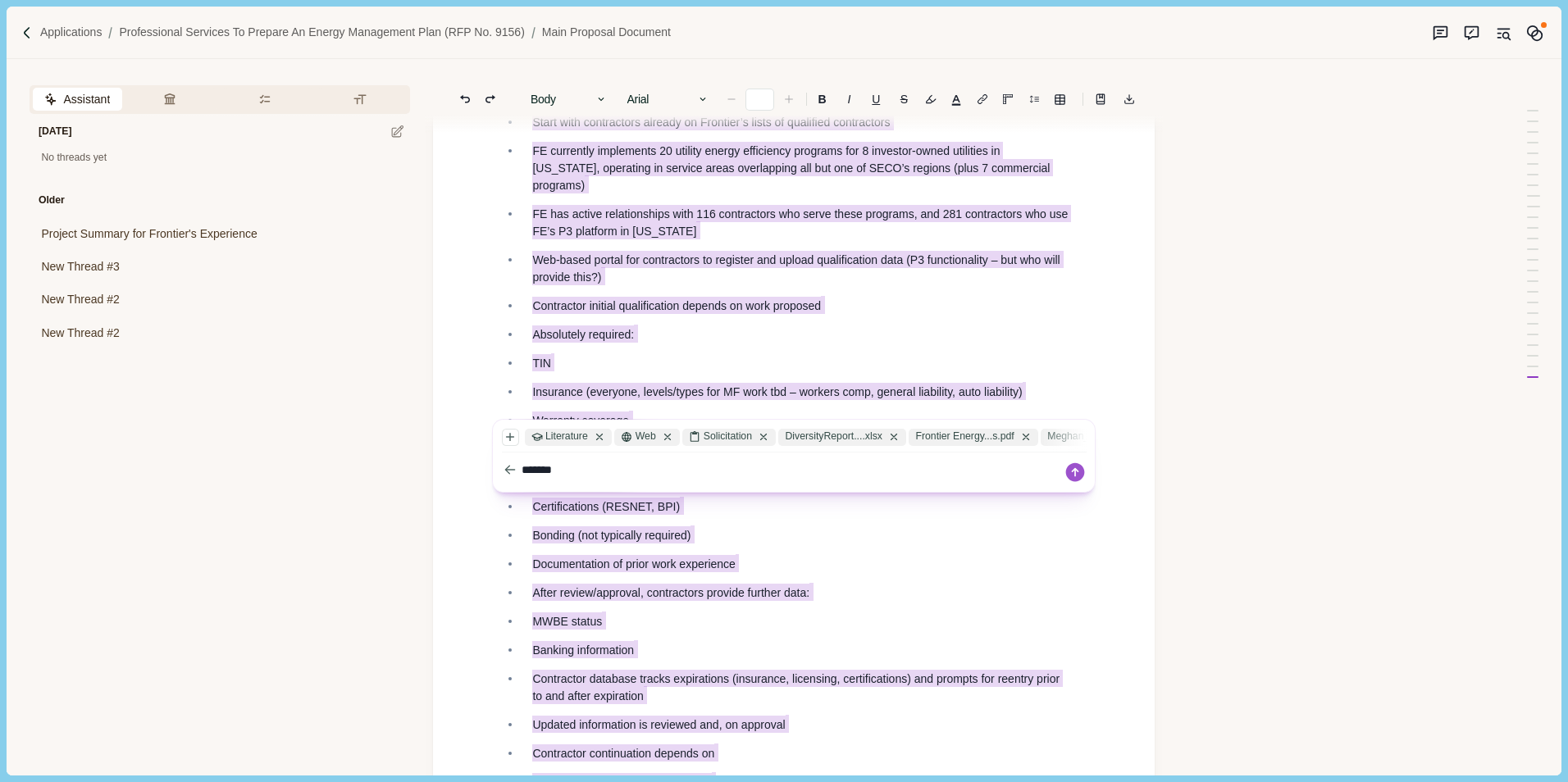
scroll to position [6277, 0]
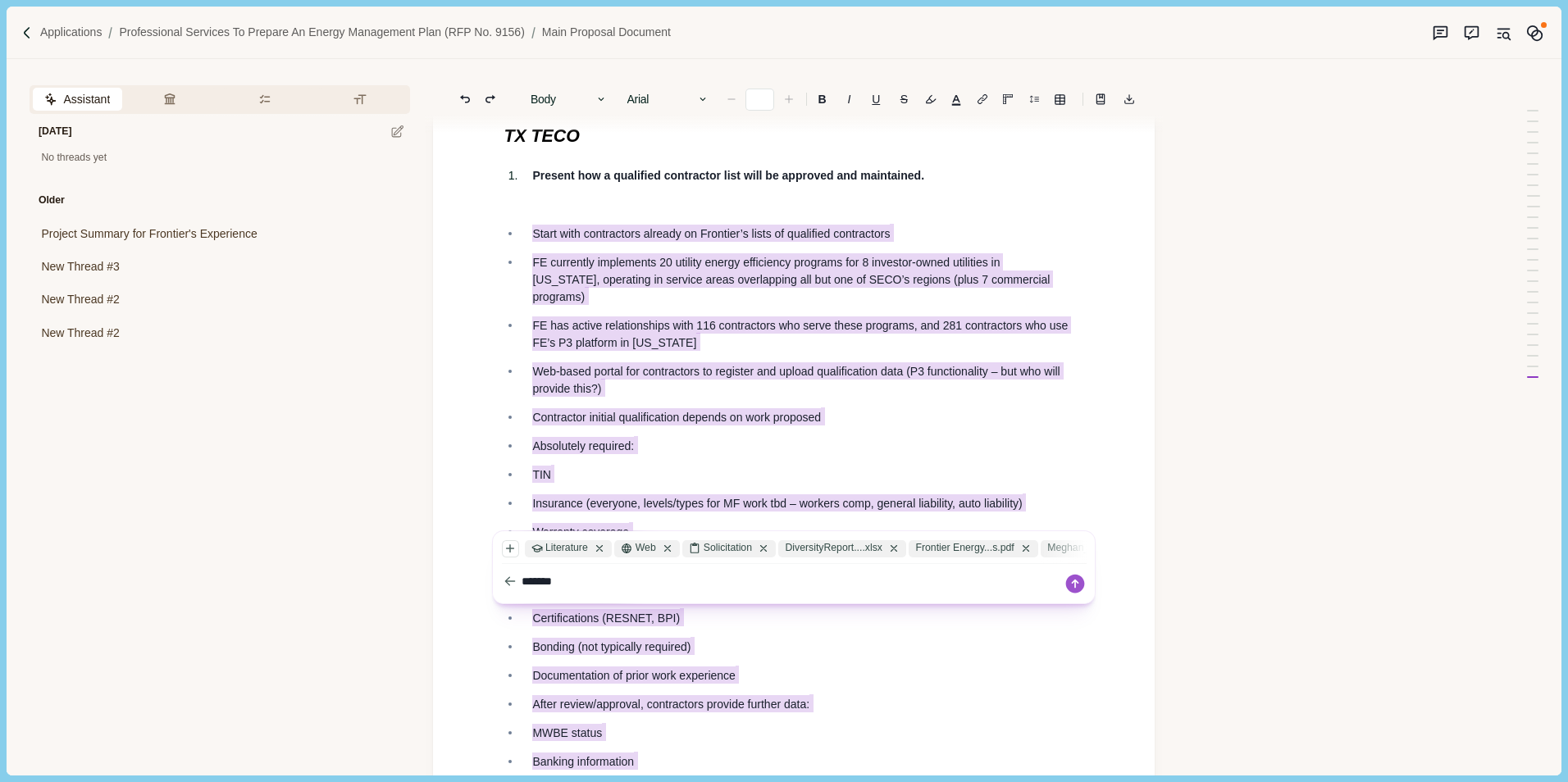
click at [730, 328] on p "FE has active relationships with 116 contractors who serve these programs, and …" at bounding box center [802, 333] width 541 height 34
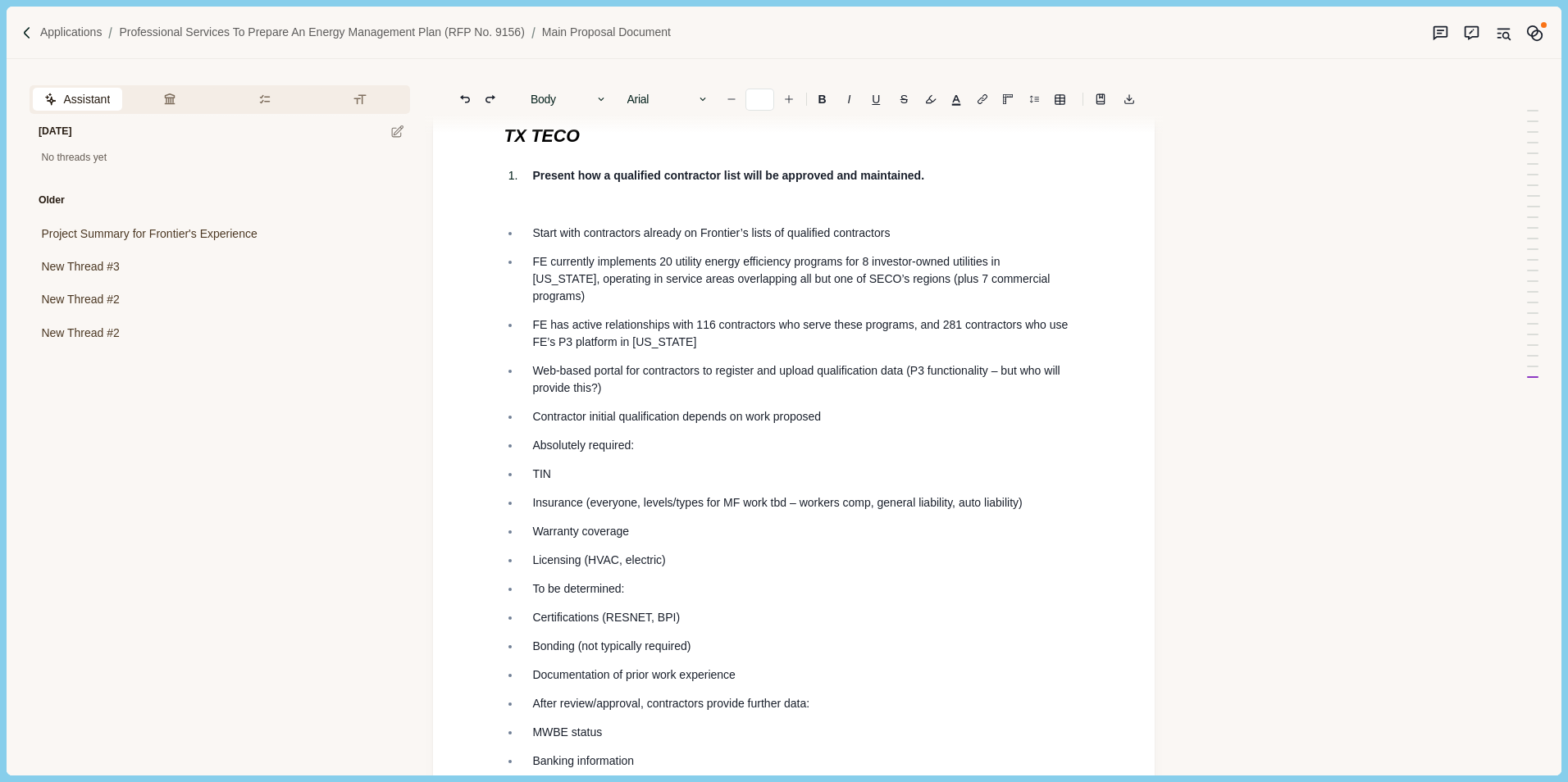
type input "**"
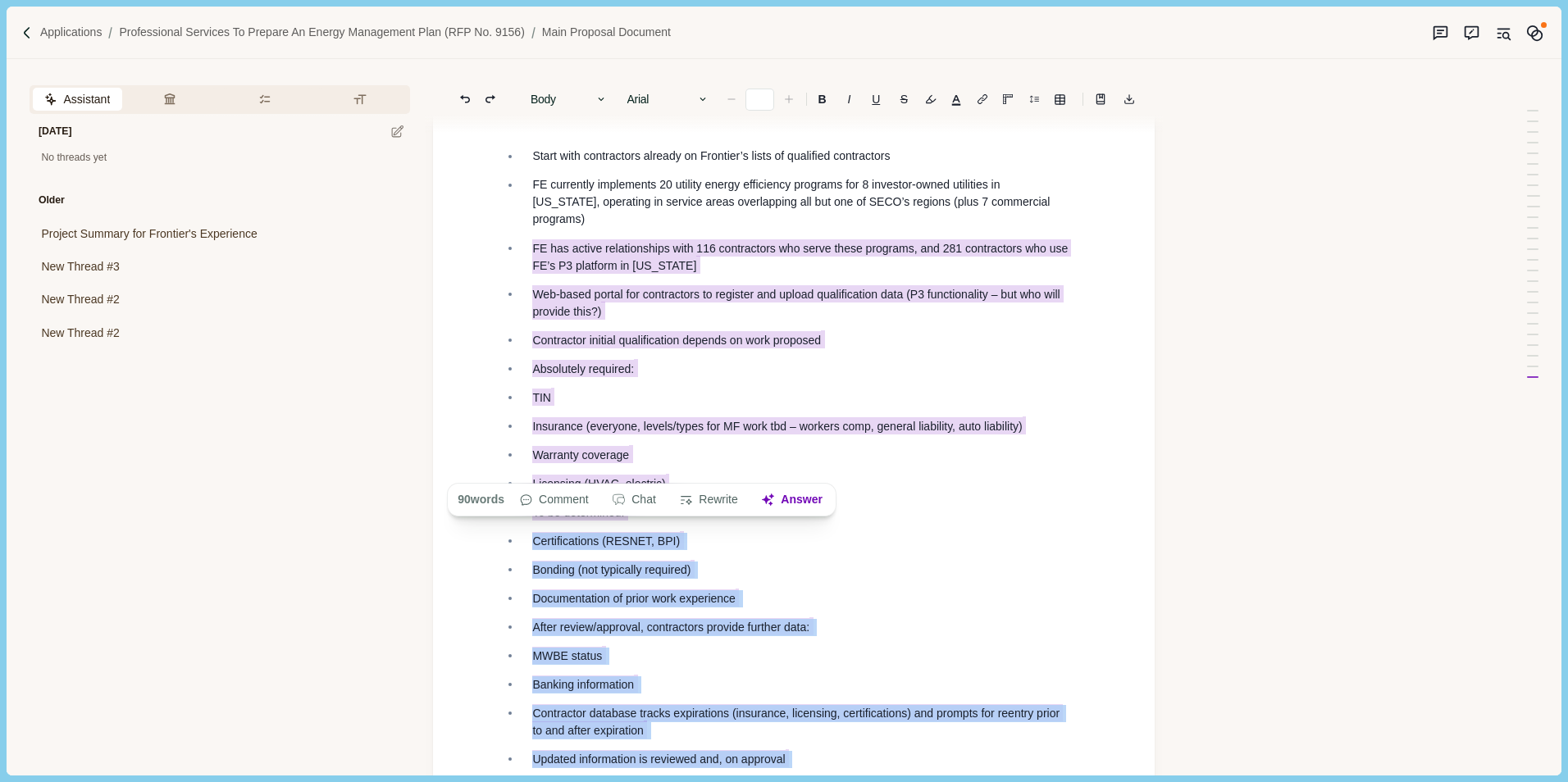
scroll to position [6112, 0]
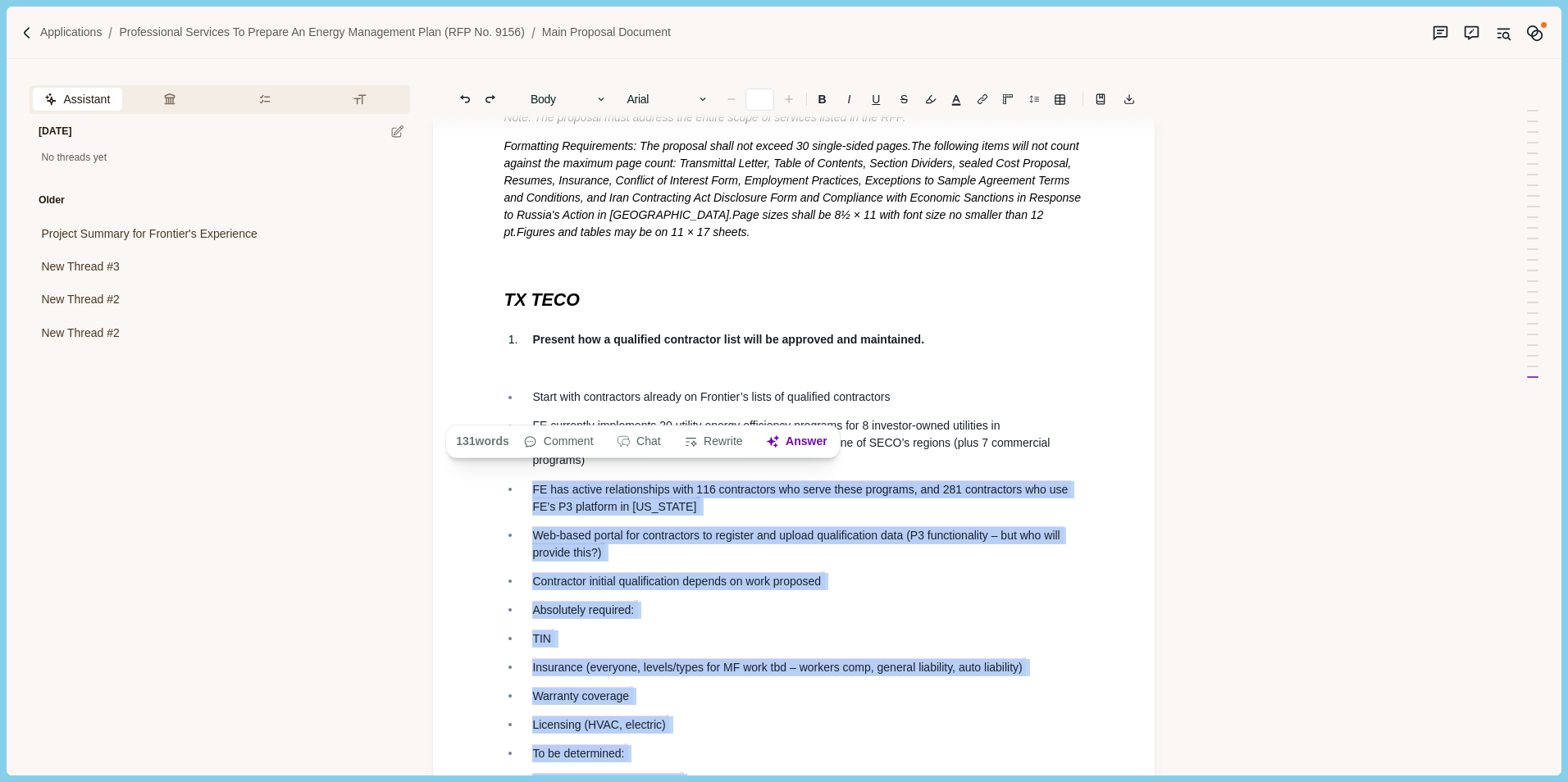
drag, startPoint x: 782, startPoint y: 681, endPoint x: 576, endPoint y: 453, distance: 307.3
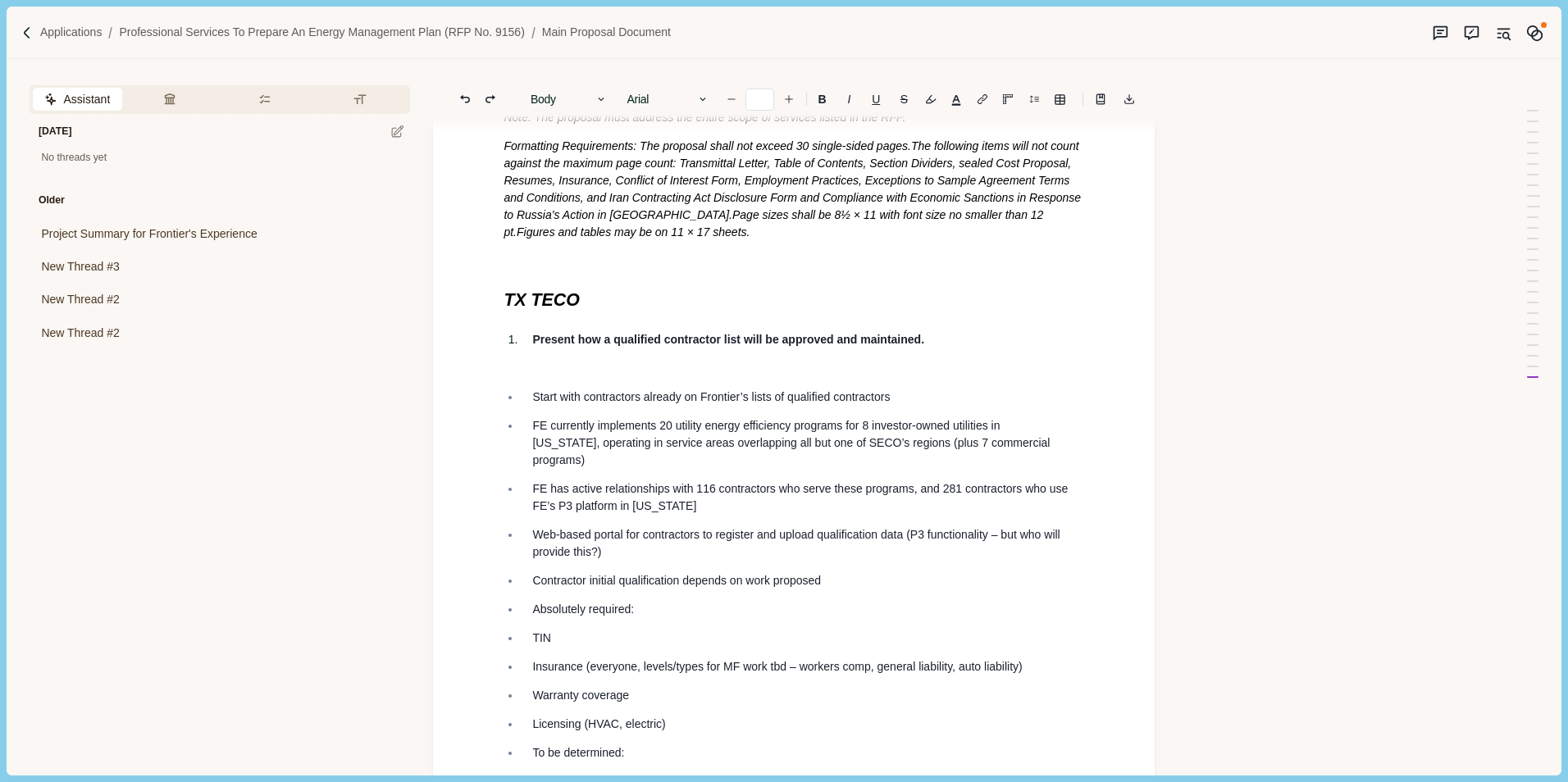
type input "**"
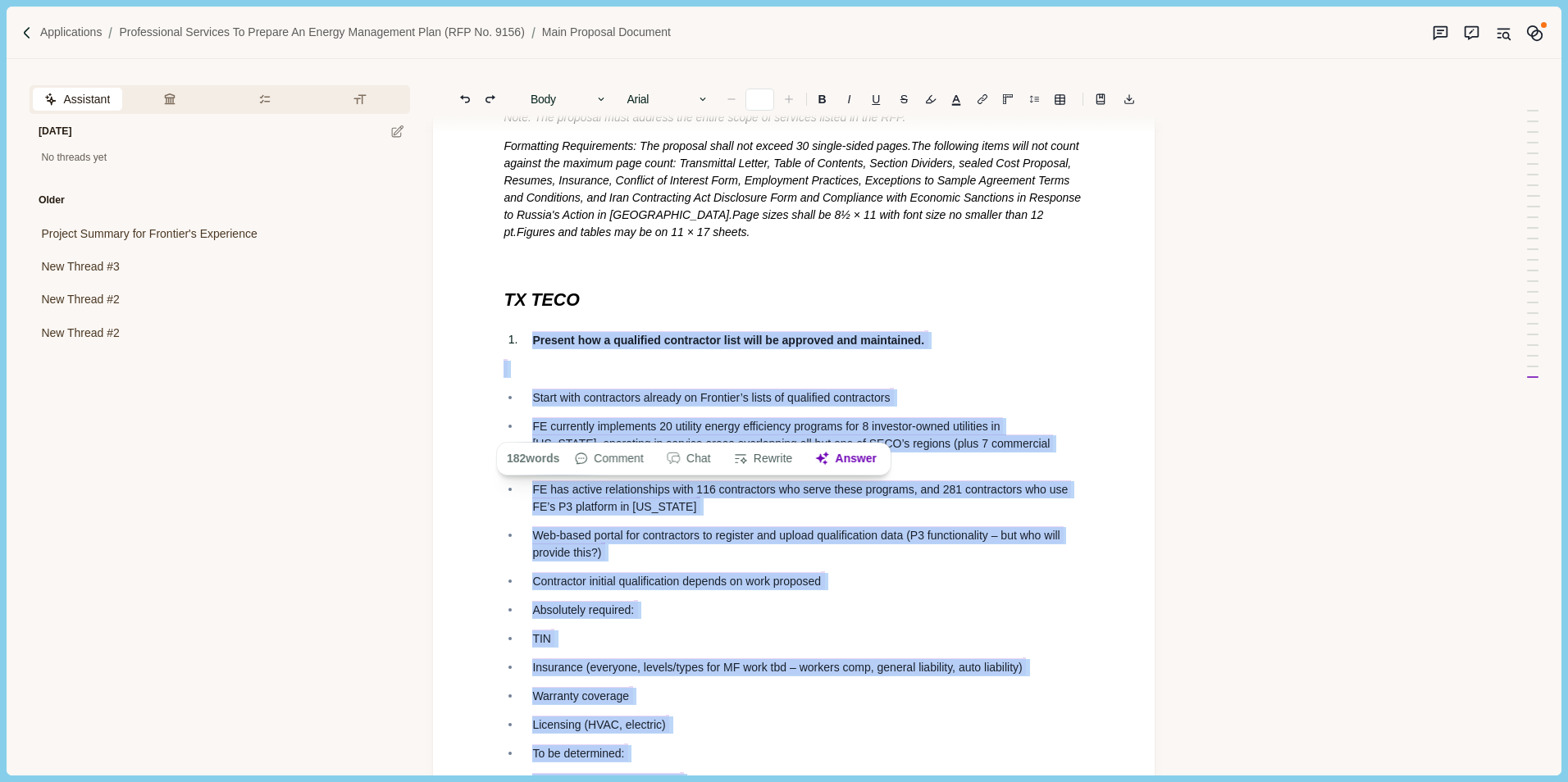
drag, startPoint x: 744, startPoint y: 589, endPoint x: 518, endPoint y: 333, distance: 341.5
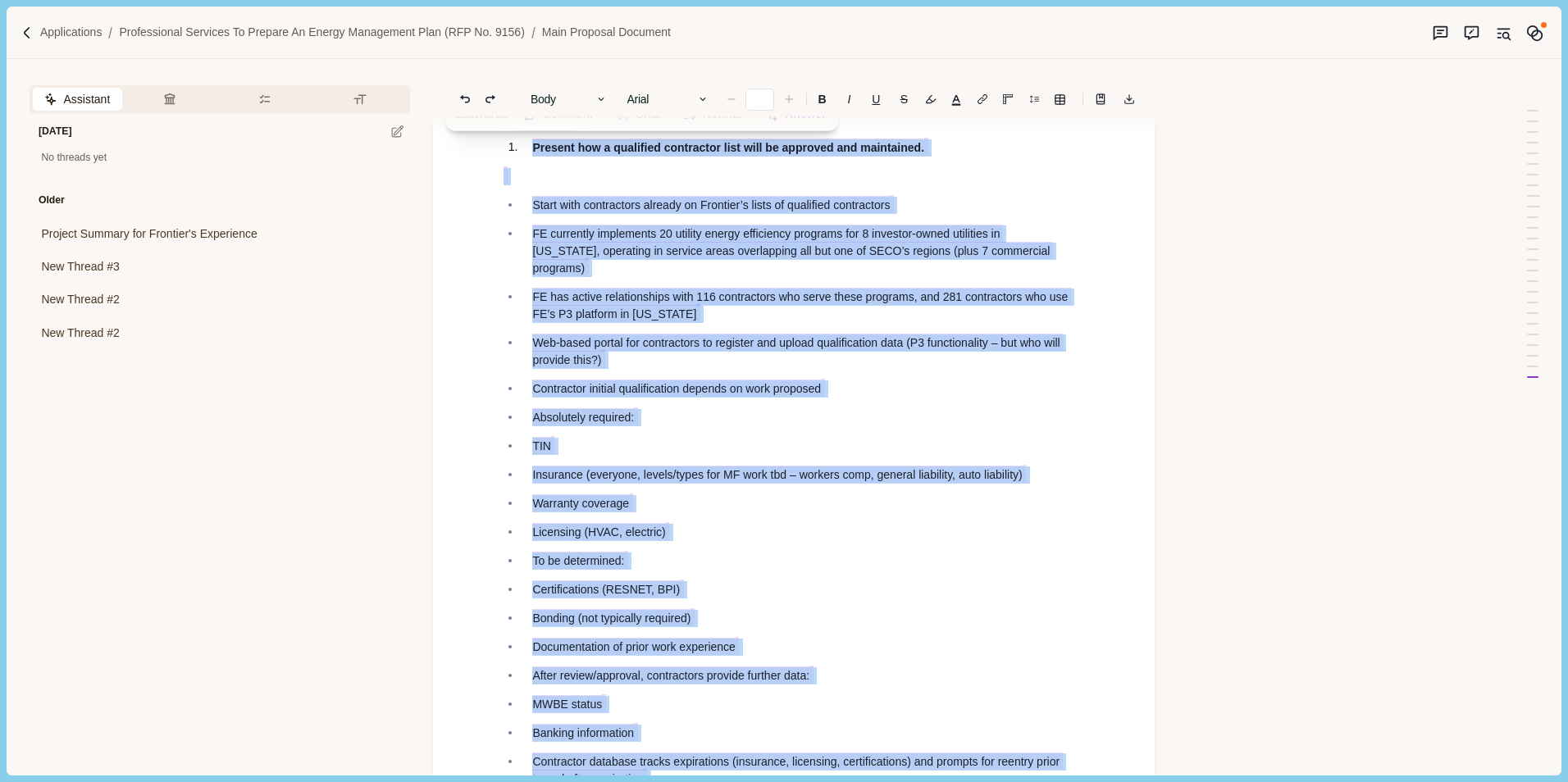
scroll to position [6277, 0]
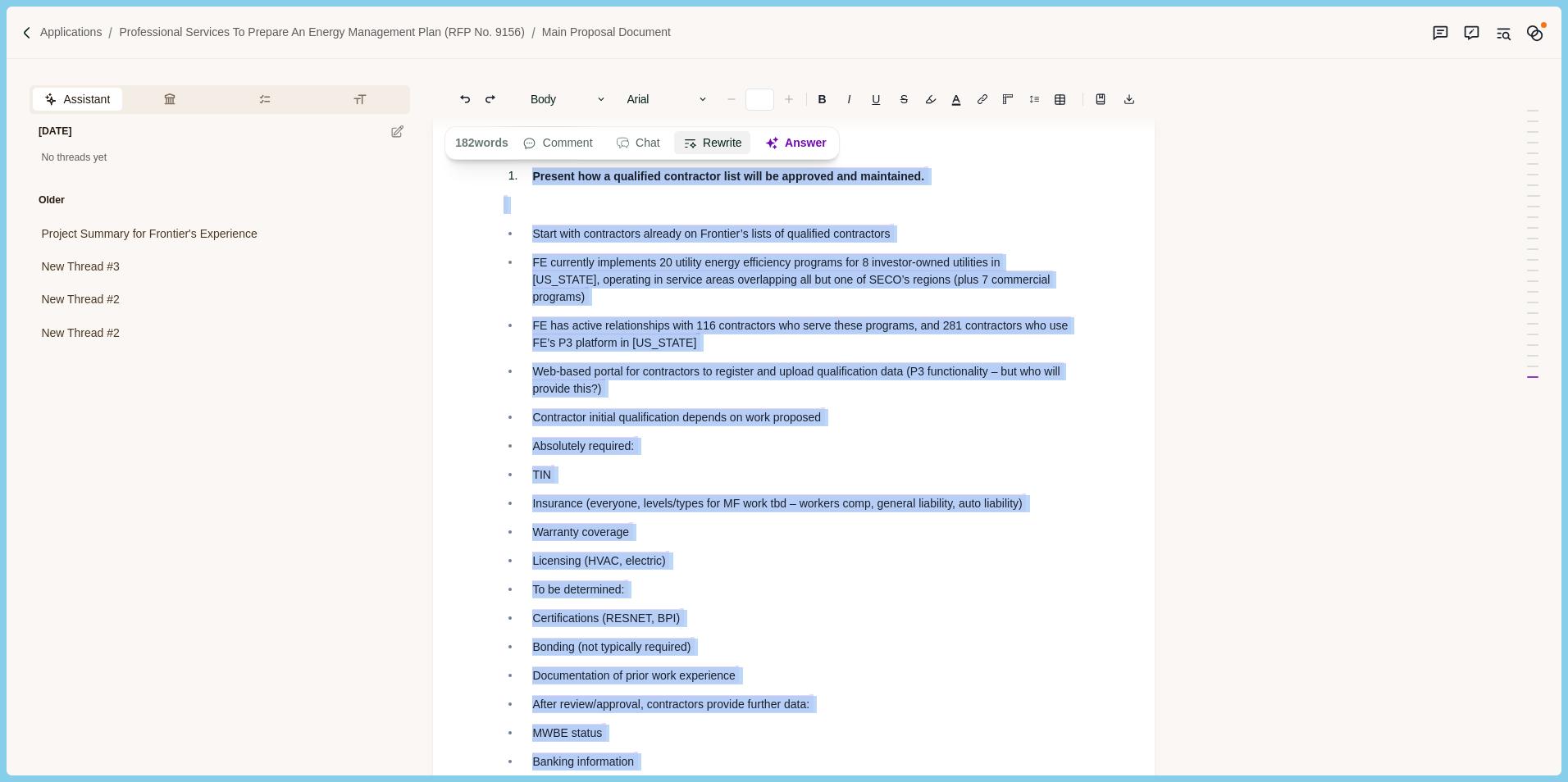
click at [717, 147] on button "Rewrite" at bounding box center [713, 144] width 77 height 23
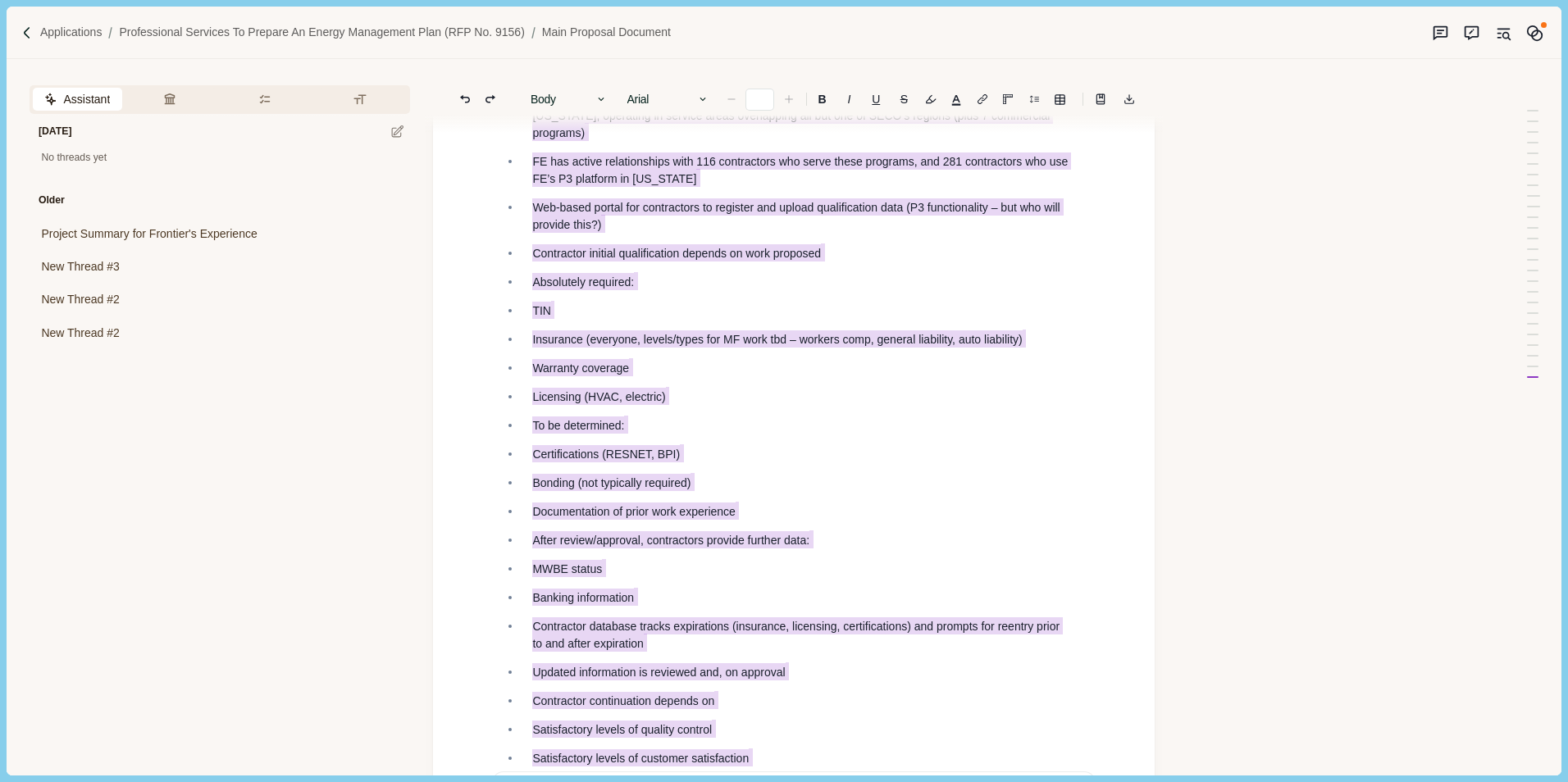
scroll to position [6768, 0]
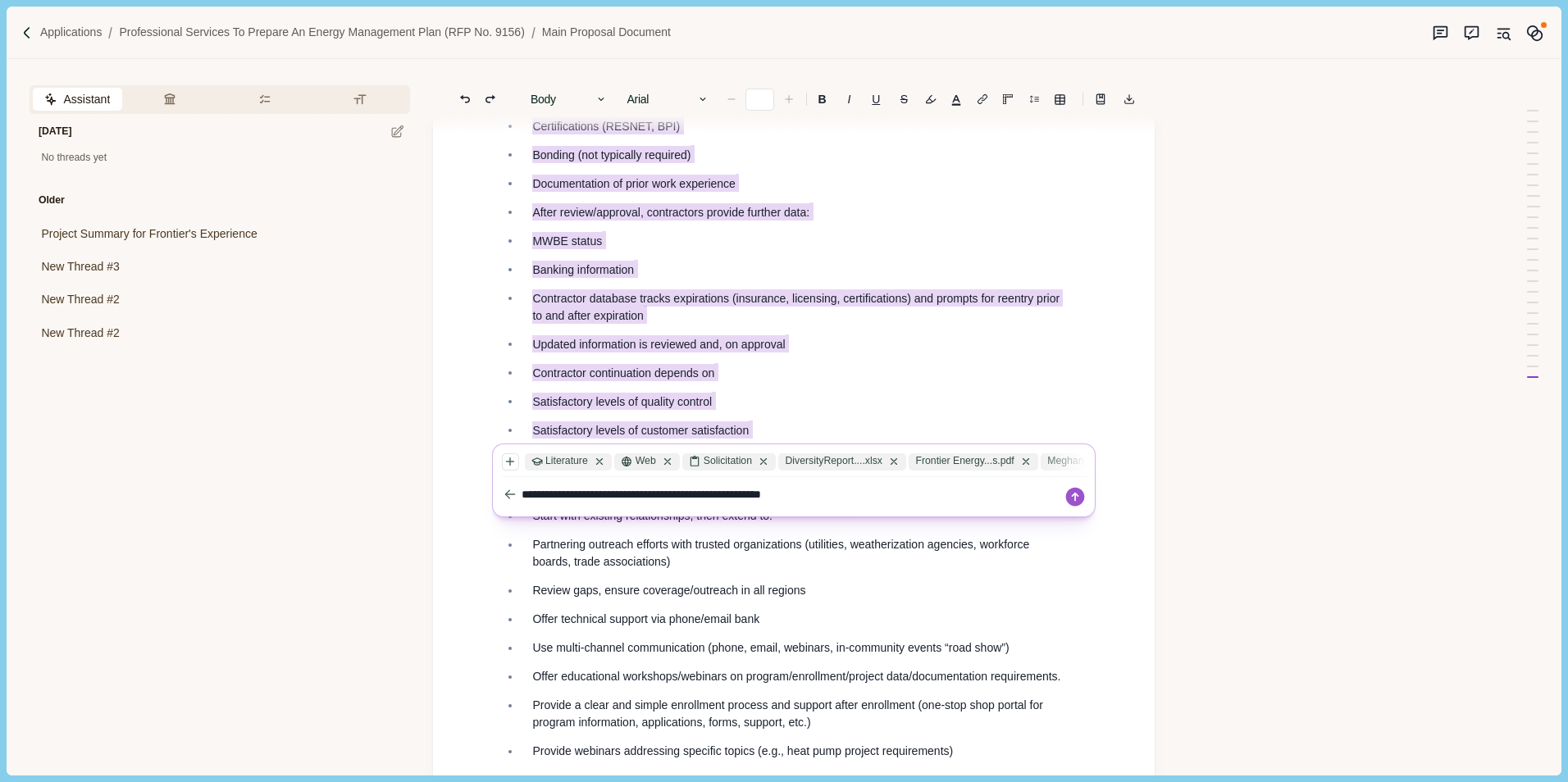
type textarea "**********"
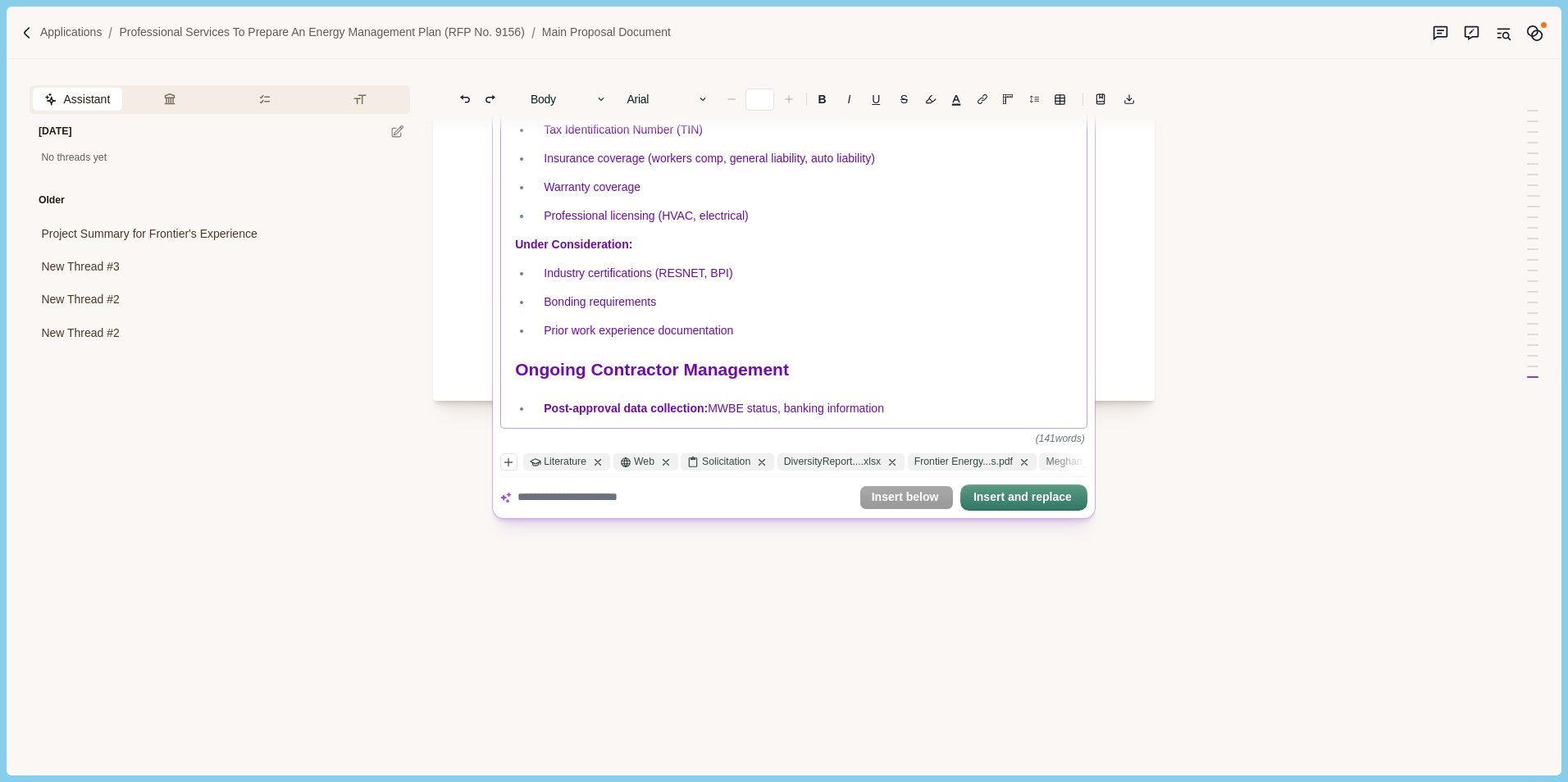
scroll to position [609, 0]
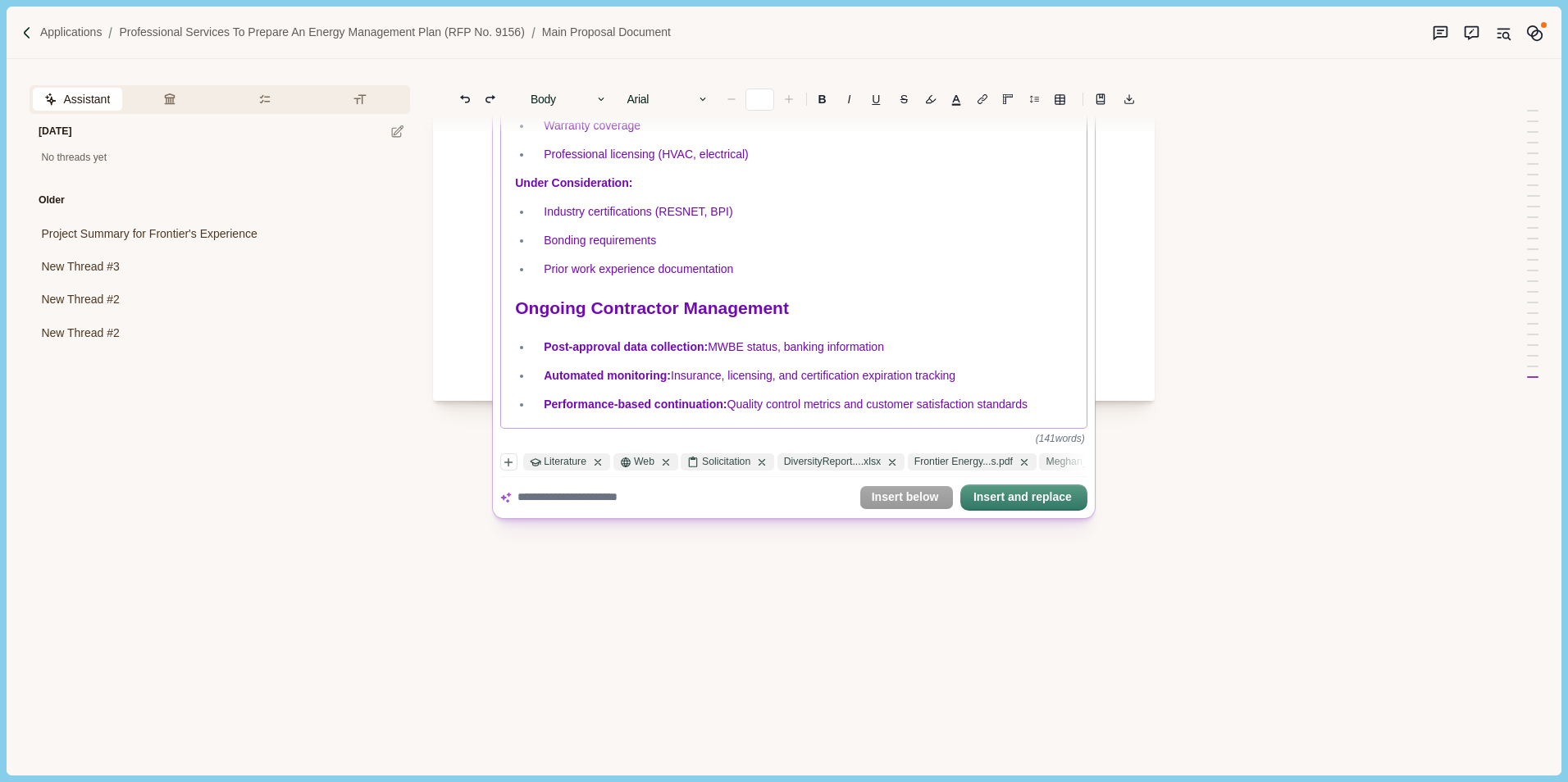
drag, startPoint x: 1029, startPoint y: 394, endPoint x: 870, endPoint y: 359, distance: 162.8
click at [1029, 393] on ul "Post-approval data collection: MWBE status, banking information Automated monit…" at bounding box center [789, 376] width 569 height 75
click at [826, 352] on span "MWBE status, banking information" at bounding box center [796, 346] width 176 height 13
copy div "Slide 1: Qualified Contractor List Foundation Leveraging Frontier Energy's Exis…"
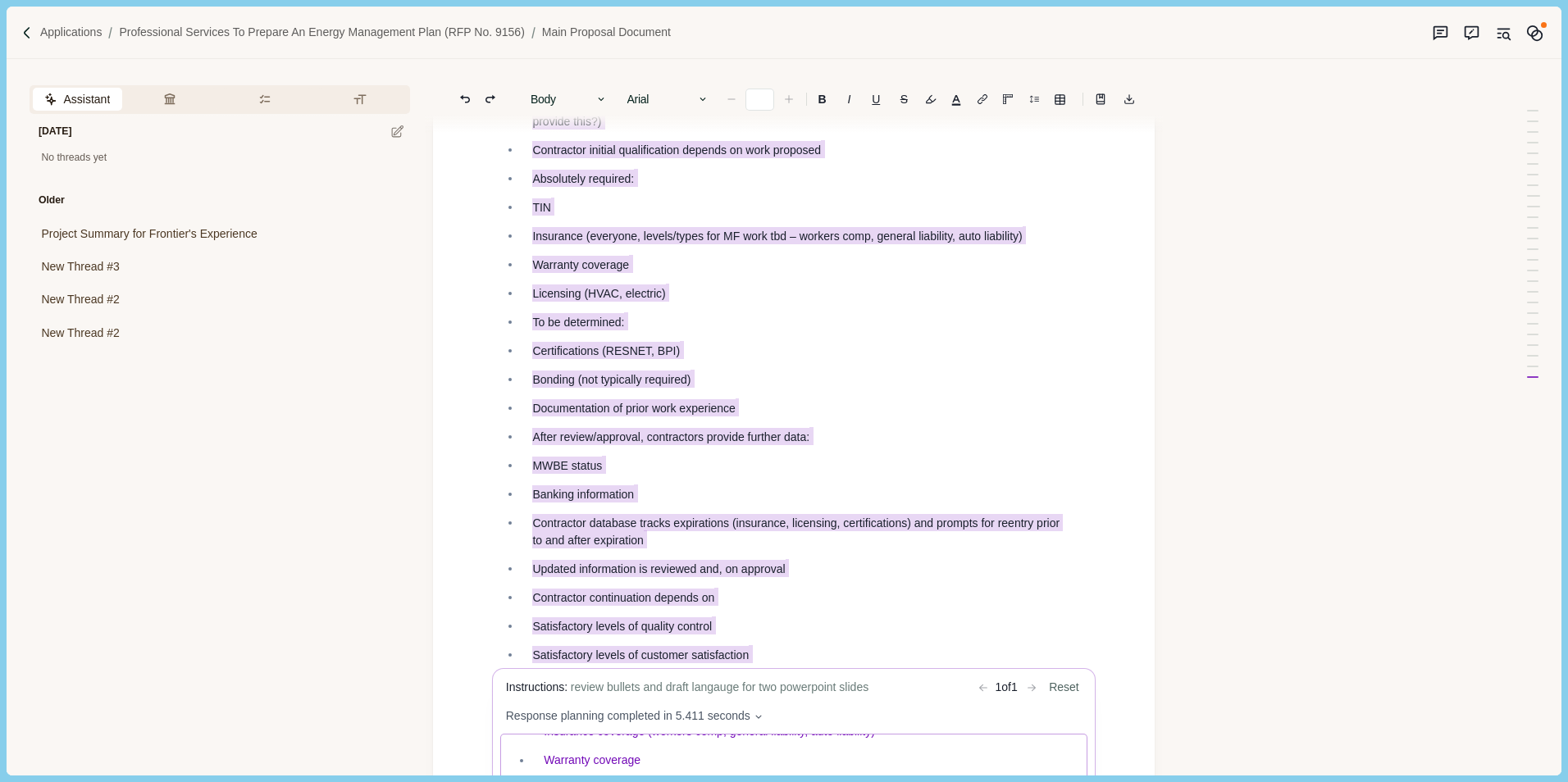
scroll to position [6932, 0]
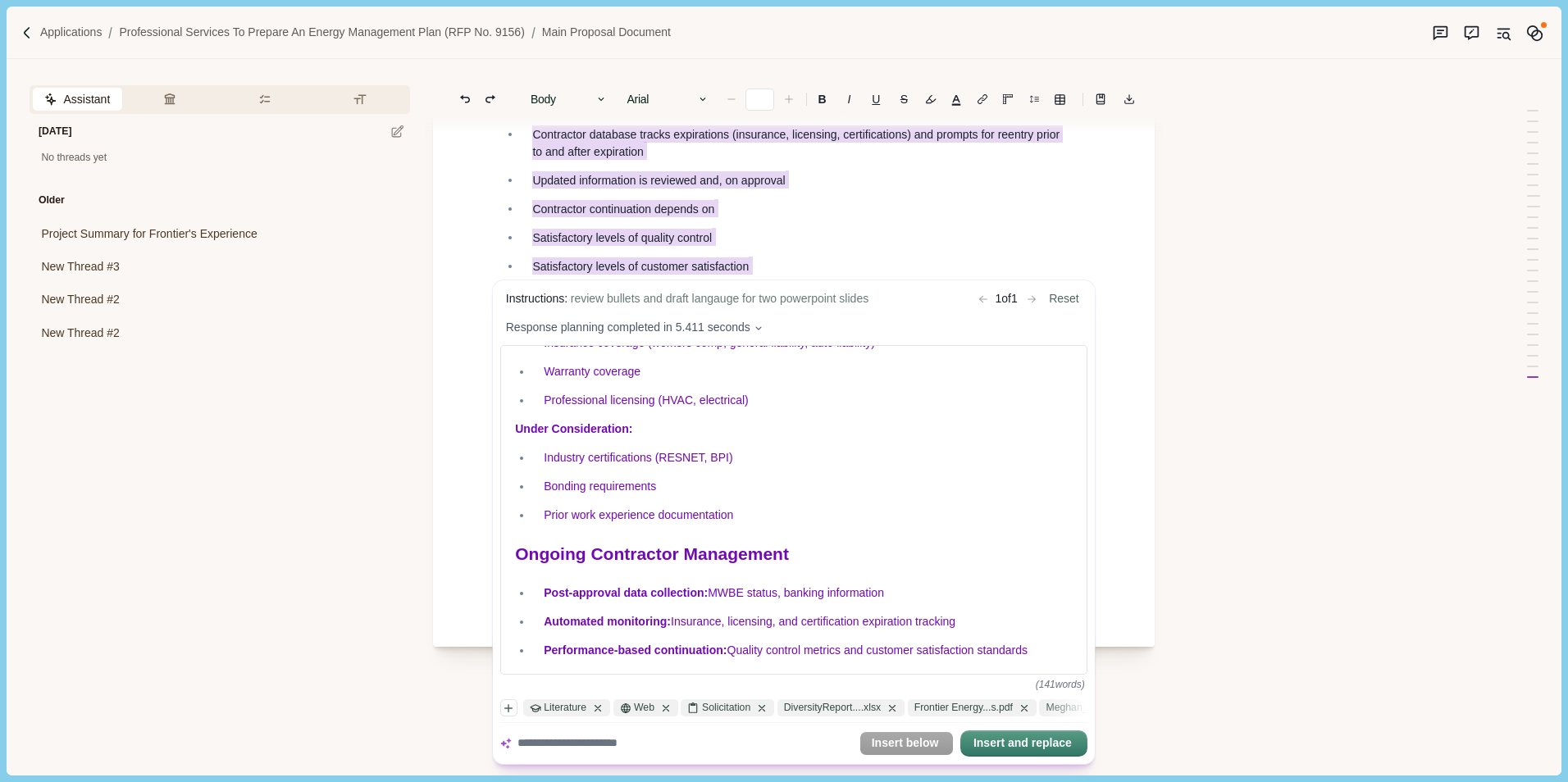
drag, startPoint x: 926, startPoint y: 743, endPoint x: 655, endPoint y: 216, distance: 592.6
click at [926, 743] on button "Insert below" at bounding box center [907, 743] width 93 height 23
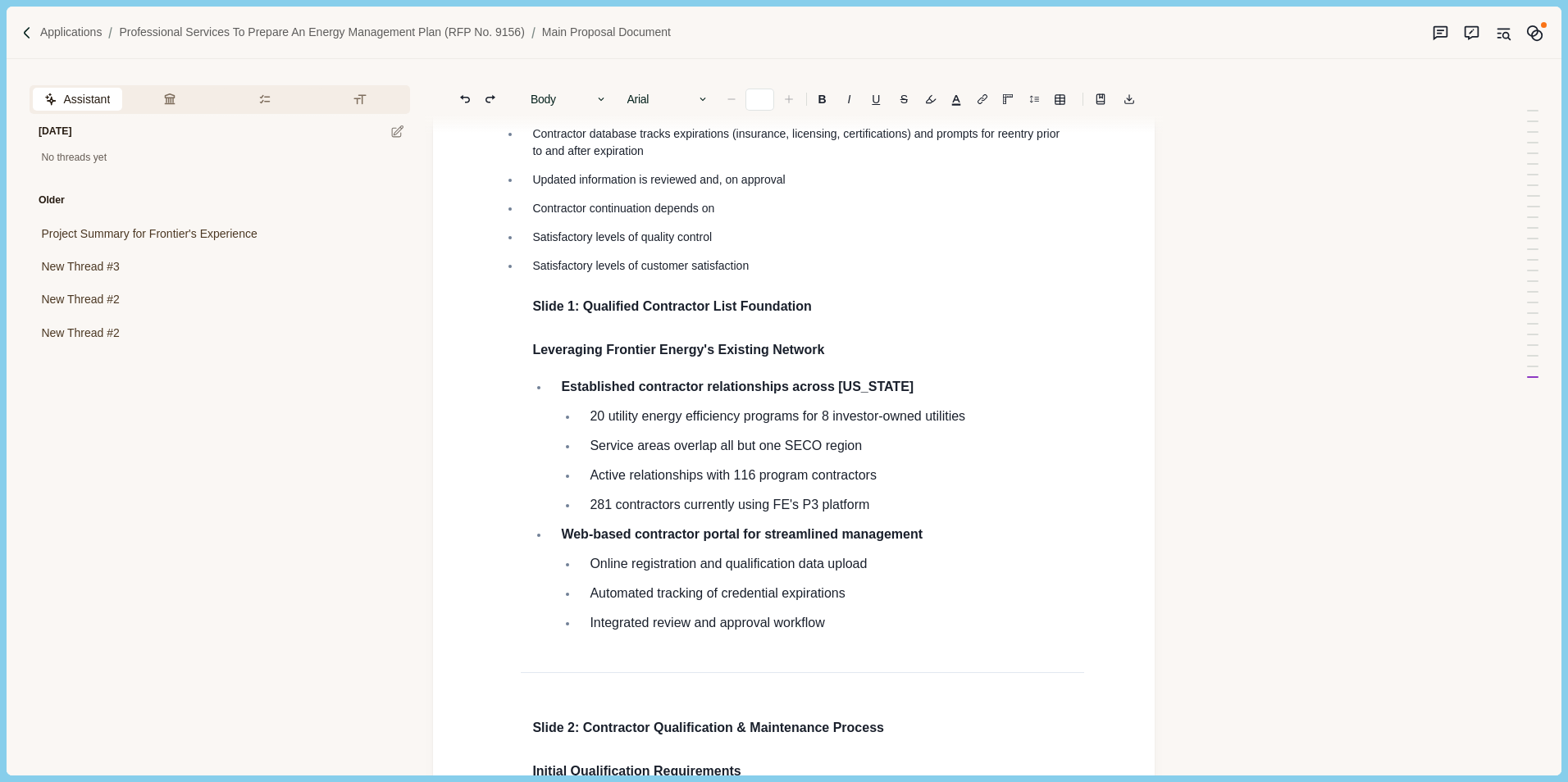
scroll to position [7349, 0]
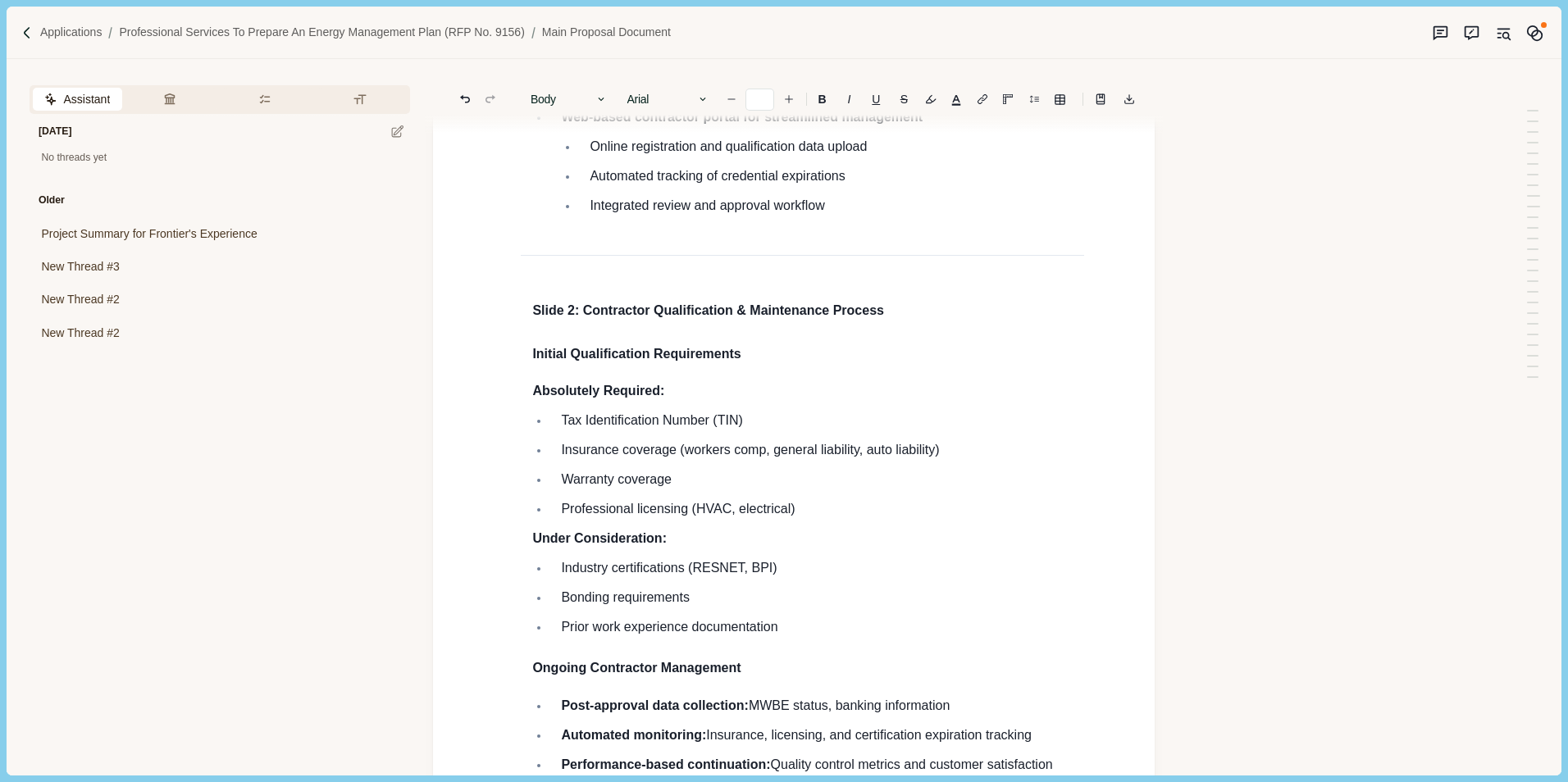
type input "**"
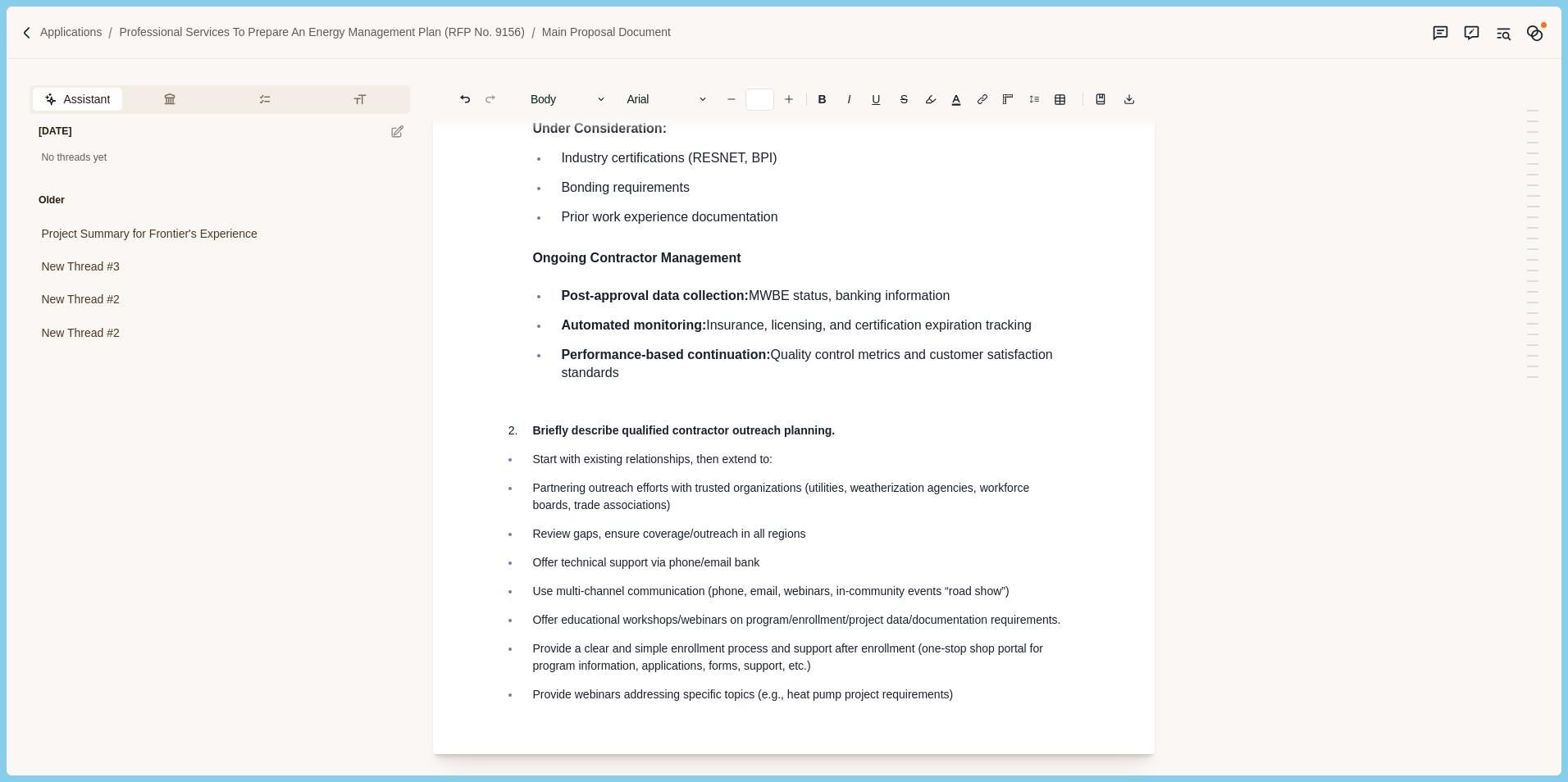
scroll to position [7841, 0]
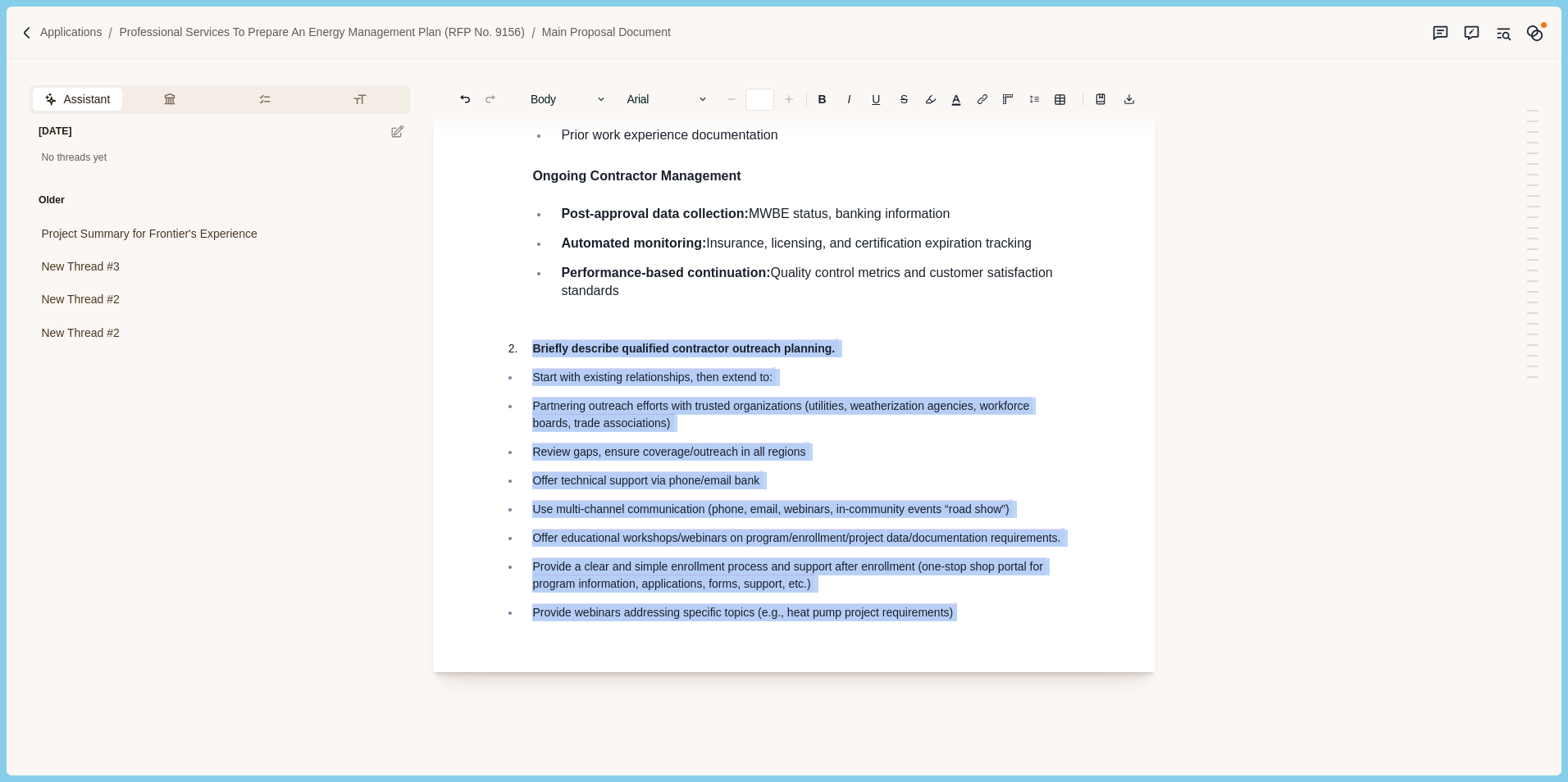
drag, startPoint x: 959, startPoint y: 620, endPoint x: 413, endPoint y: 327, distance: 619.6
click at [413, 327] on div "Assistant Review Criteria Requirements Formatting [DATE] No threads yet Older P…" at bounding box center [756, 417] width 1498 height 716
click at [819, 651] on button "Rewrite" at bounding box center [810, 649] width 77 height 23
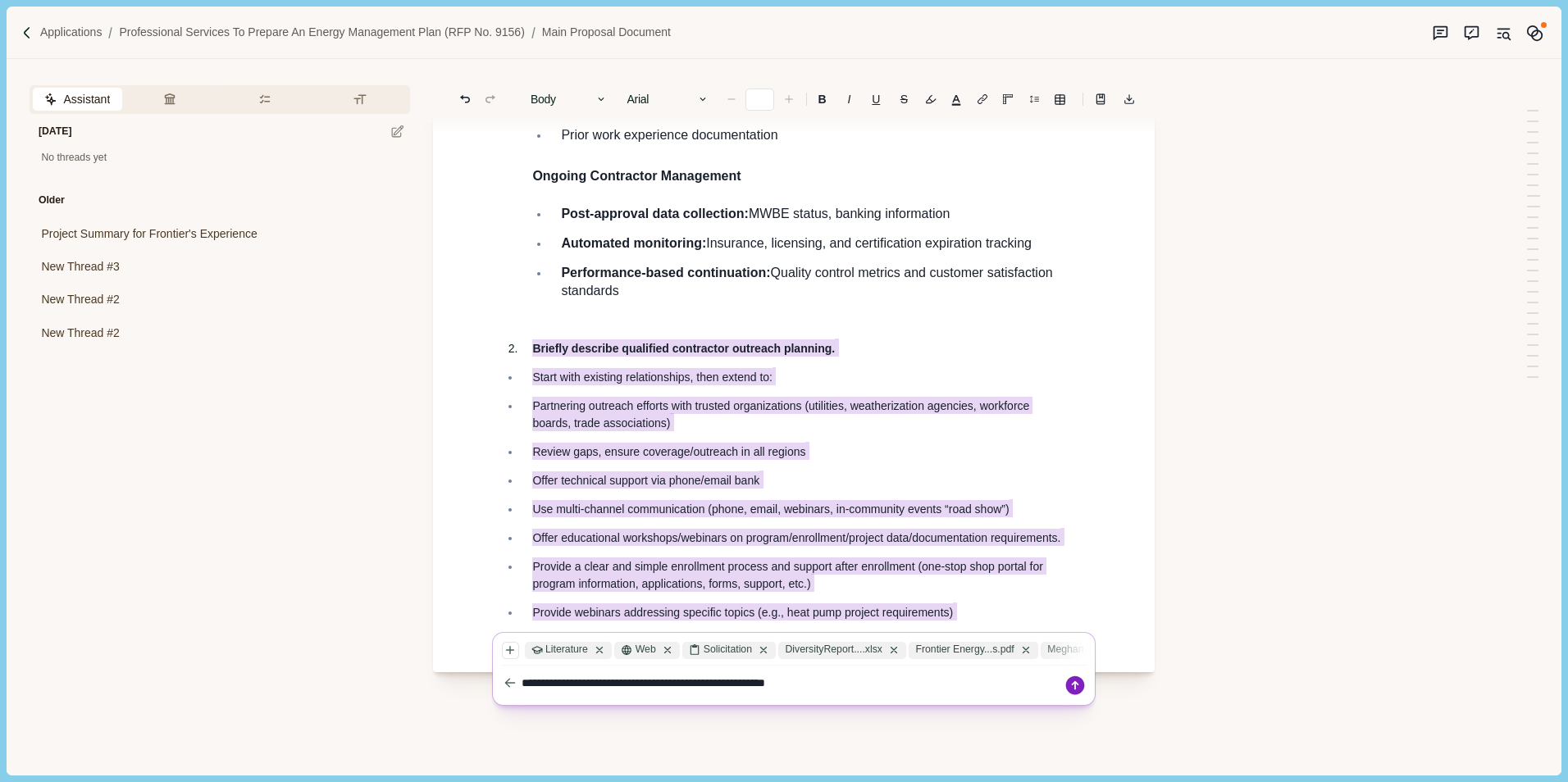
type textarea "**********"
click at [1078, 679] on icon at bounding box center [1075, 686] width 19 height 19
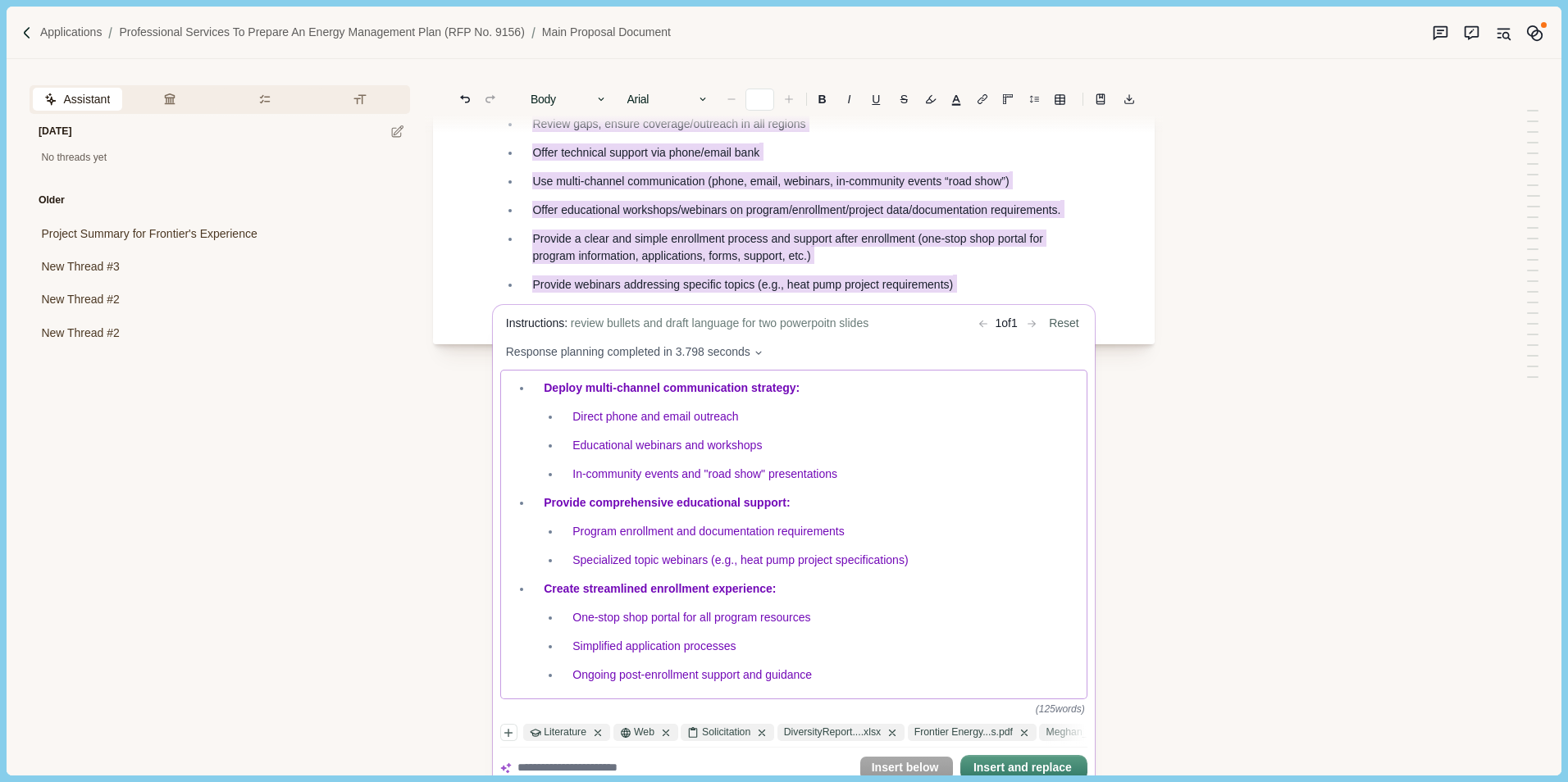
scroll to position [8185, 0]
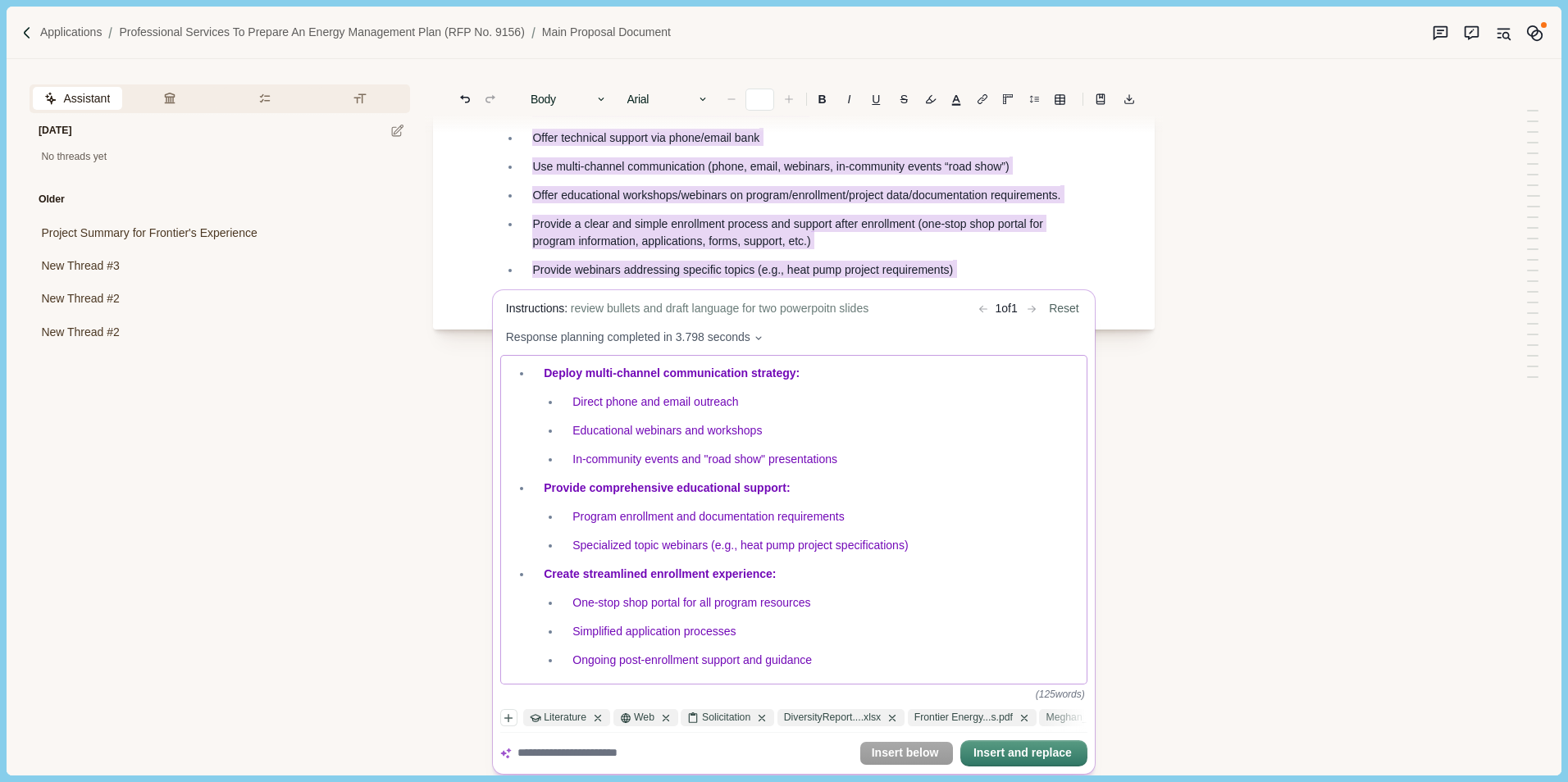
click at [662, 425] on span "Educational webinars and workshops" at bounding box center [668, 431] width 189 height 13
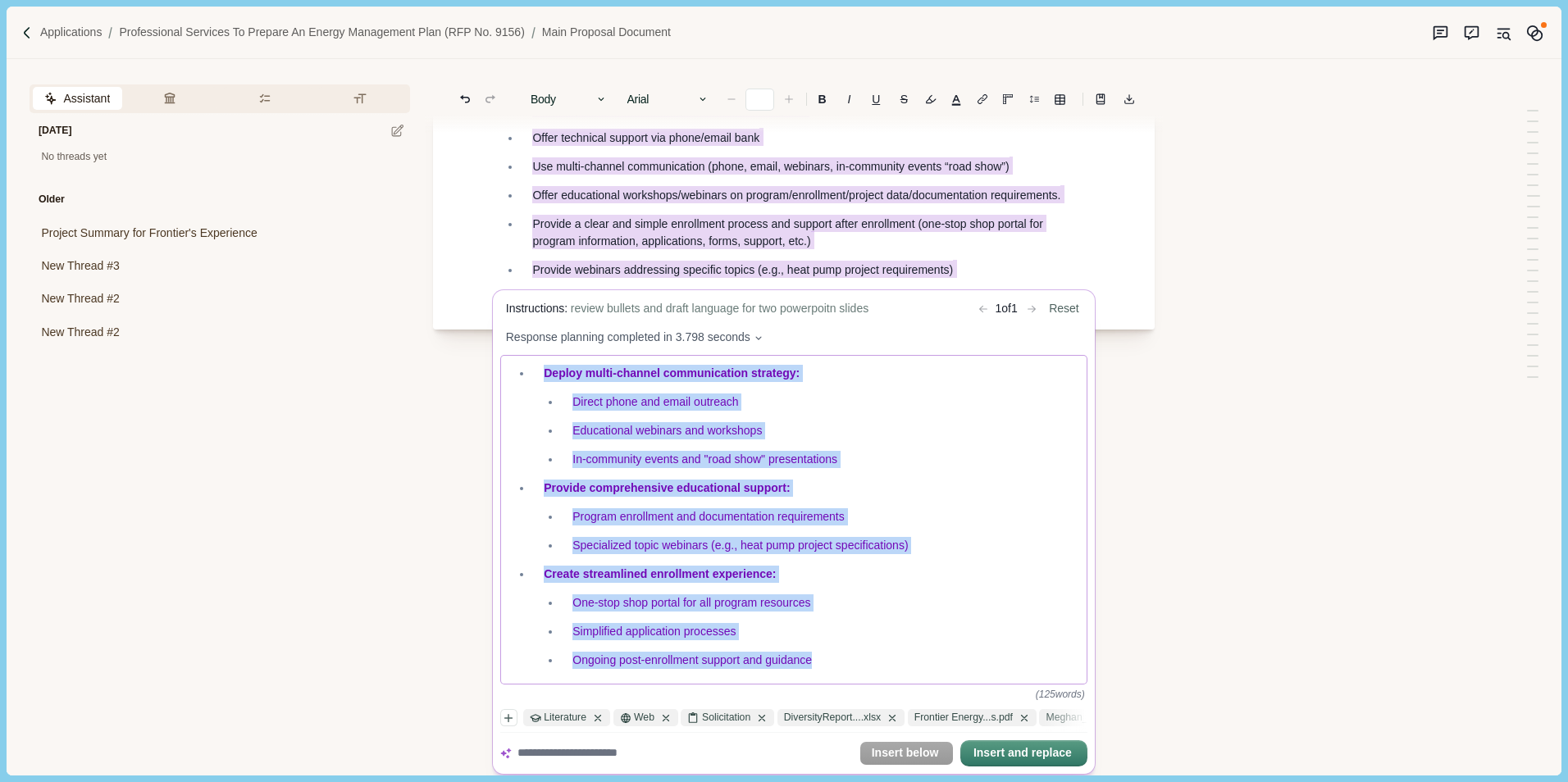
copy div "Slide 1: Qualified Contractor Outreach Strategy Foundation & Partnership Approa…"
